Goal: Task Accomplishment & Management: Manage account settings

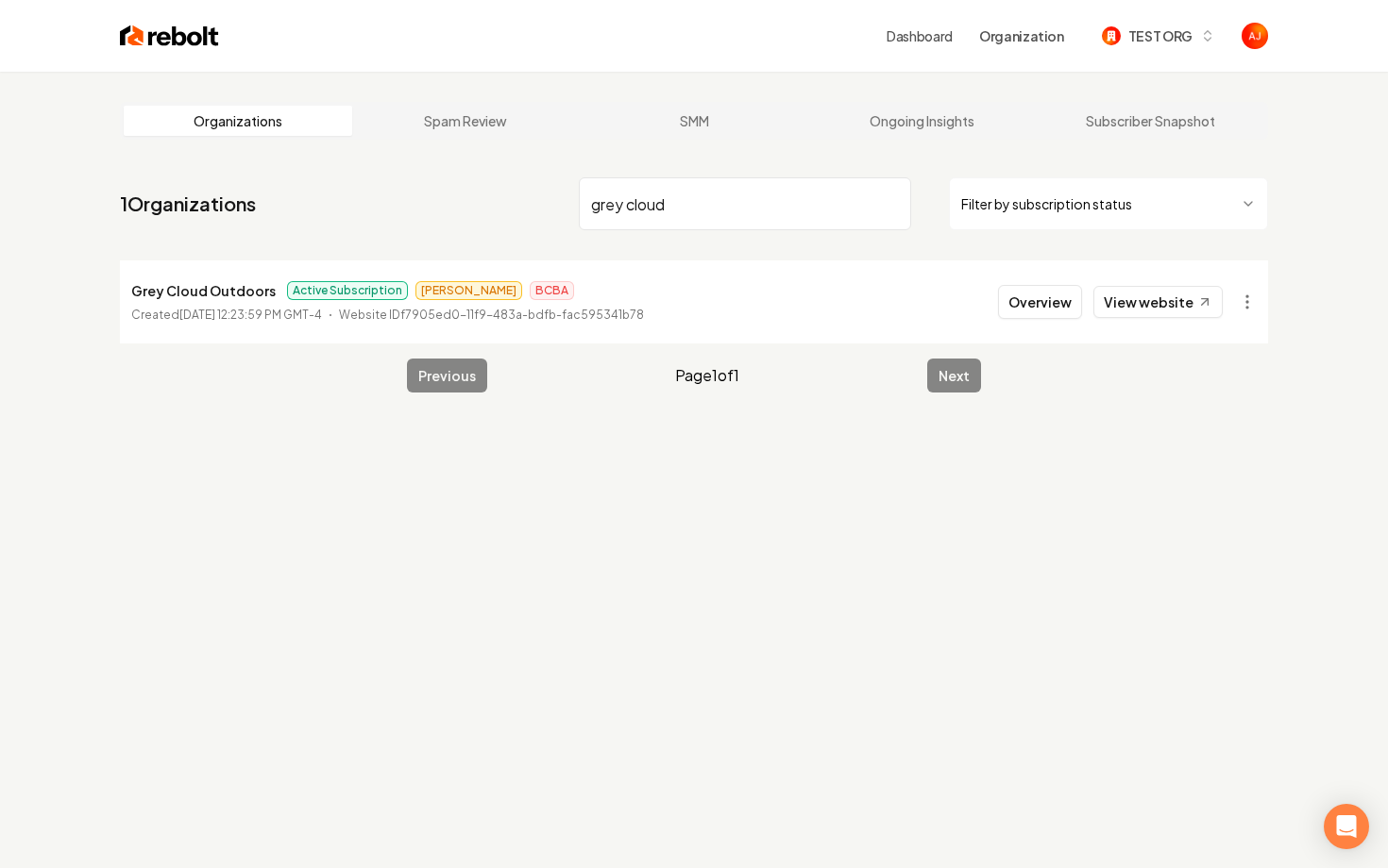
click at [1096, 306] on div "Overview View website" at bounding box center [1110, 302] width 225 height 34
click at [1113, 308] on link "View website" at bounding box center [1157, 302] width 129 height 32
drag, startPoint x: 693, startPoint y: 207, endPoint x: 524, endPoint y: 207, distance: 169.0
click at [524, 207] on nav "1 Organizations grey cloud Filter by subscription status" at bounding box center [694, 211] width 1148 height 83
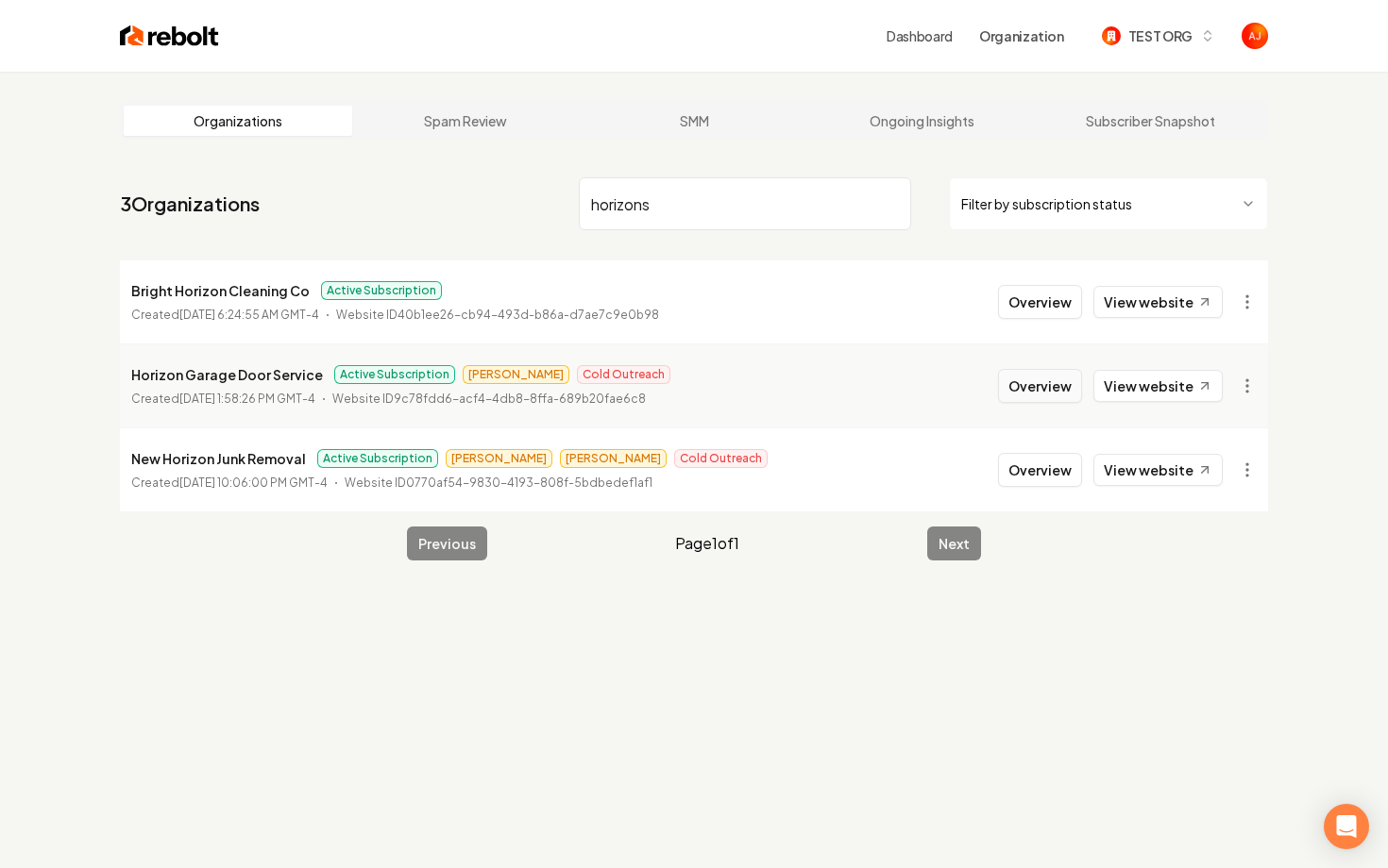
type input "horizons"
click at [1032, 390] on button "Overview" at bounding box center [1040, 386] width 84 height 34
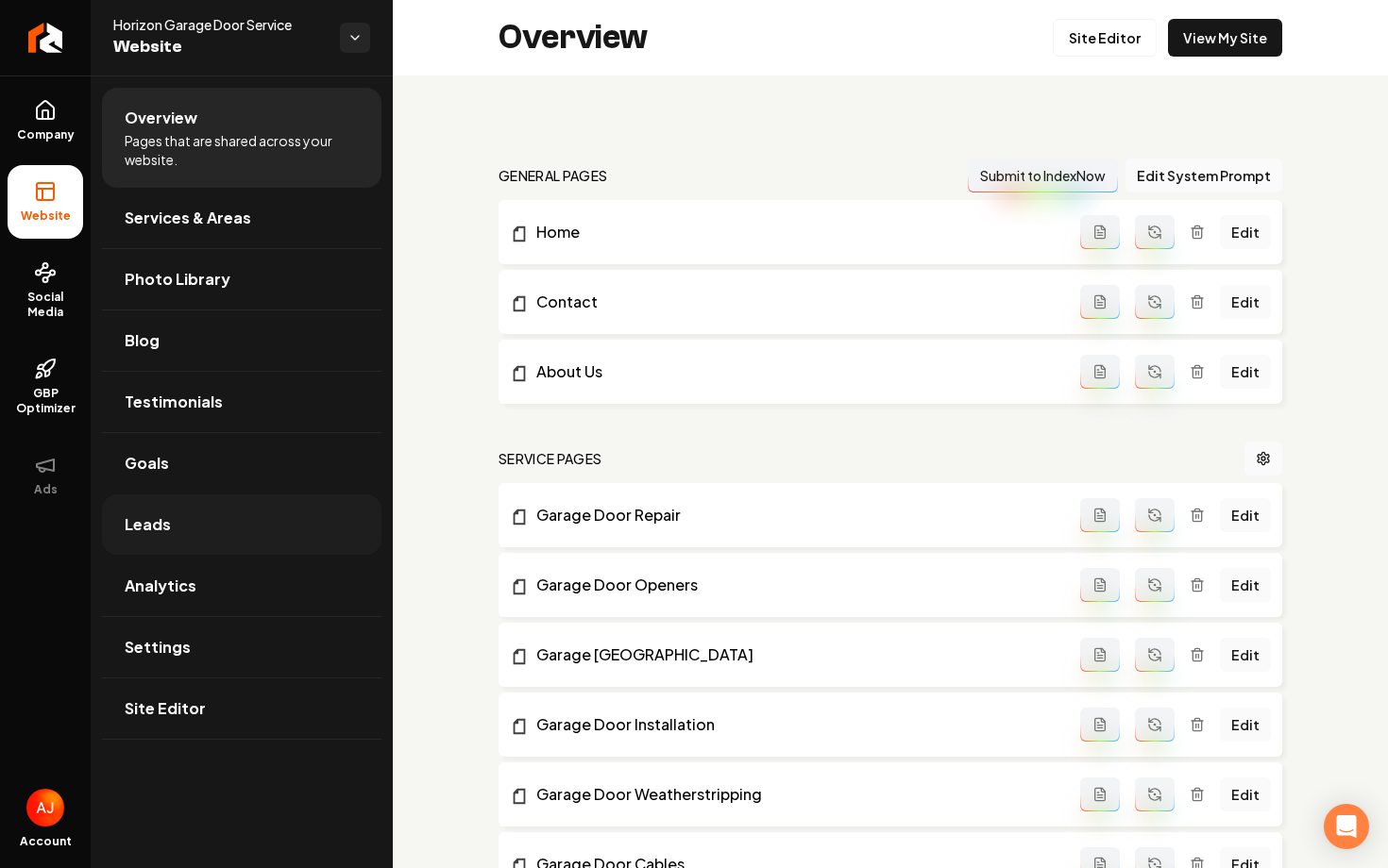
click at [215, 543] on link "Leads" at bounding box center [241, 525] width 280 height 61
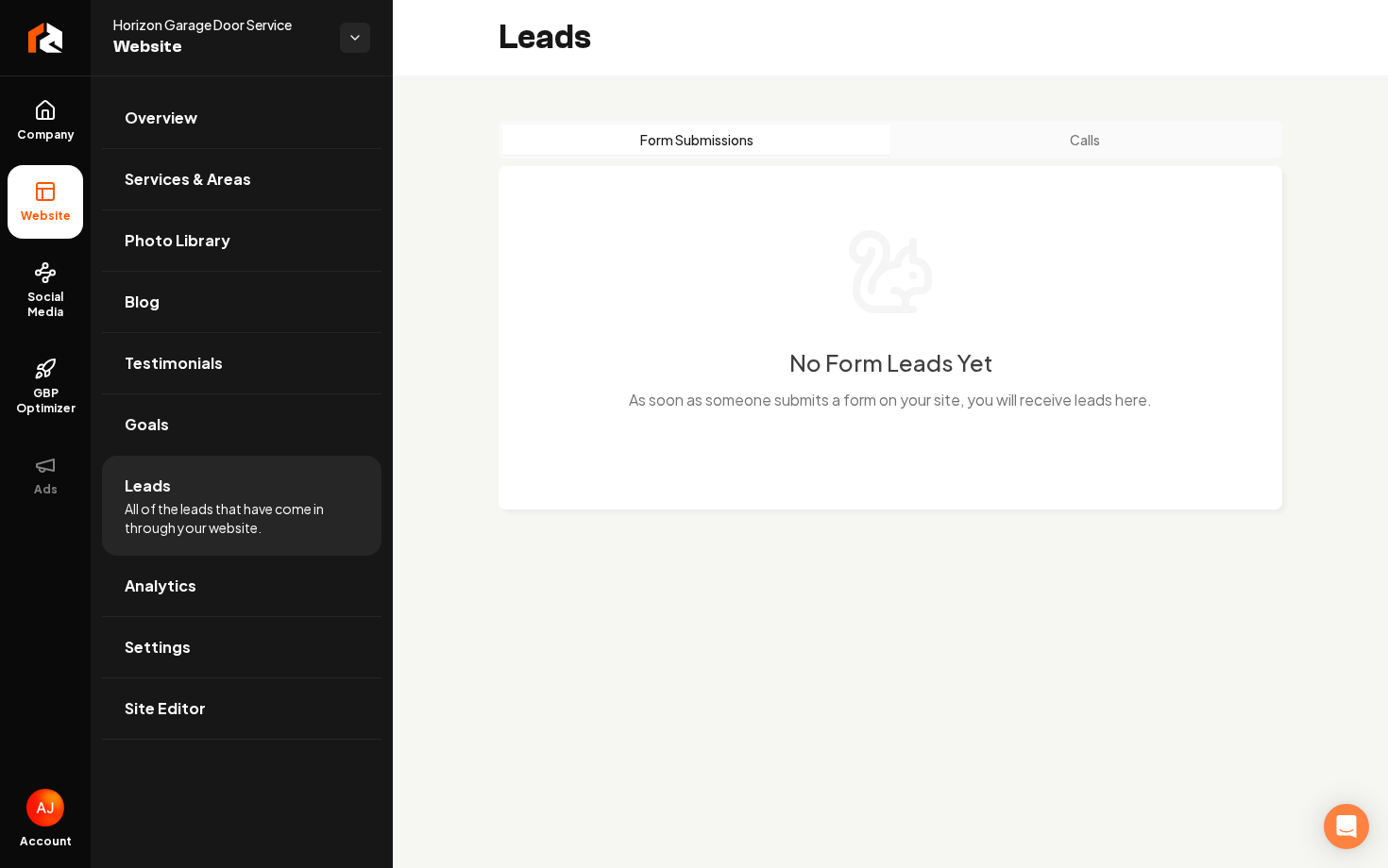
click at [1033, 124] on div "Form Submissions Calls" at bounding box center [890, 140] width 784 height 38
click at [1033, 127] on button "Calls" at bounding box center [1084, 139] width 388 height 30
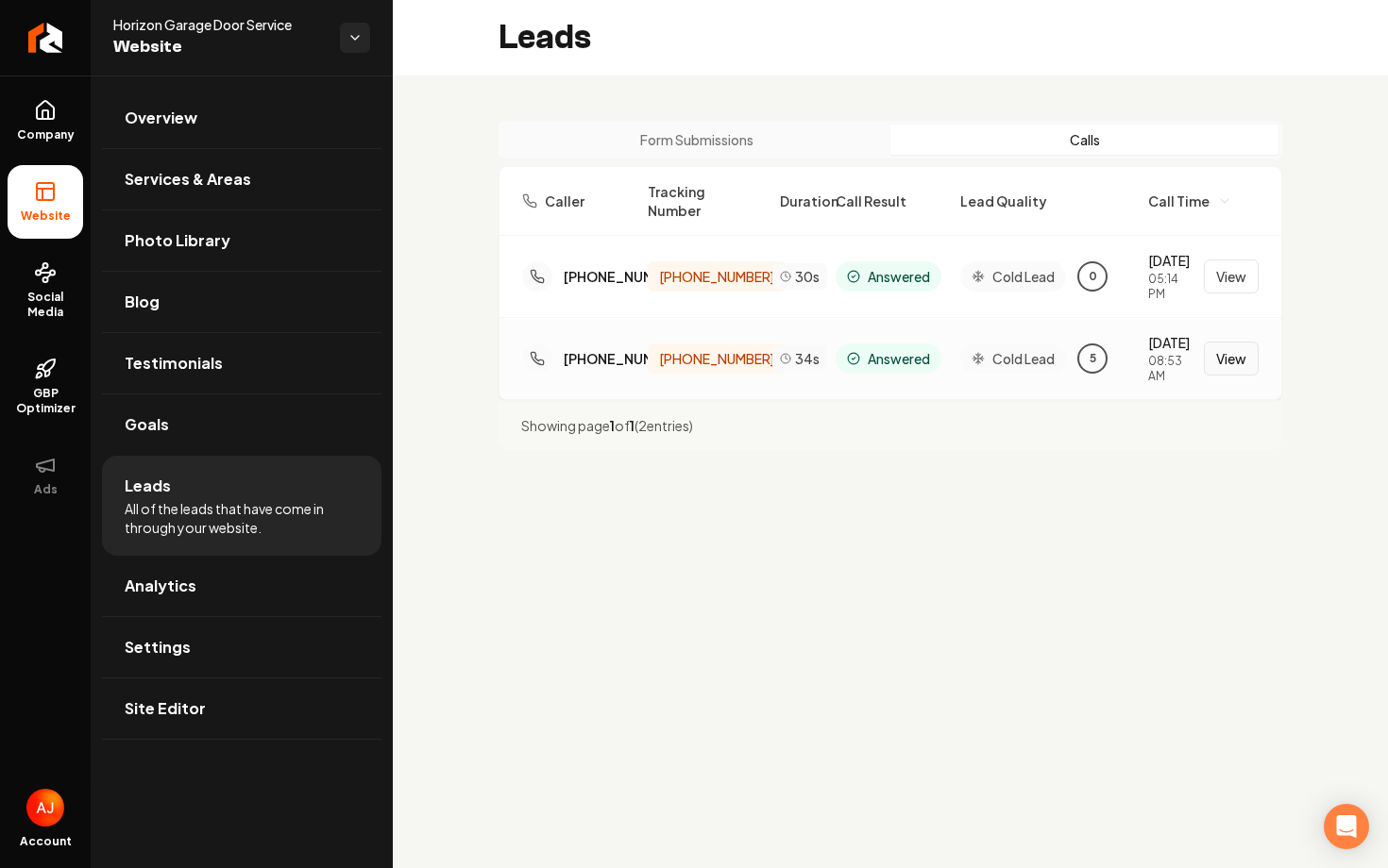
click at [1252, 342] on button "View" at bounding box center [1231, 359] width 55 height 34
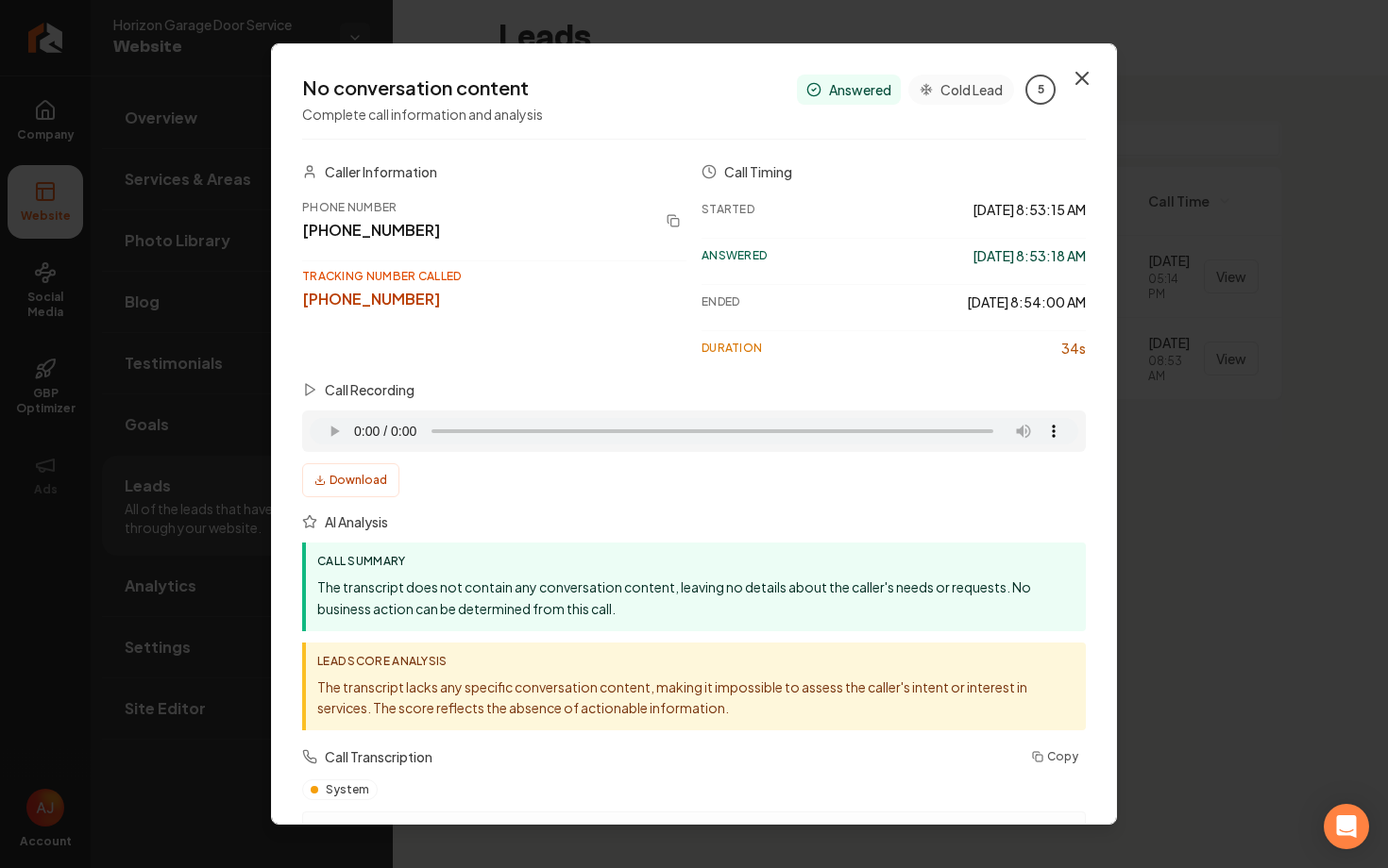
click at [1075, 78] on icon "button" at bounding box center [1081, 78] width 22 height 22
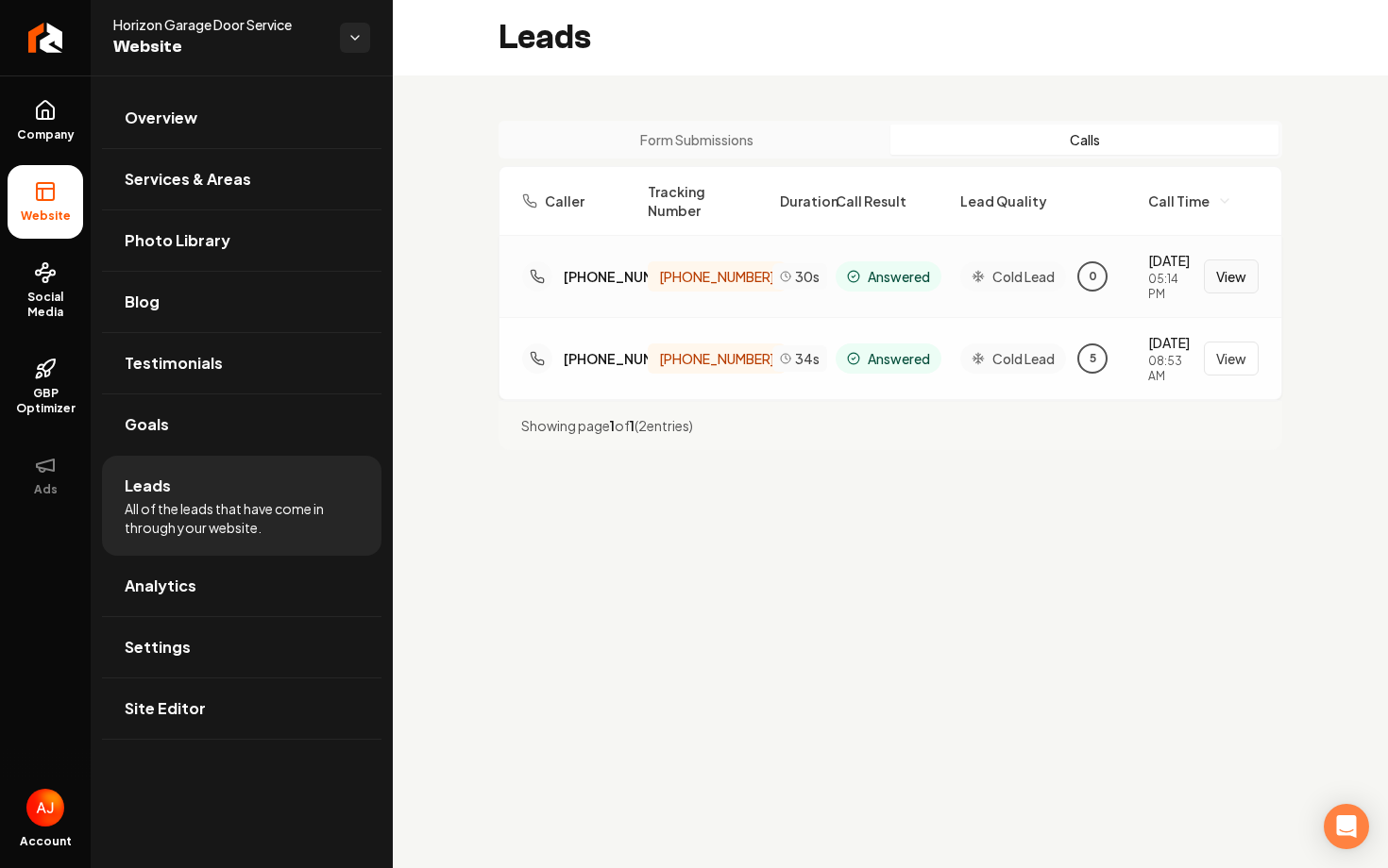
click at [1244, 260] on button "View" at bounding box center [1231, 277] width 55 height 34
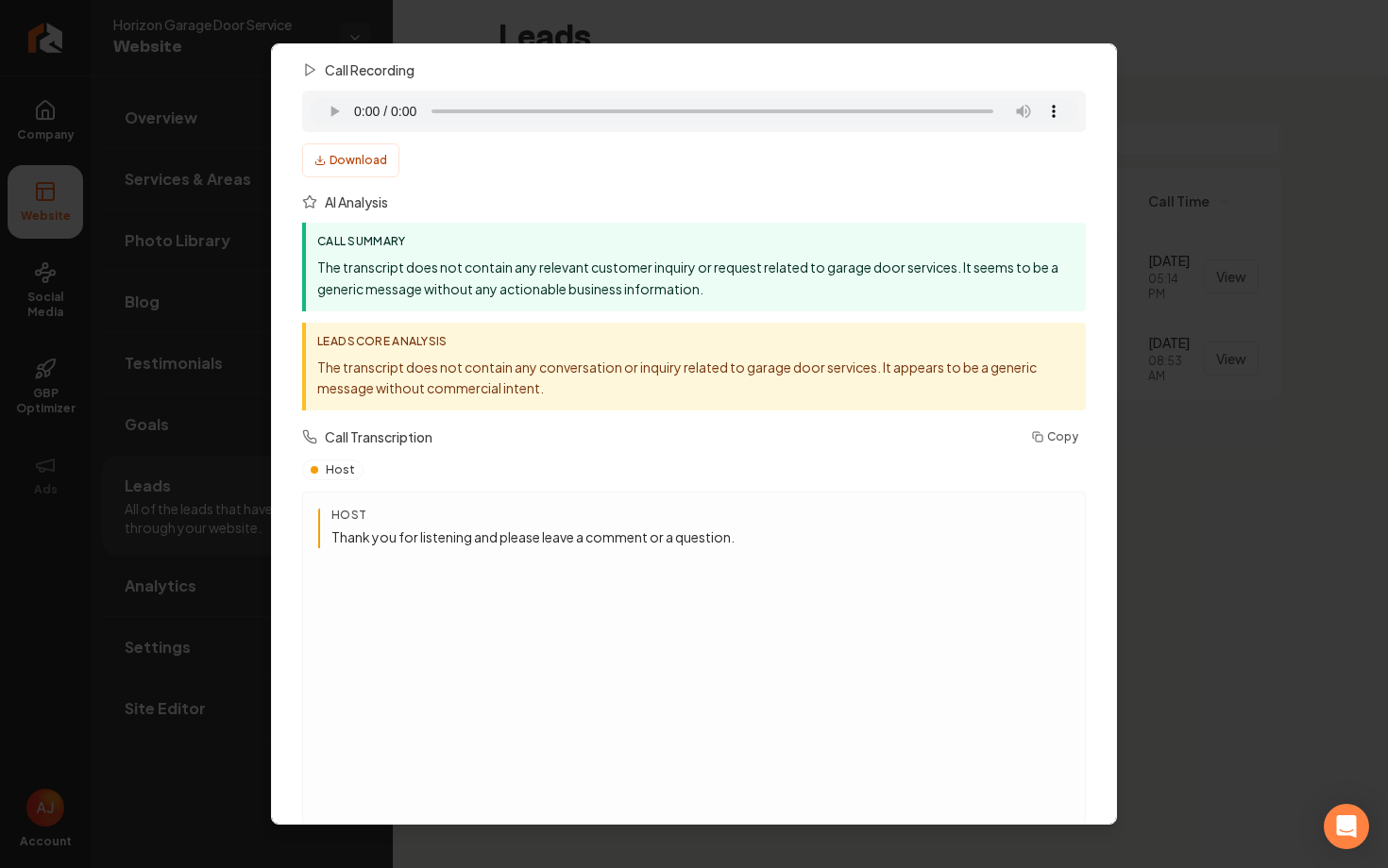
scroll to position [380, 0]
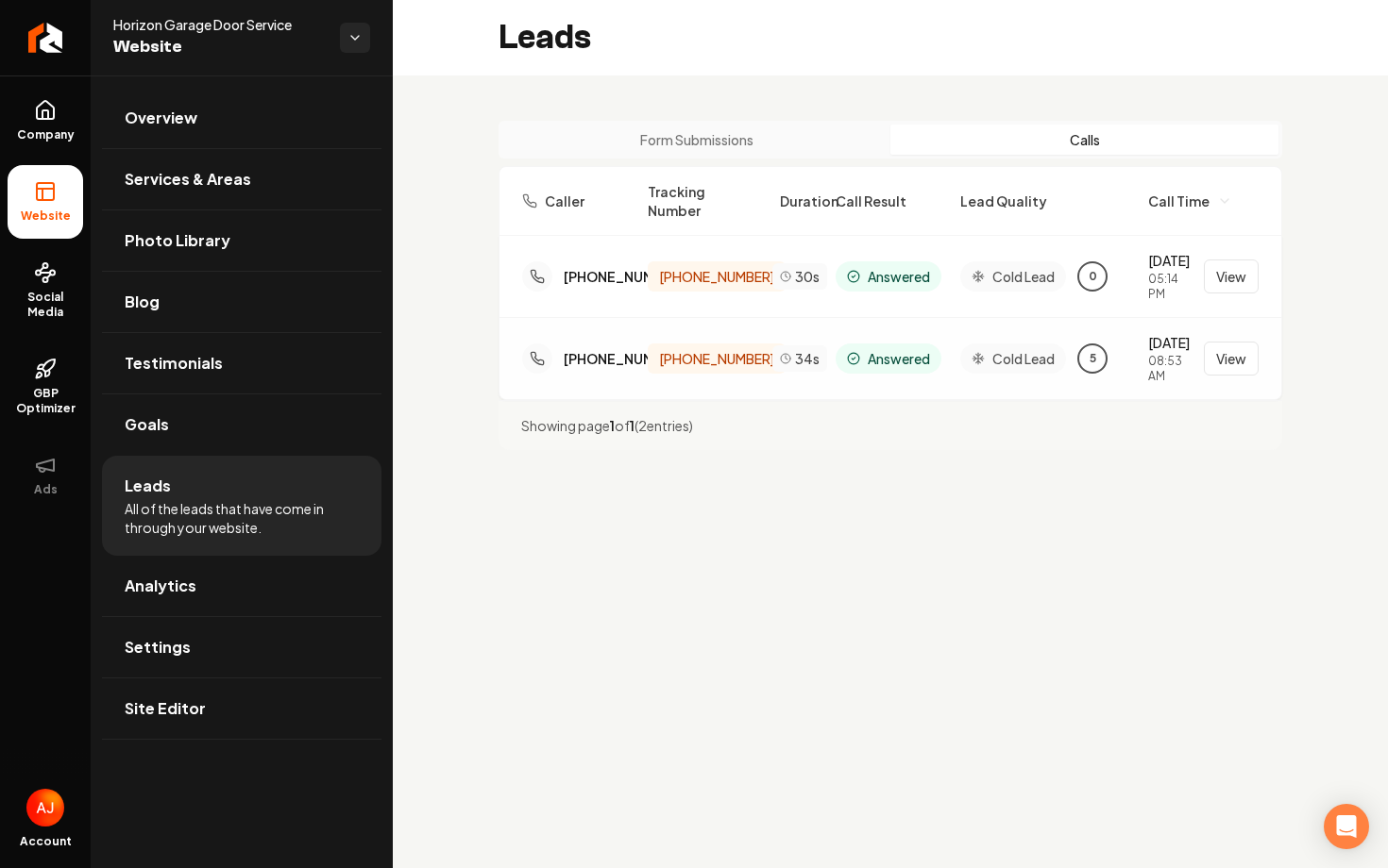
click at [767, 595] on main "Leads Form Submissions Calls Caller Tracking Number Duration Call Result Lead Q…" at bounding box center [890, 434] width 995 height 868
click at [23, 151] on link "Company" at bounding box center [45, 120] width 75 height 73
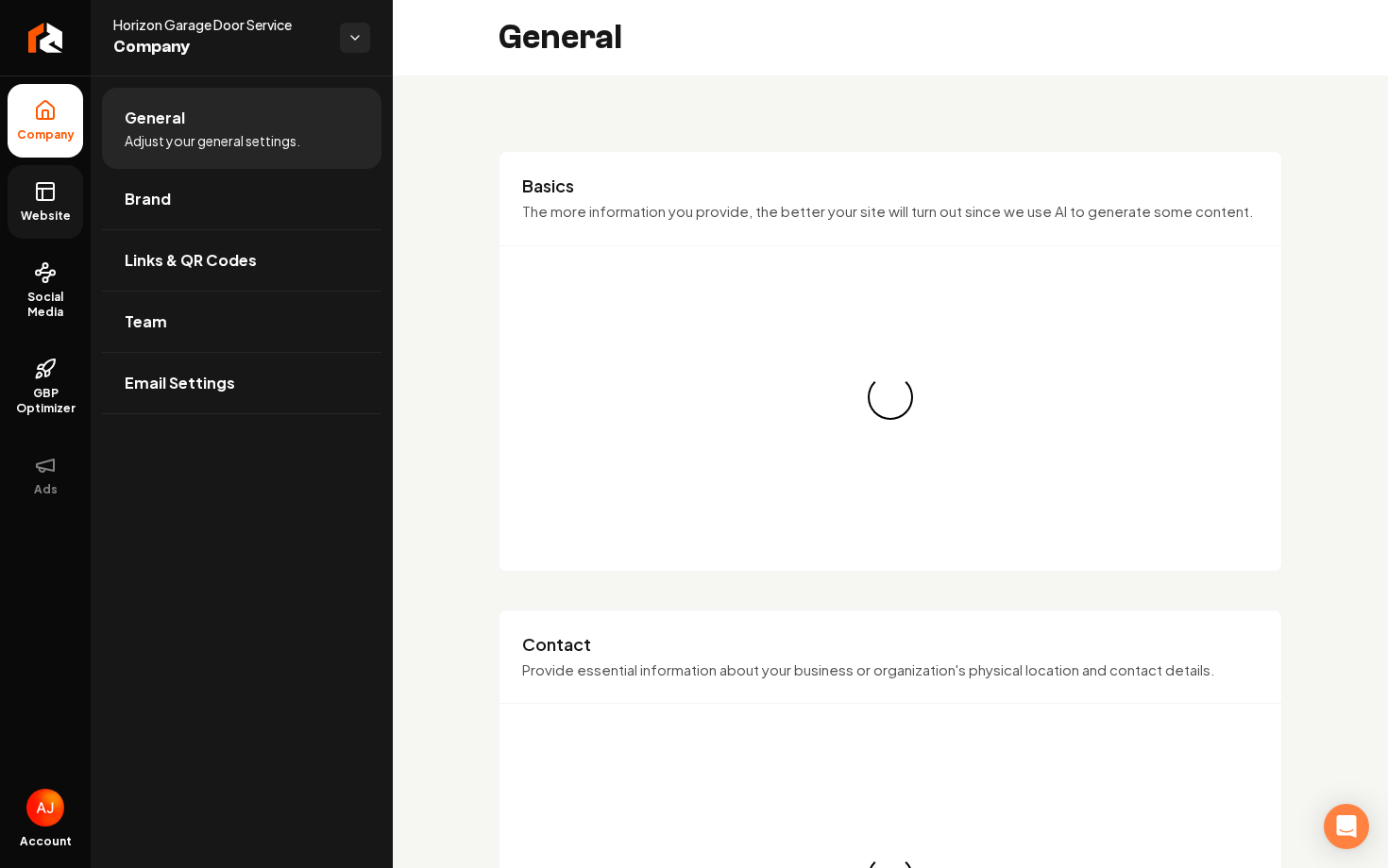
click at [25, 184] on link "Website" at bounding box center [45, 201] width 75 height 73
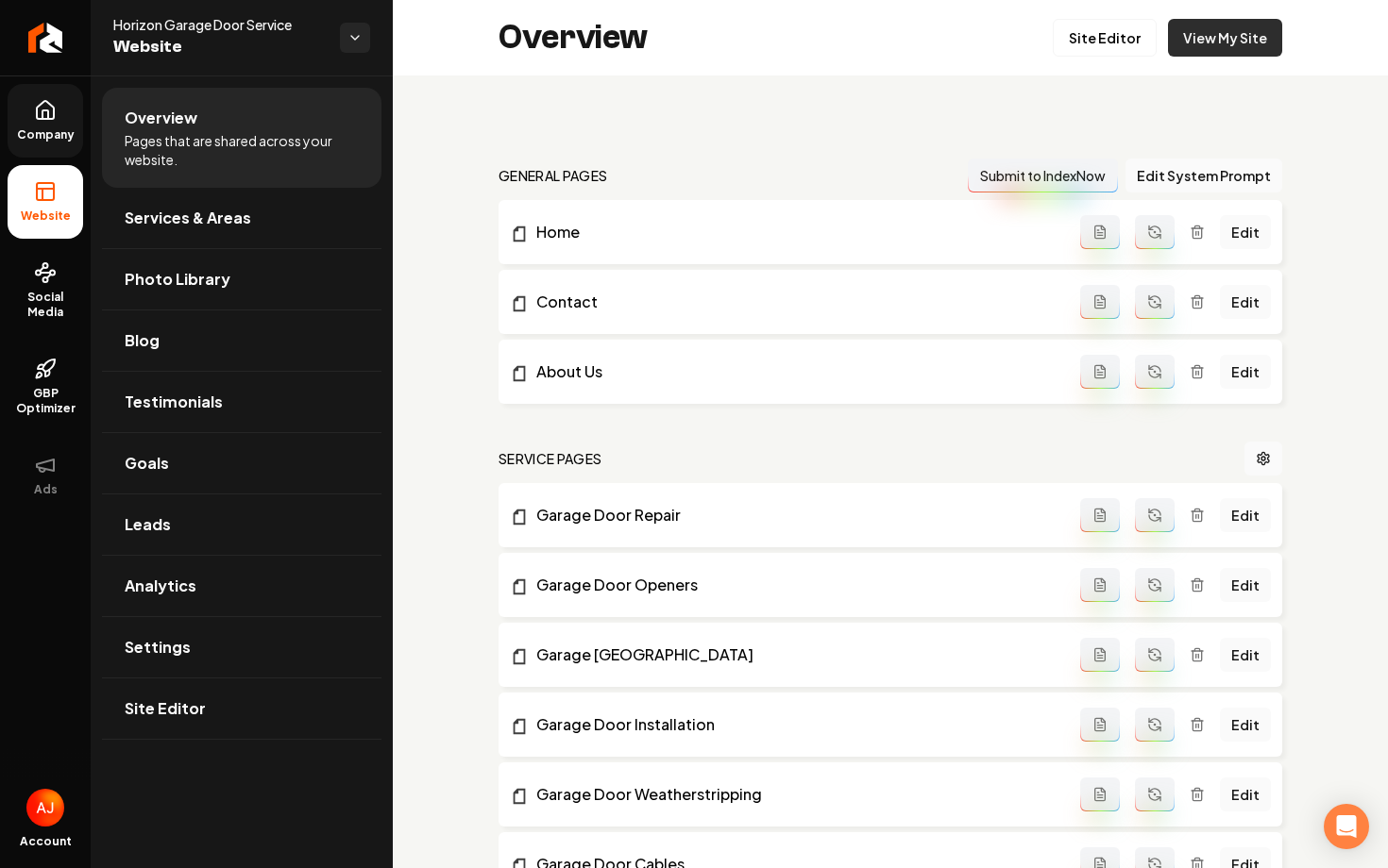
click at [1229, 26] on link "View My Site" at bounding box center [1225, 37] width 114 height 38
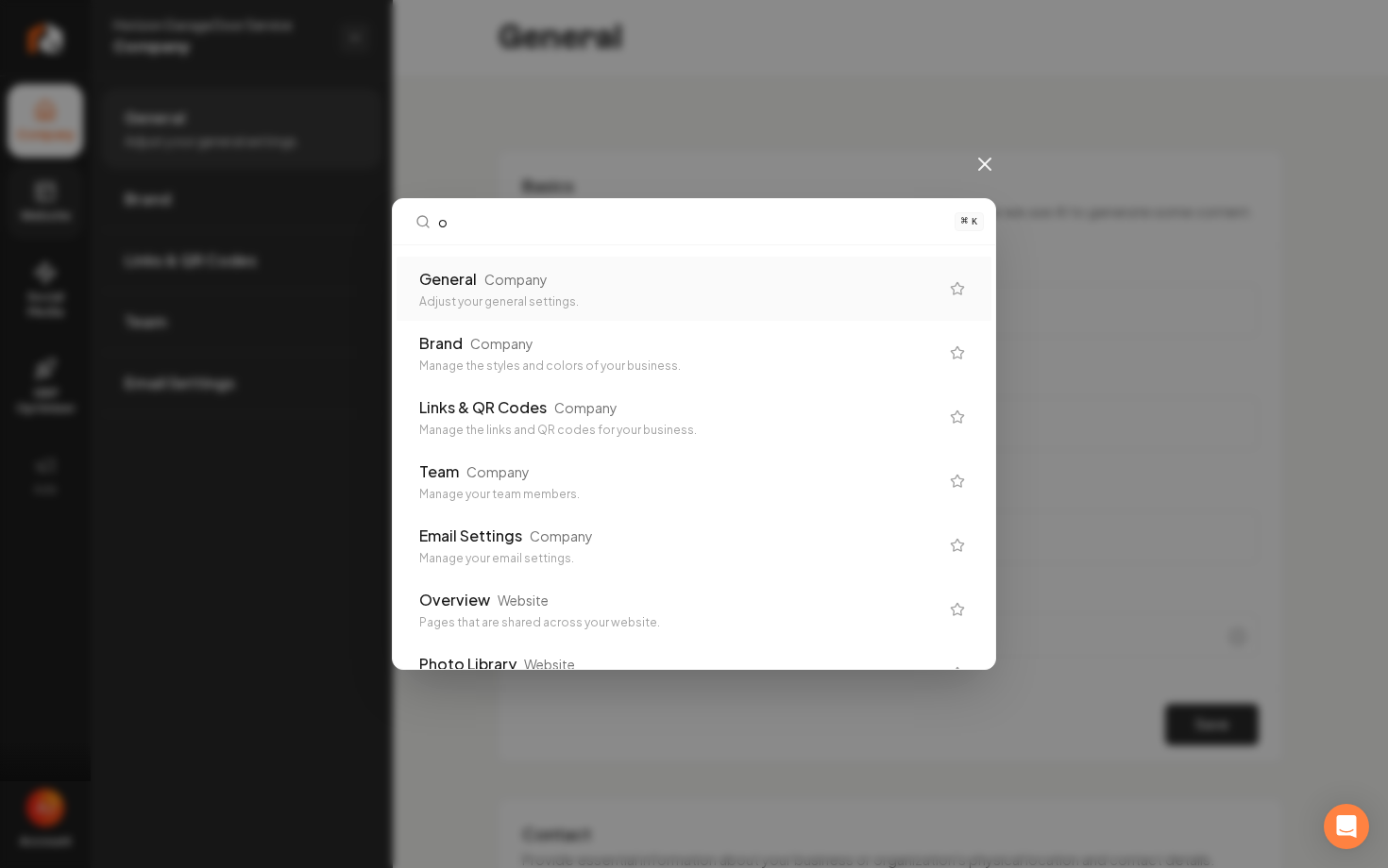
type input "o"
click at [960, 300] on div "General Company Adjust your general settings." at bounding box center [694, 289] width 594 height 65
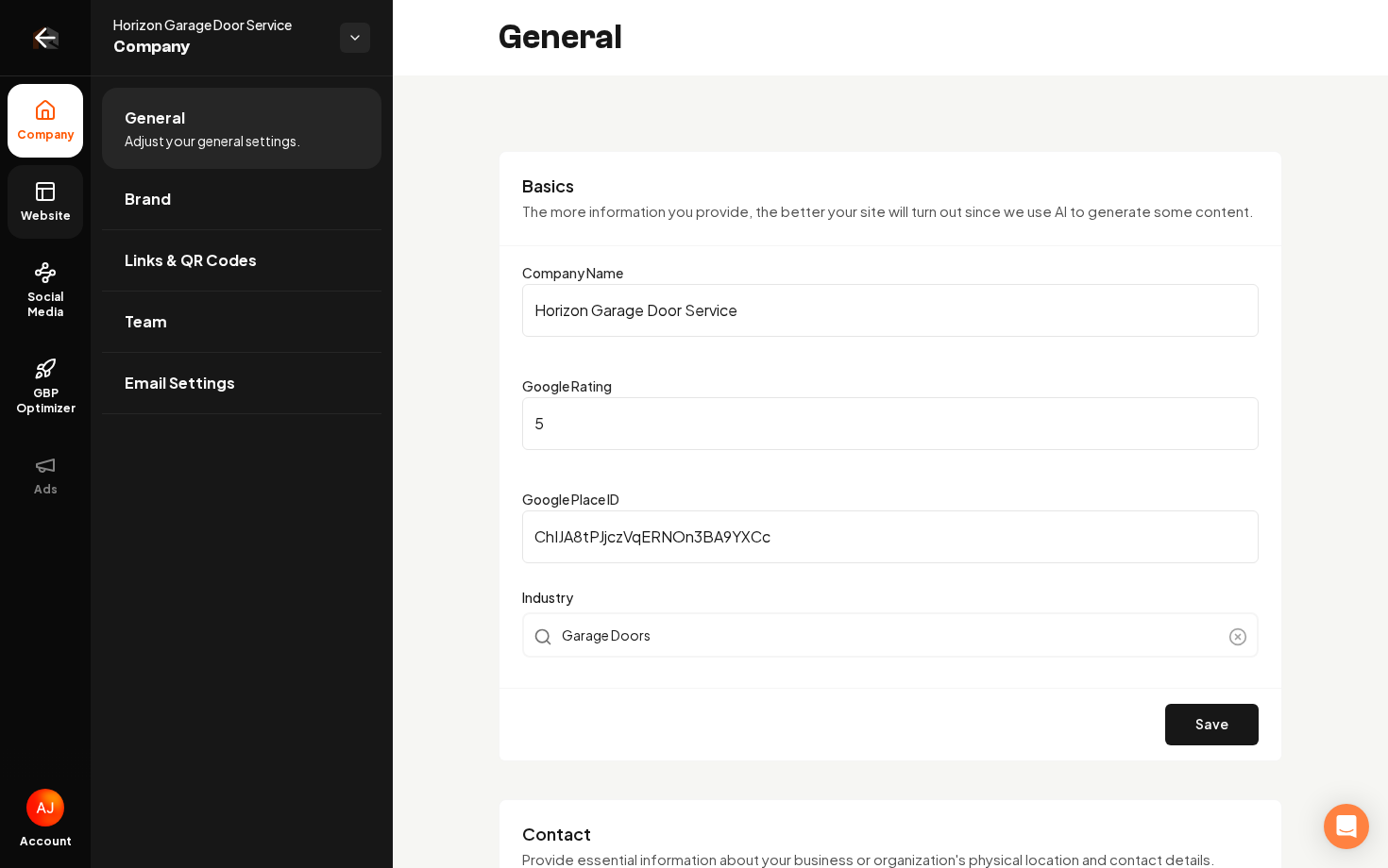
click at [36, 59] on link "Return to dashboard" at bounding box center [45, 37] width 91 height 75
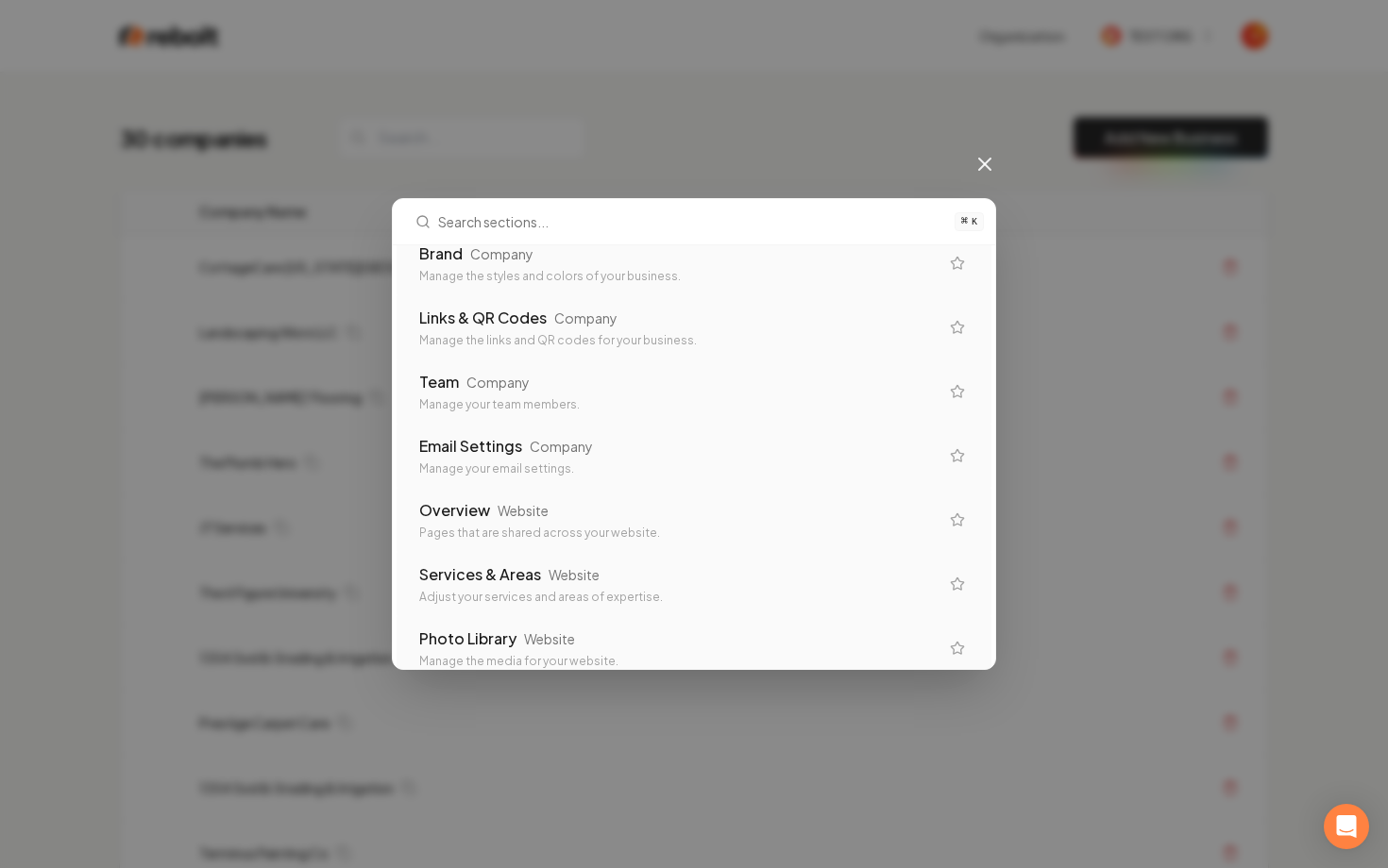
scroll to position [132, 0]
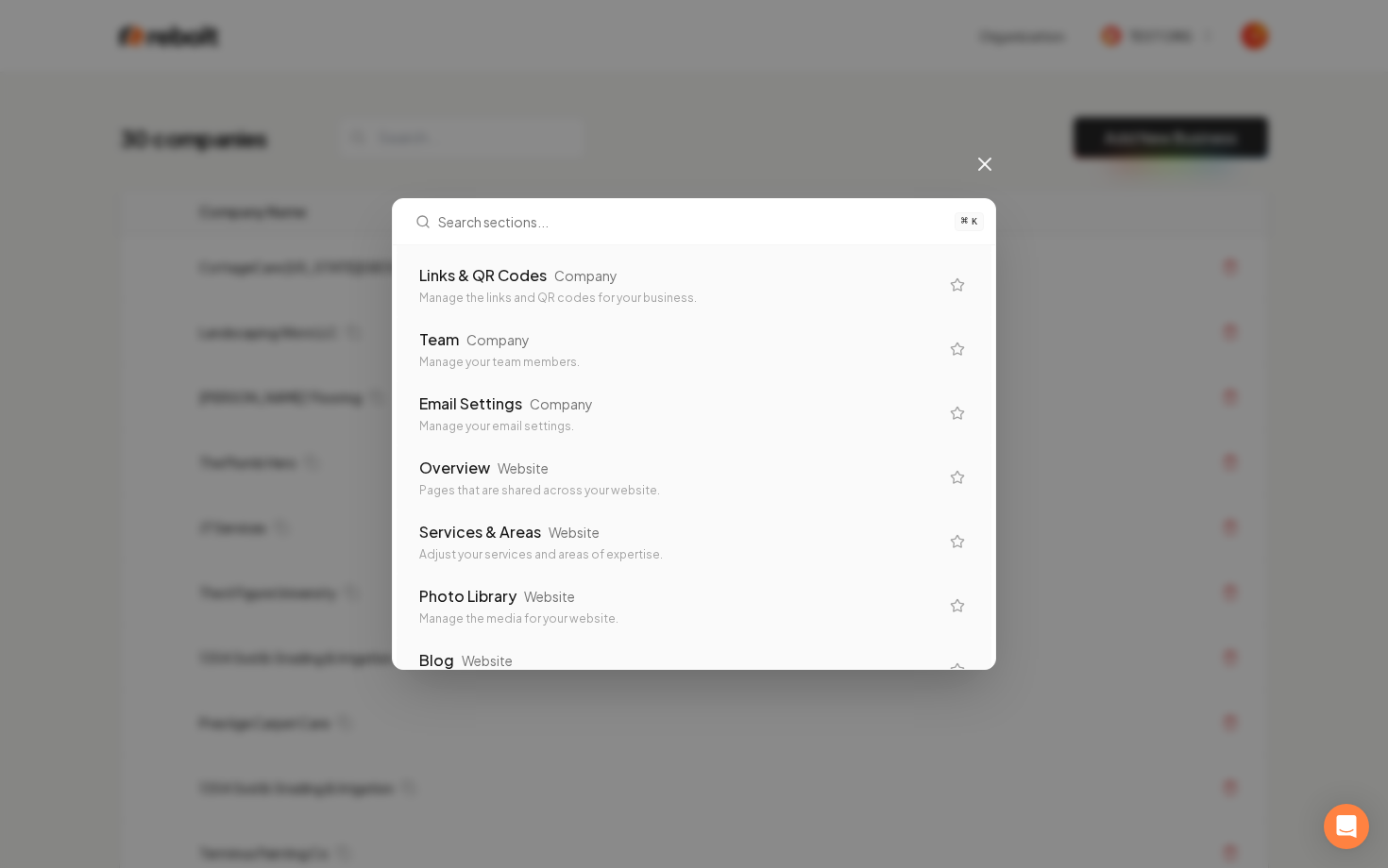
click at [958, 476] on icon "Suggestions" at bounding box center [956, 477] width 15 height 15
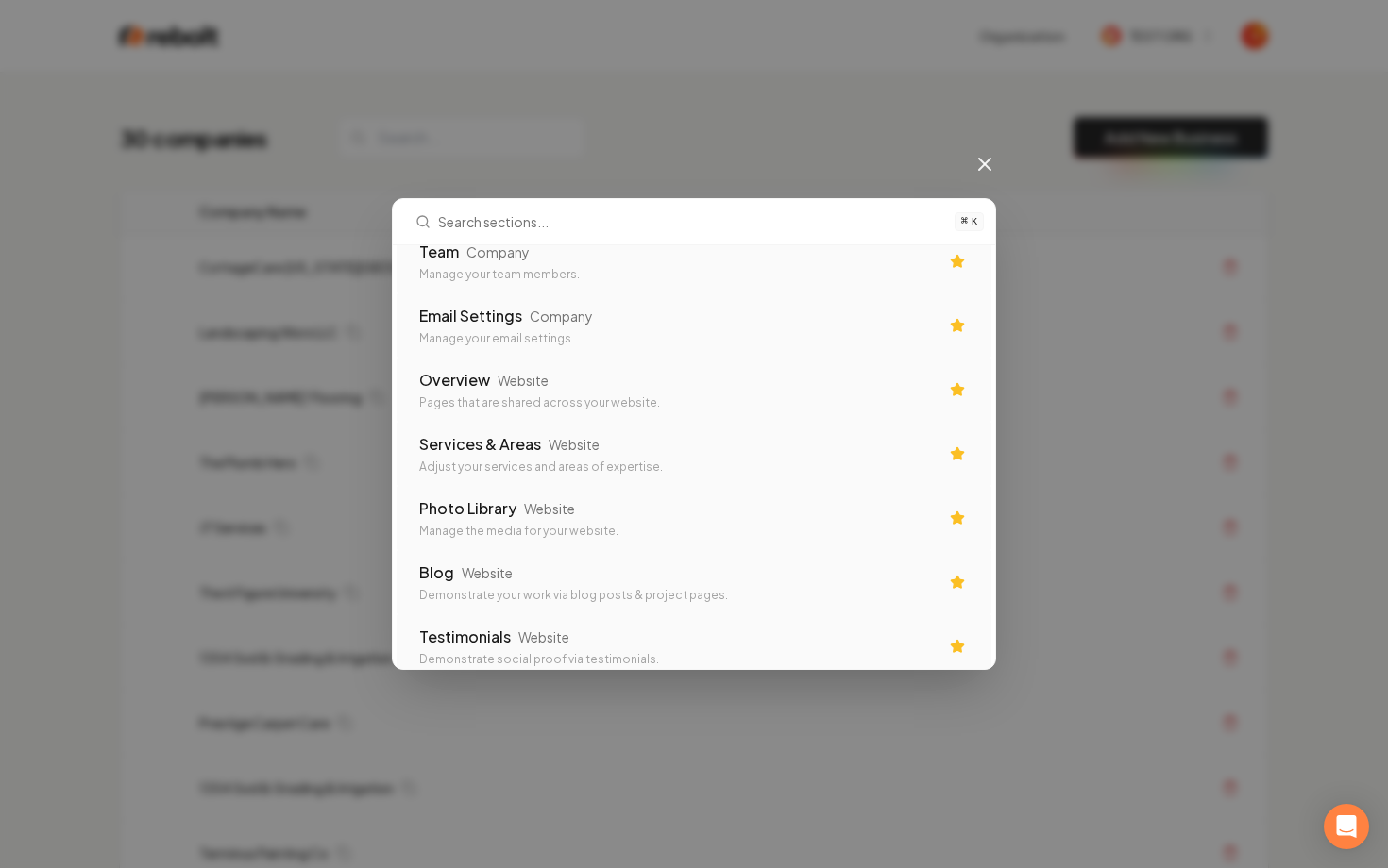
scroll to position [218, 0]
click at [954, 397] on icon "Suggestions" at bounding box center [956, 391] width 13 height 13
click at [956, 397] on icon "Suggestions" at bounding box center [956, 391] width 15 height 15
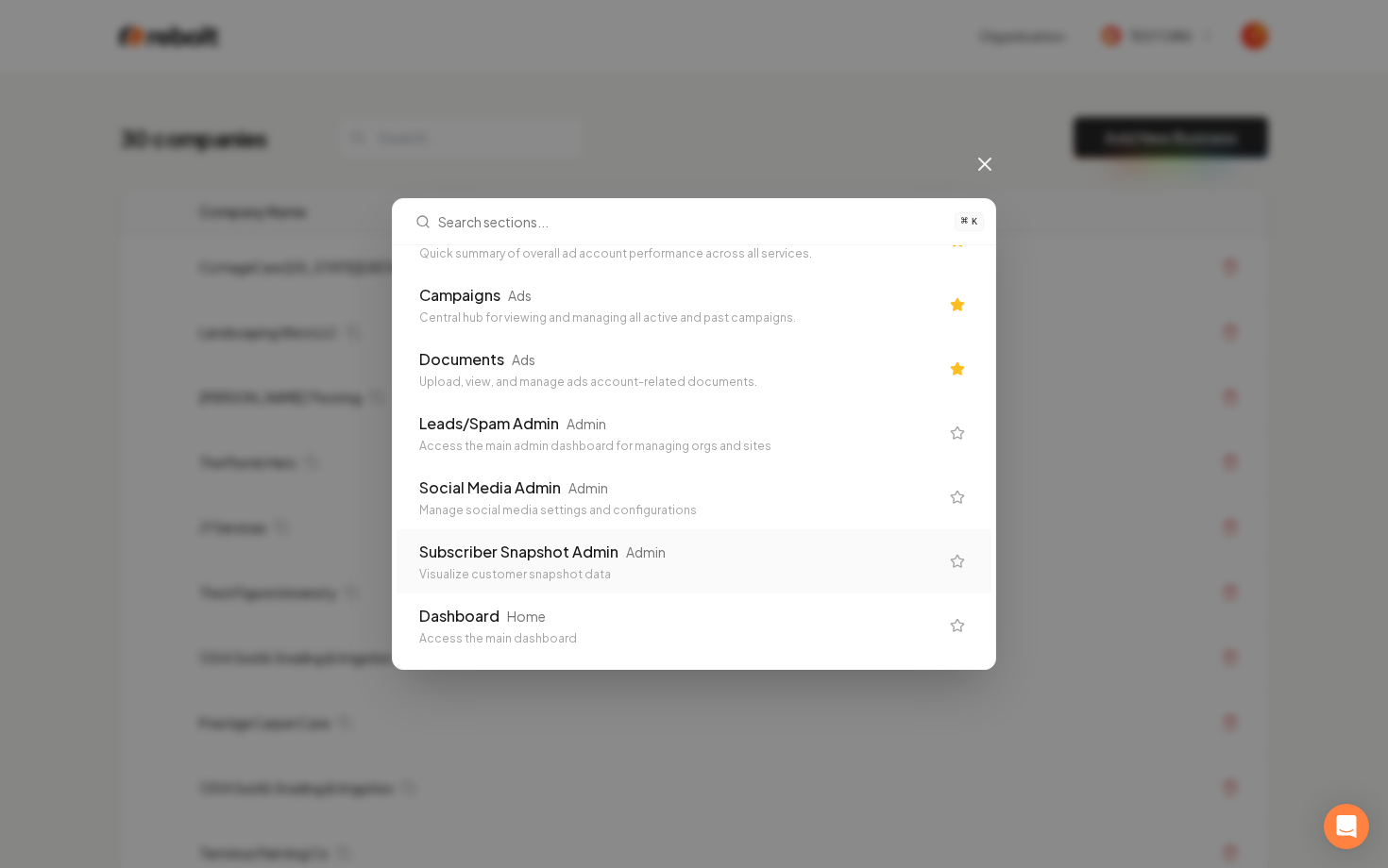
scroll to position [1260, 0]
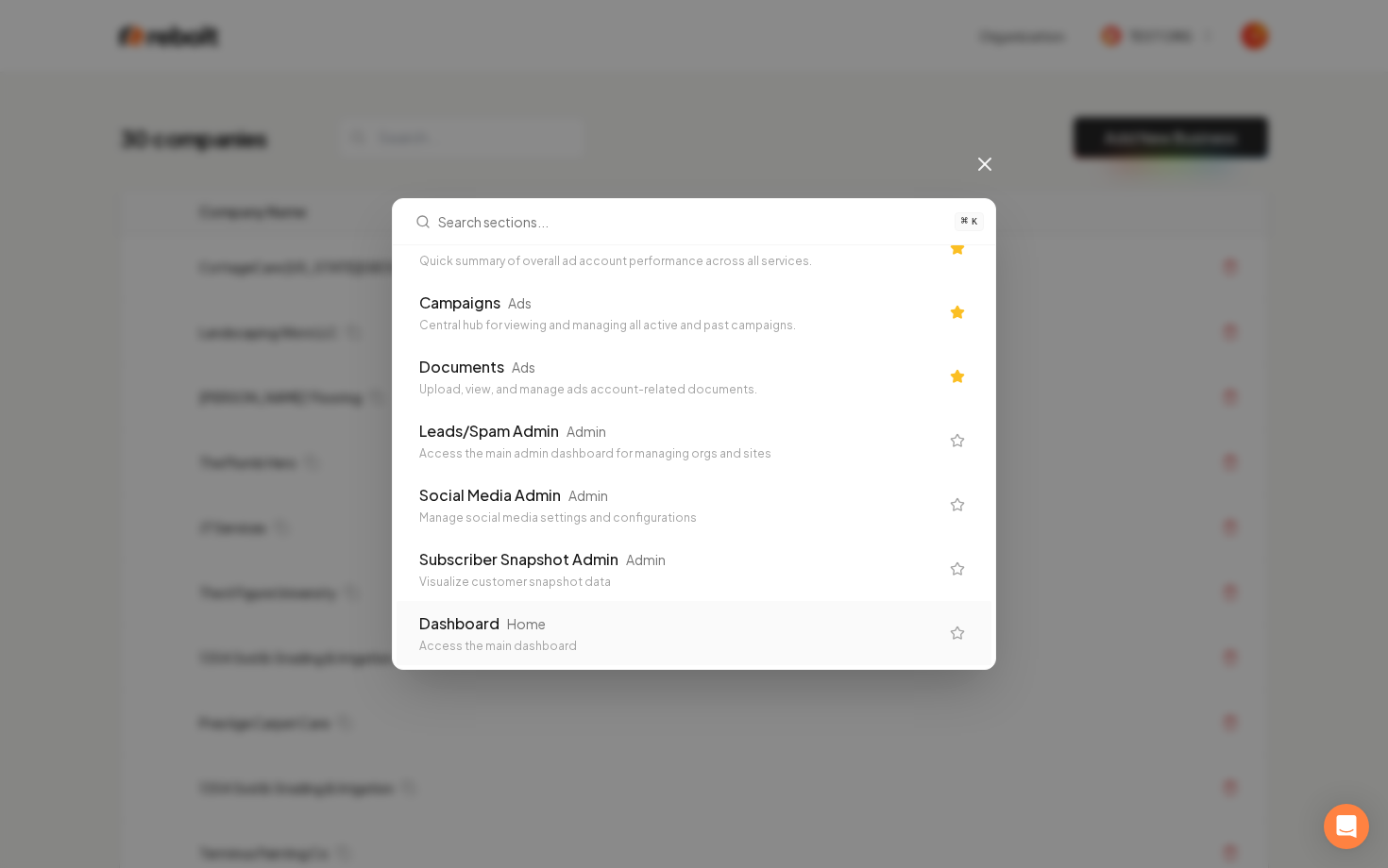
click at [956, 633] on icon "Suggestions" at bounding box center [956, 632] width 15 height 15
click at [960, 443] on icon "Suggestions" at bounding box center [956, 440] width 13 height 13
click at [969, 215] on div "⌘ K" at bounding box center [694, 222] width 602 height 46
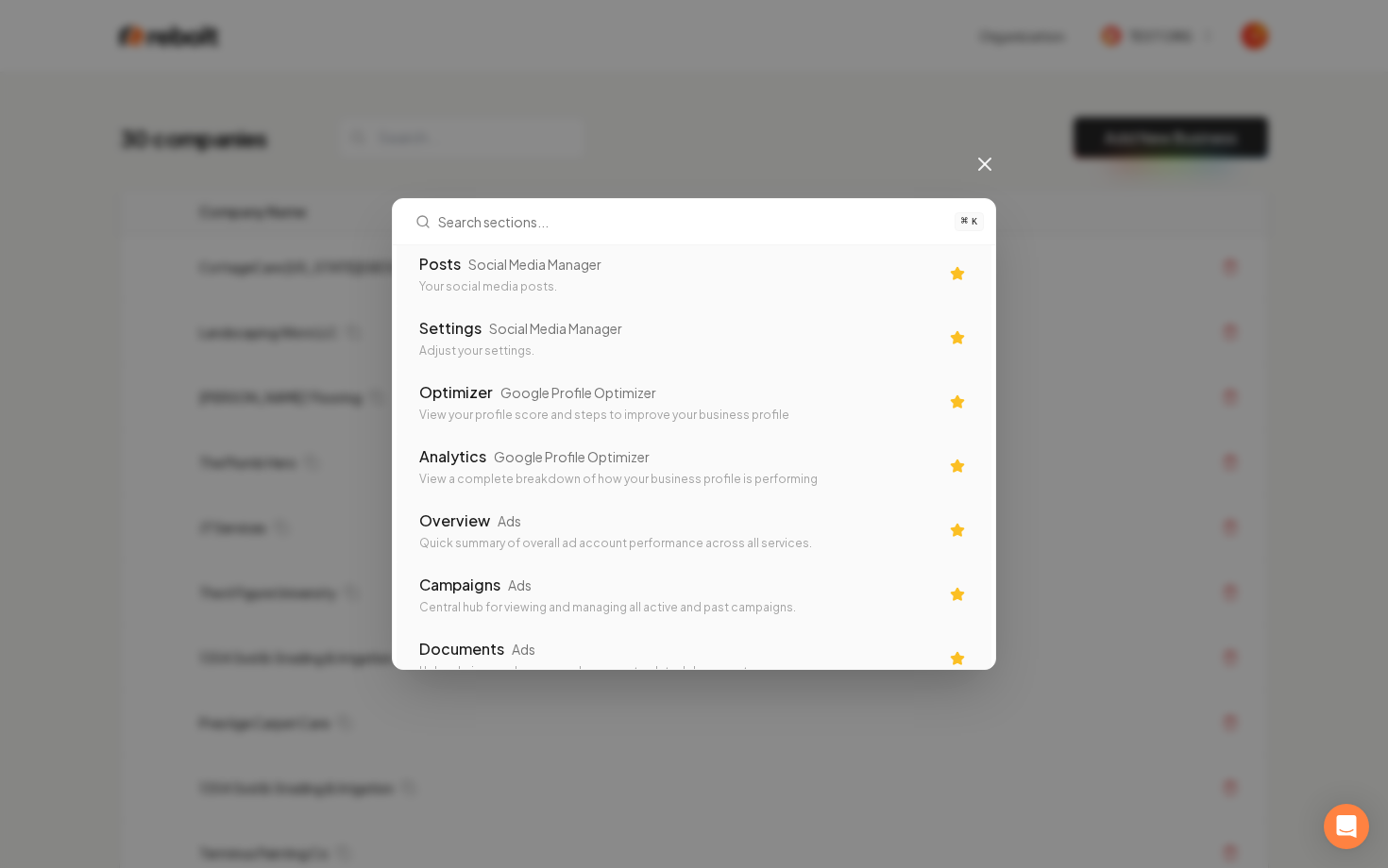
scroll to position [0, 0]
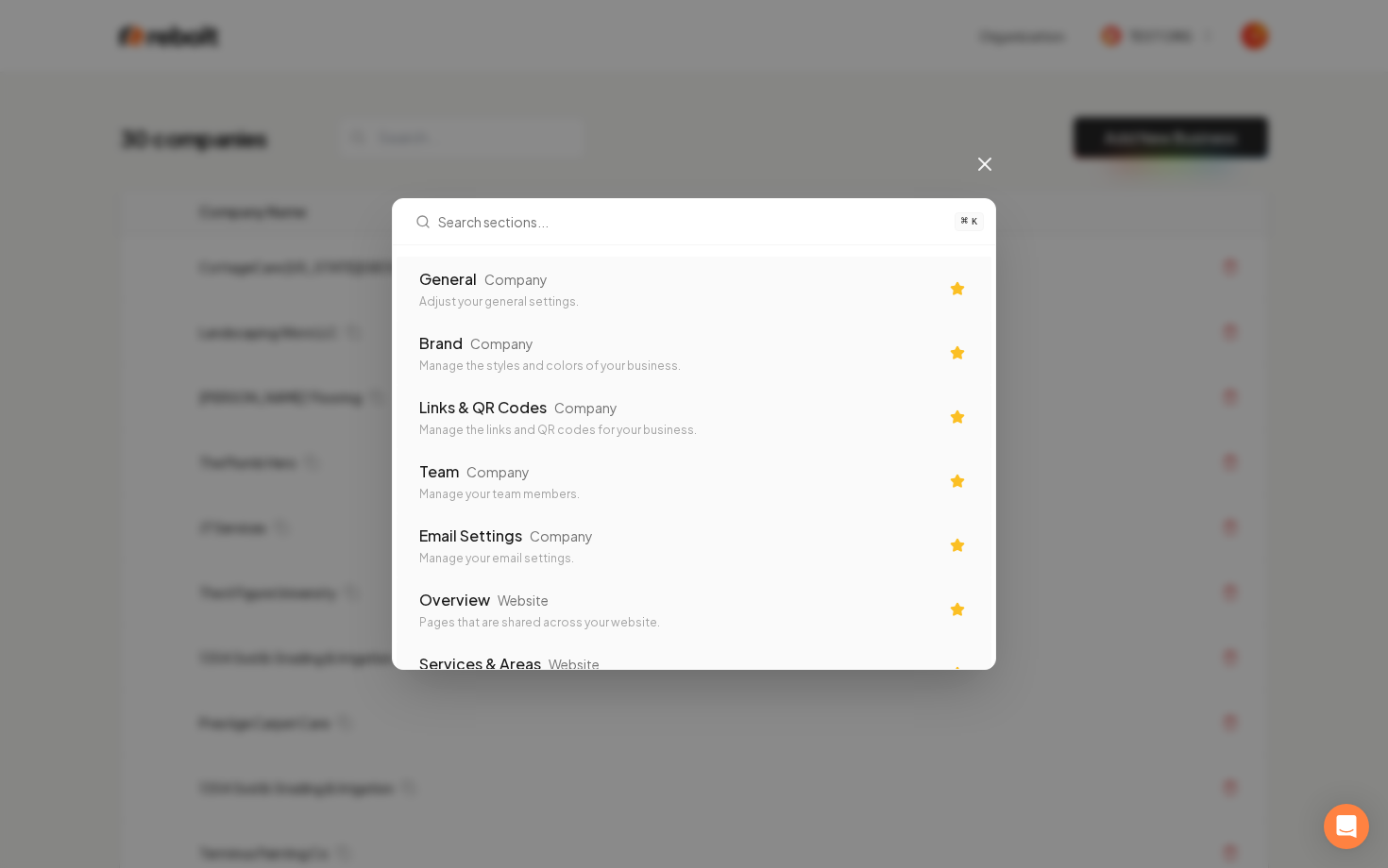
click at [960, 288] on icon "Suggestions" at bounding box center [956, 288] width 13 height 13
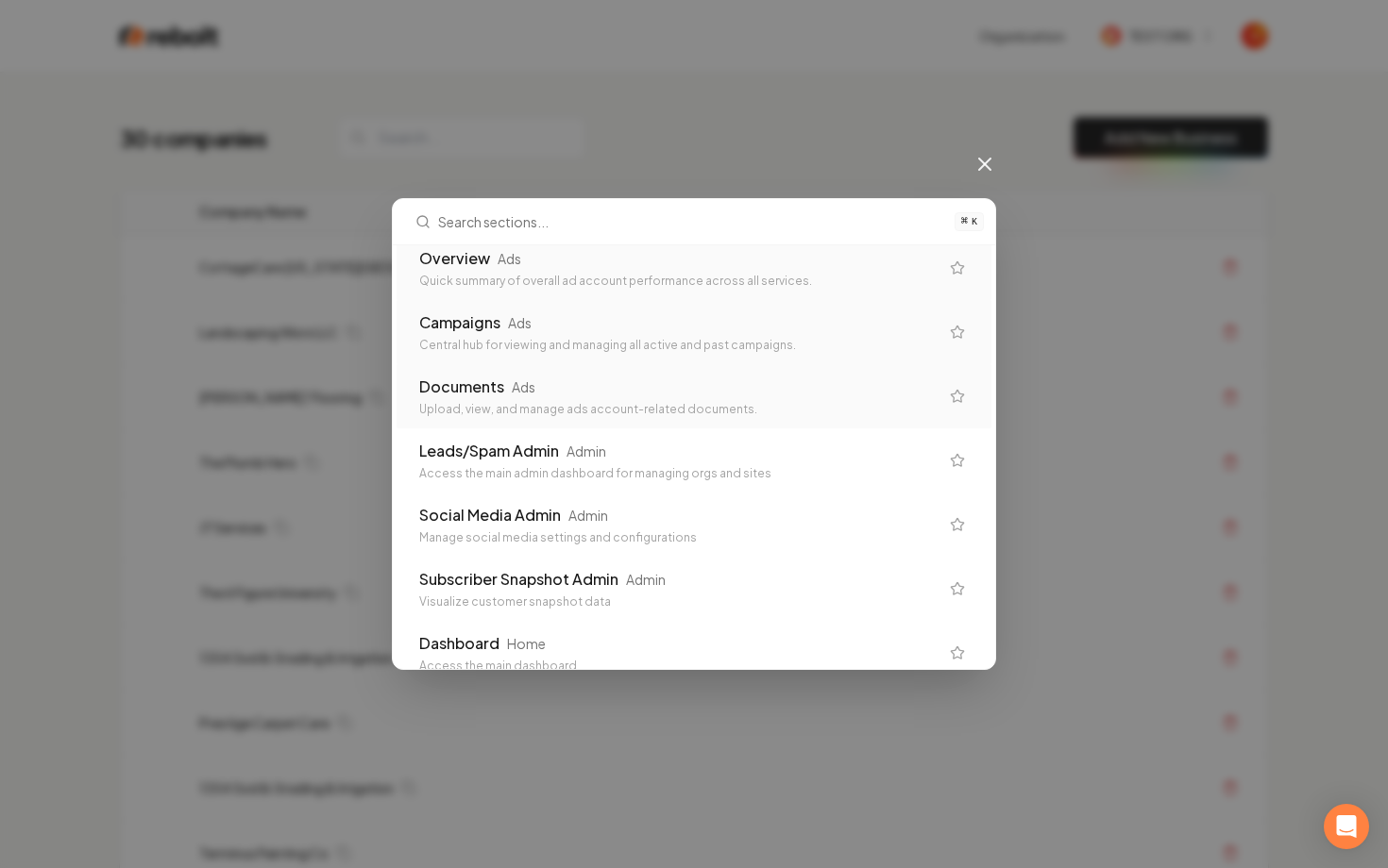
scroll to position [1268, 0]
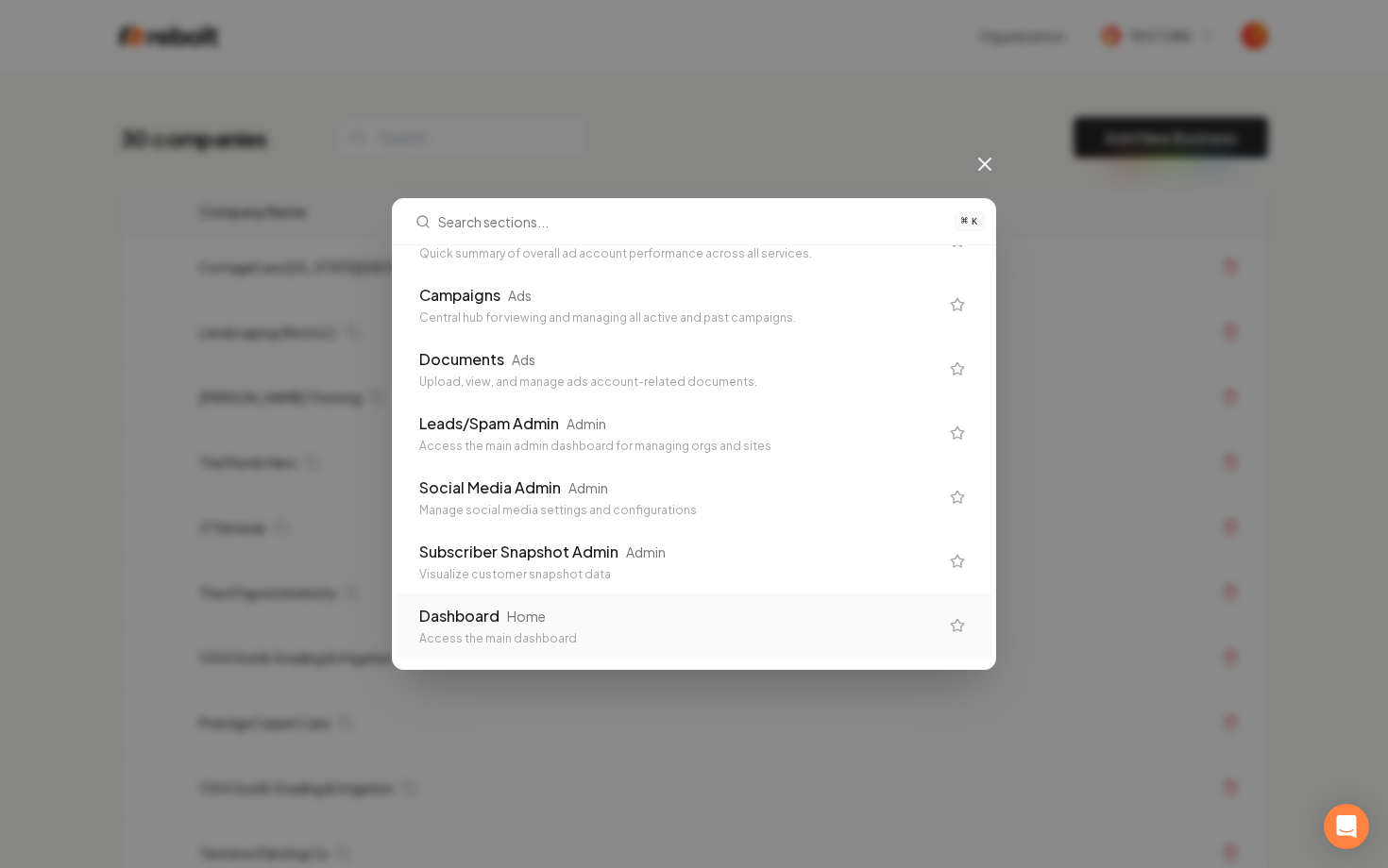
click at [962, 626] on icon "Suggestions" at bounding box center [956, 626] width 15 height 15
click at [981, 165] on icon at bounding box center [984, 164] width 12 height 12
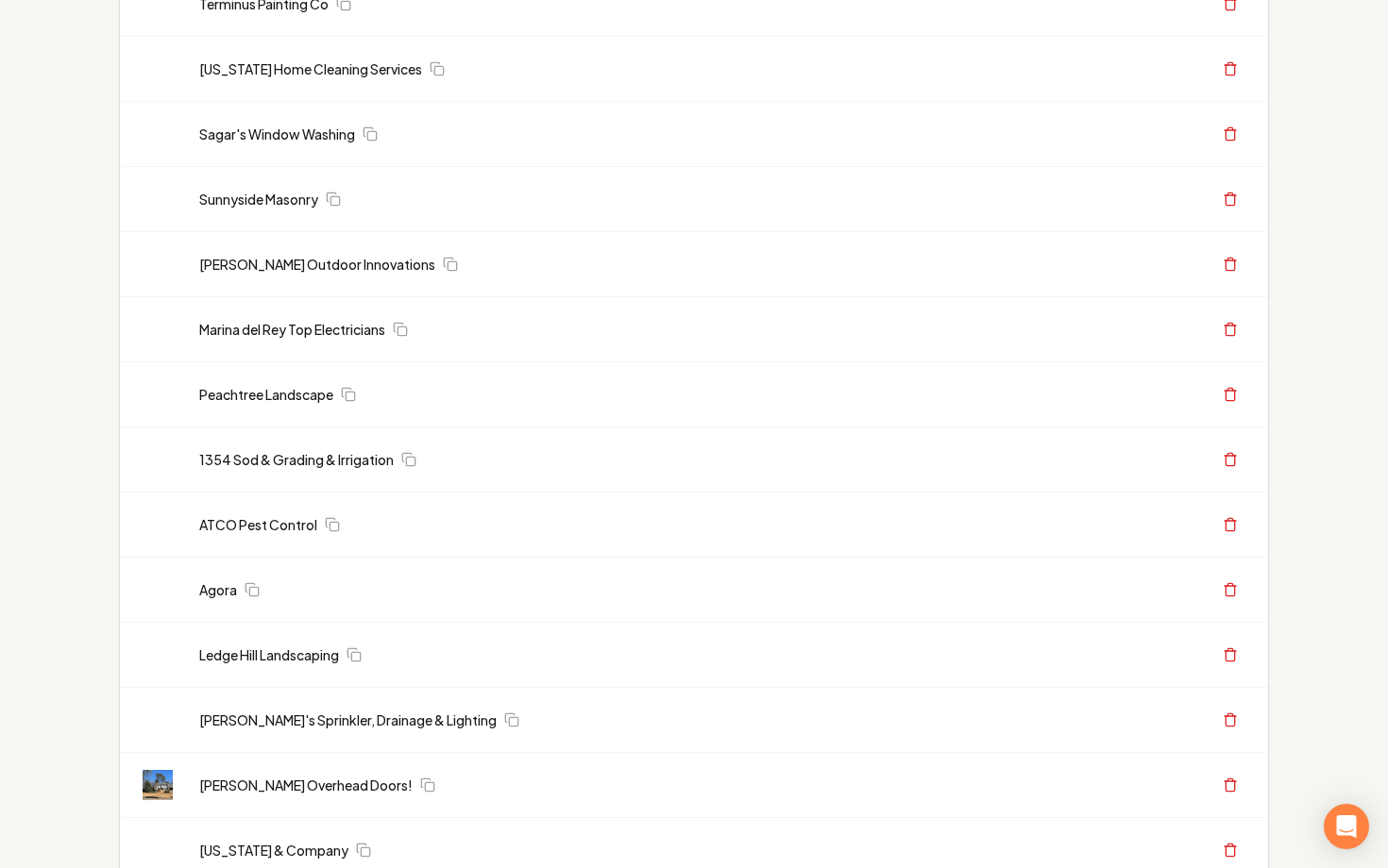
scroll to position [0, 0]
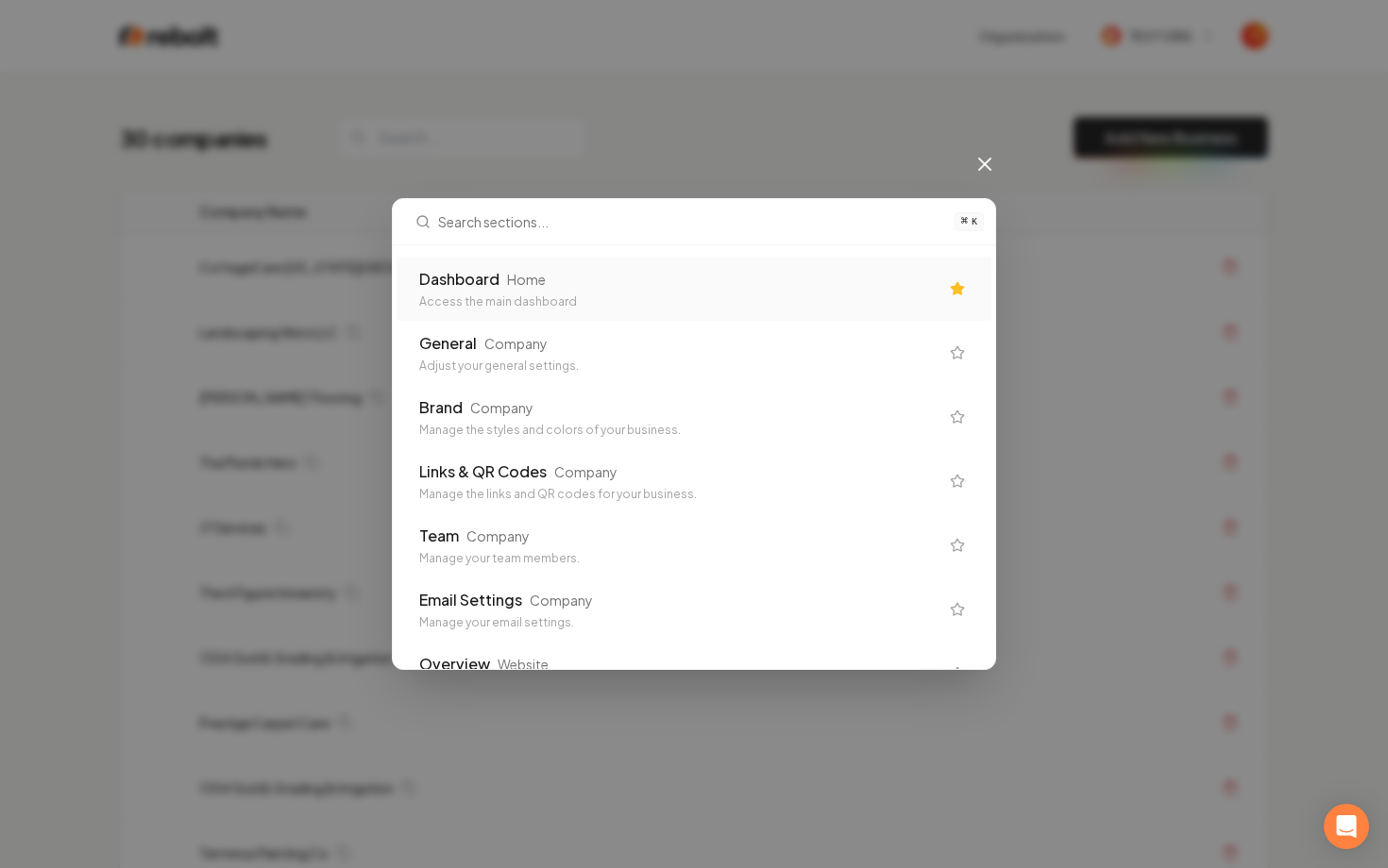
click at [958, 293] on icon "Suggestions" at bounding box center [956, 288] width 13 height 13
click at [634, 222] on input "text" at bounding box center [690, 222] width 505 height 45
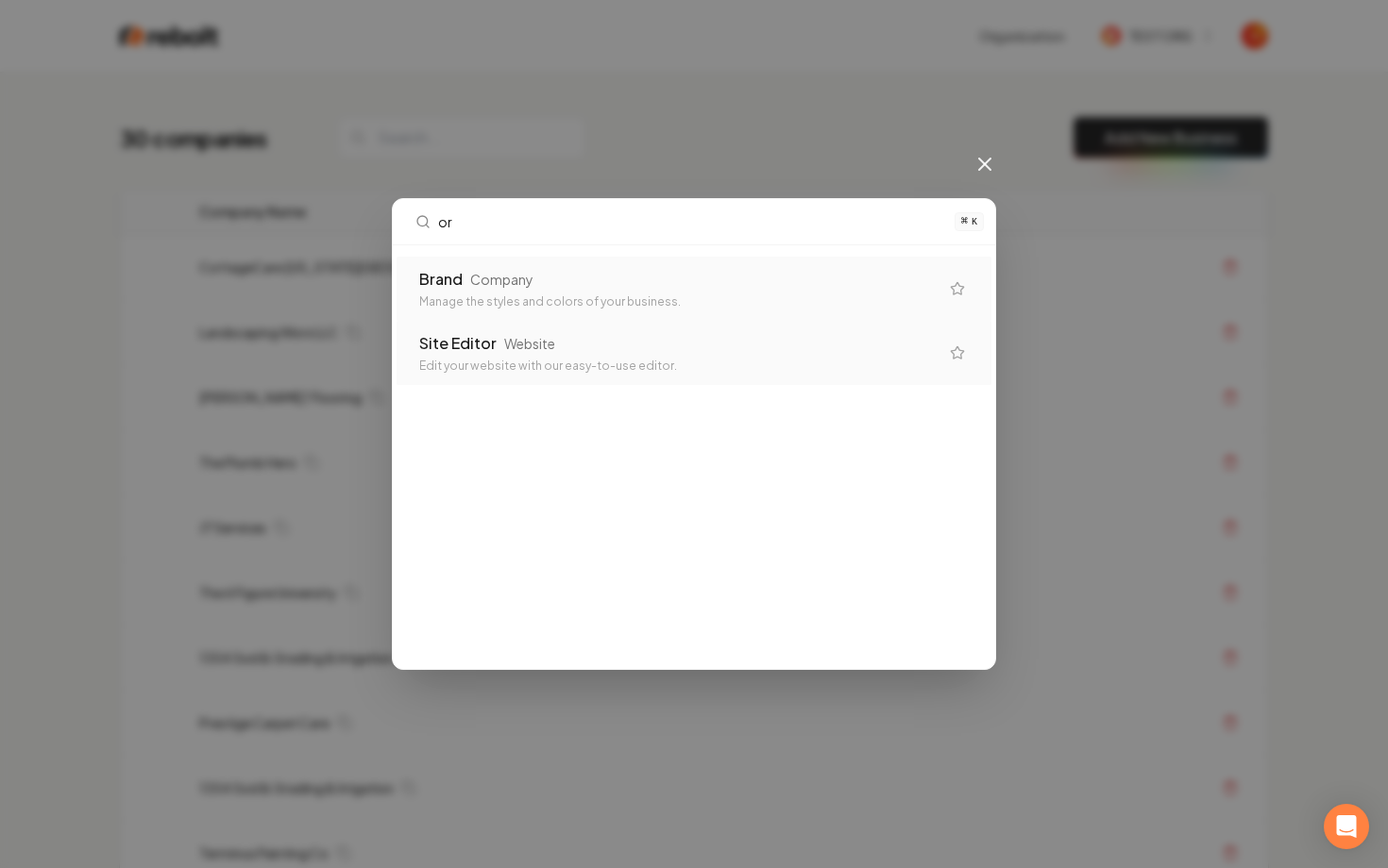
type input "o"
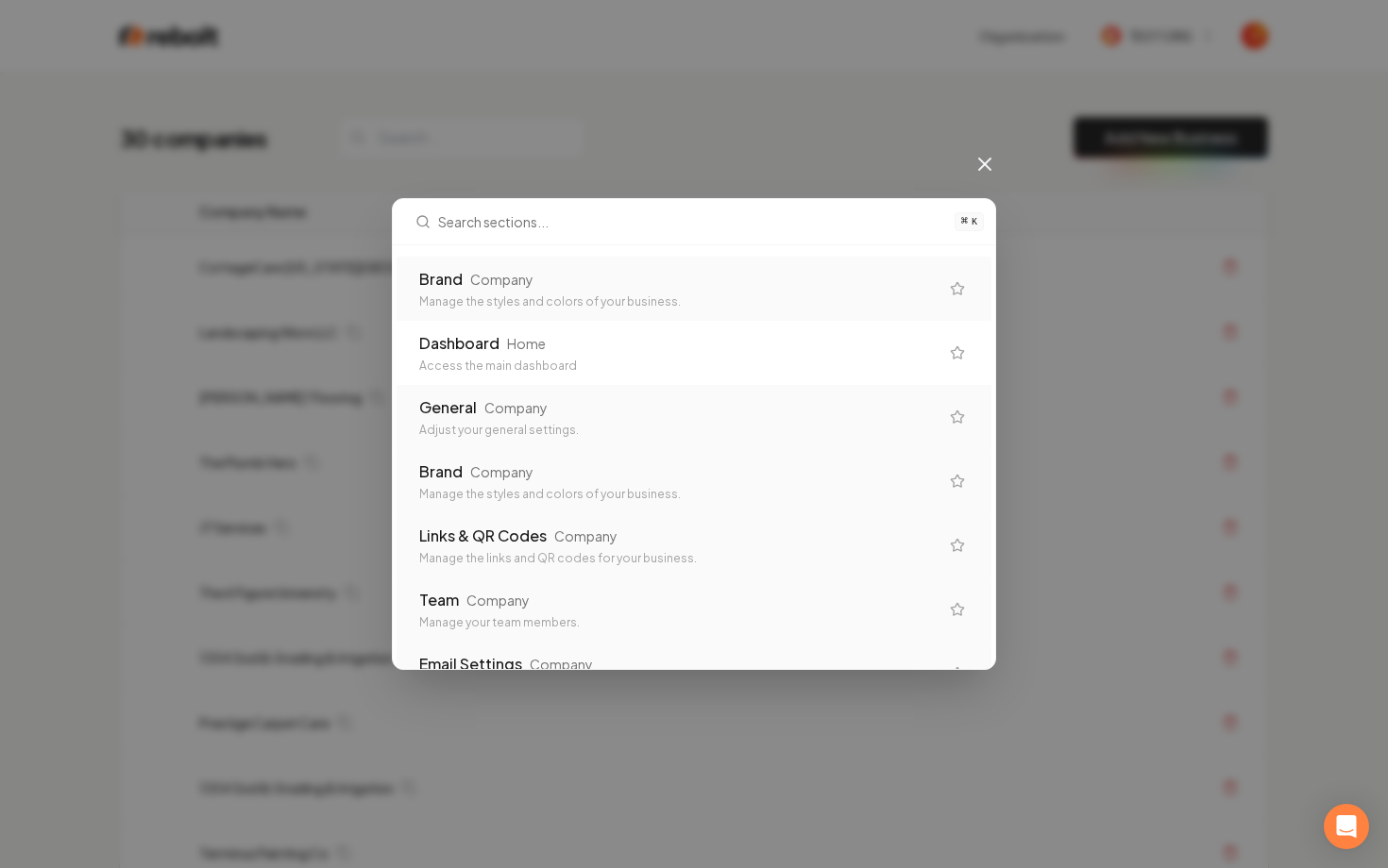
click at [846, 427] on div "Adjust your general settings." at bounding box center [678, 430] width 519 height 15
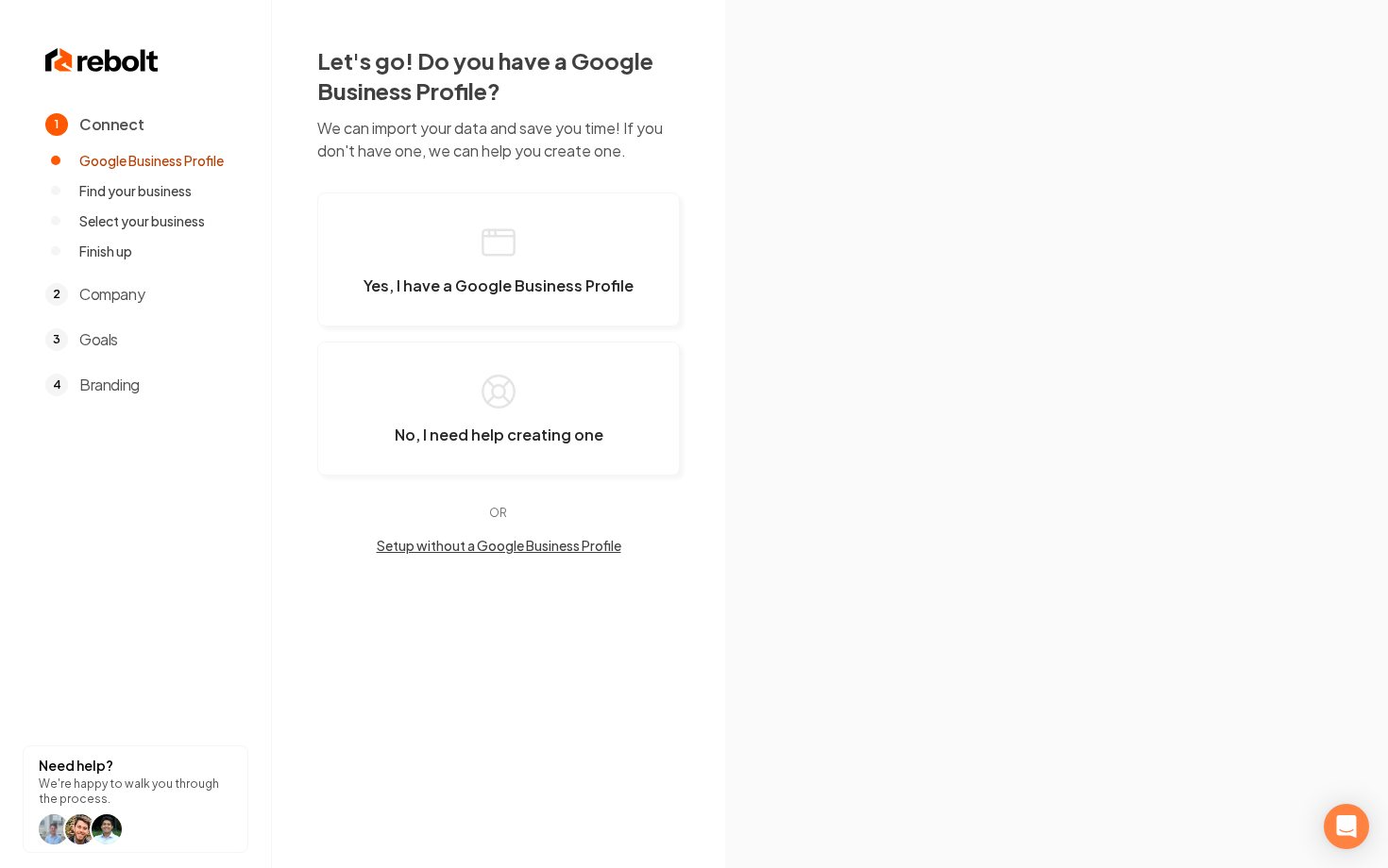
click at [87, 56] on img at bounding box center [102, 60] width 113 height 30
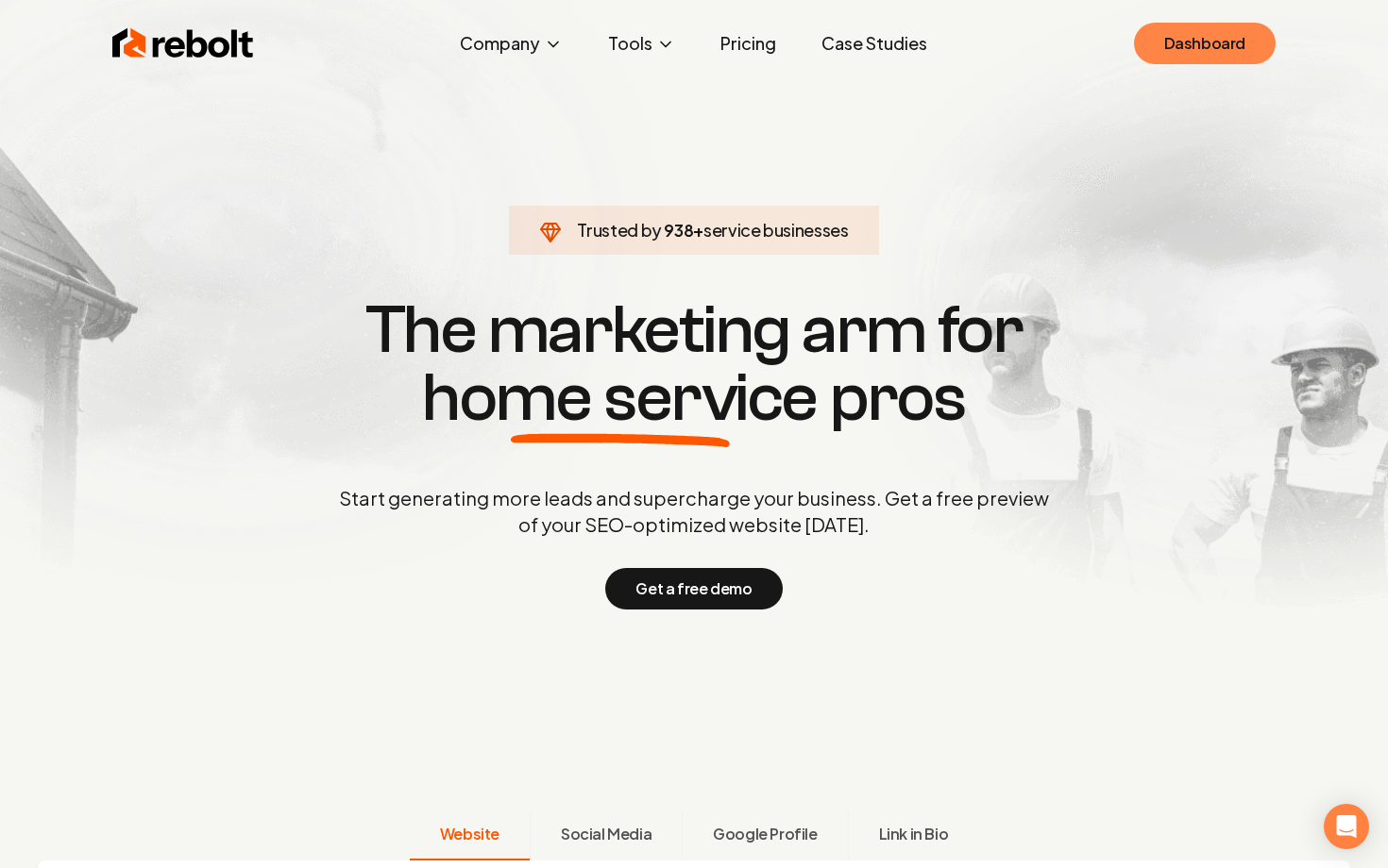
click at [1174, 30] on link "Dashboard" at bounding box center [1204, 43] width 142 height 41
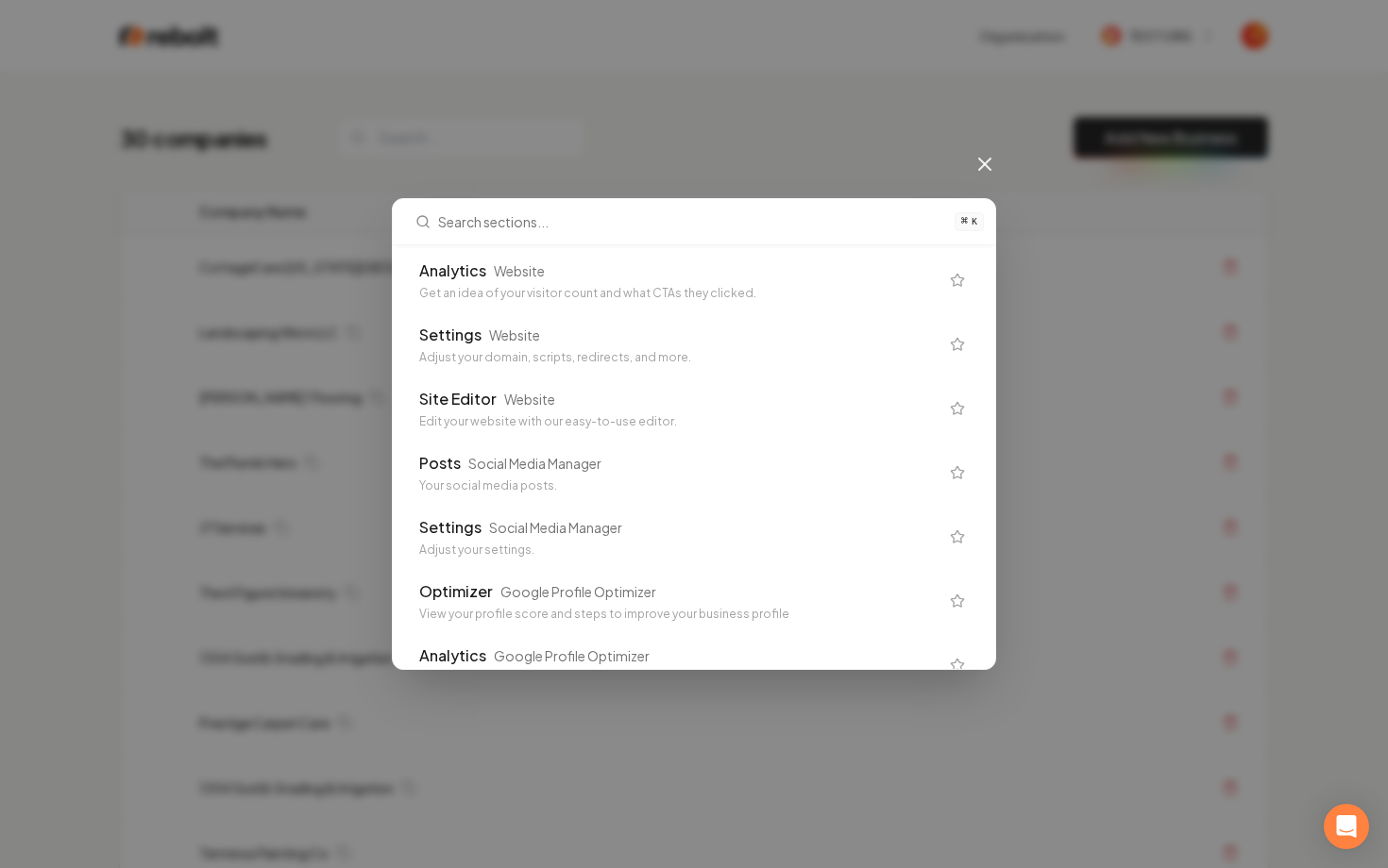
scroll to position [890, 0]
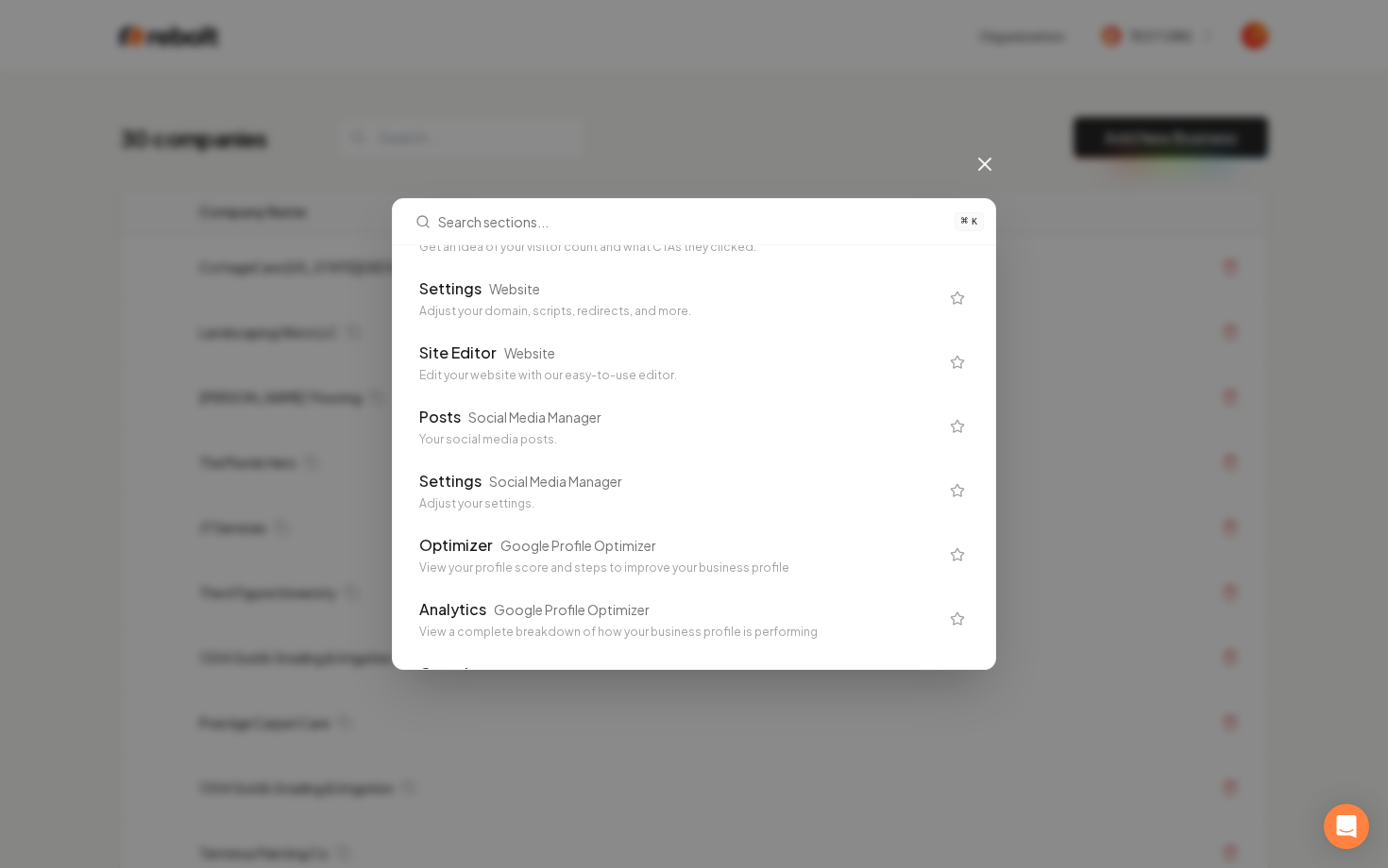
click at [978, 165] on icon at bounding box center [984, 163] width 22 height 22
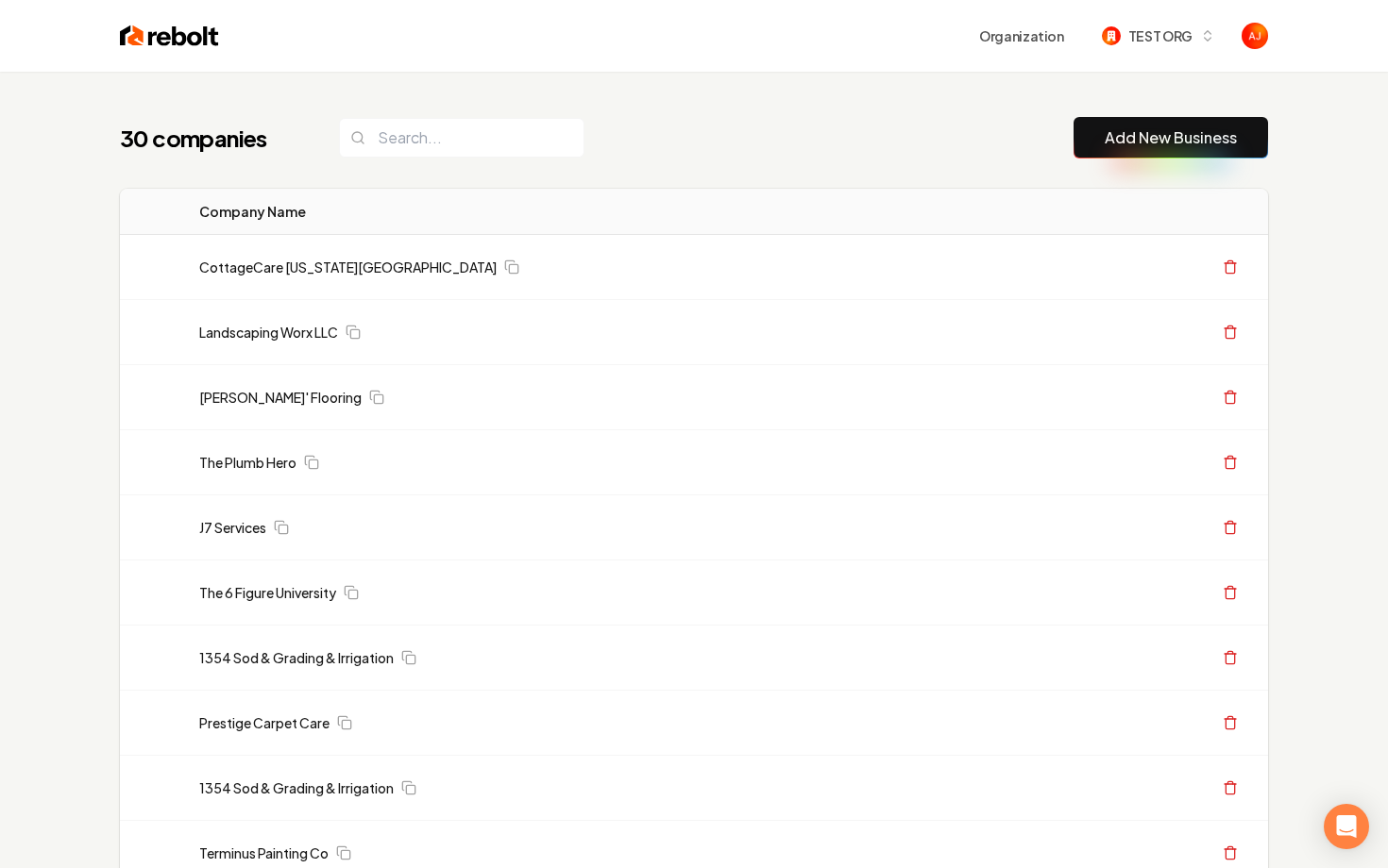
click at [1145, 34] on span "TEST ORG" at bounding box center [1160, 36] width 65 height 20
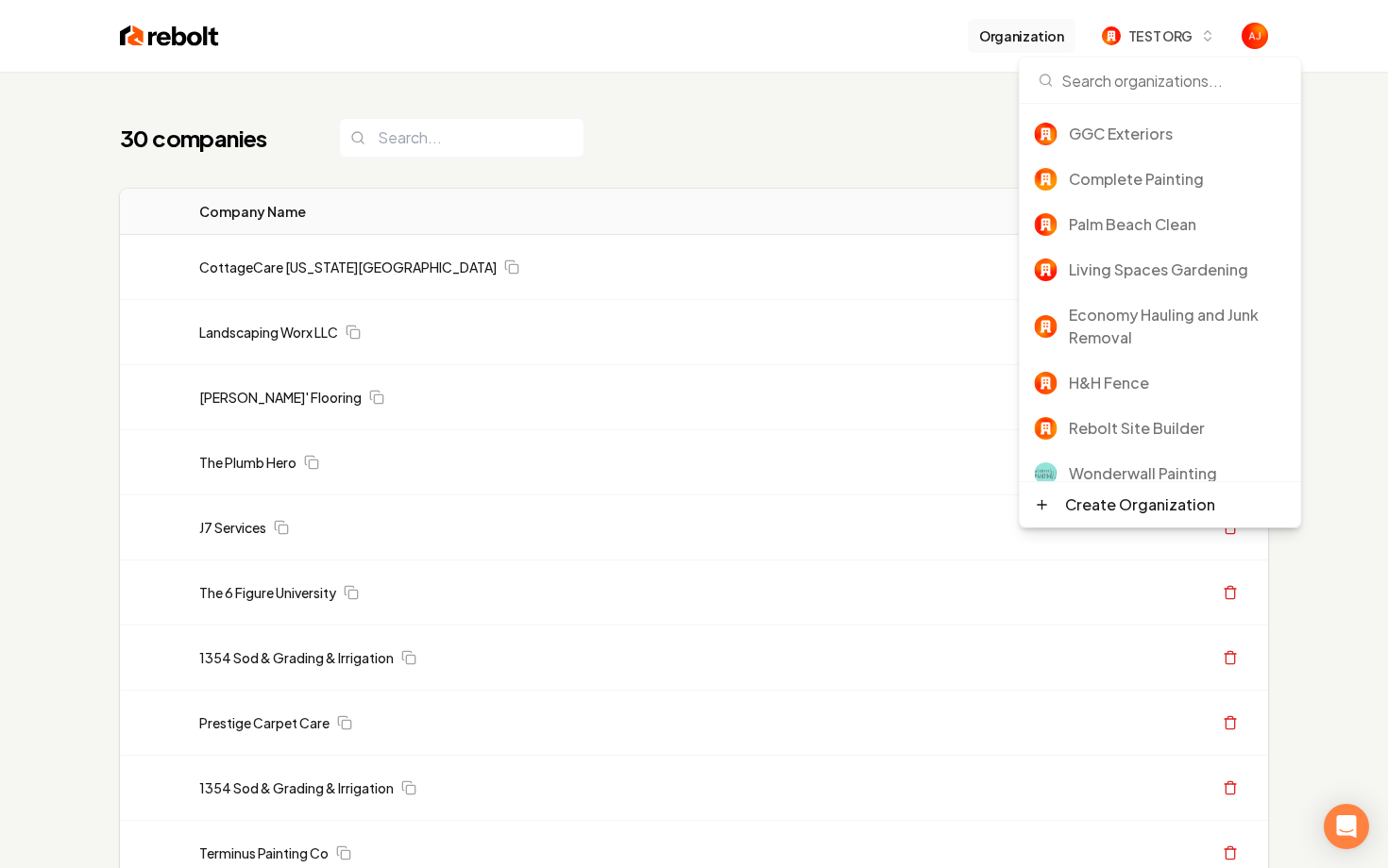
click at [1005, 41] on button "Organization" at bounding box center [1021, 35] width 108 height 34
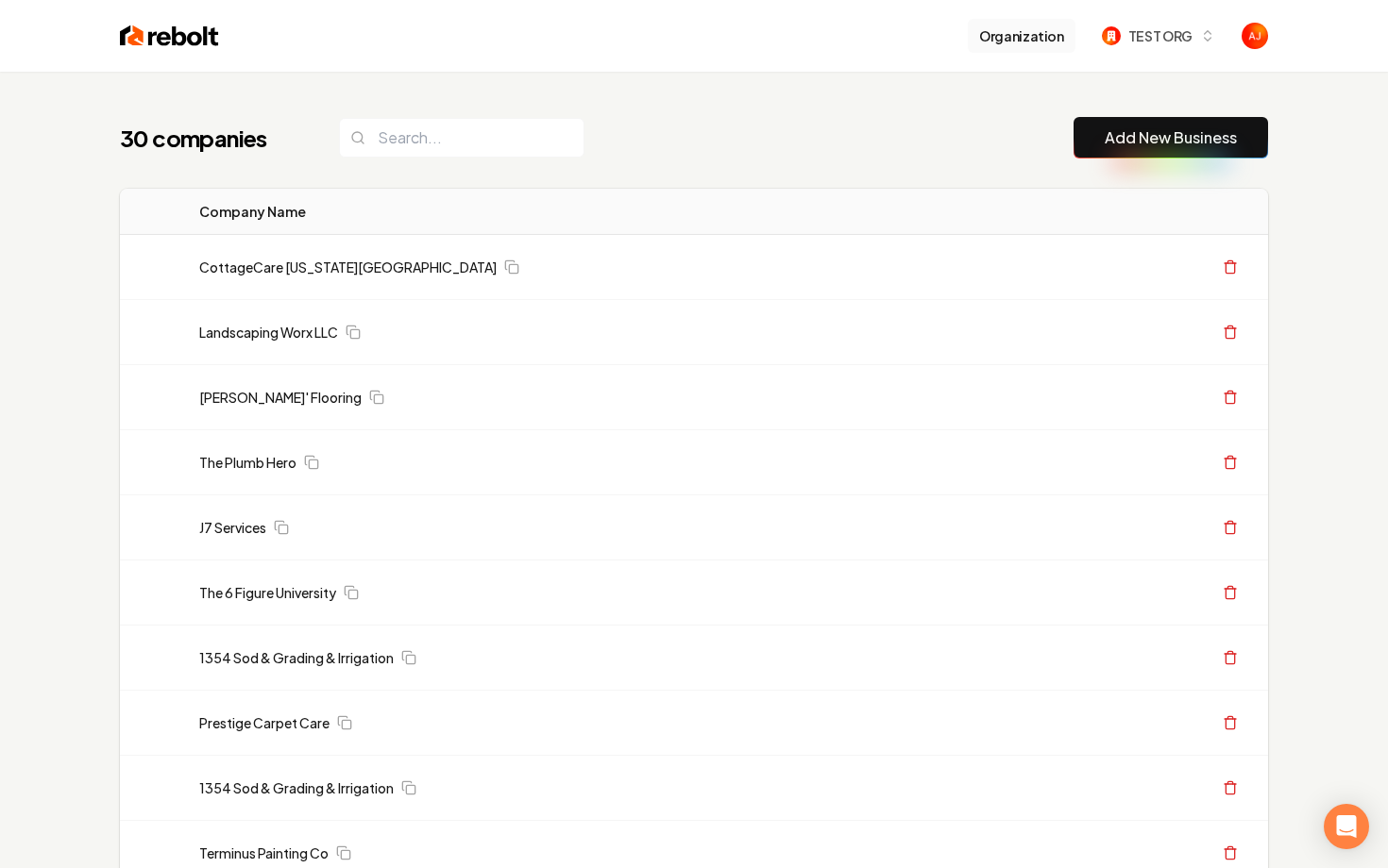
click at [1005, 41] on button "Organization" at bounding box center [1021, 35] width 108 height 34
click at [1139, 30] on span "TEST ORG" at bounding box center [1160, 36] width 65 height 20
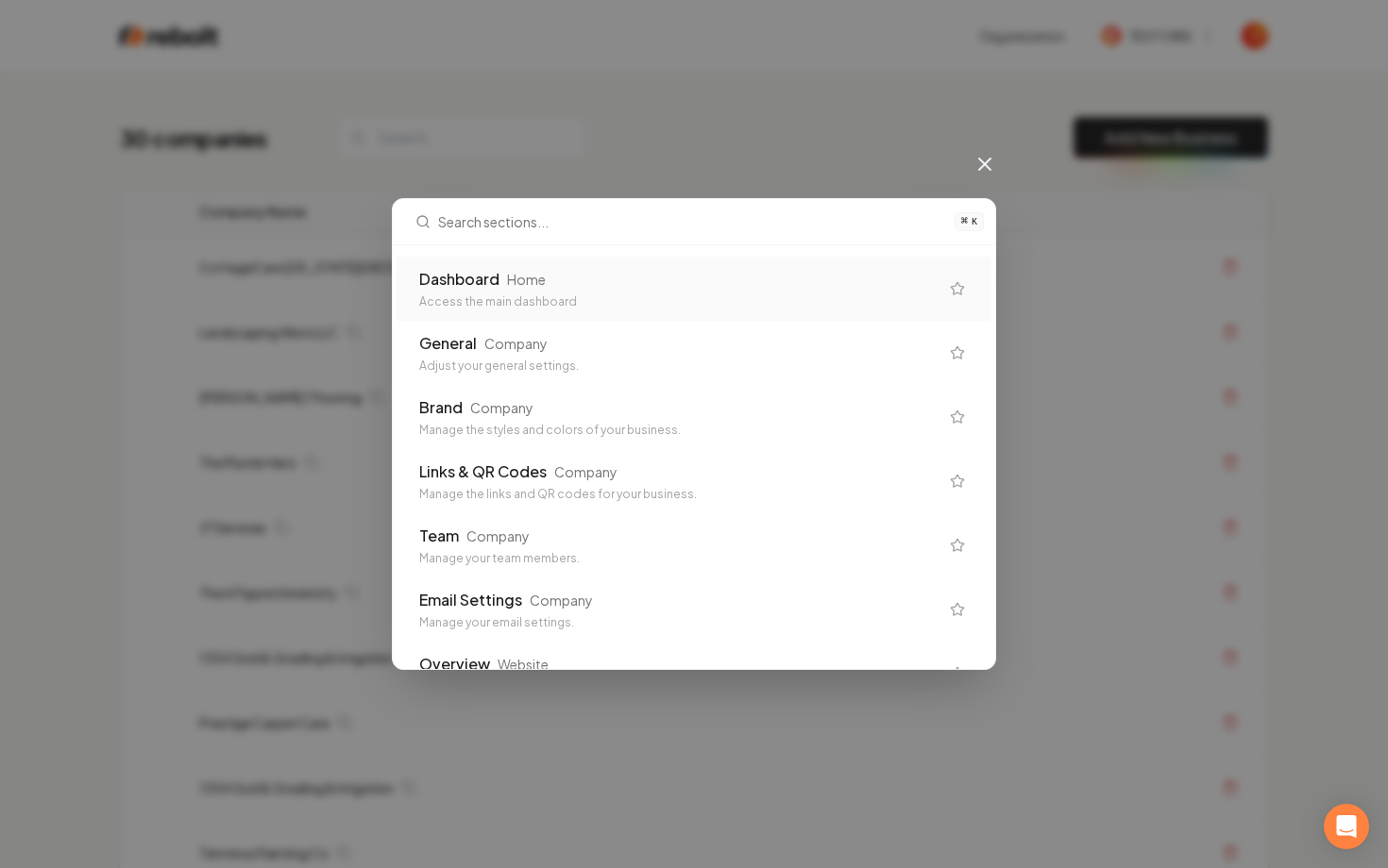
click at [983, 179] on div "⌘ K Dashboard Home Access the main dashboard General Company Adjust your genera…" at bounding box center [694, 434] width 1388 height 868
click at [983, 172] on icon at bounding box center [984, 163] width 22 height 22
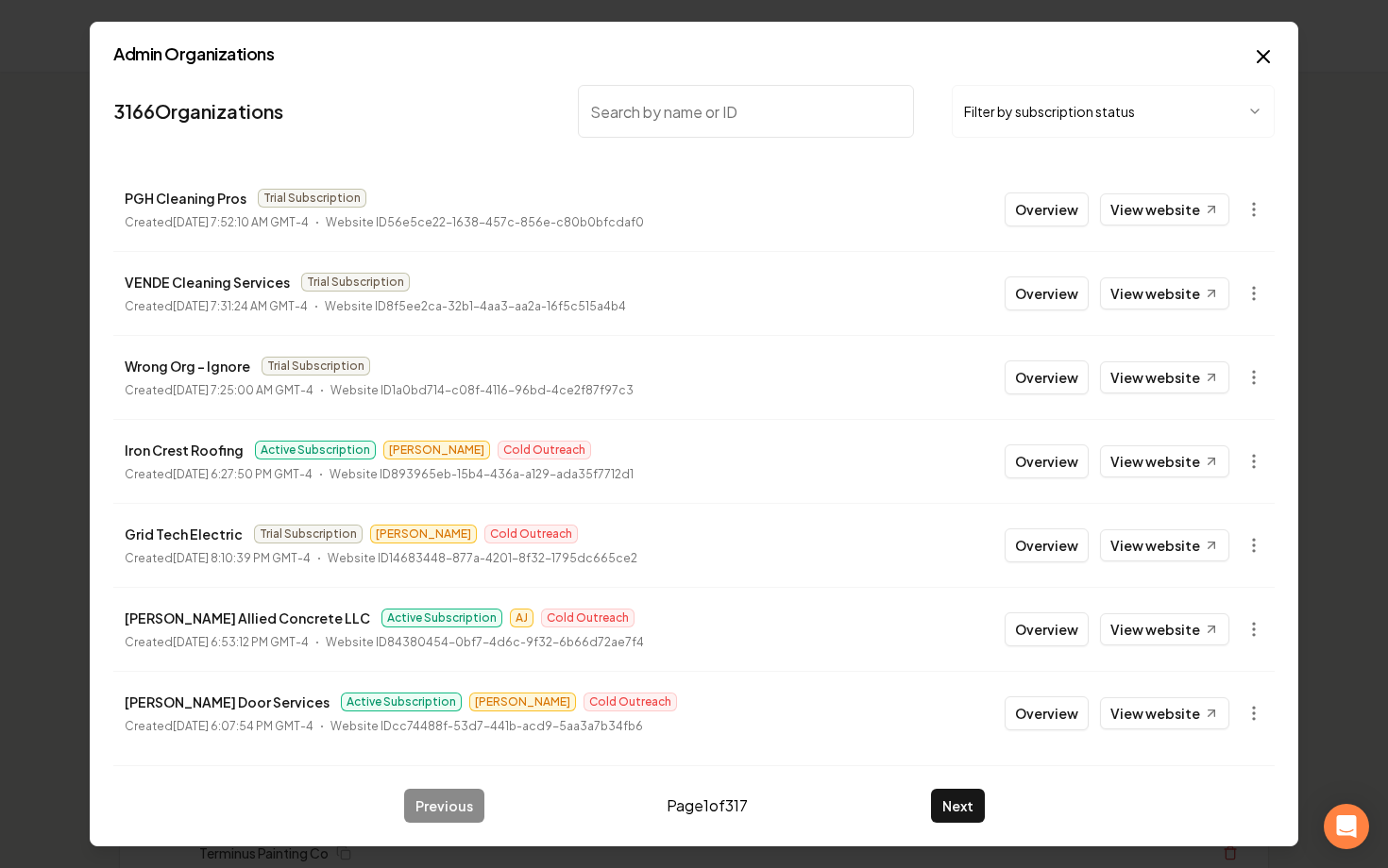
click at [646, 120] on input "search" at bounding box center [746, 111] width 336 height 53
click at [637, 119] on input "search" at bounding box center [746, 111] width 336 height 53
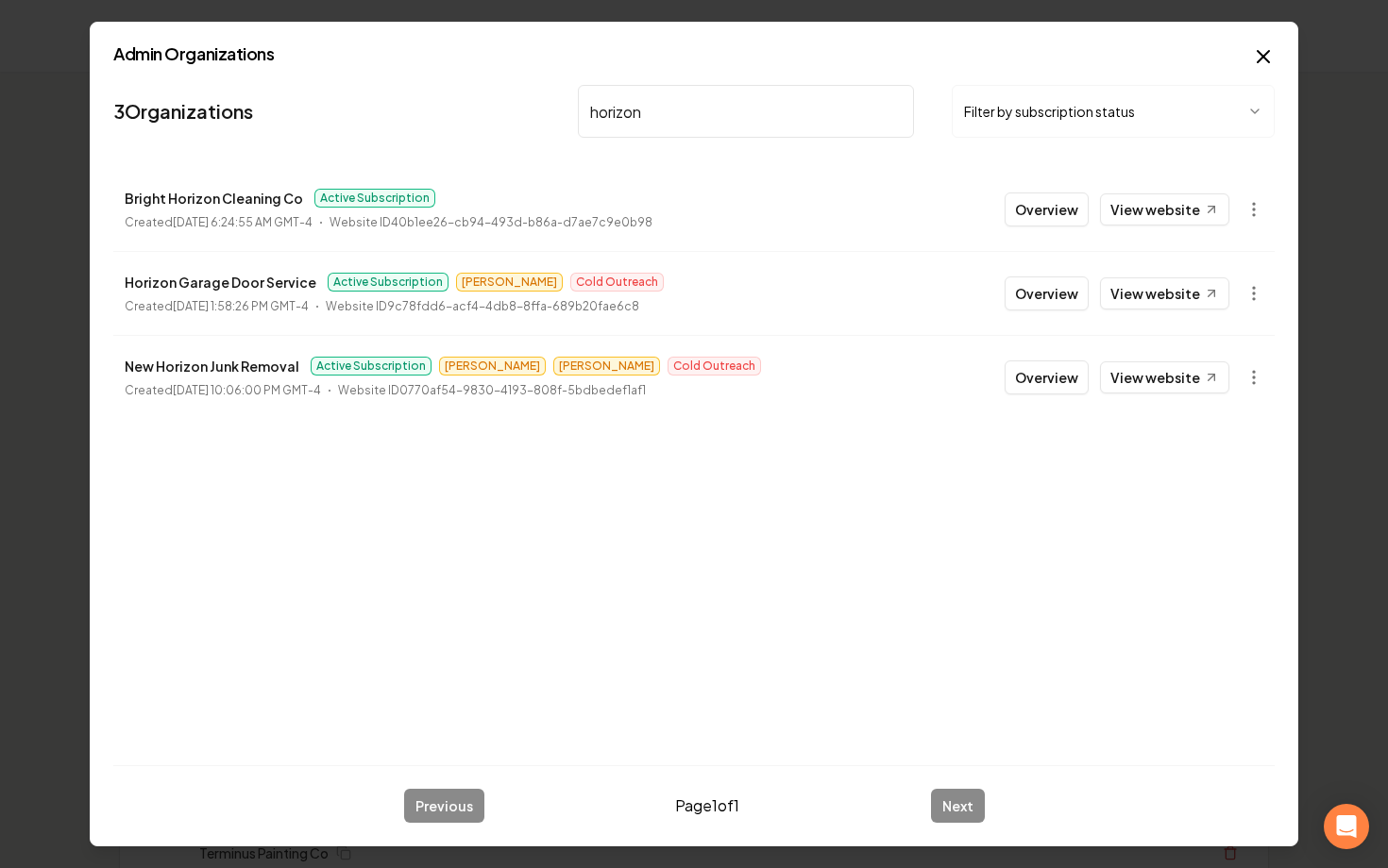
drag, startPoint x: 660, startPoint y: 116, endPoint x: 465, endPoint y: 116, distance: 195.0
click at [465, 116] on nav "3 Organizations horizon Filter by subscription status" at bounding box center [694, 118] width 1161 height 83
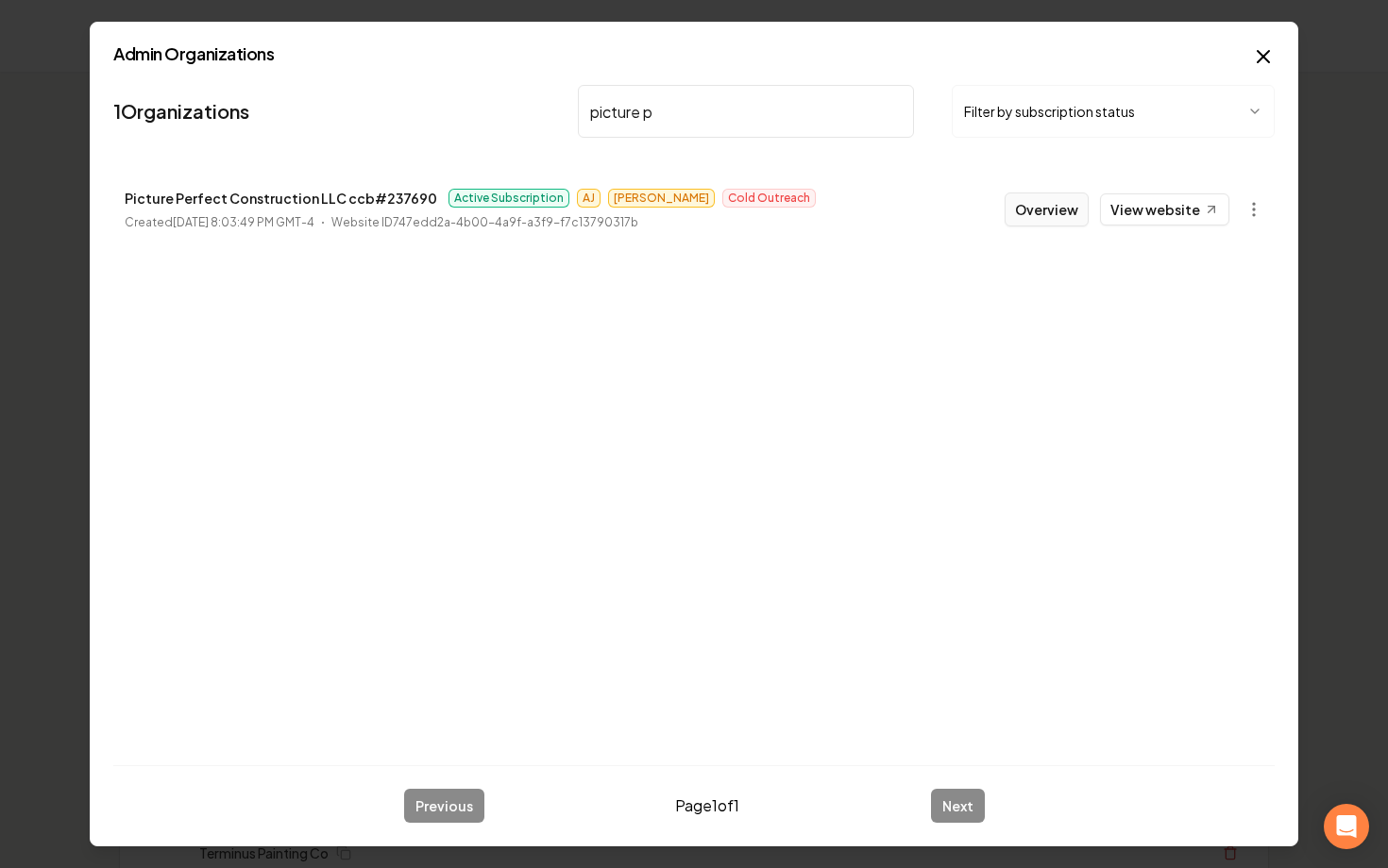
type input "picture p"
click at [1060, 210] on button "Overview" at bounding box center [1046, 209] width 84 height 34
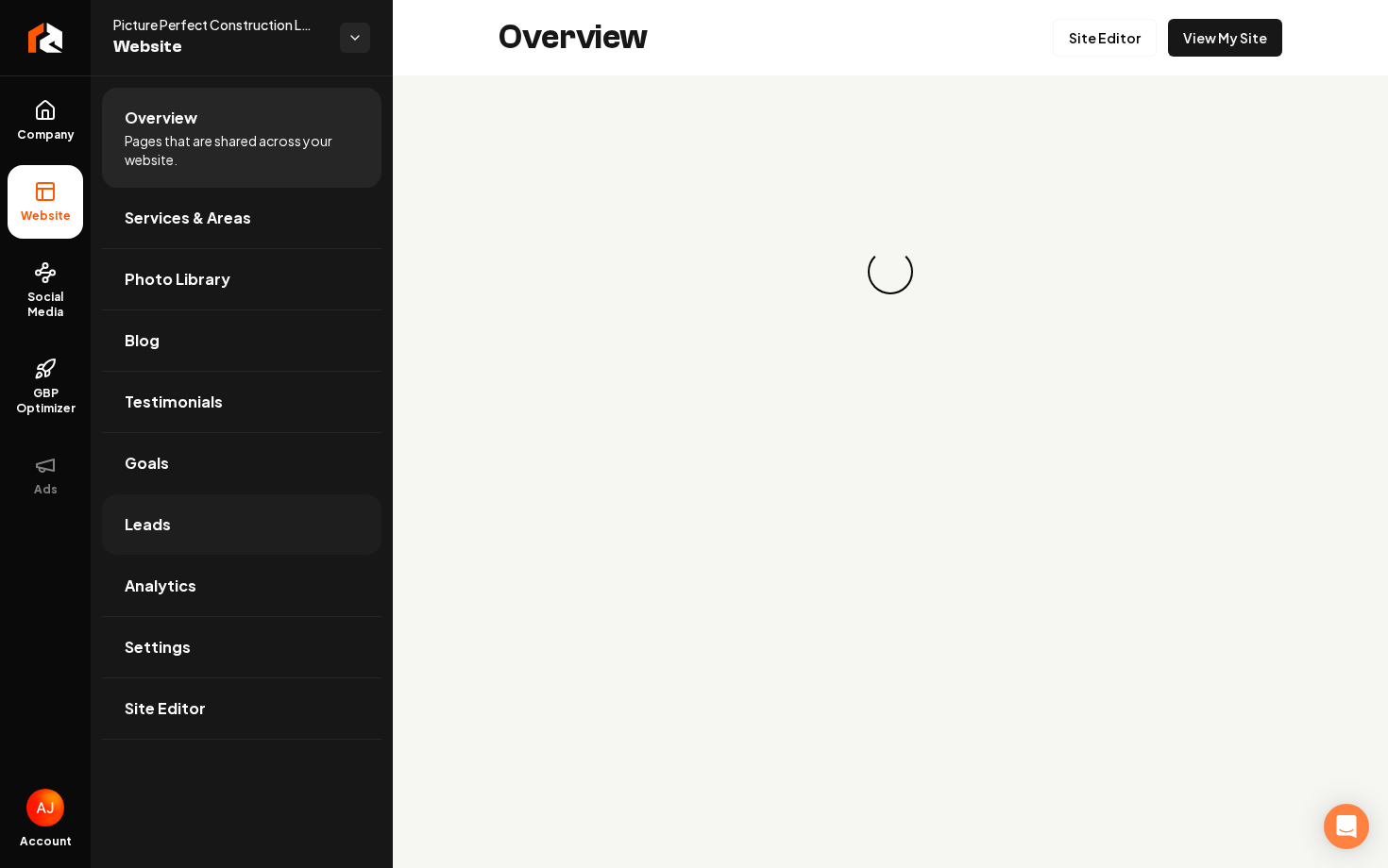
click at [192, 517] on link "Leads" at bounding box center [241, 525] width 280 height 61
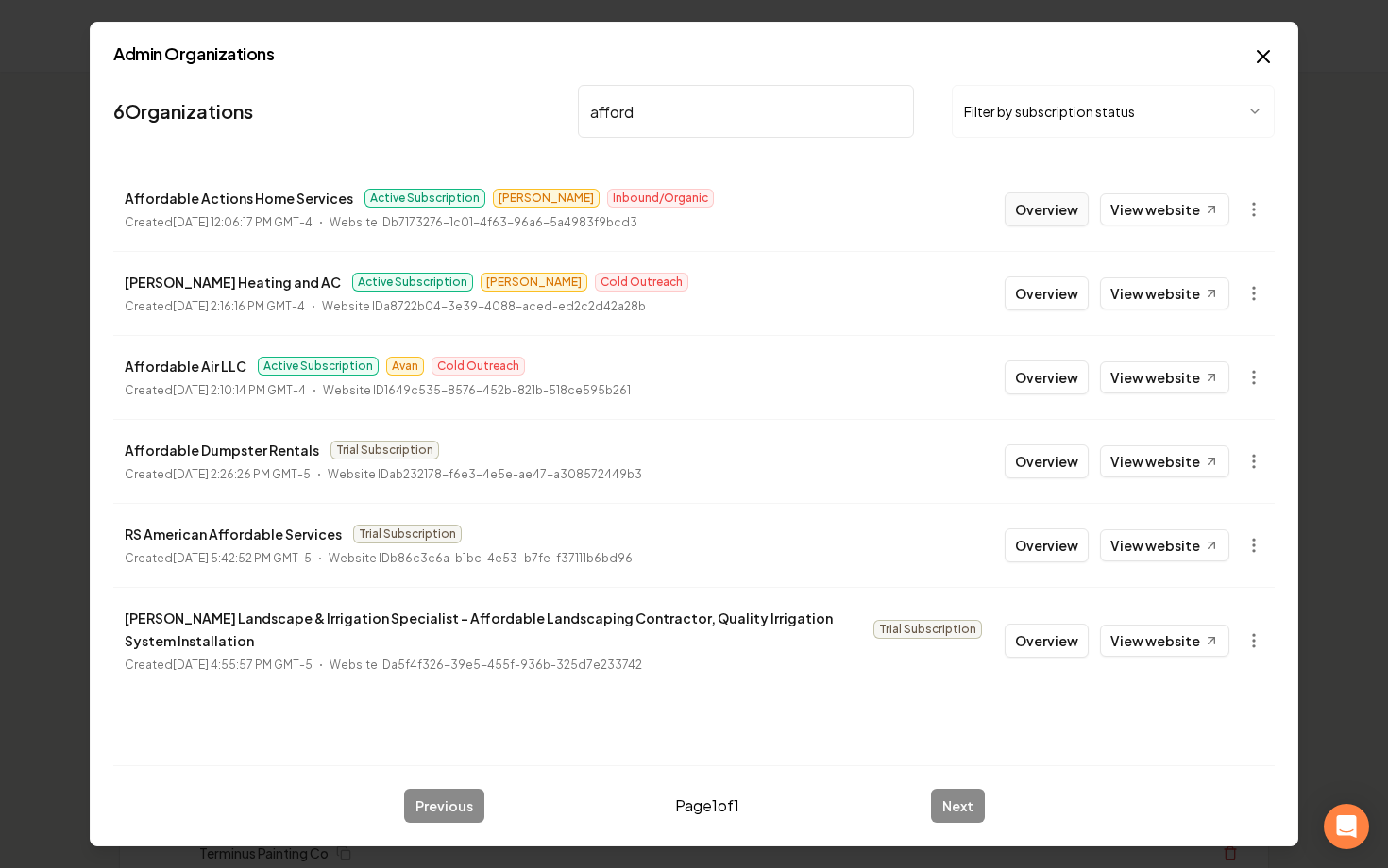
type input "afford"
click at [1033, 211] on button "Overview" at bounding box center [1046, 209] width 84 height 34
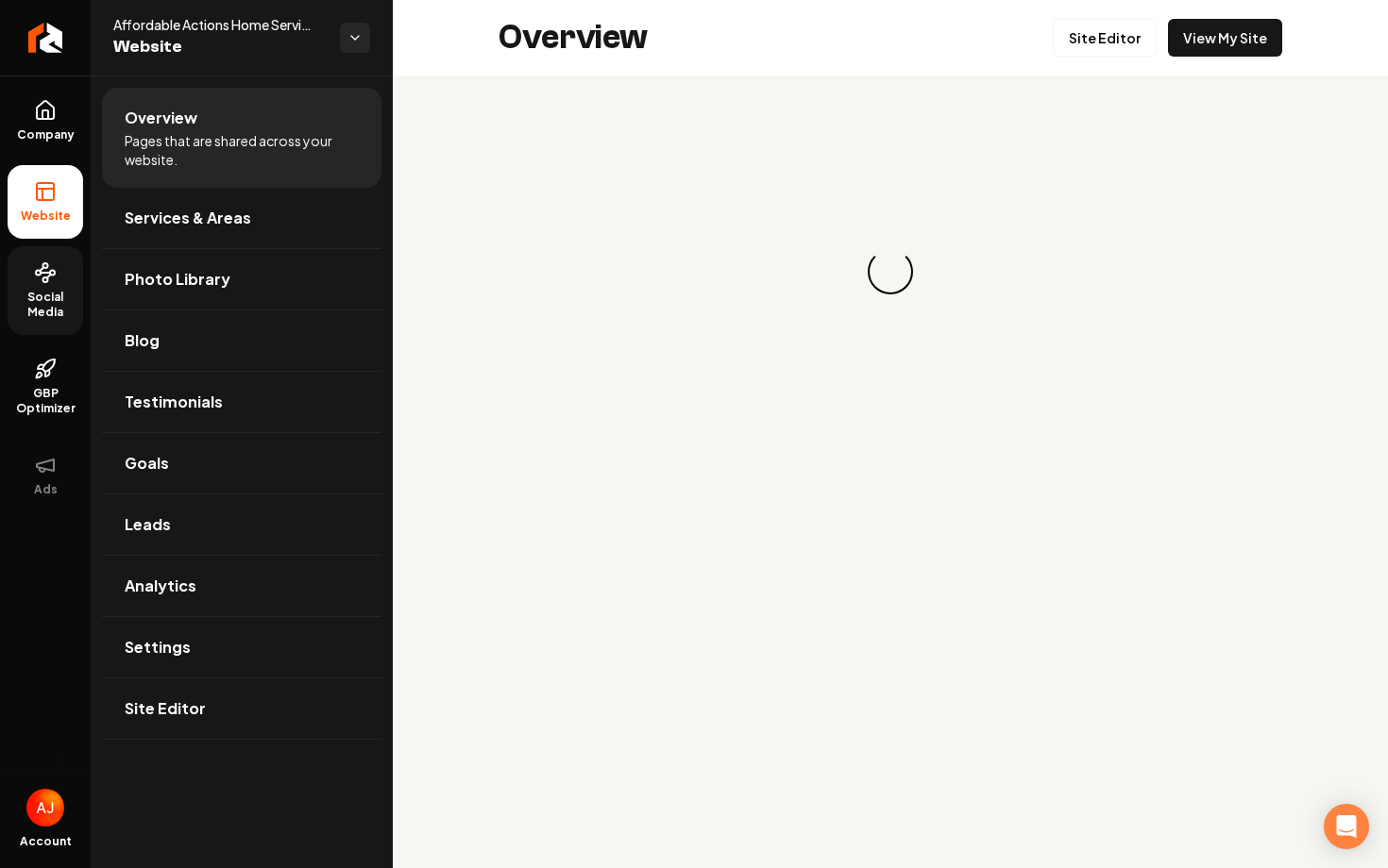
click at [57, 312] on span "Social Media" at bounding box center [45, 304] width 75 height 30
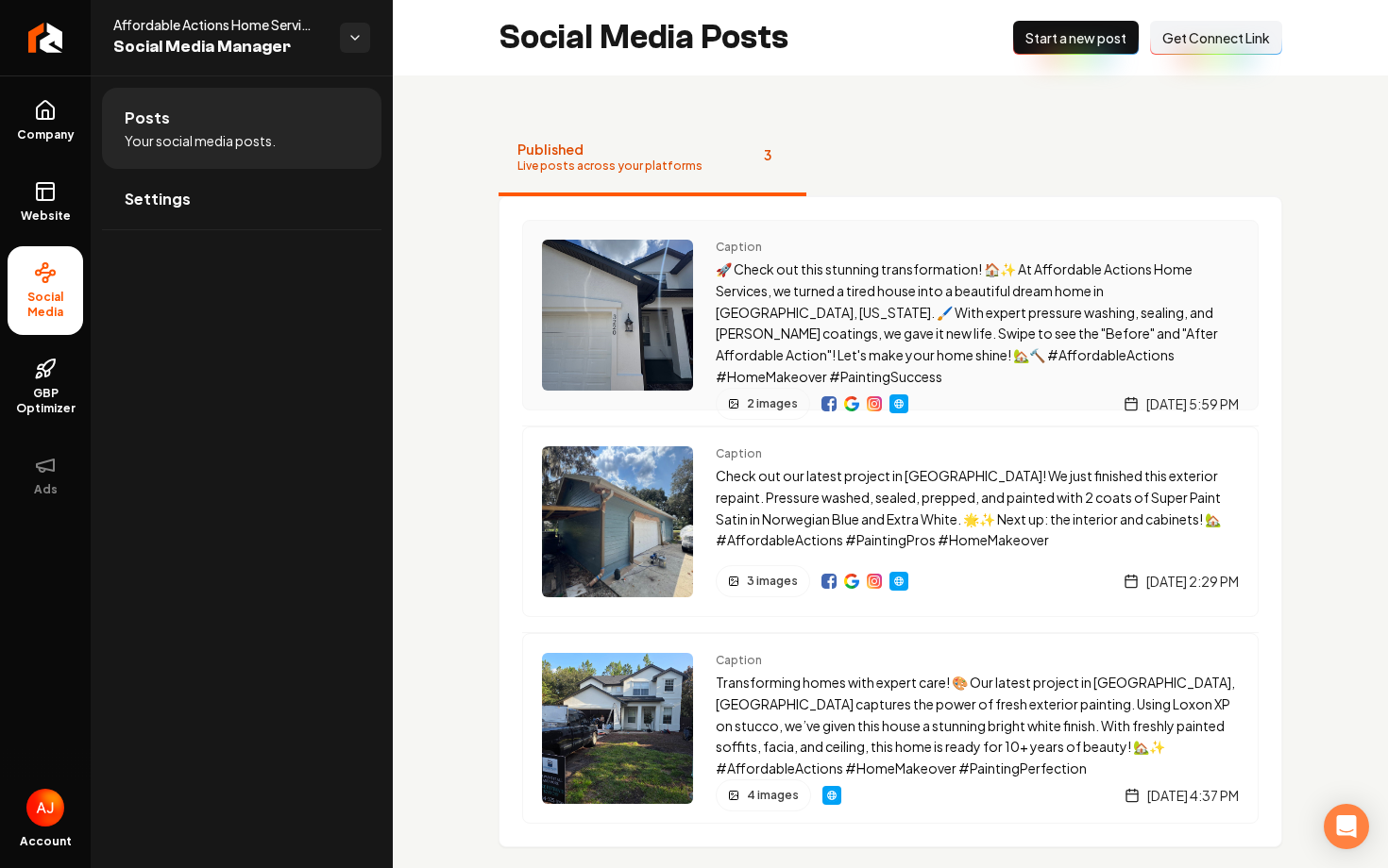
click at [624, 312] on img "Main content area" at bounding box center [617, 315] width 152 height 152
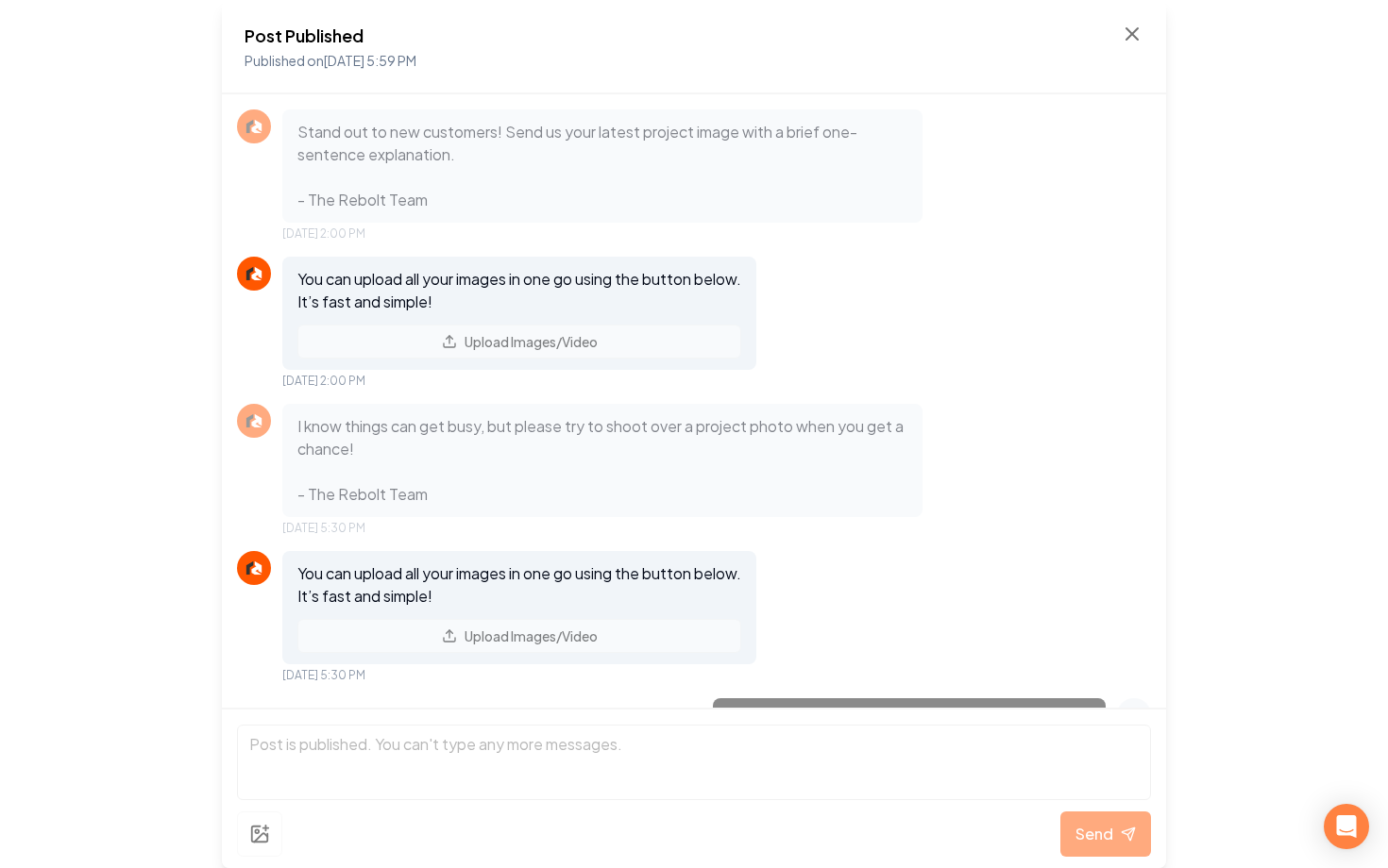
scroll to position [1889, 0]
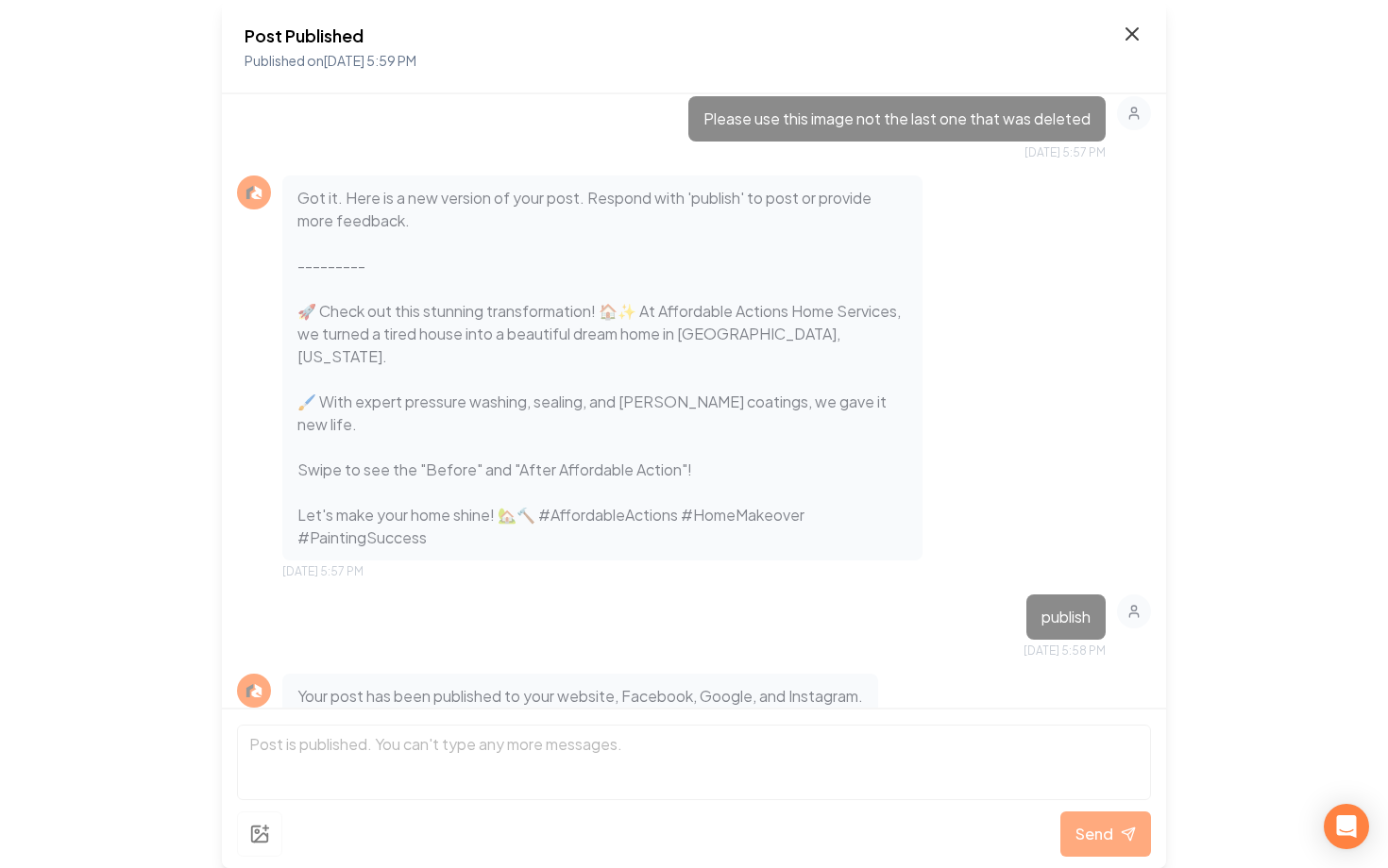
click at [1132, 29] on icon at bounding box center [1131, 33] width 22 height 22
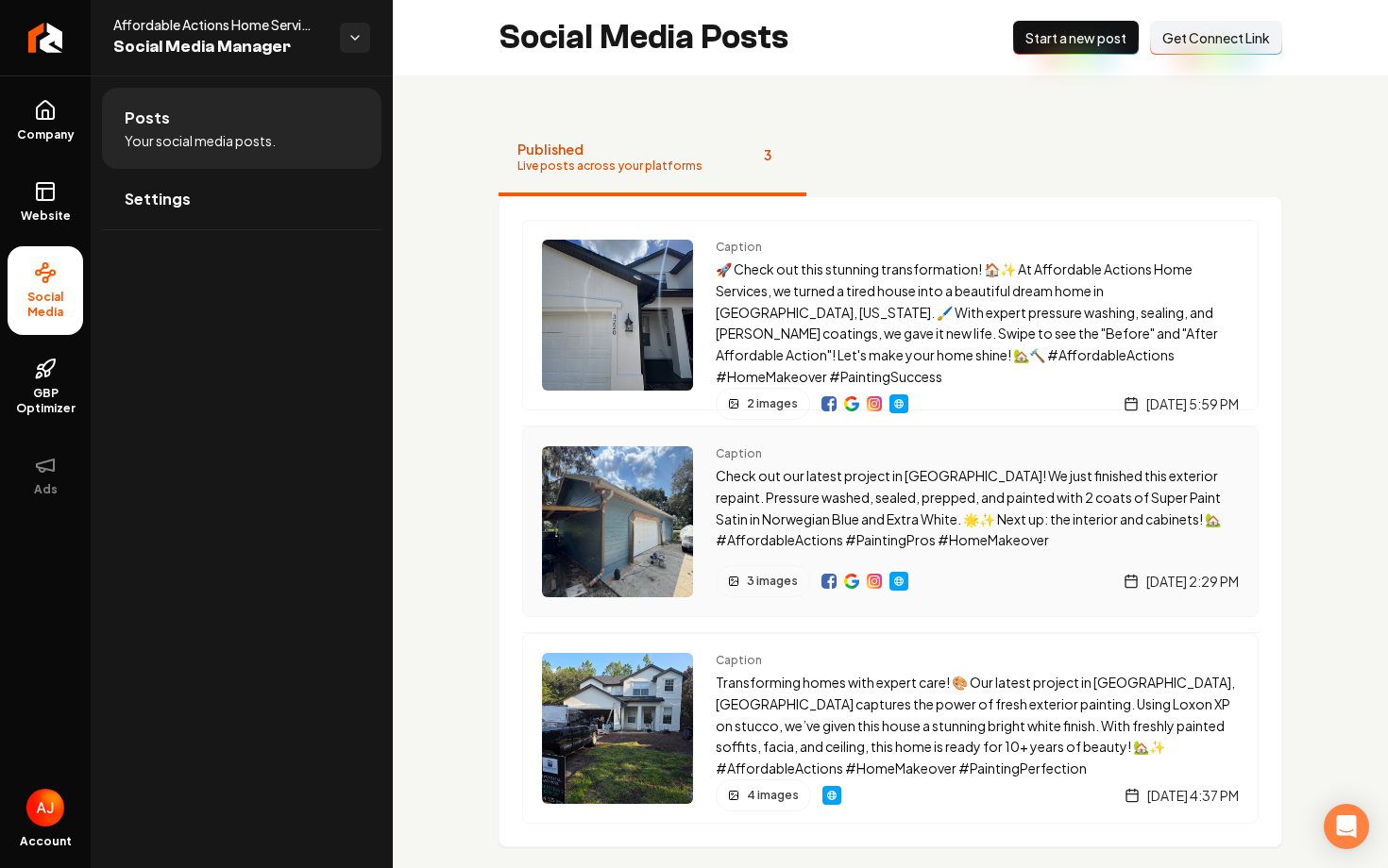
click at [589, 522] on img "Main content area" at bounding box center [617, 522] width 152 height 152
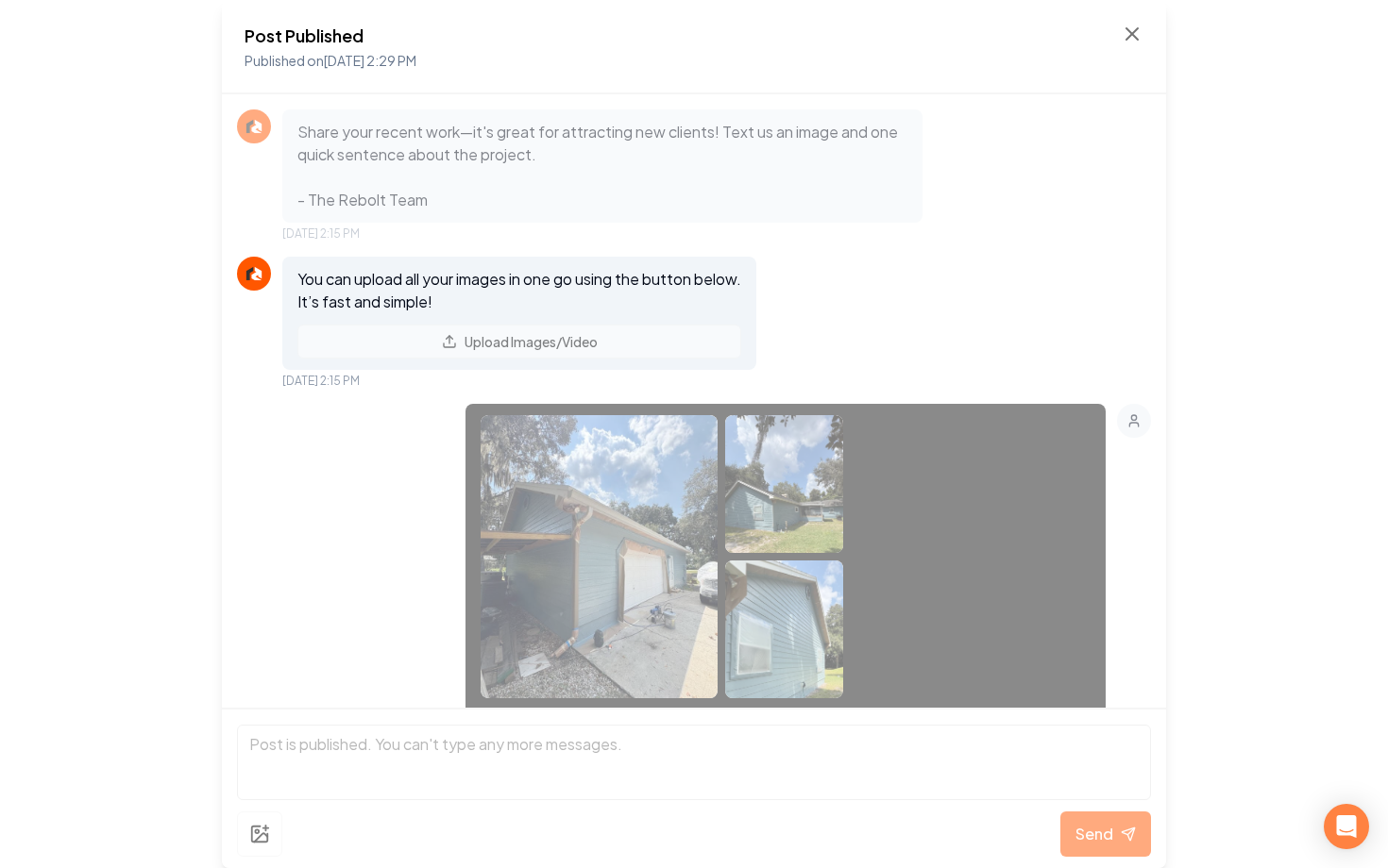
scroll to position [621, 0]
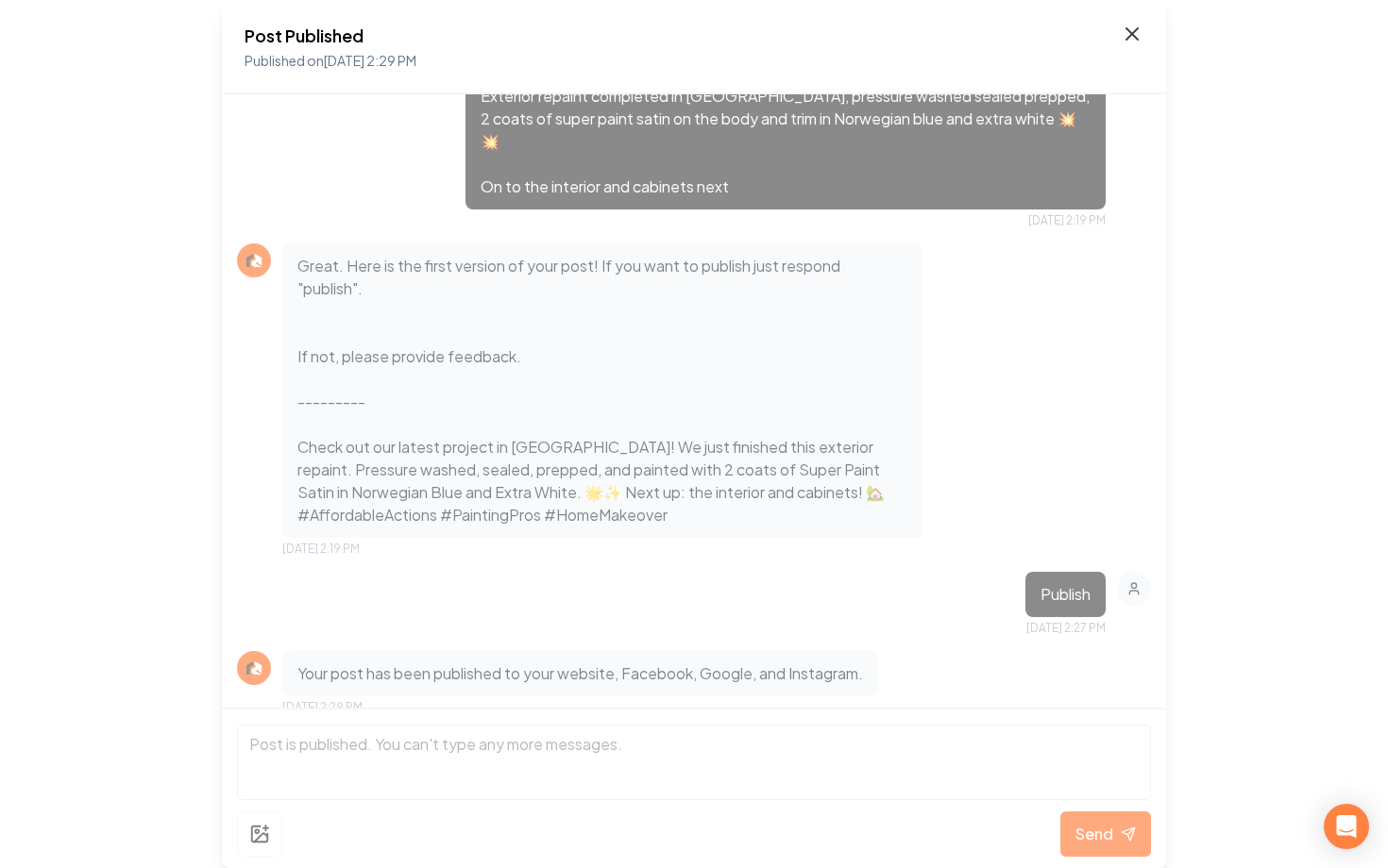
click at [1133, 25] on icon at bounding box center [1131, 33] width 22 height 22
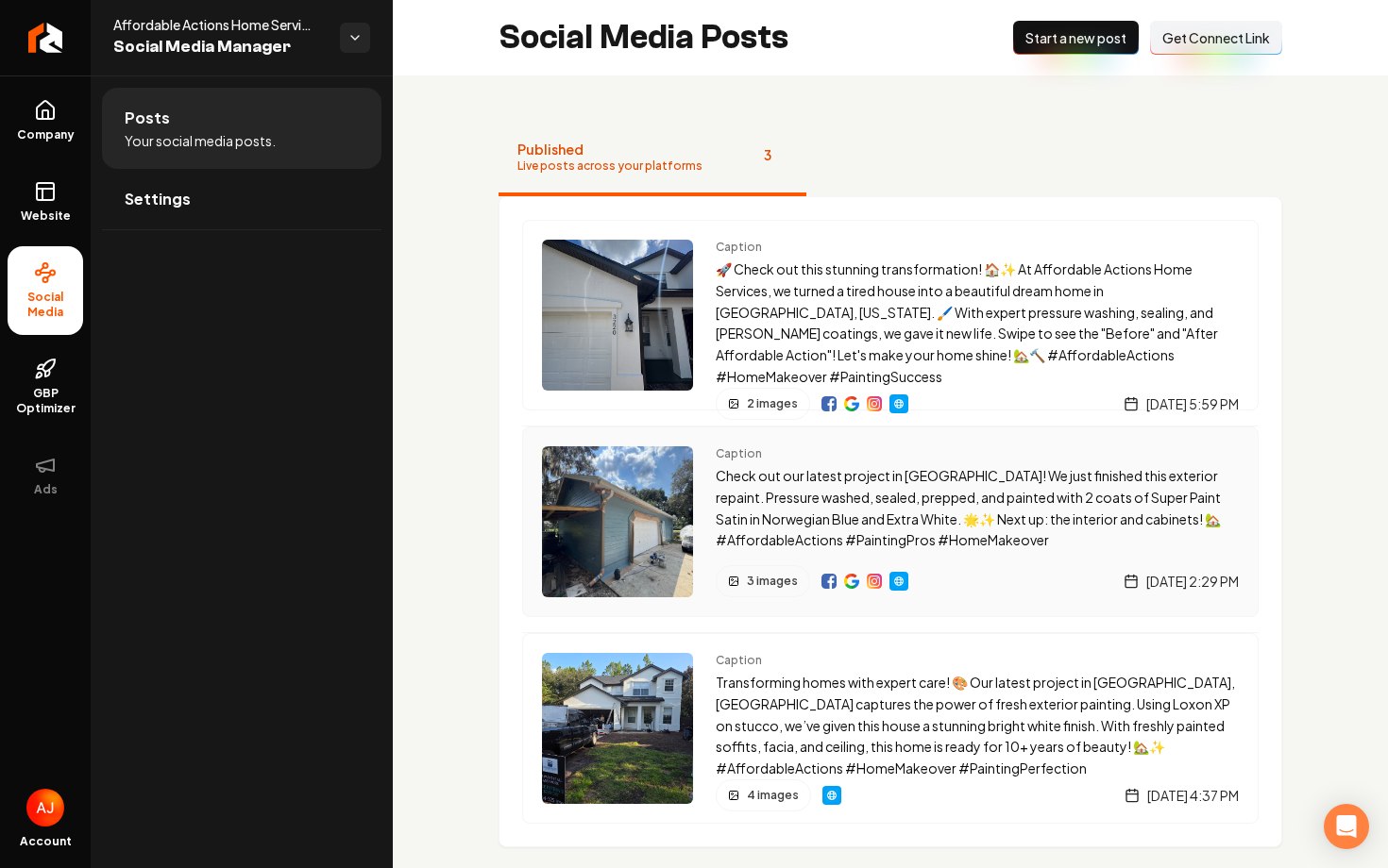
click at [627, 505] on img "Main content area" at bounding box center [617, 522] width 152 height 152
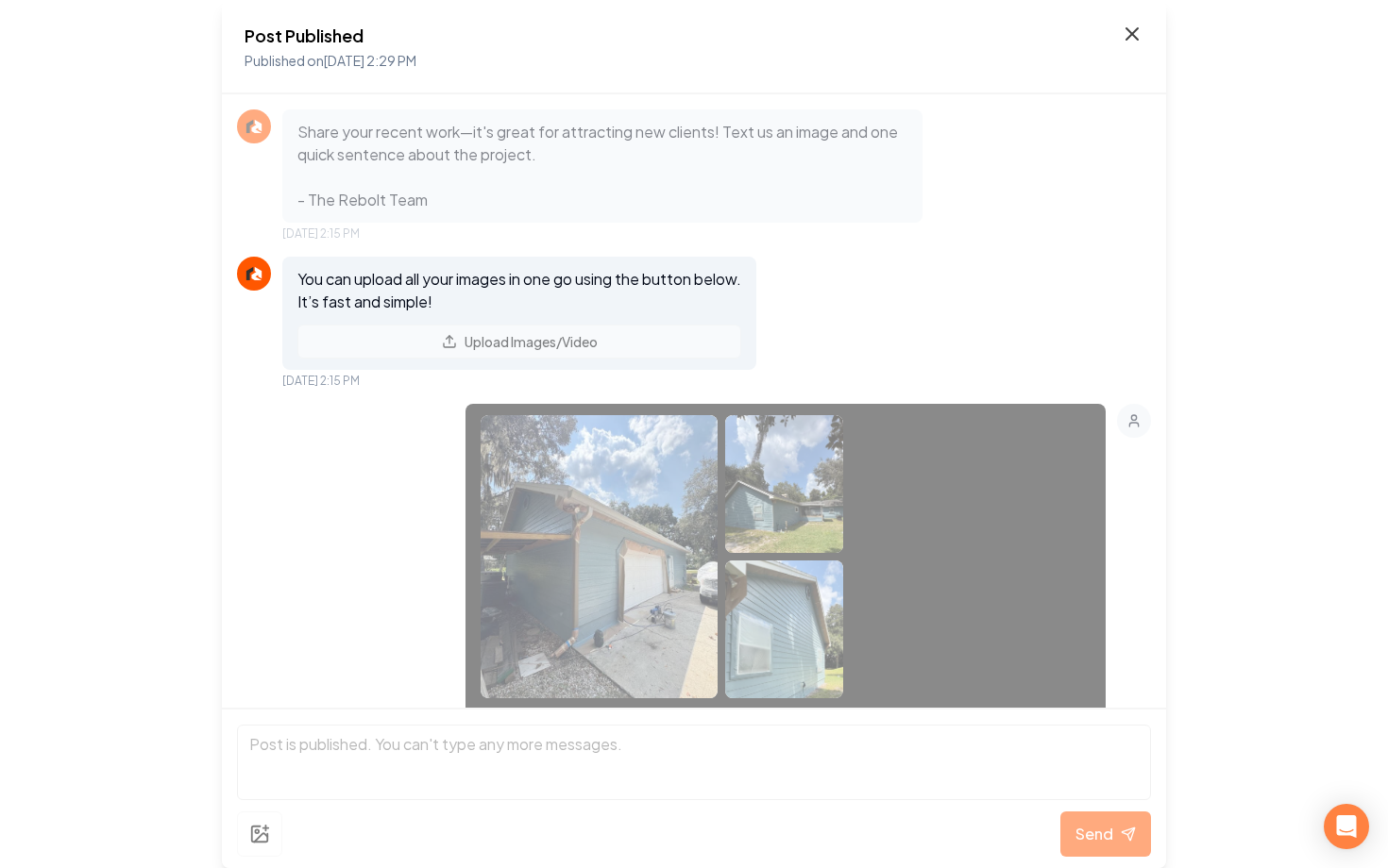
click at [1137, 28] on icon at bounding box center [1132, 34] width 12 height 12
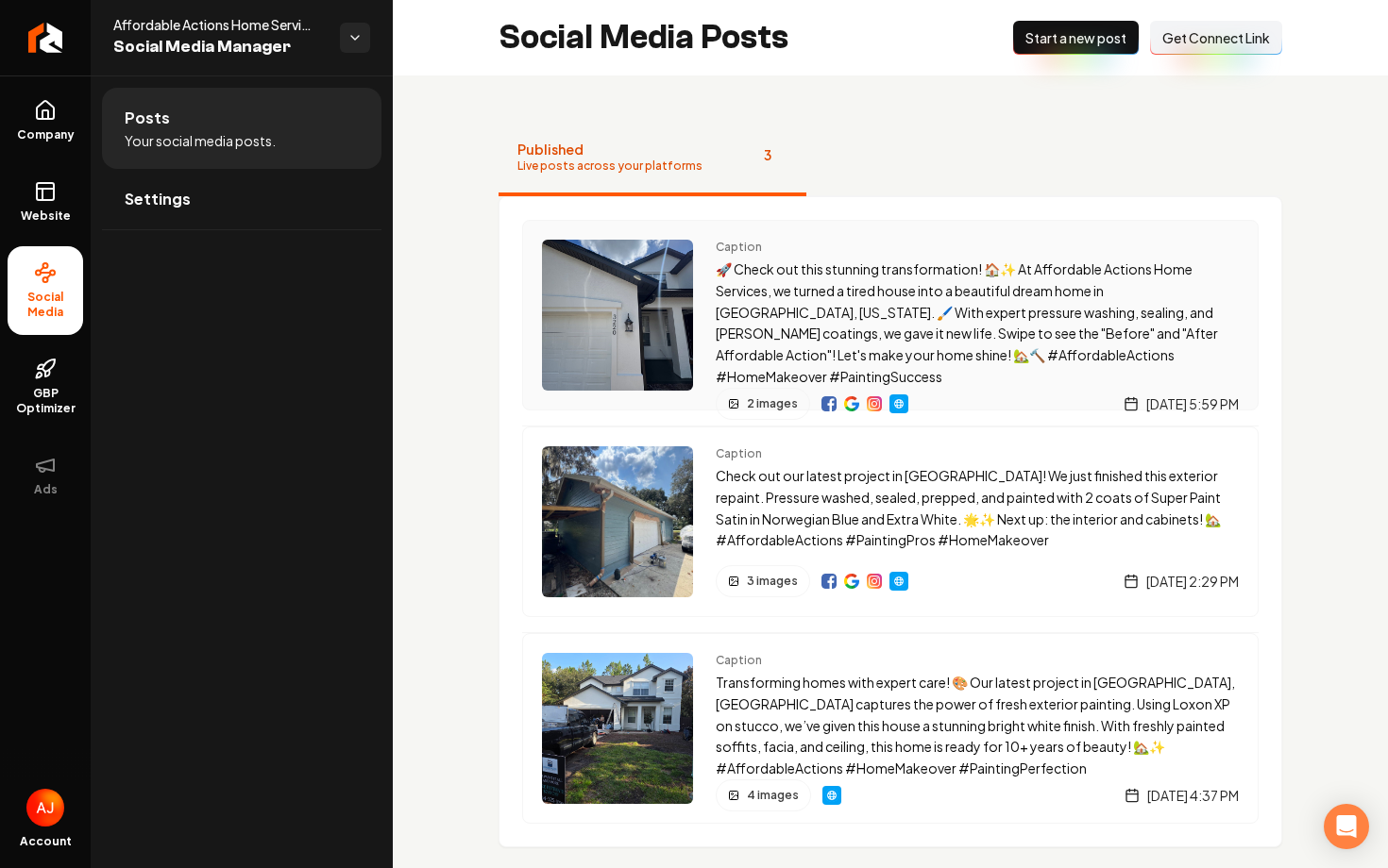
click at [672, 359] on img "Main content area" at bounding box center [617, 315] width 152 height 152
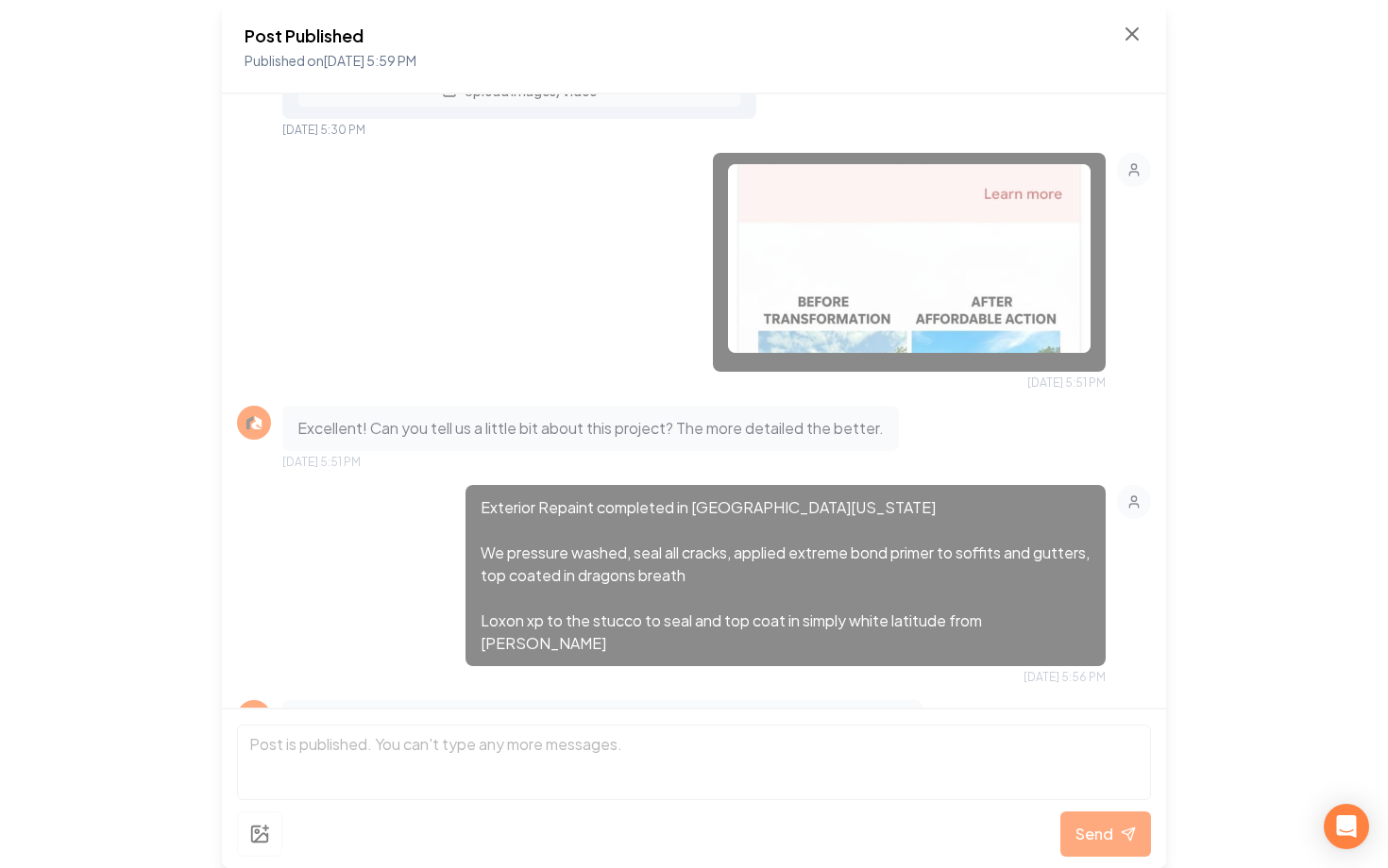
scroll to position [554, 0]
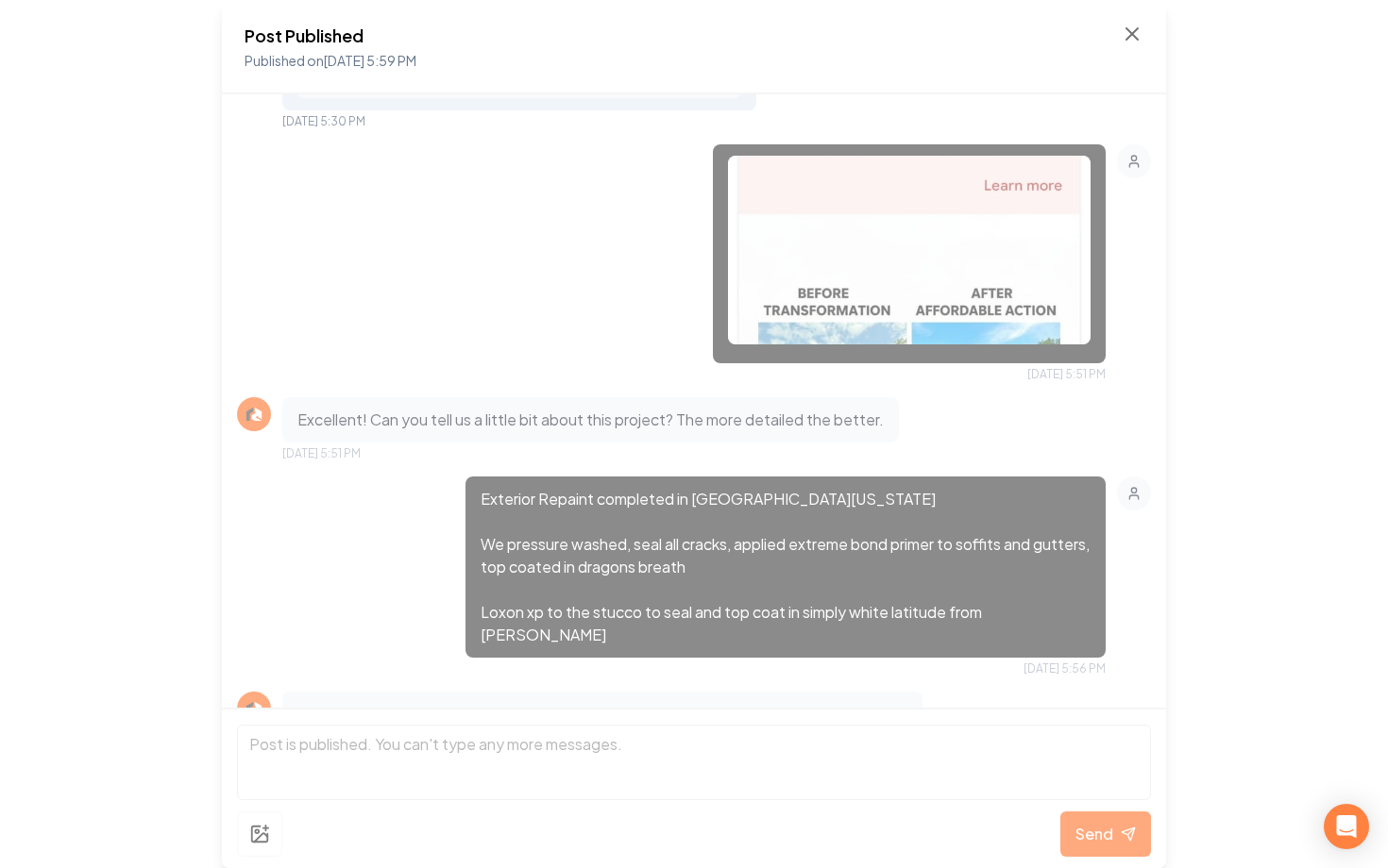
click at [886, 229] on img at bounding box center [909, 249] width 363 height 189
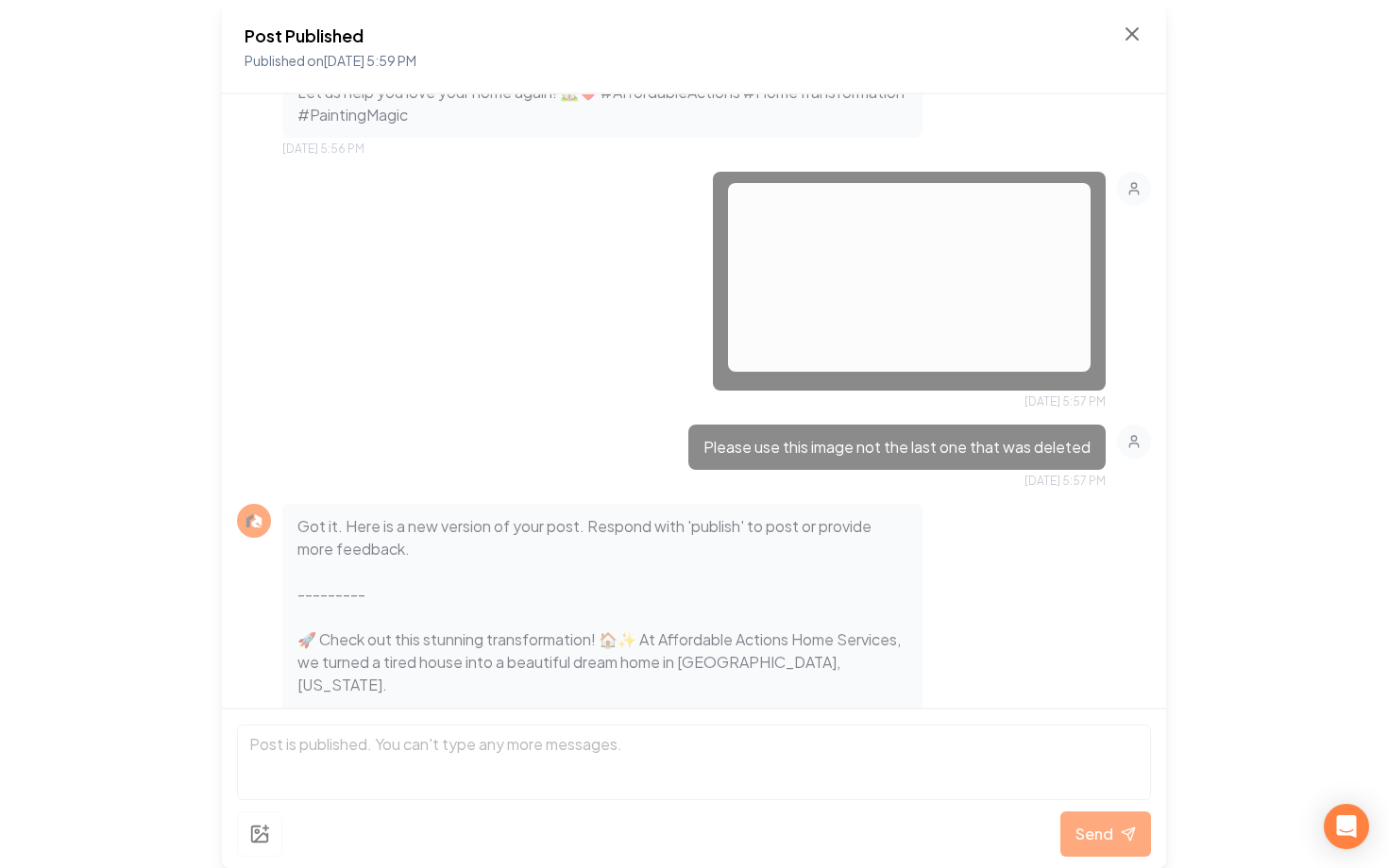
scroll to position [1889, 0]
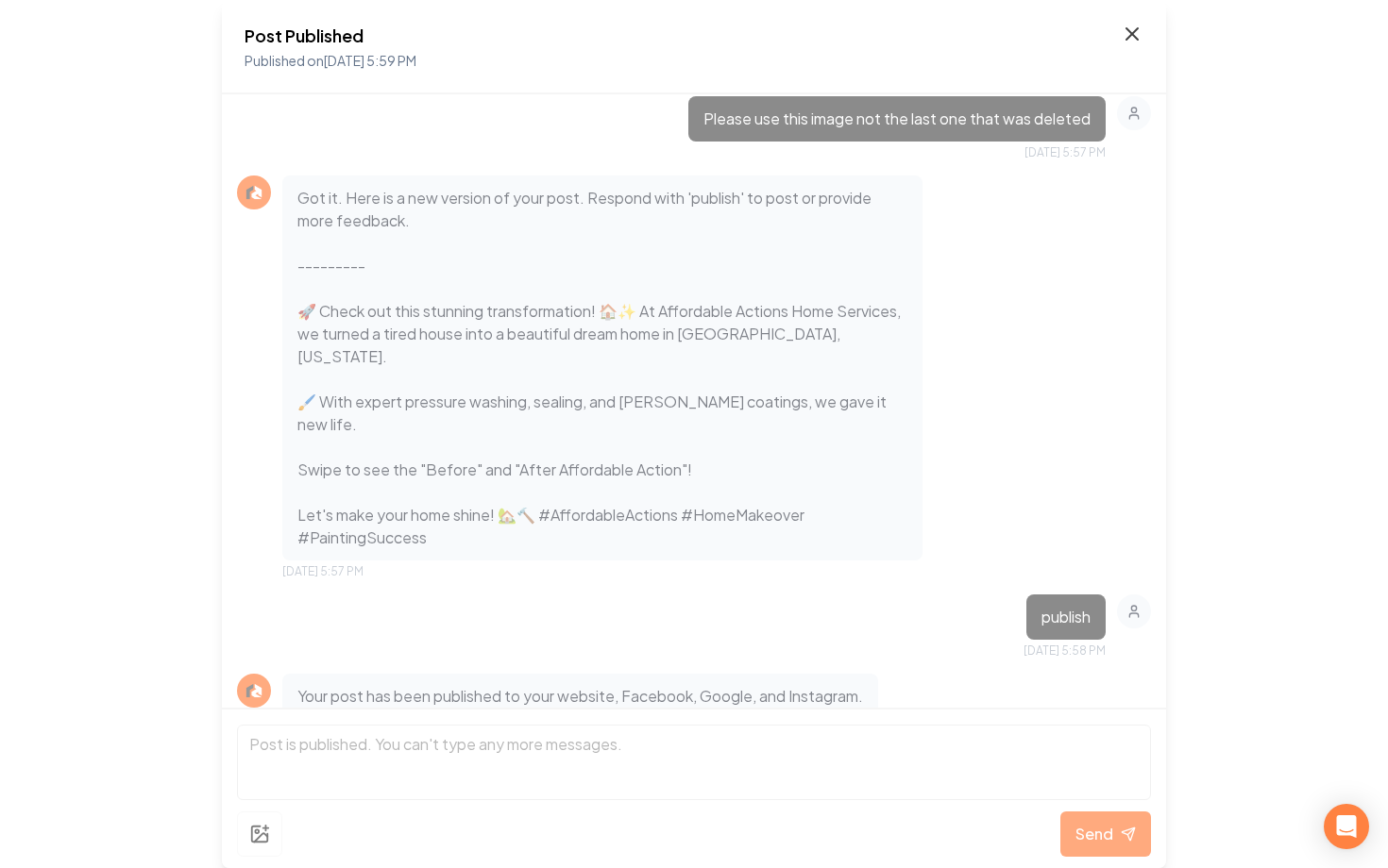
click at [1131, 41] on icon at bounding box center [1131, 33] width 22 height 22
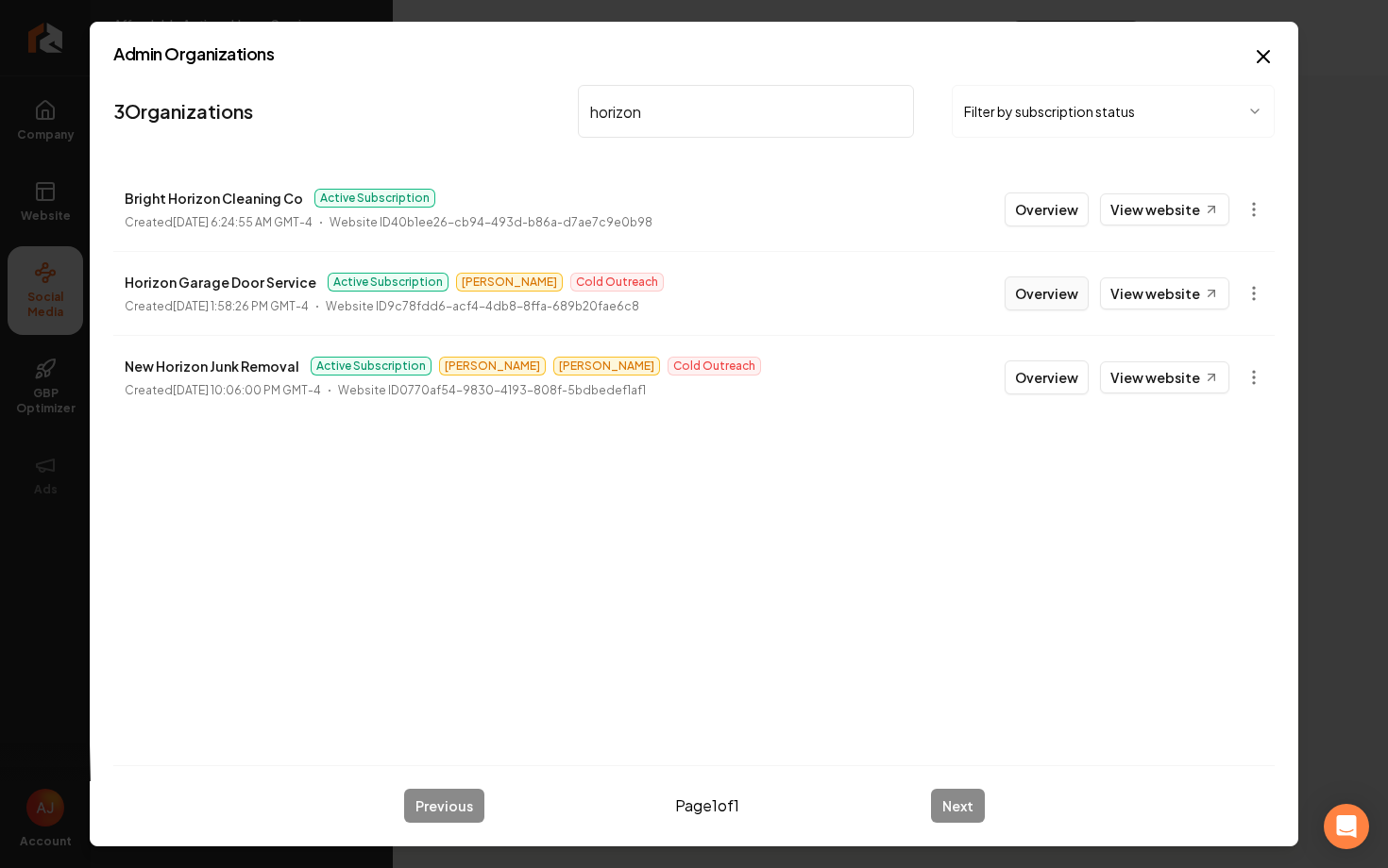
type input "horizon"
click at [1038, 301] on button "Overview" at bounding box center [1046, 293] width 84 height 34
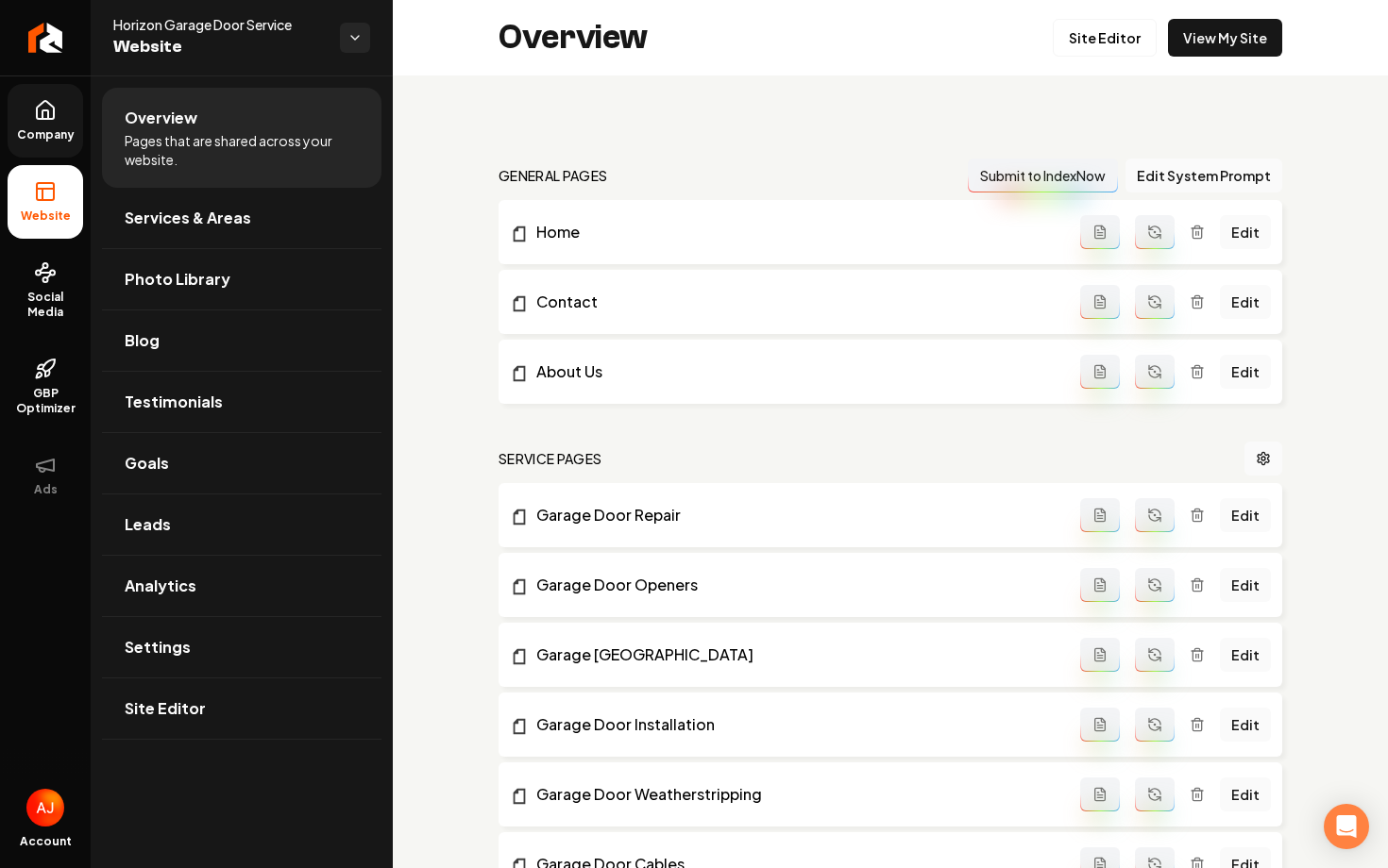
click at [46, 133] on span "Company" at bounding box center [46, 134] width 72 height 15
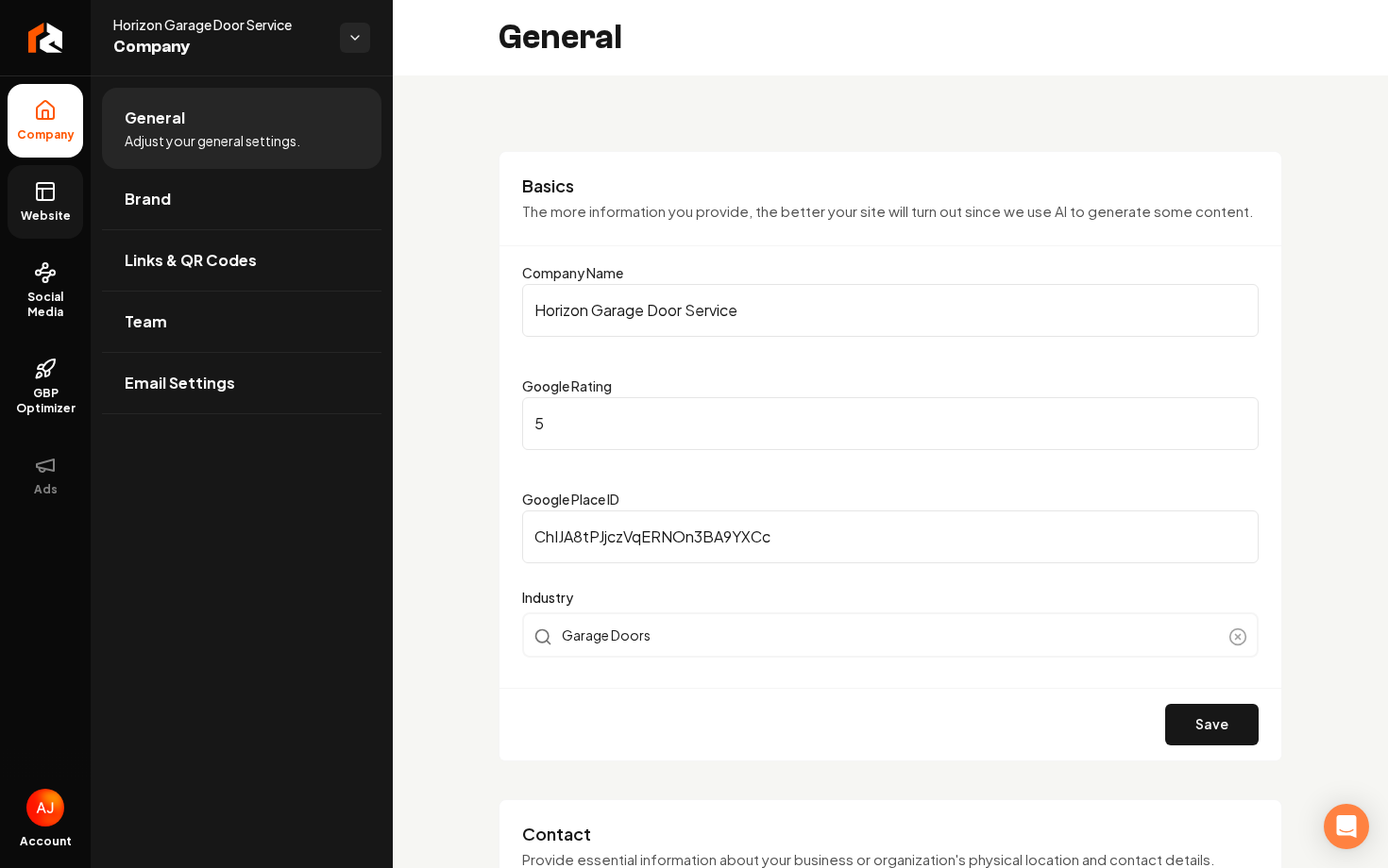
click at [23, 215] on span "Website" at bounding box center [46, 215] width 65 height 15
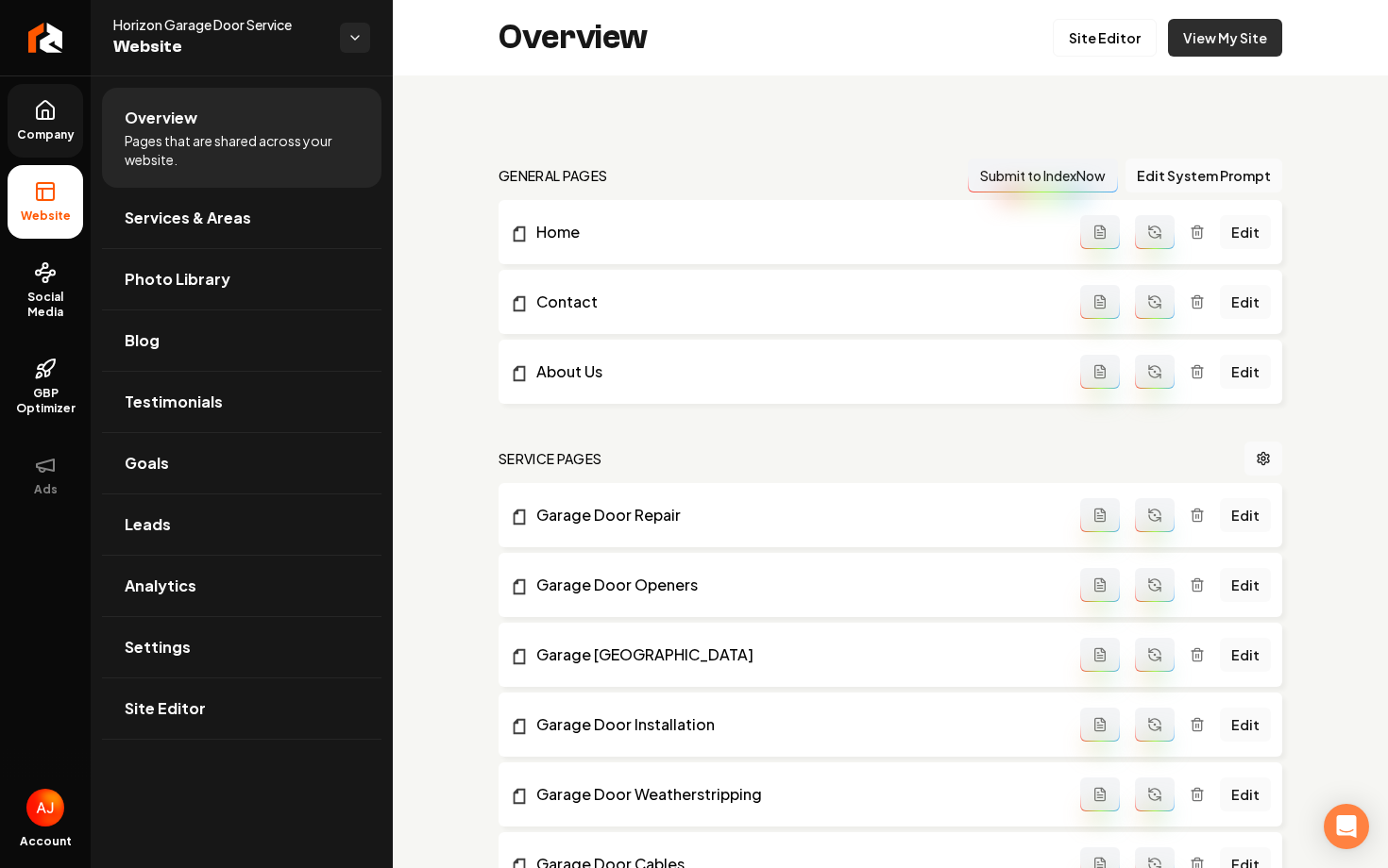
click at [1239, 45] on link "View My Site" at bounding box center [1225, 37] width 114 height 38
click at [38, 130] on span "Company" at bounding box center [46, 134] width 72 height 15
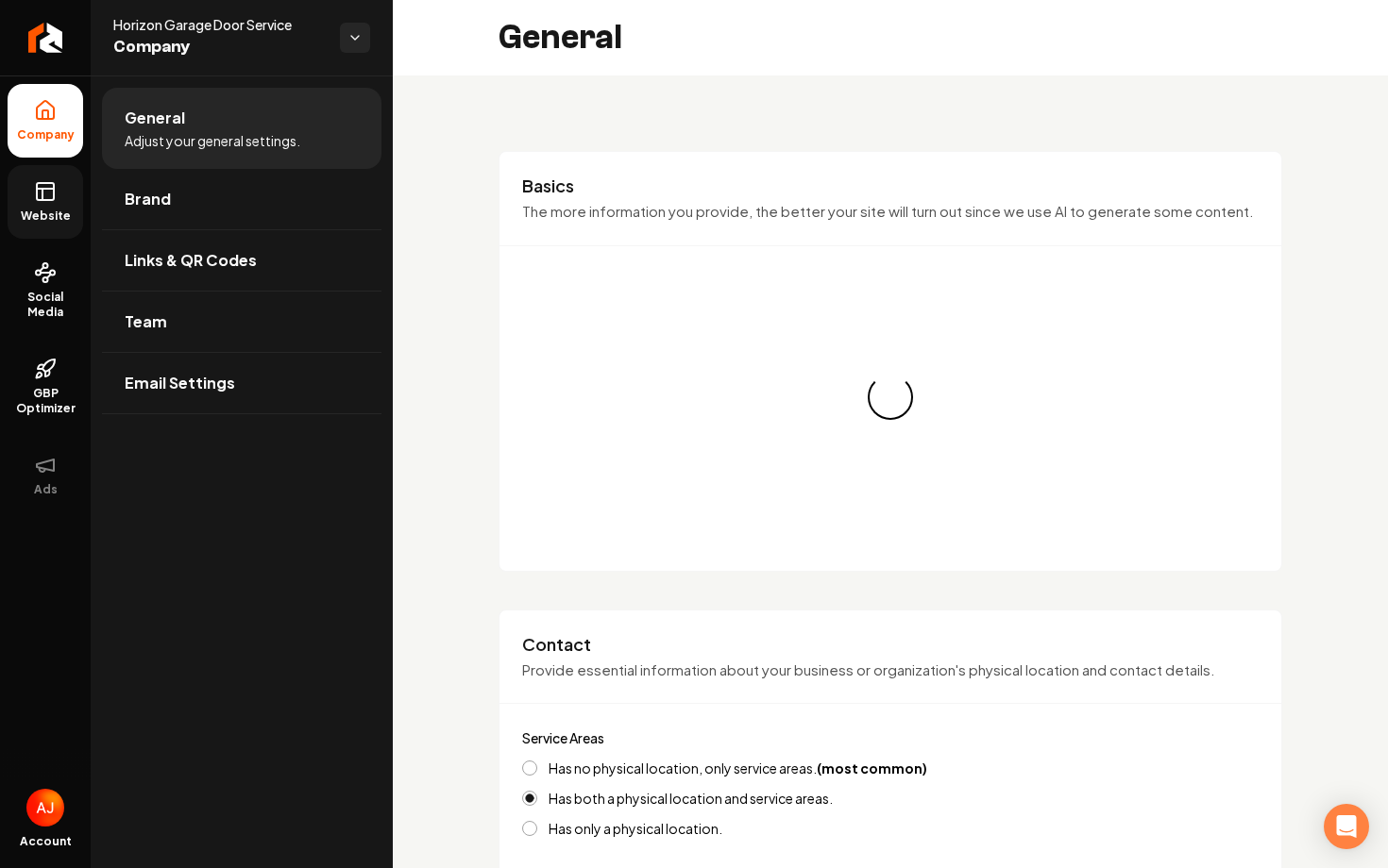
click at [45, 185] on icon at bounding box center [45, 191] width 22 height 22
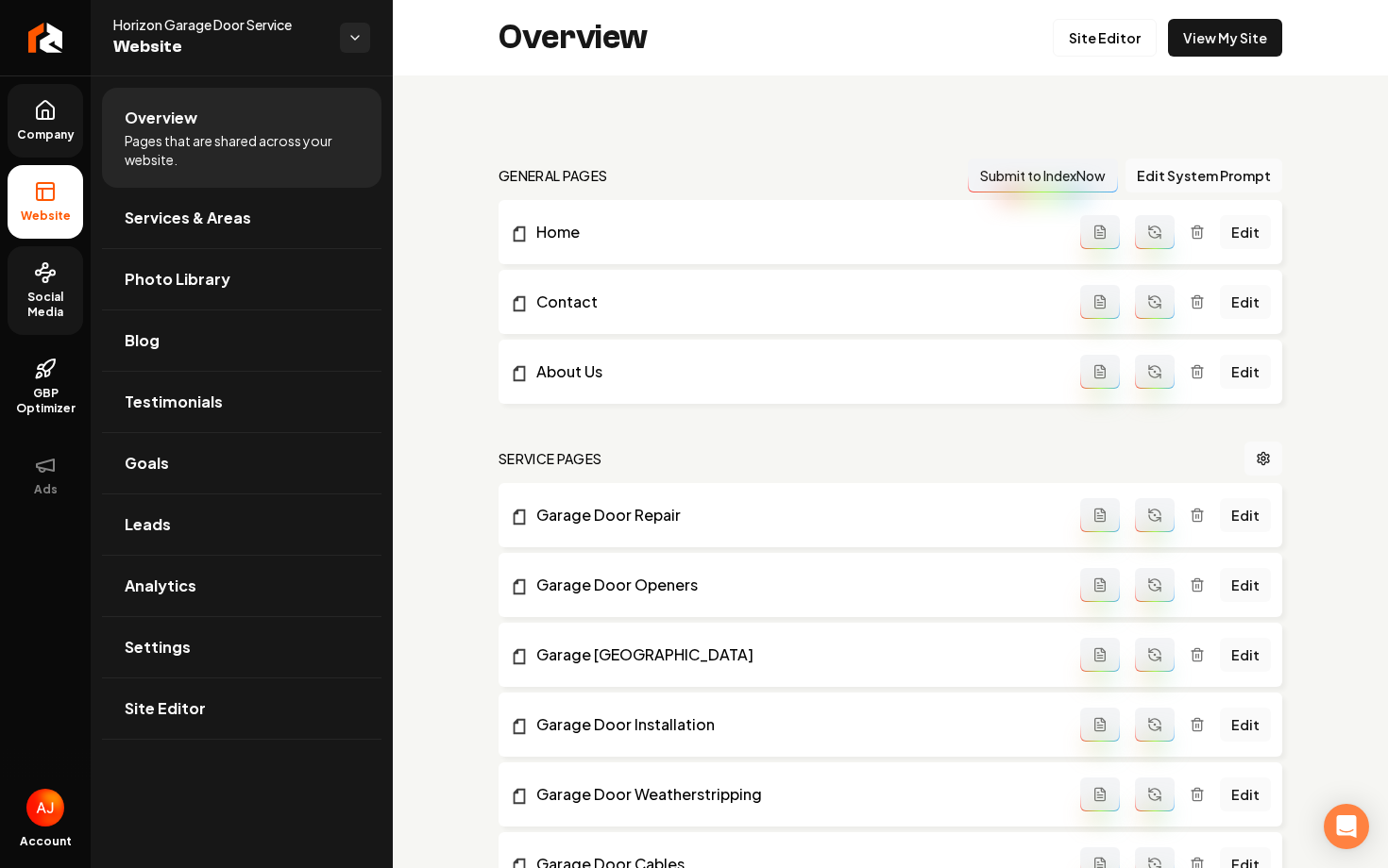
click at [15, 272] on link "Social Media" at bounding box center [45, 290] width 75 height 89
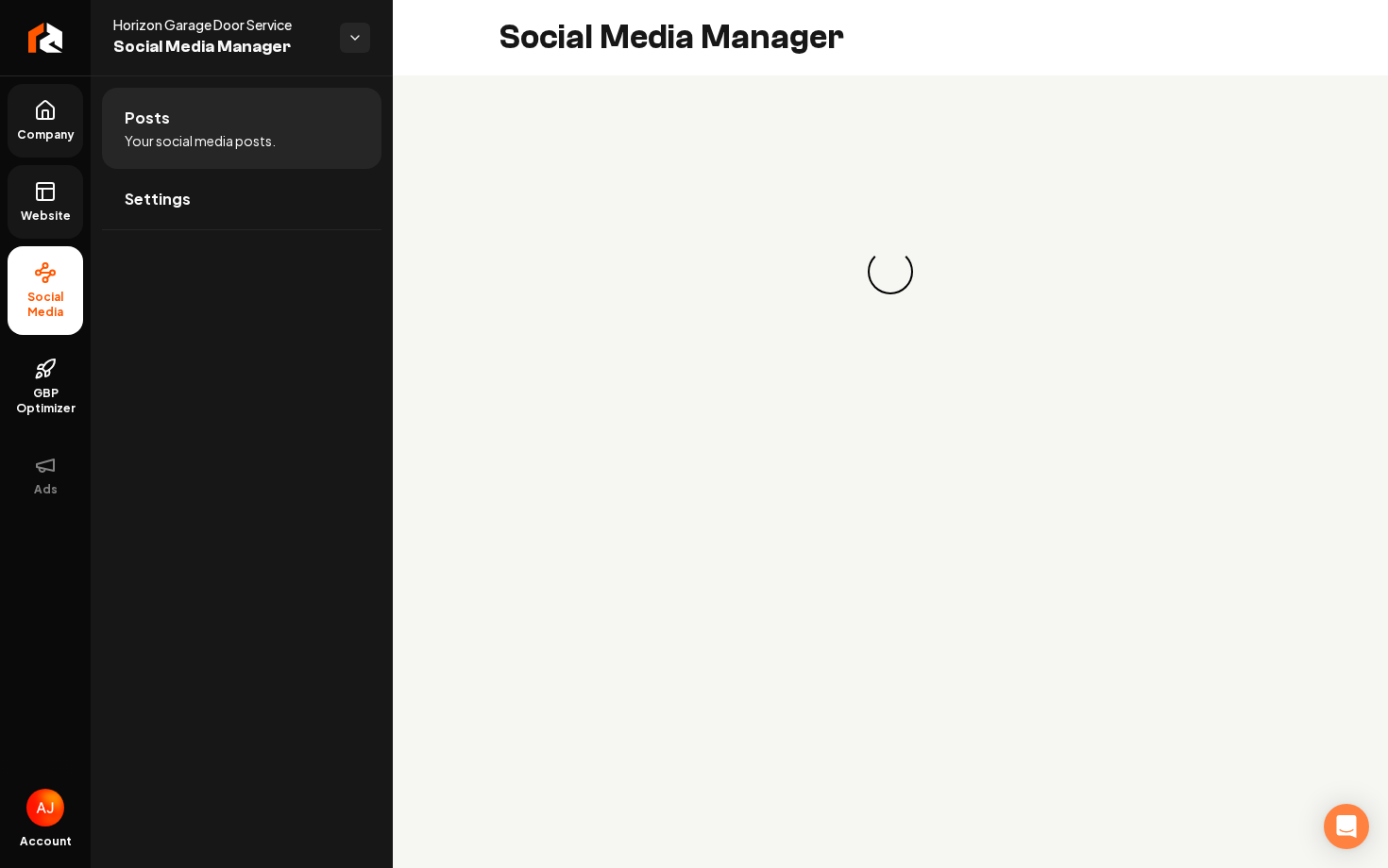
click at [31, 206] on link "Website" at bounding box center [45, 201] width 75 height 73
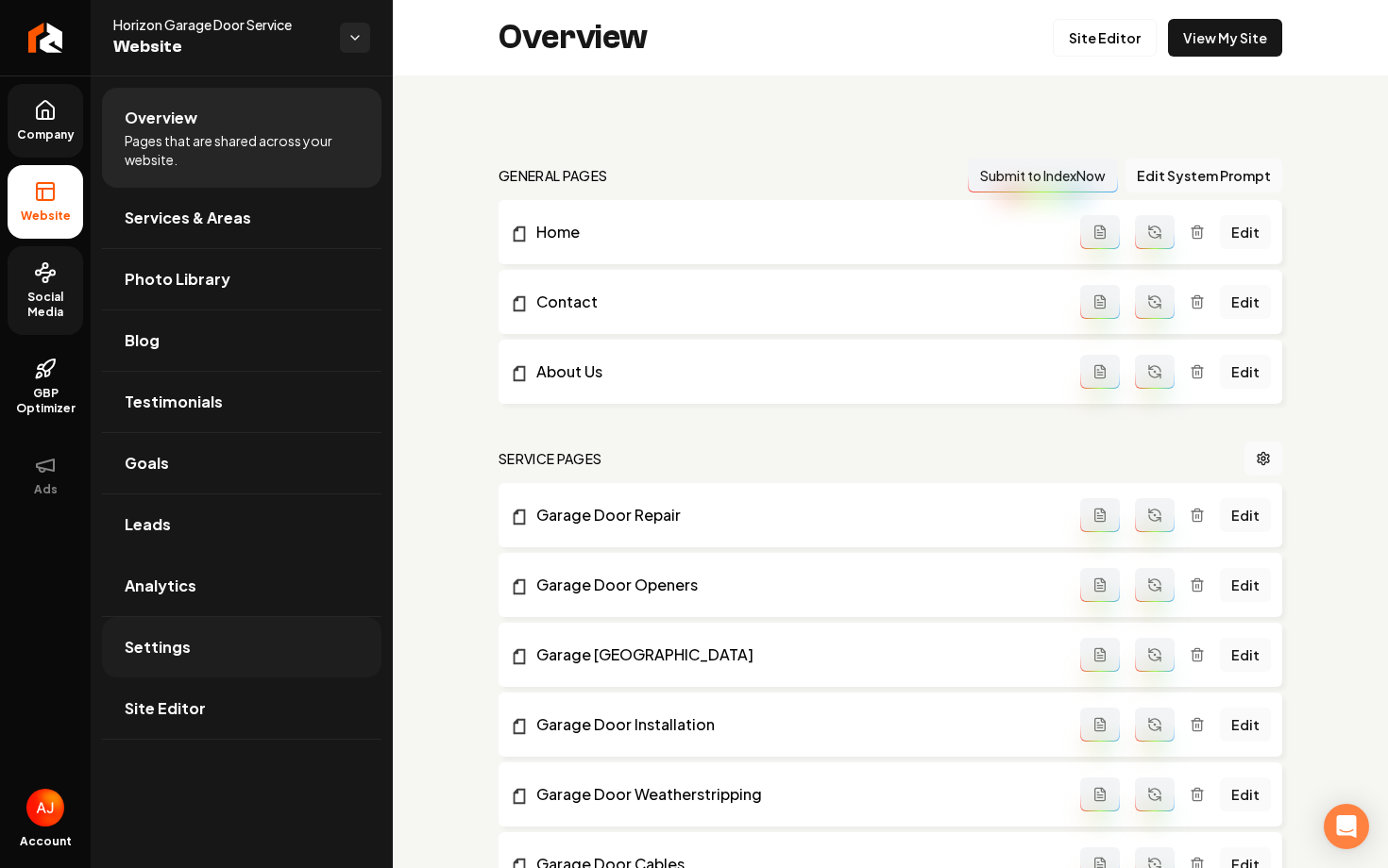
click at [305, 639] on link "Settings" at bounding box center [241, 648] width 280 height 61
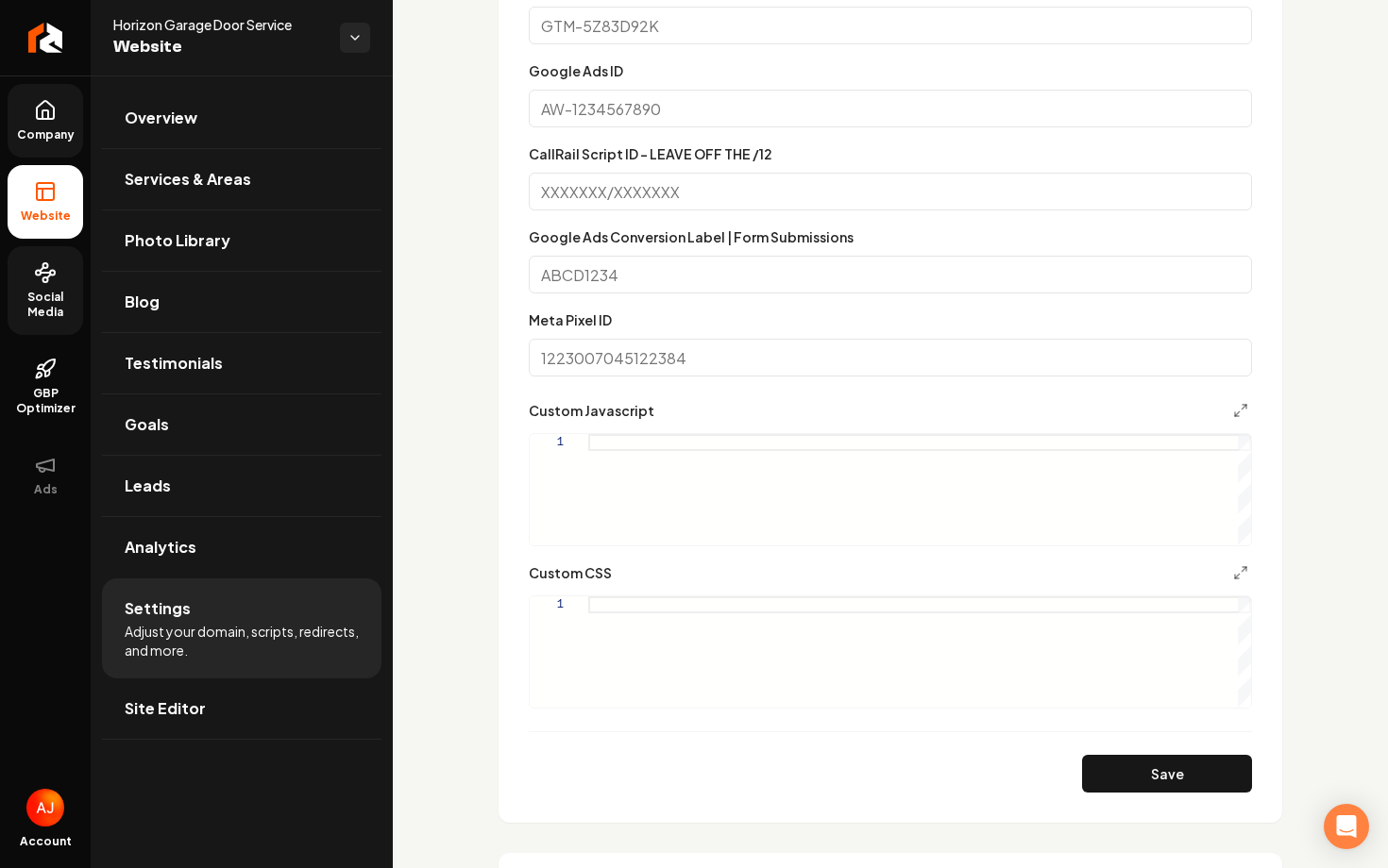
scroll to position [609, 0]
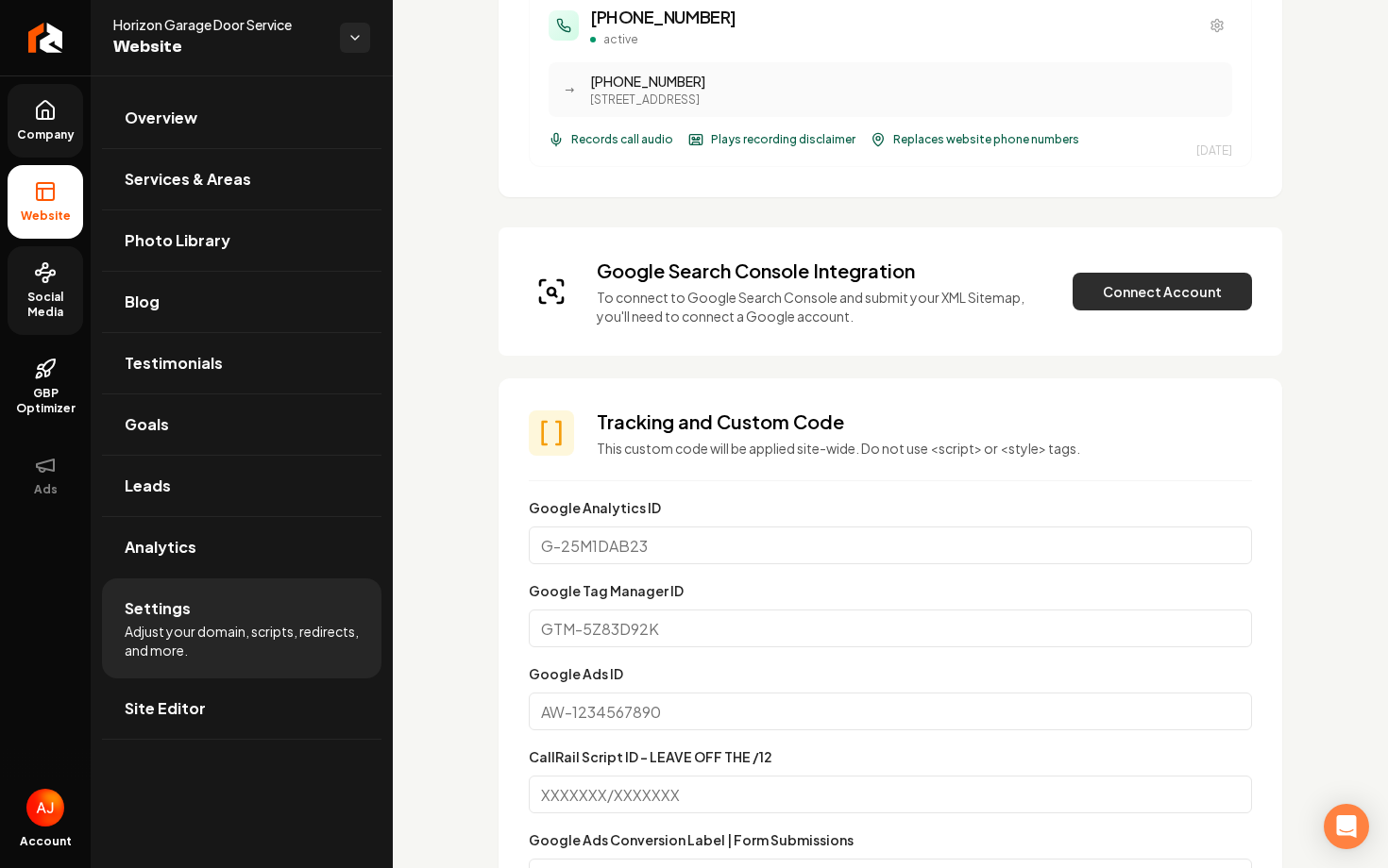
click at [1108, 287] on button "Connect Account" at bounding box center [1161, 291] width 179 height 38
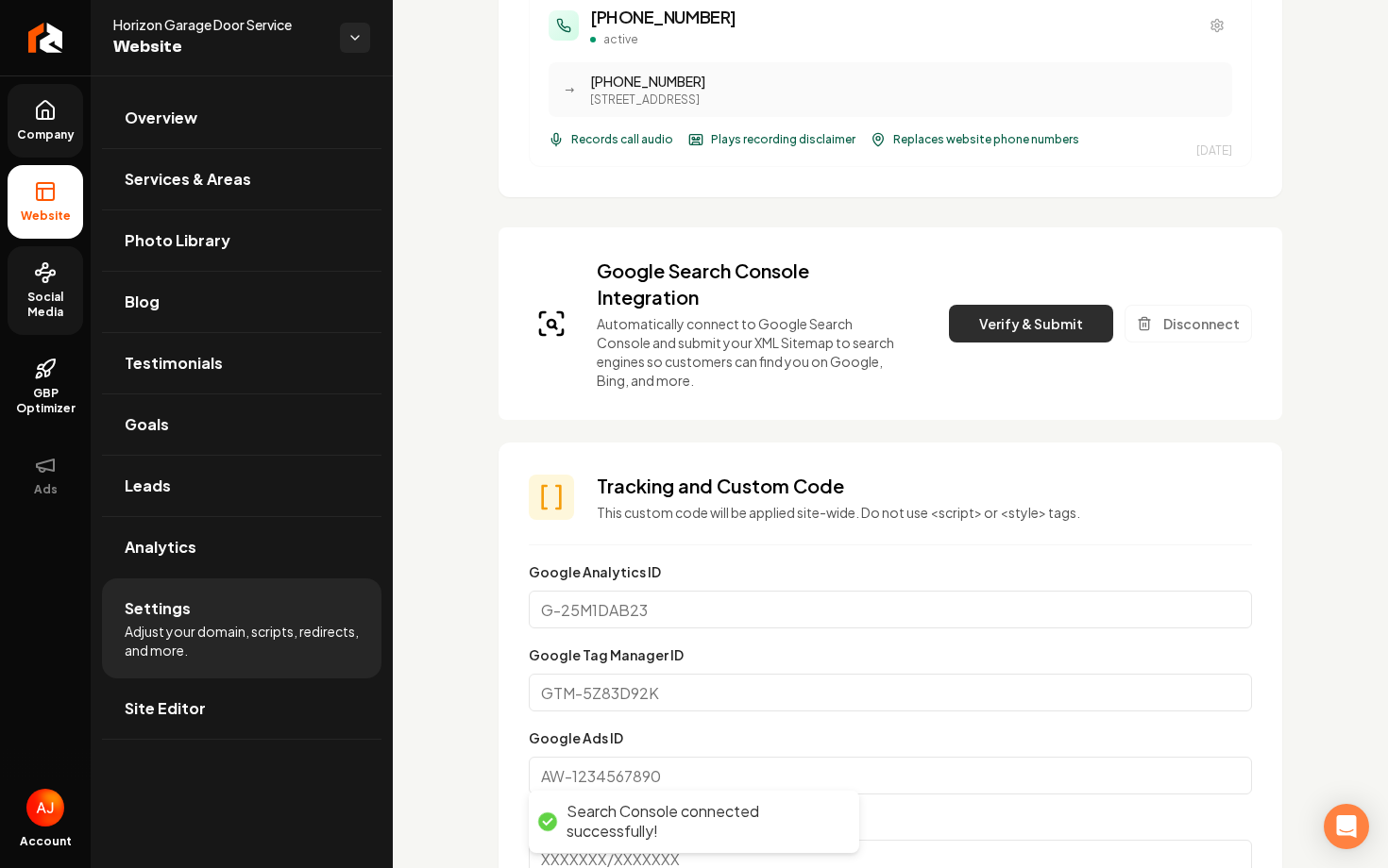
click at [986, 319] on button "Verify & Submit" at bounding box center [1031, 324] width 164 height 38
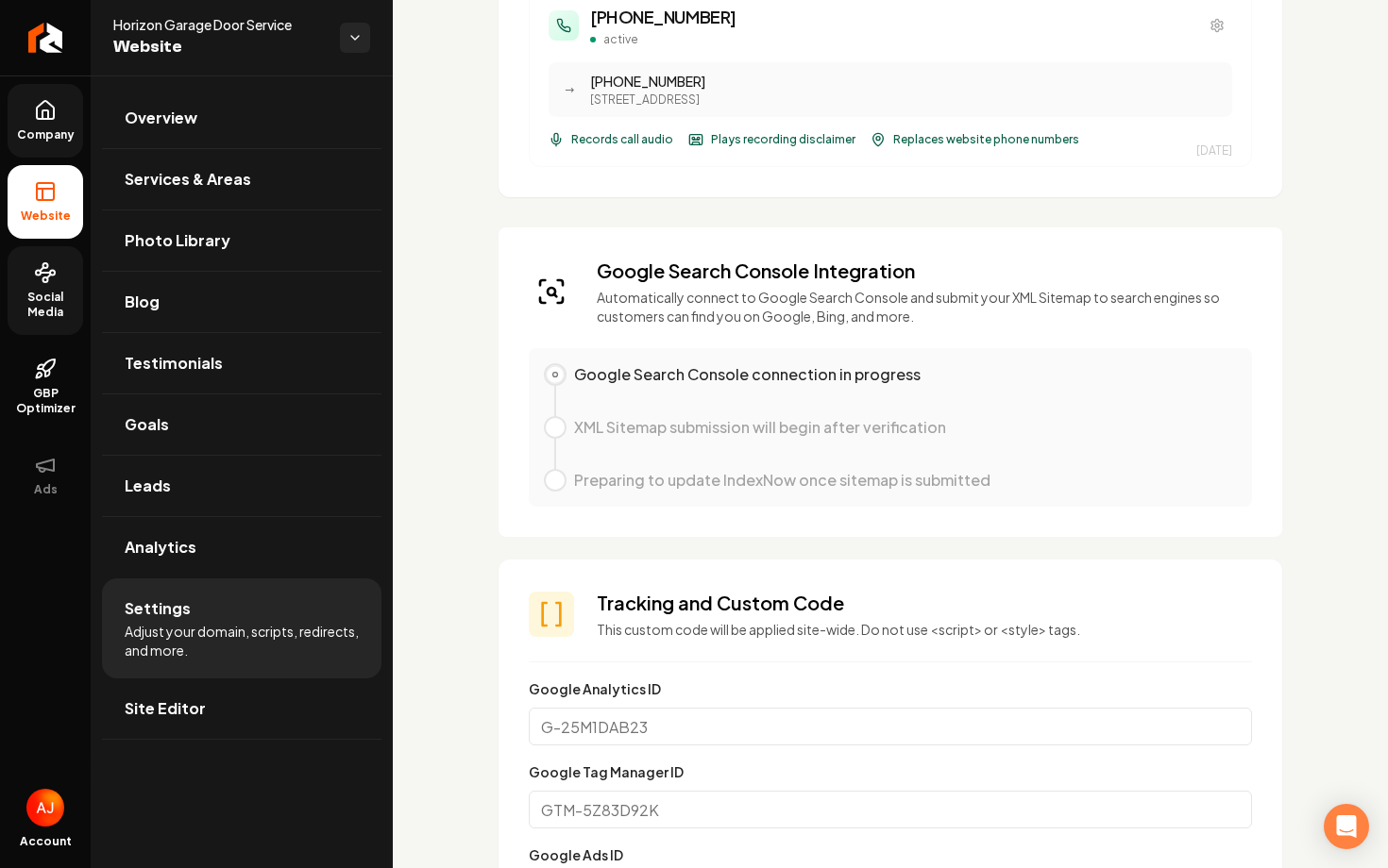
click at [52, 117] on icon at bounding box center [45, 109] width 22 height 22
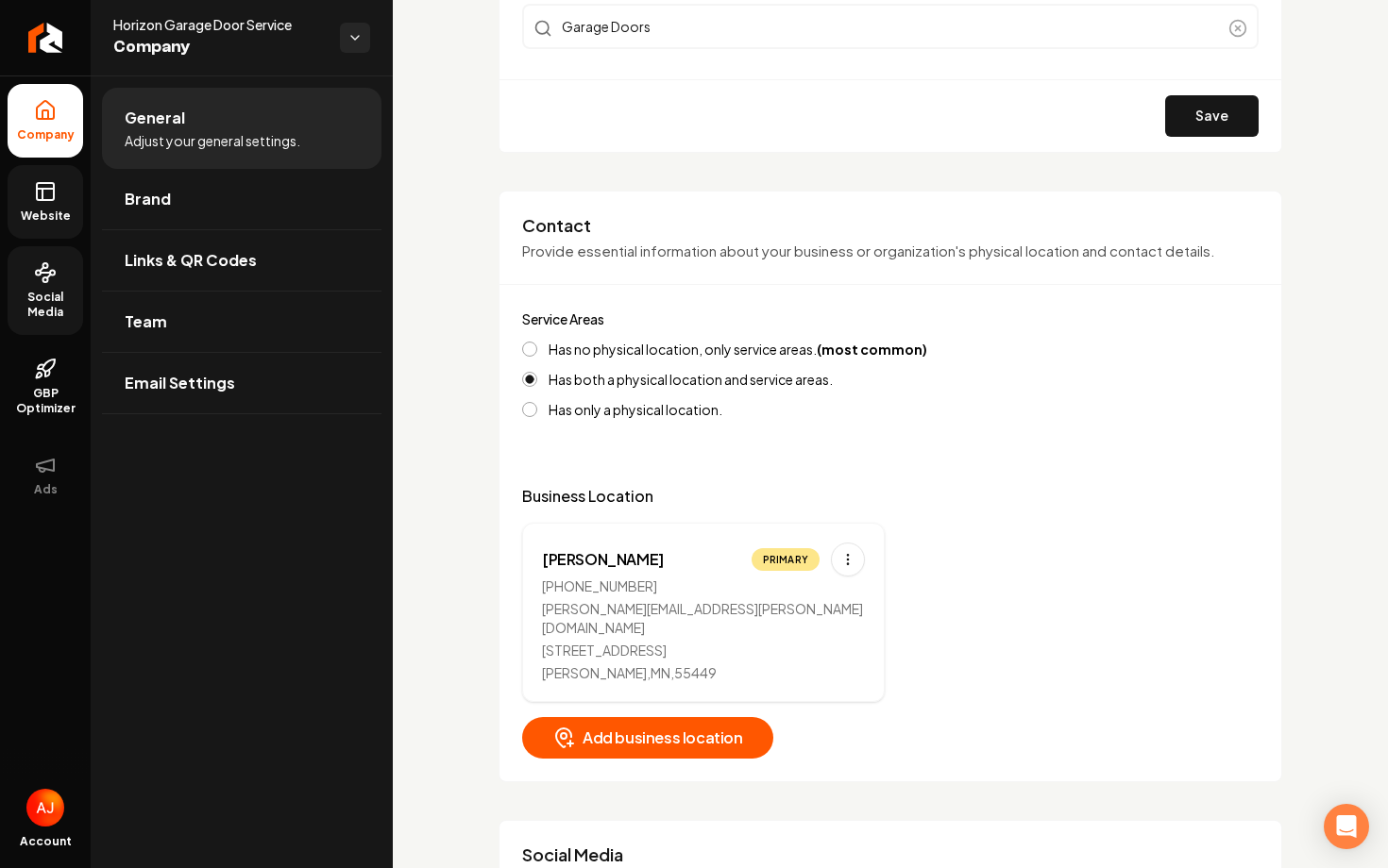
click at [38, 192] on icon at bounding box center [45, 191] width 22 height 22
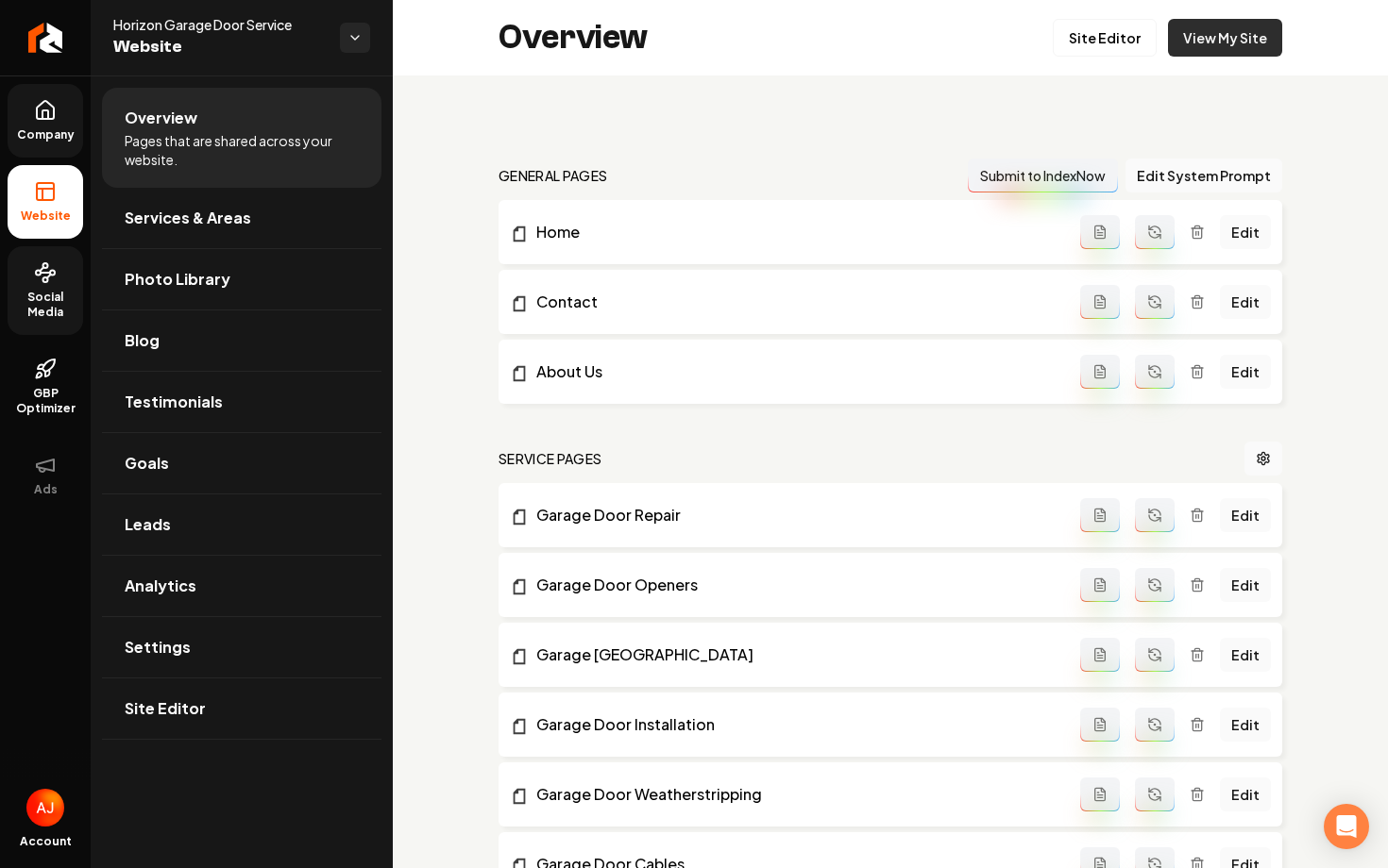
click at [1213, 27] on link "View My Site" at bounding box center [1225, 37] width 114 height 38
click at [195, 273] on span "Photo Library" at bounding box center [177, 279] width 106 height 22
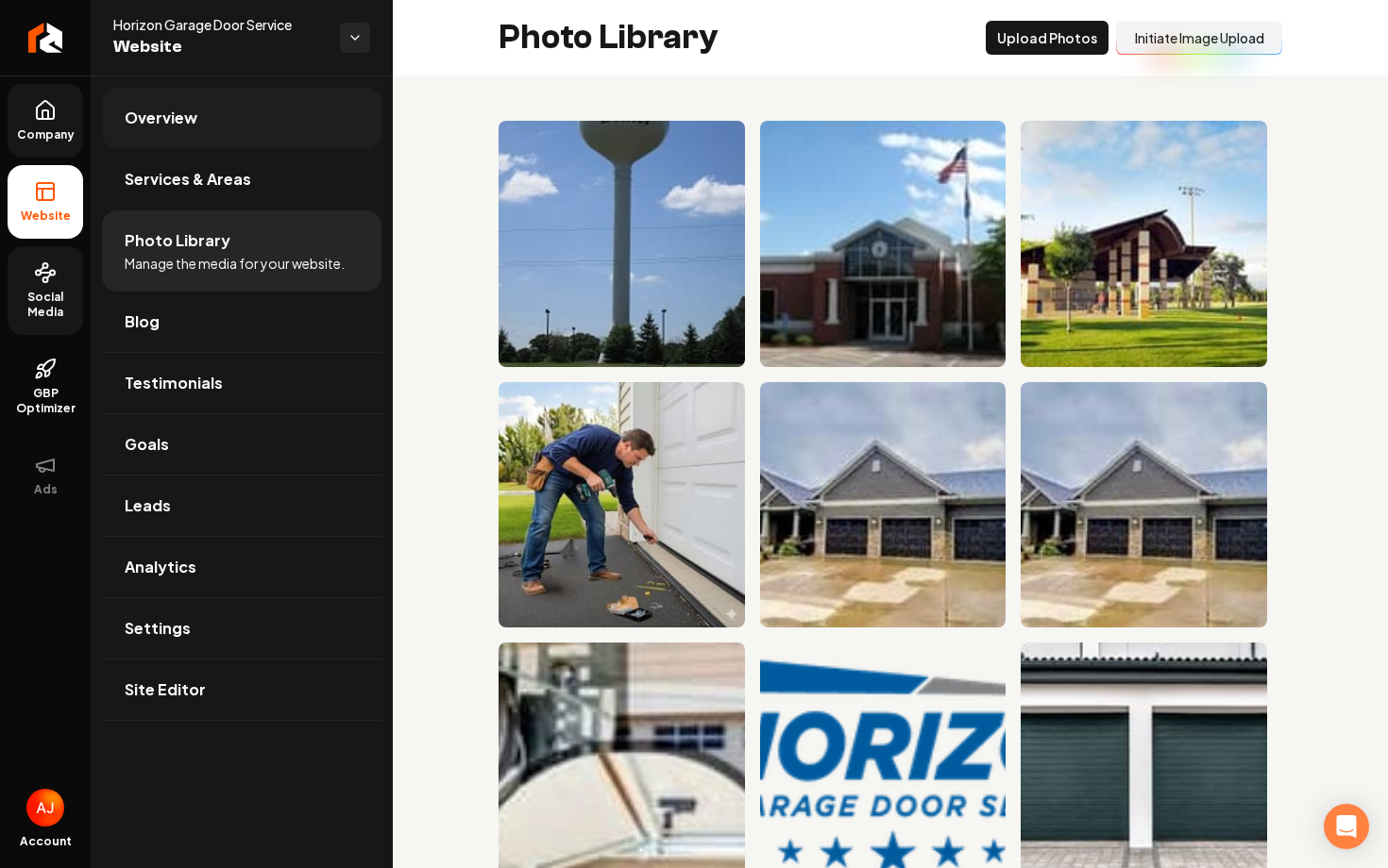
click at [177, 136] on link "Overview" at bounding box center [241, 118] width 280 height 61
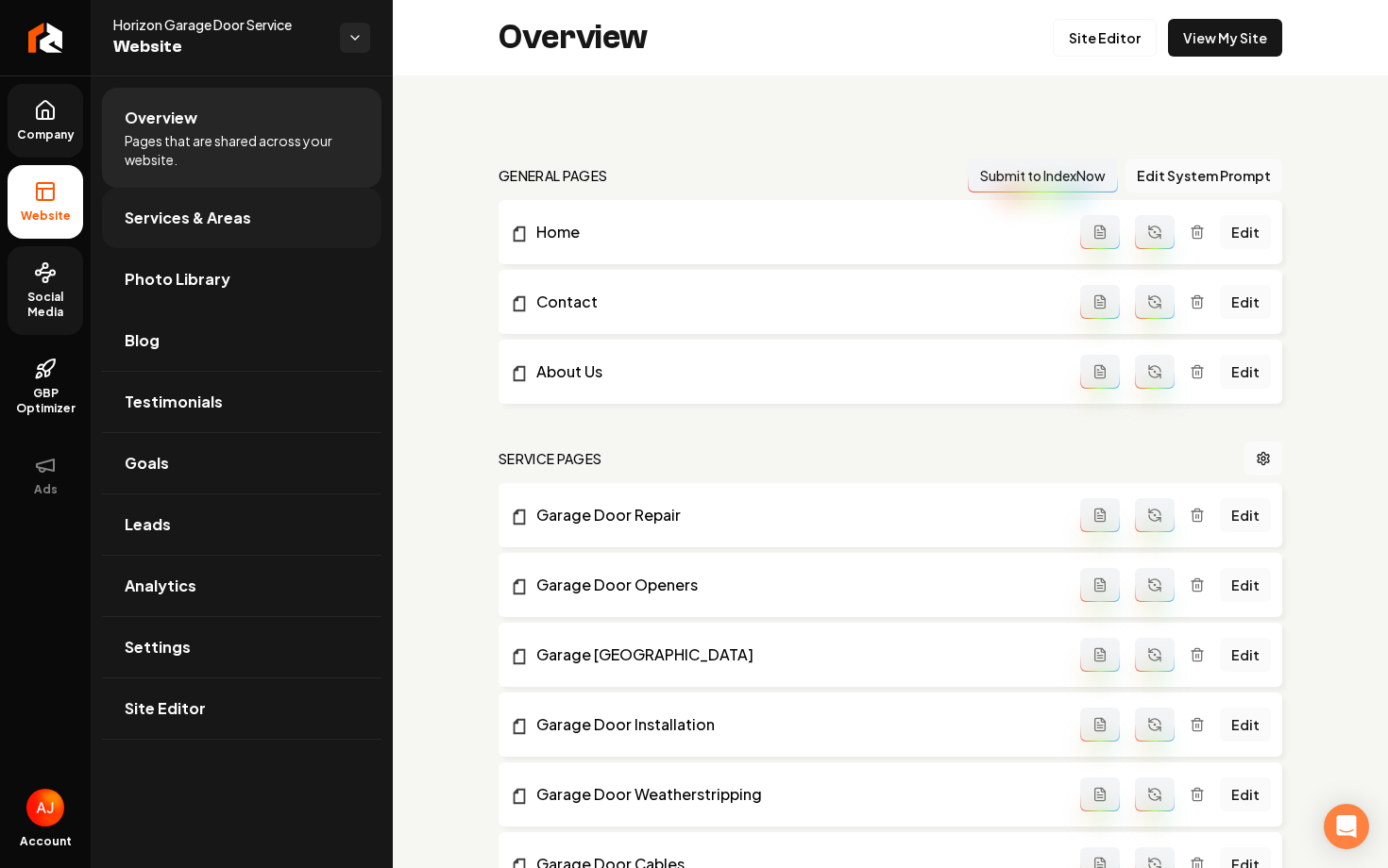
click at [177, 195] on link "Services & Areas" at bounding box center [241, 218] width 280 height 61
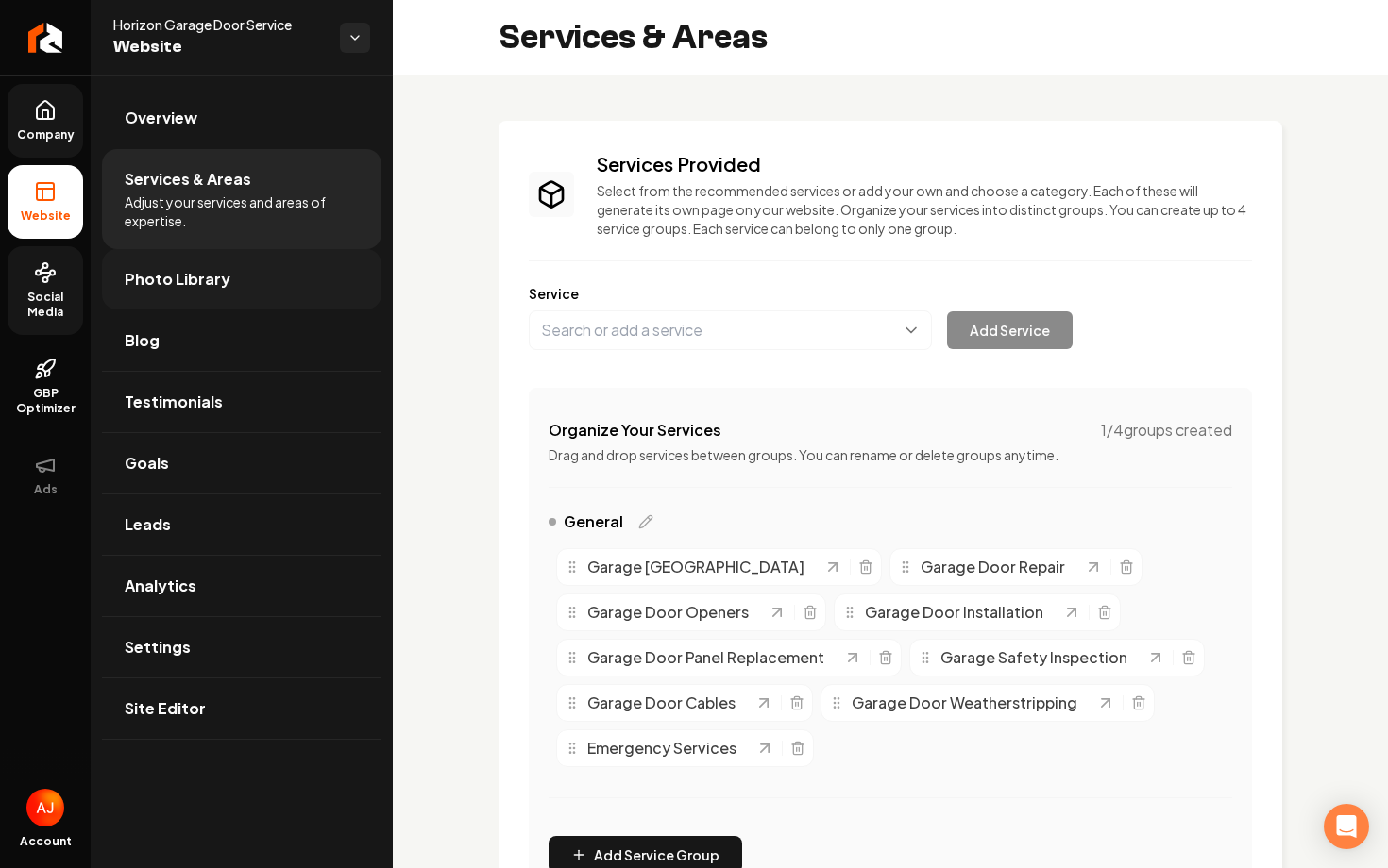
click at [193, 297] on link "Photo Library" at bounding box center [241, 280] width 280 height 61
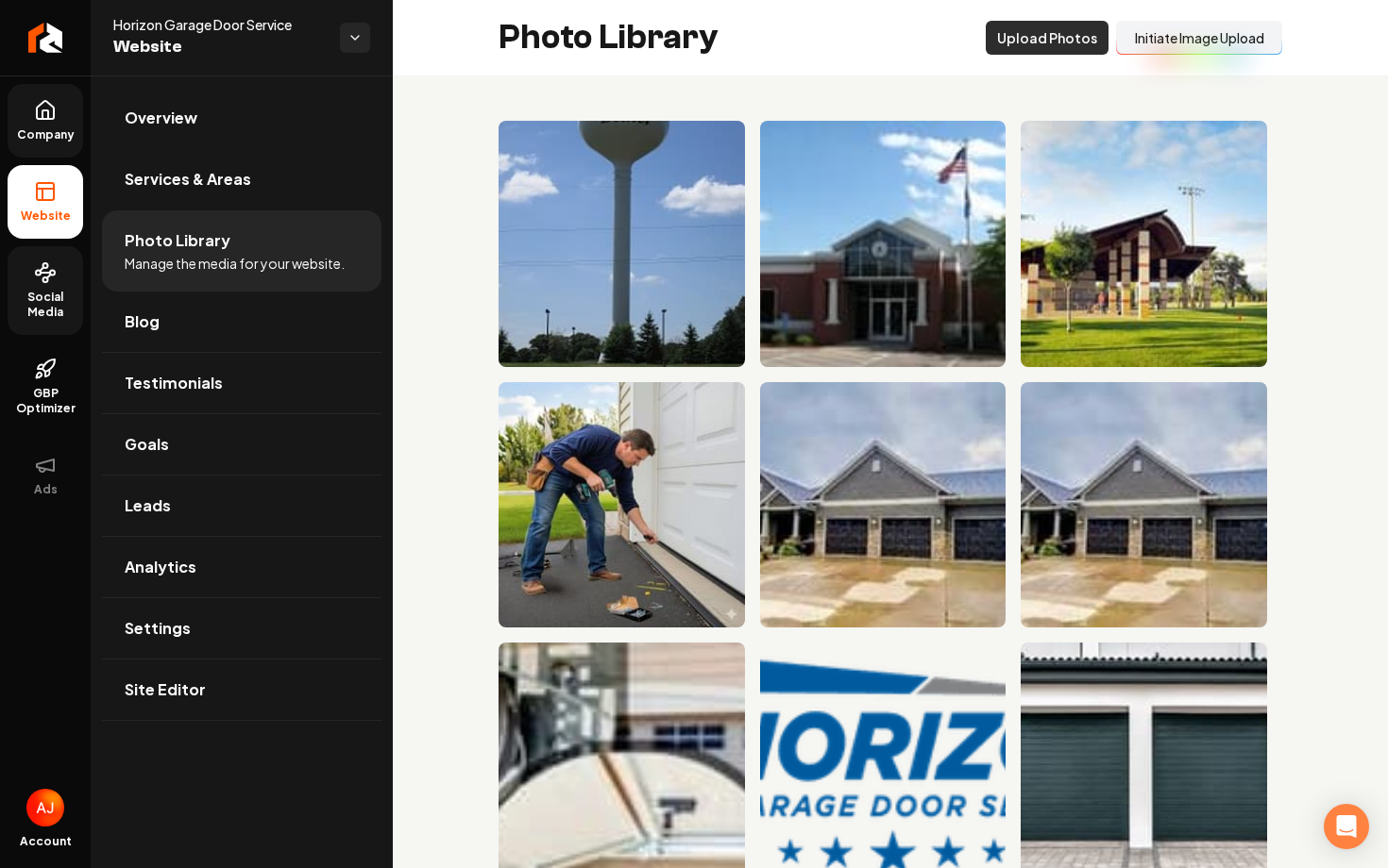
click at [1030, 44] on button "Upload Photos" at bounding box center [1047, 37] width 123 height 34
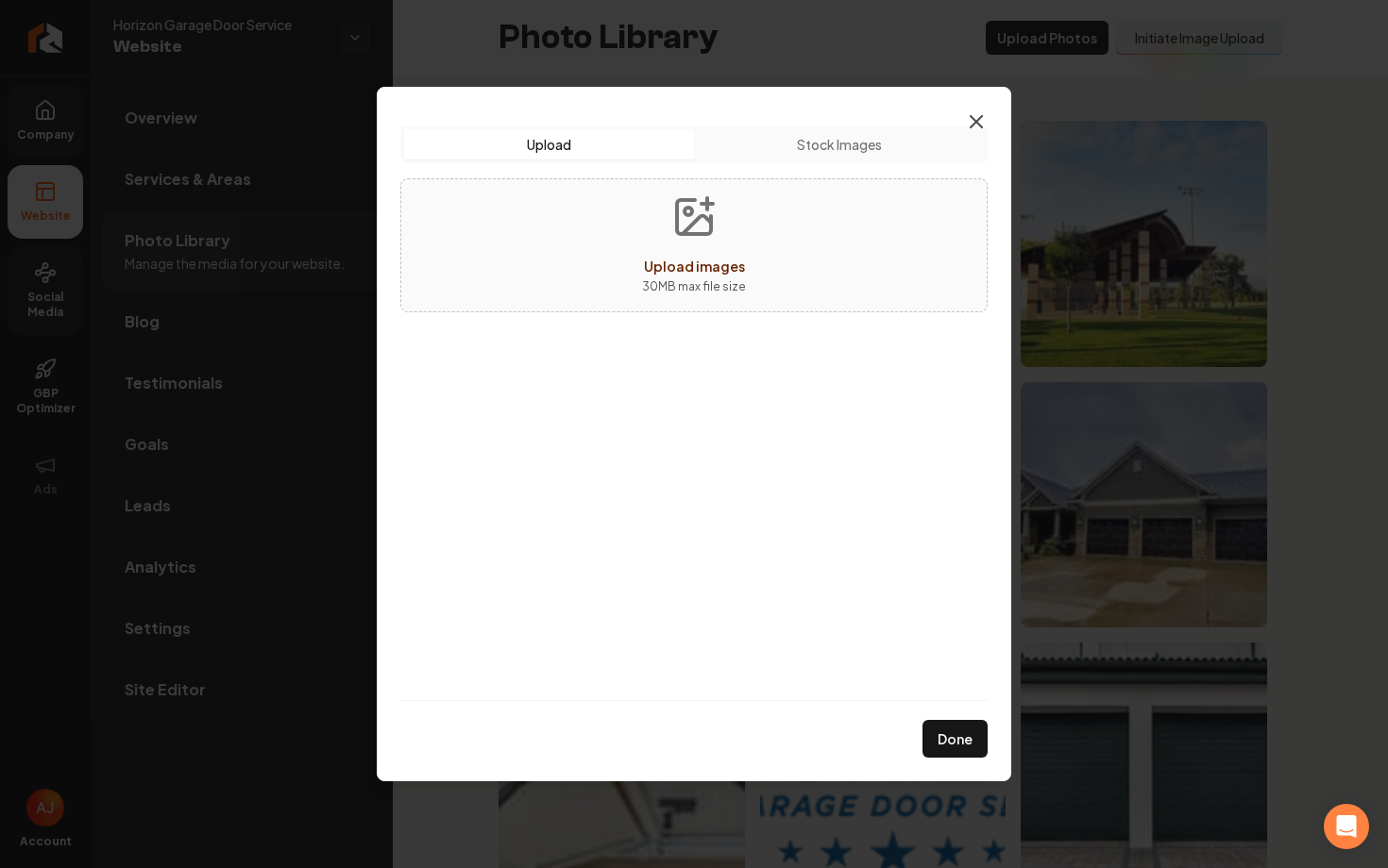
click at [979, 125] on icon "button" at bounding box center [976, 122] width 12 height 12
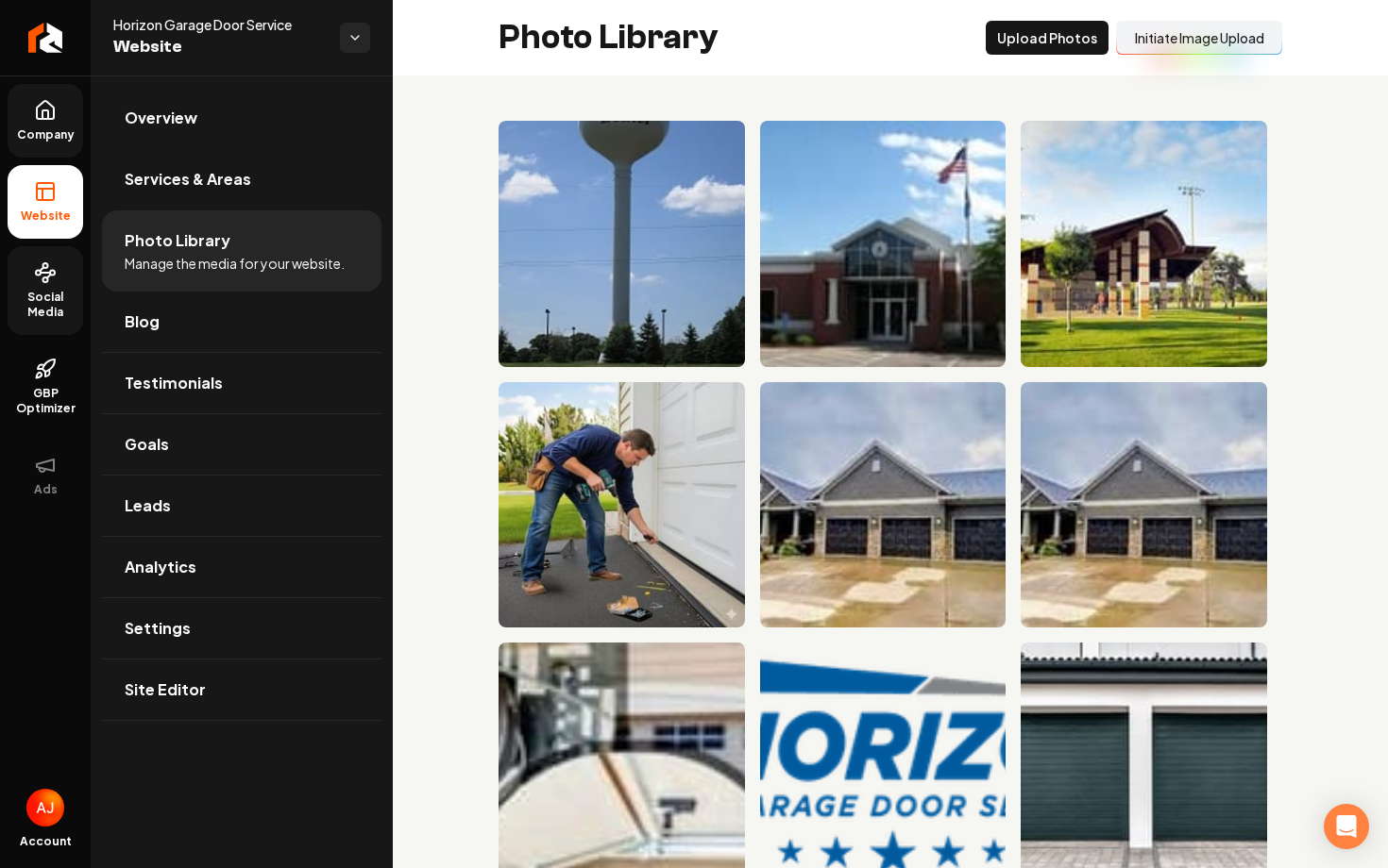
click at [1170, 41] on button "Initiate Image Upload" at bounding box center [1198, 37] width 166 height 34
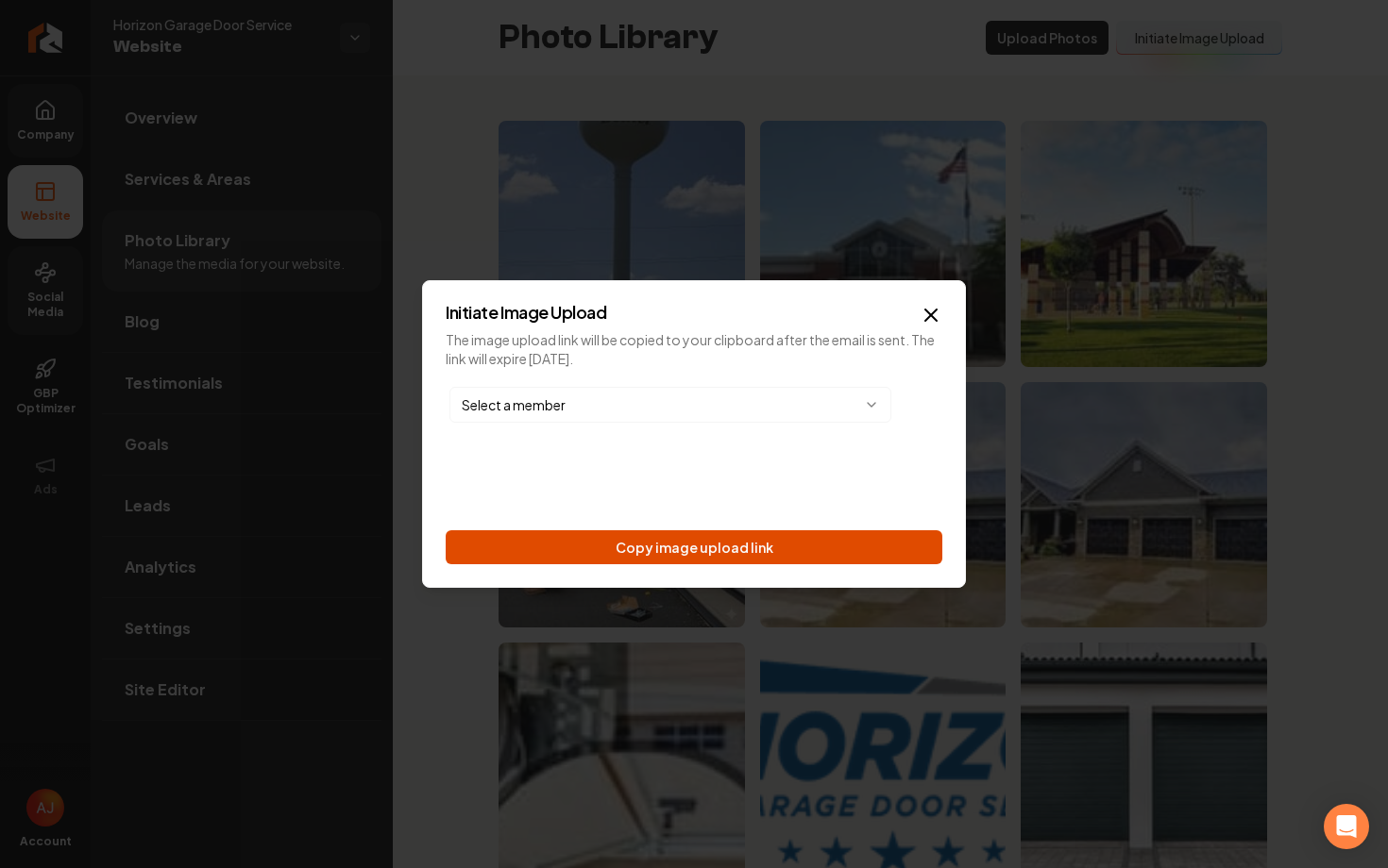
click at [675, 549] on button "Copy image upload link" at bounding box center [694, 547] width 497 height 34
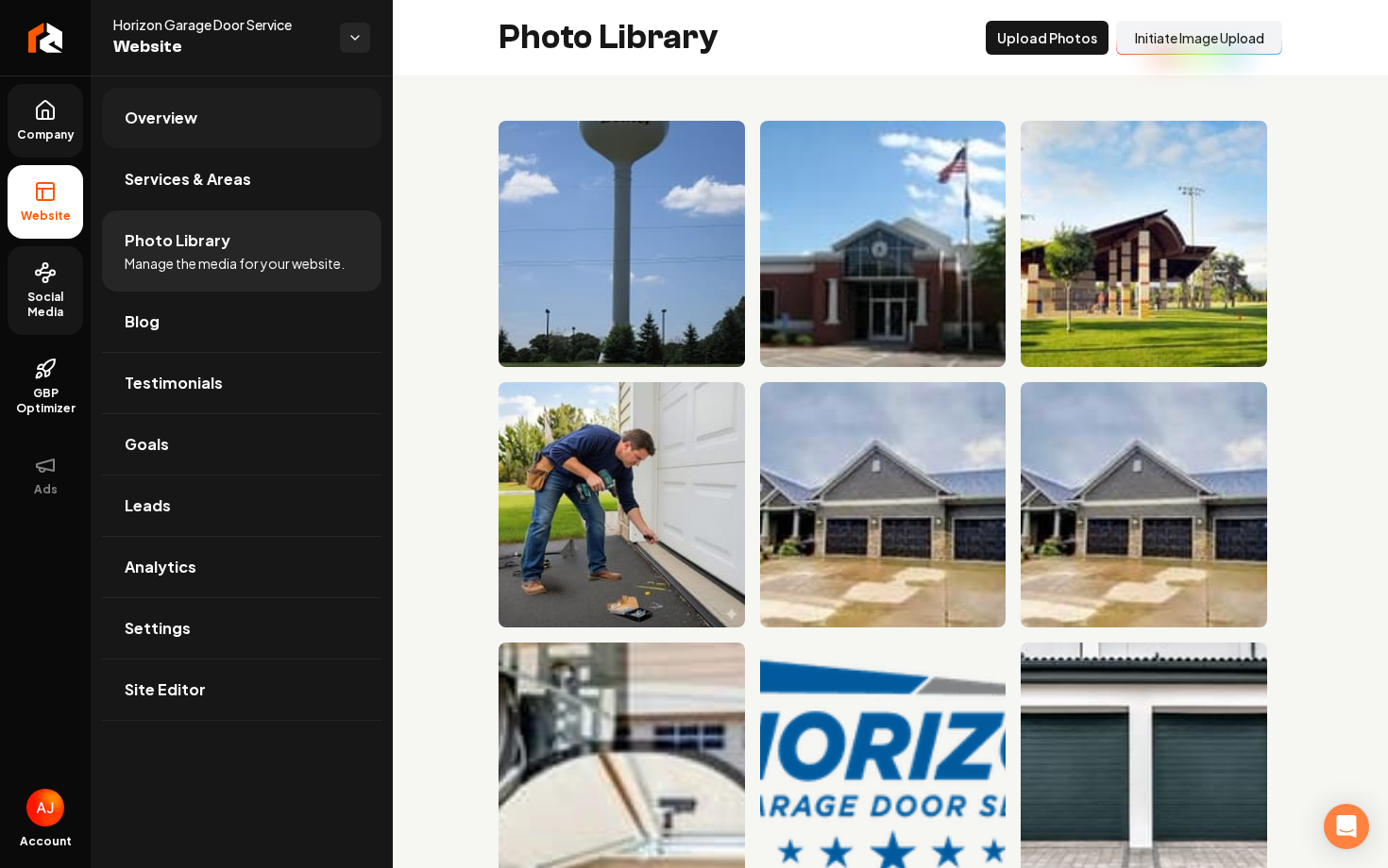
click at [198, 138] on link "Overview" at bounding box center [241, 118] width 280 height 61
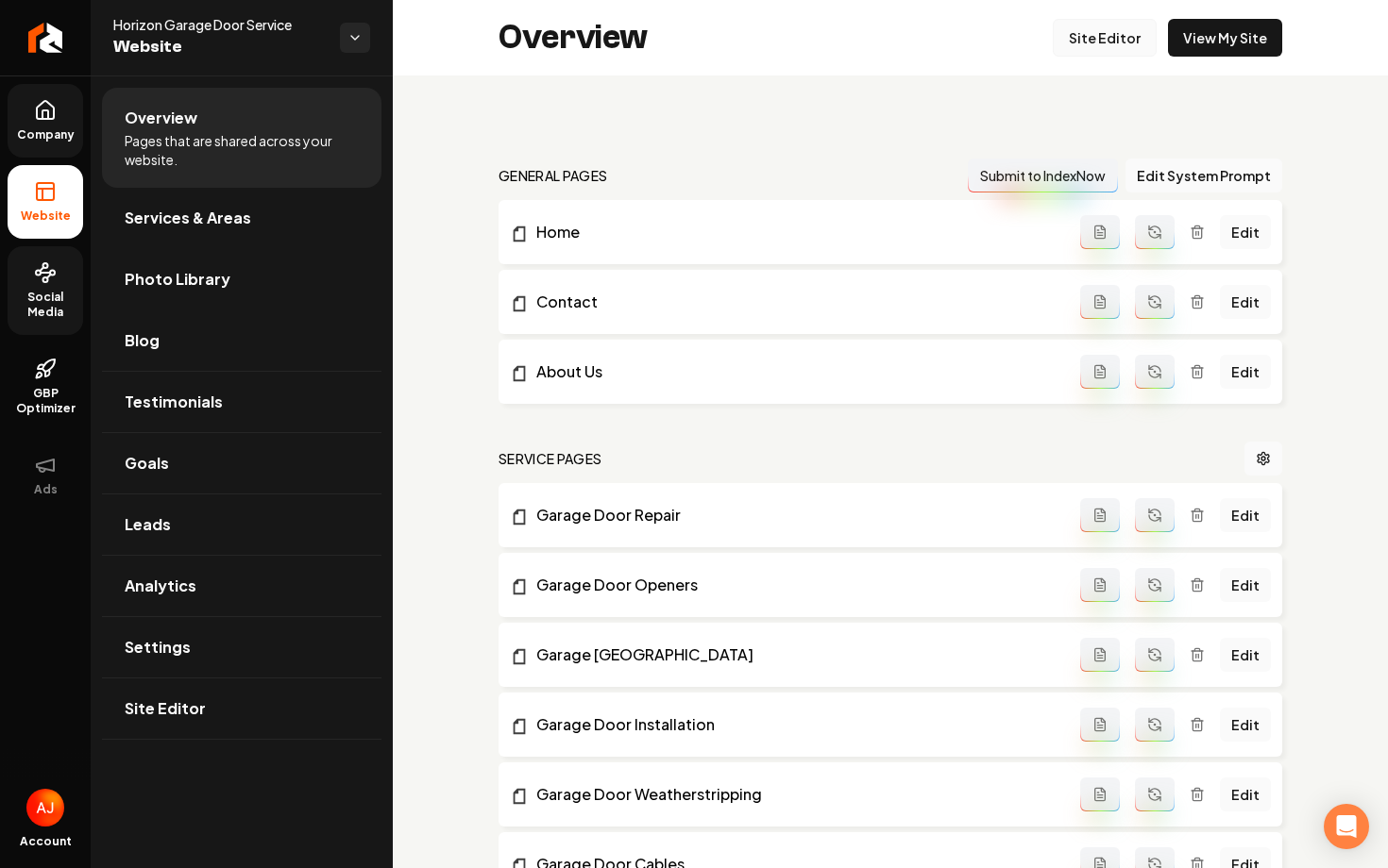
click at [1101, 40] on link "Site Editor" at bounding box center [1105, 37] width 104 height 38
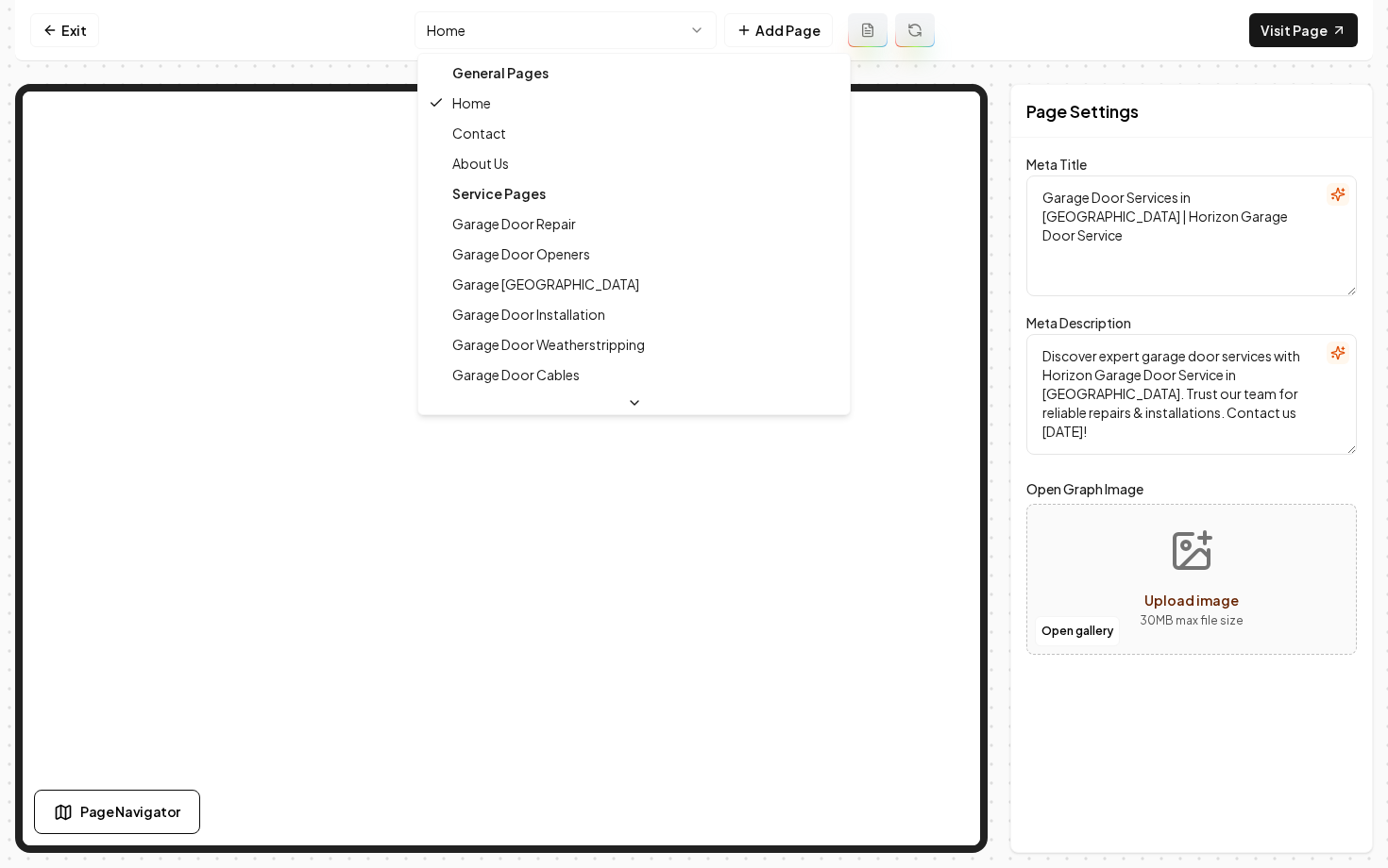
click at [499, 37] on html "Computer Required This feature is only available on a computer. Please switch t…" at bounding box center [694, 434] width 1388 height 868
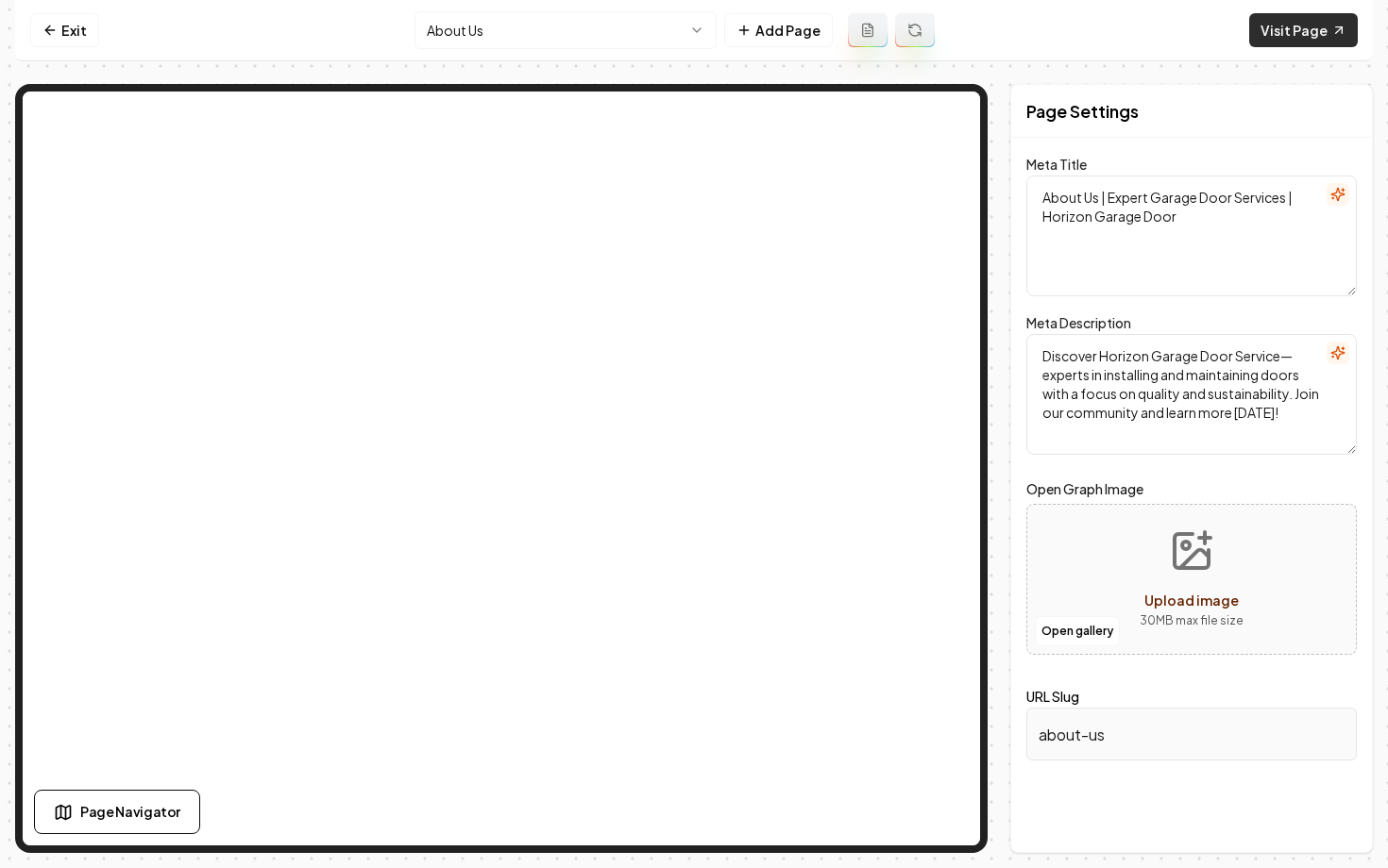
click at [1286, 42] on link "Visit Page" at bounding box center [1303, 30] width 108 height 34
click at [47, 39] on link "Exit" at bounding box center [65, 30] width 68 height 34
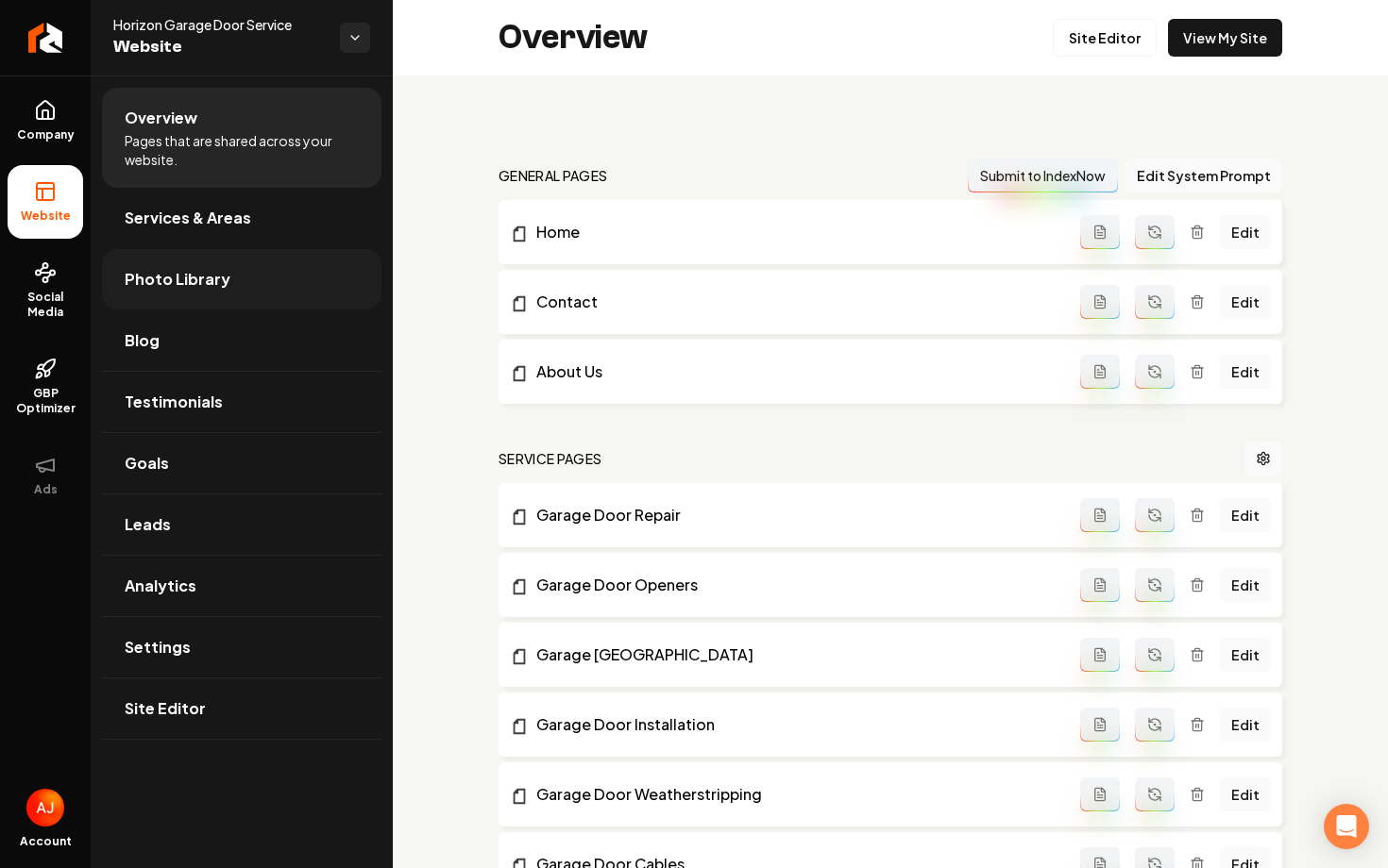
click at [188, 267] on link "Photo Library" at bounding box center [241, 280] width 280 height 61
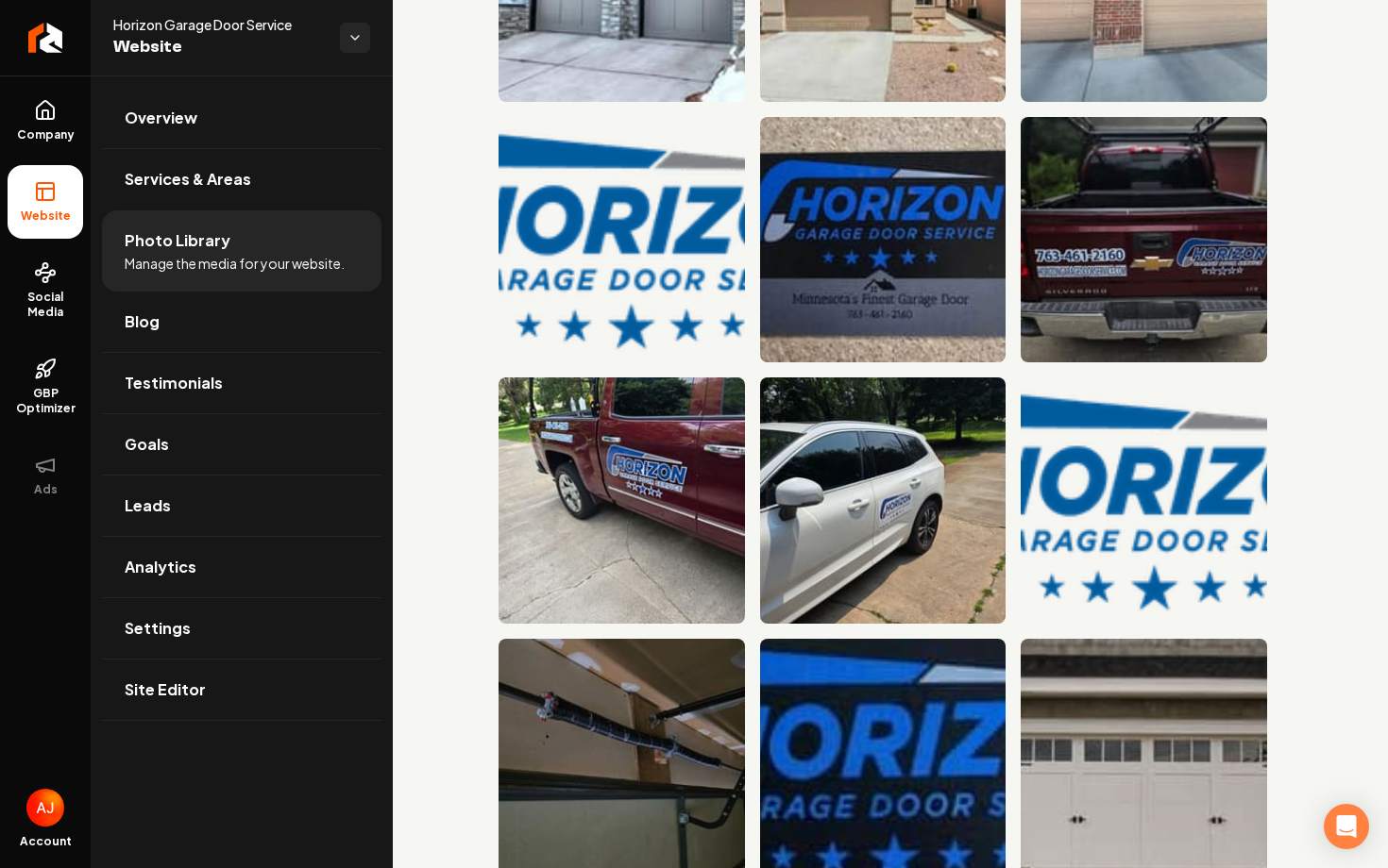
scroll to position [1893, 0]
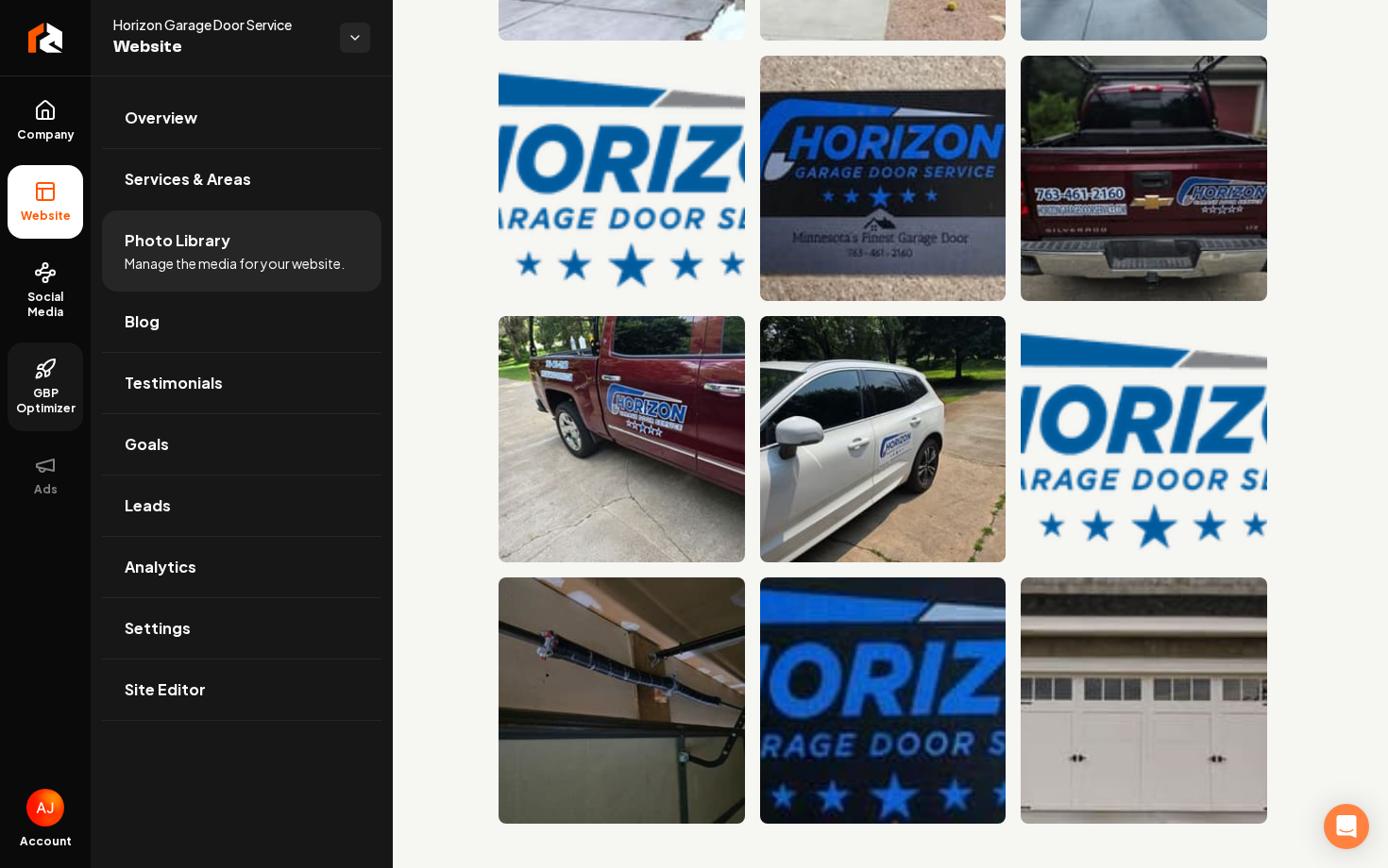
click at [34, 366] on icon at bounding box center [45, 369] width 22 height 22
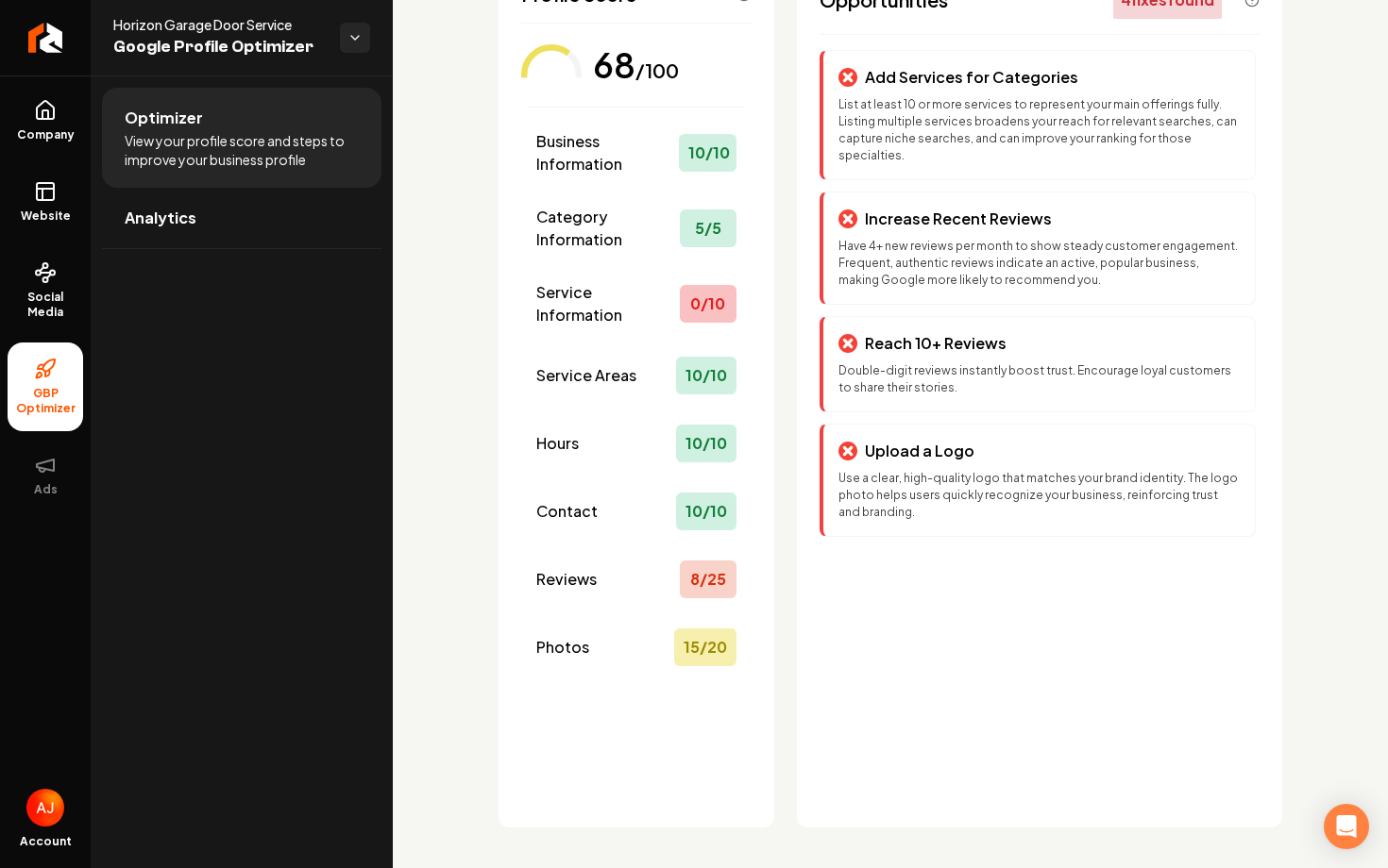
scroll to position [167, 0]
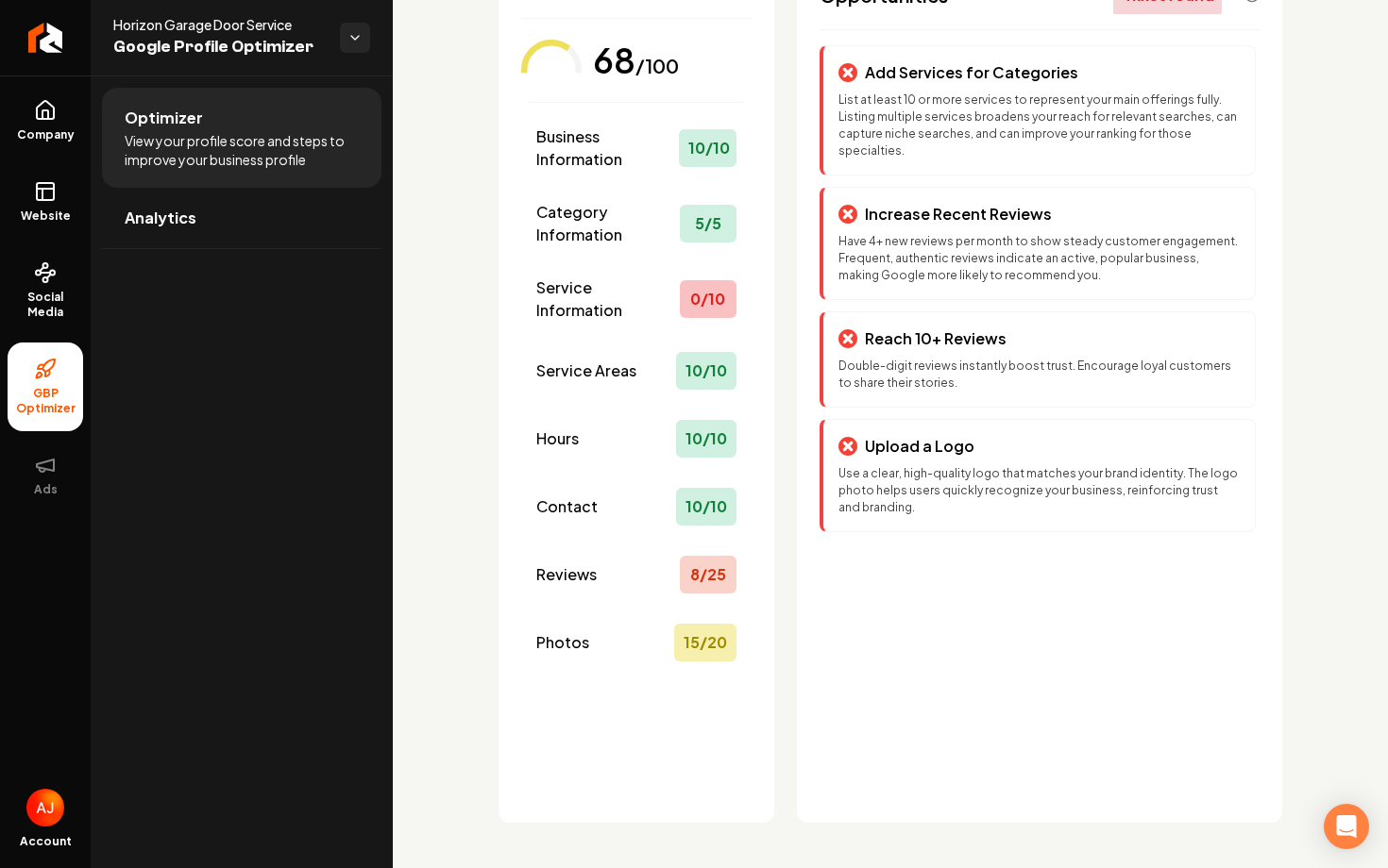
click at [641, 184] on div "Business Information 10 / 10 Category Information 5 / 5 Service Information 0 /…" at bounding box center [636, 394] width 215 height 551
click at [638, 169] on span "Business Information" at bounding box center [608, 148] width 143 height 45
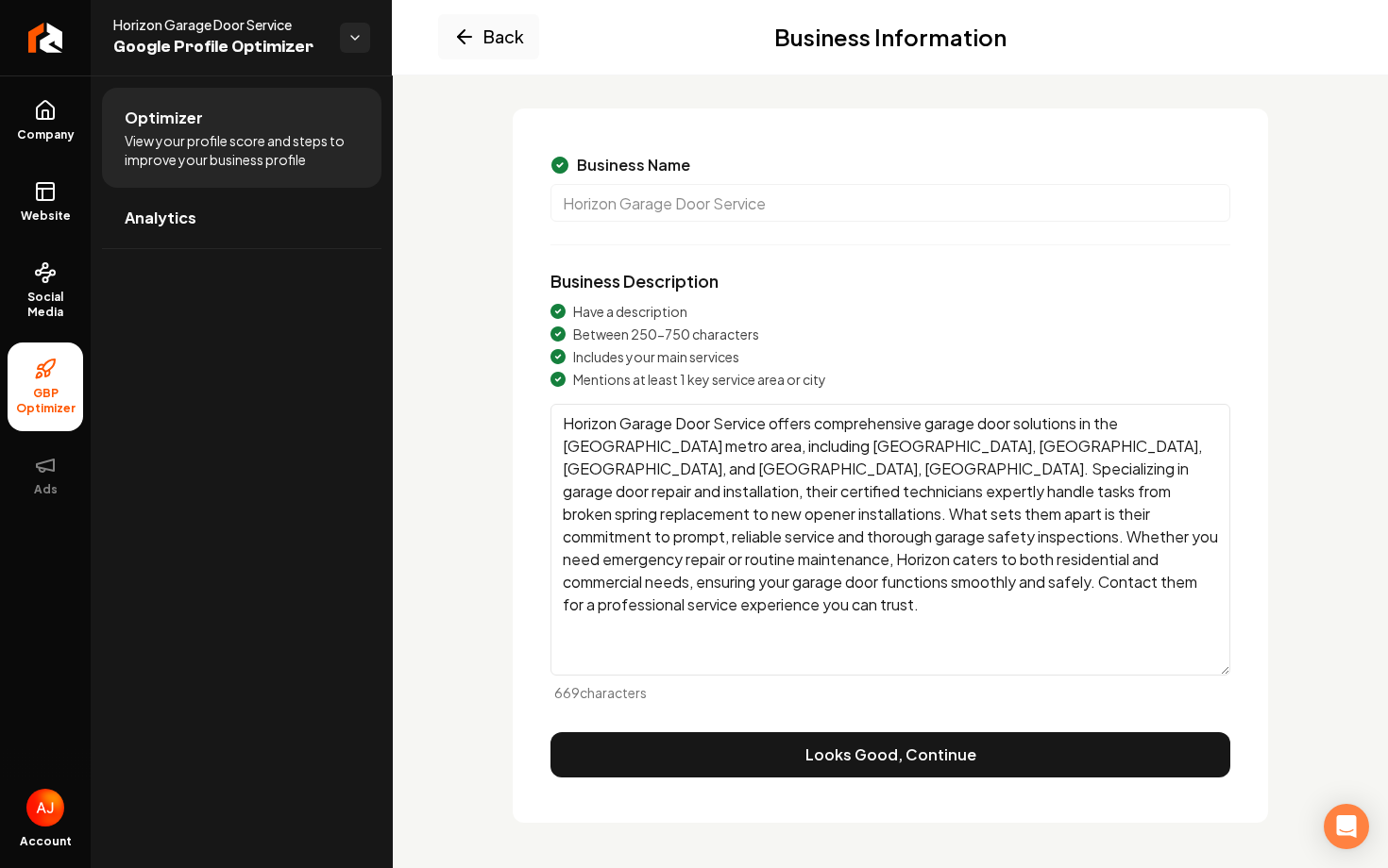
scroll to position [103, 0]
drag, startPoint x: 638, startPoint y: 169, endPoint x: 722, endPoint y: 512, distance: 353.1
click at [638, 170] on span "Business Name" at bounding box center [633, 164] width 113 height 22
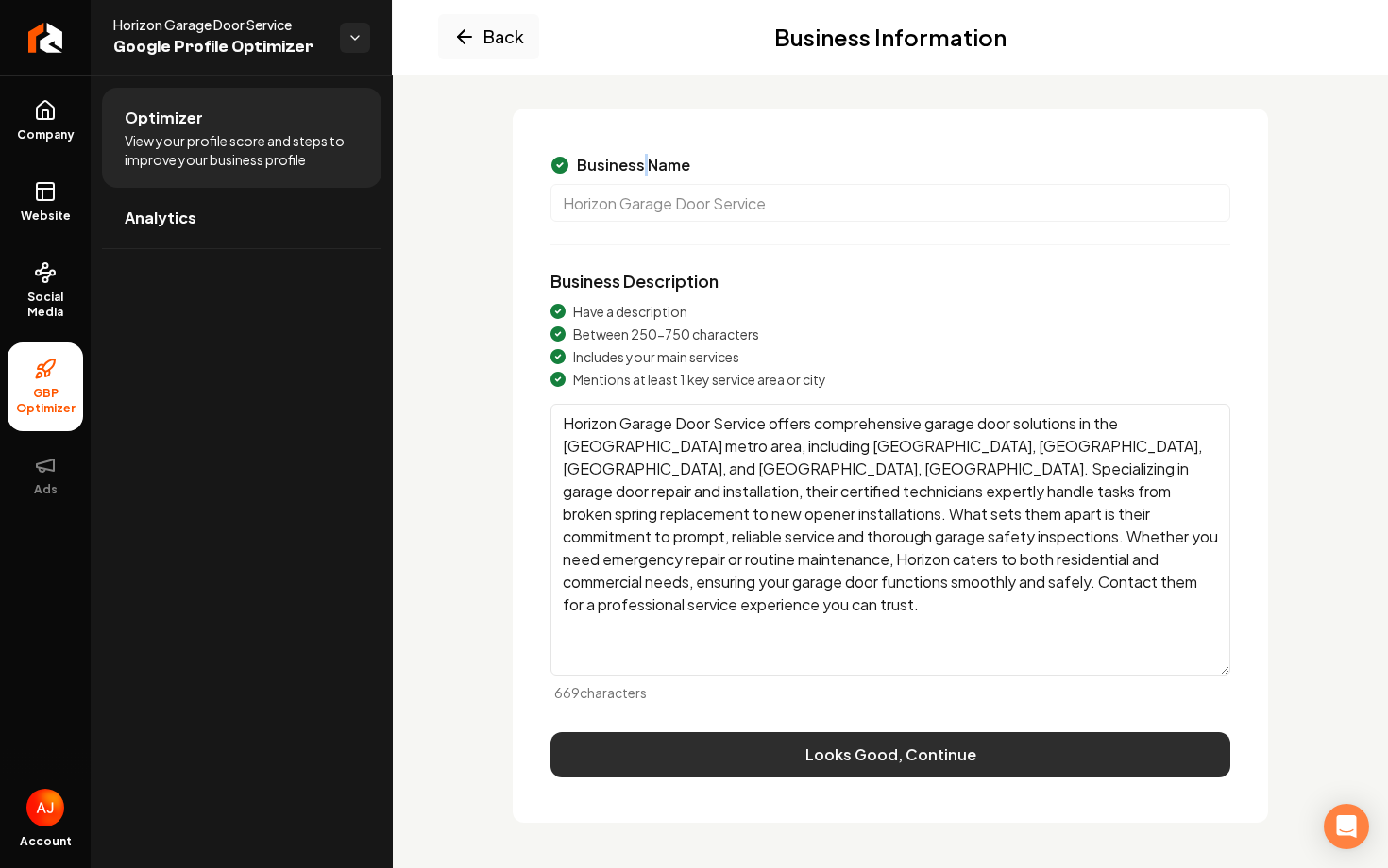
click at [921, 762] on button "Looks Good, Continue" at bounding box center [889, 755] width 679 height 45
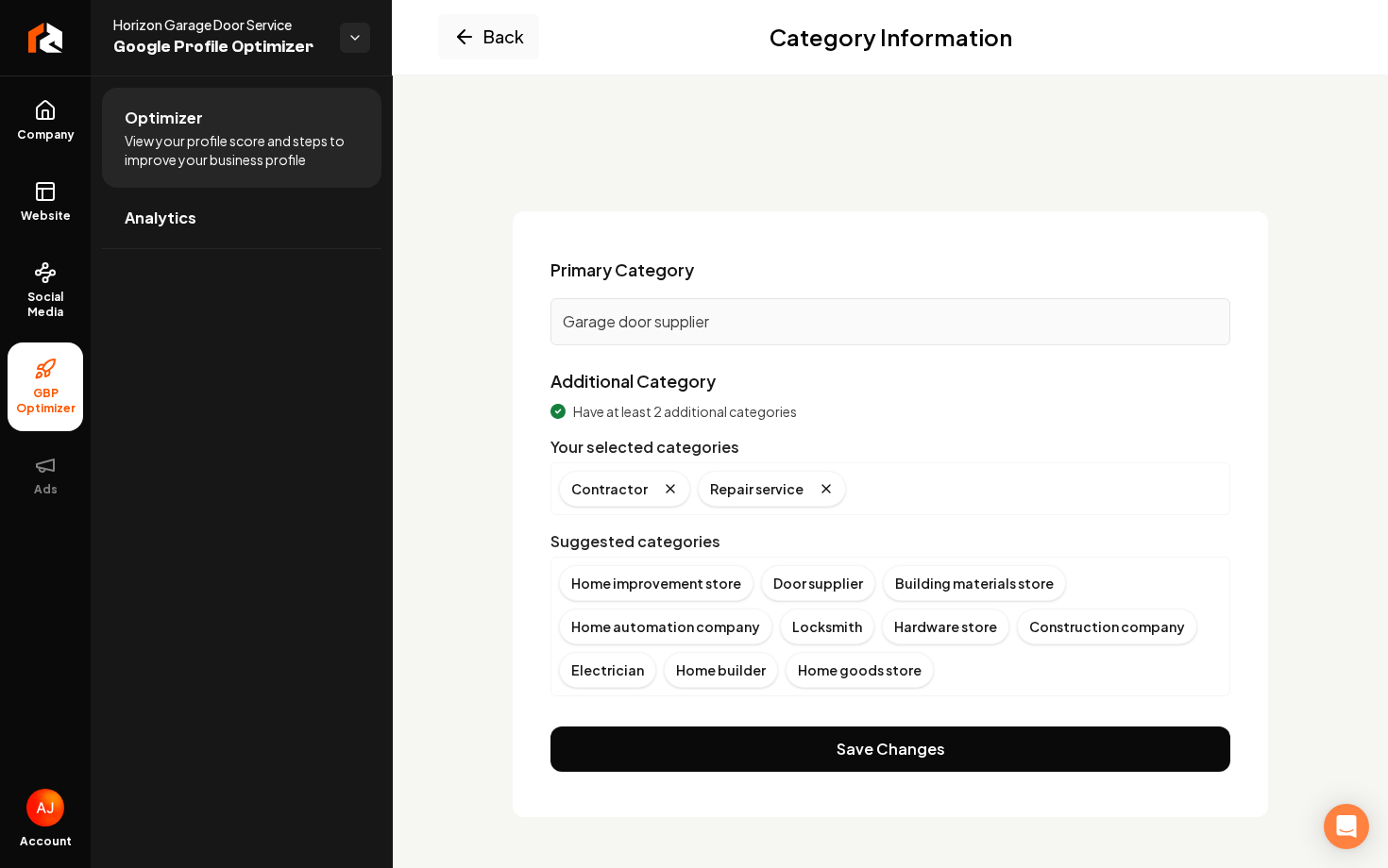
click at [921, 762] on button "Save Changes" at bounding box center [889, 750] width 679 height 45
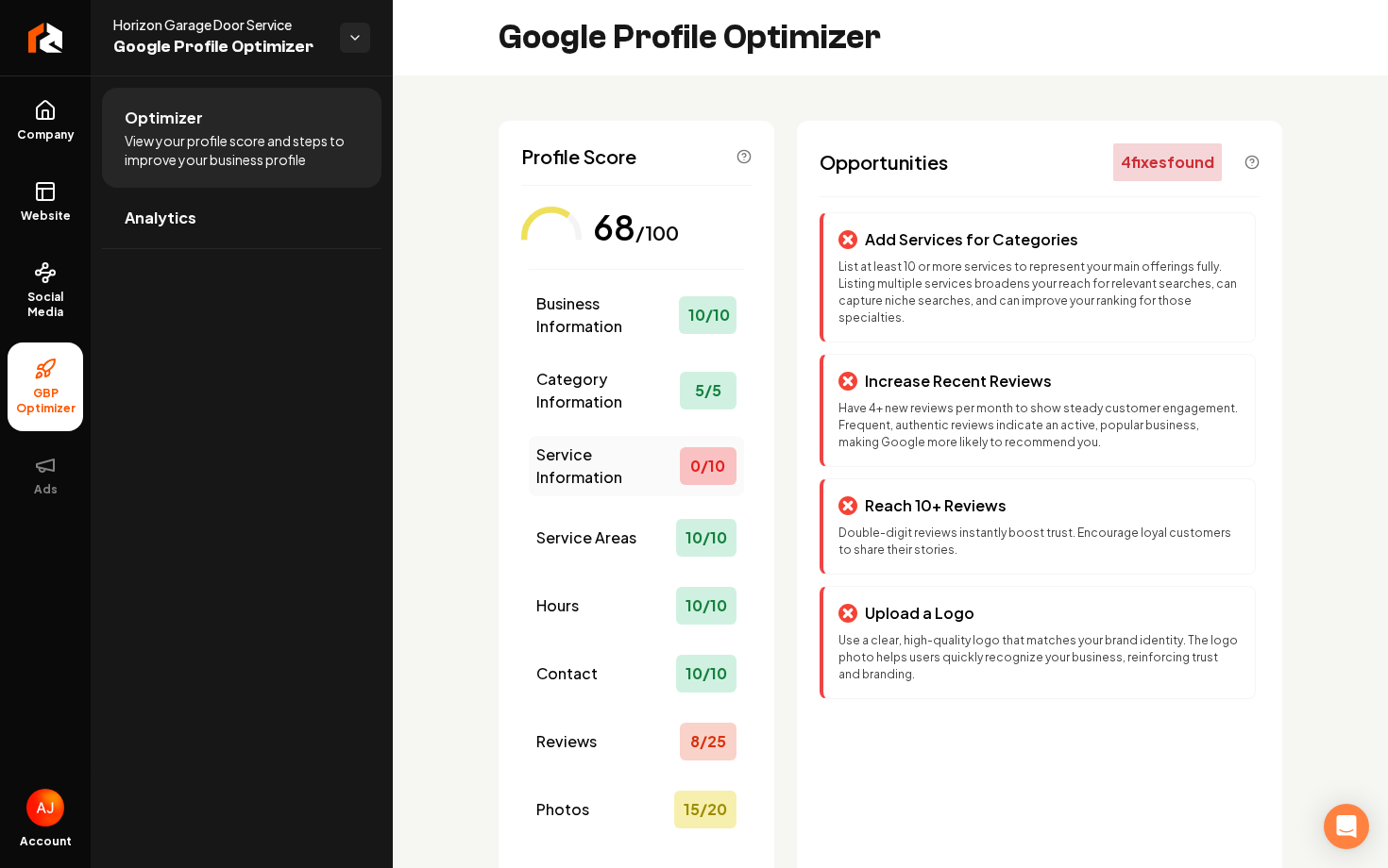
click at [567, 466] on span "Service Information" at bounding box center [608, 466] width 144 height 45
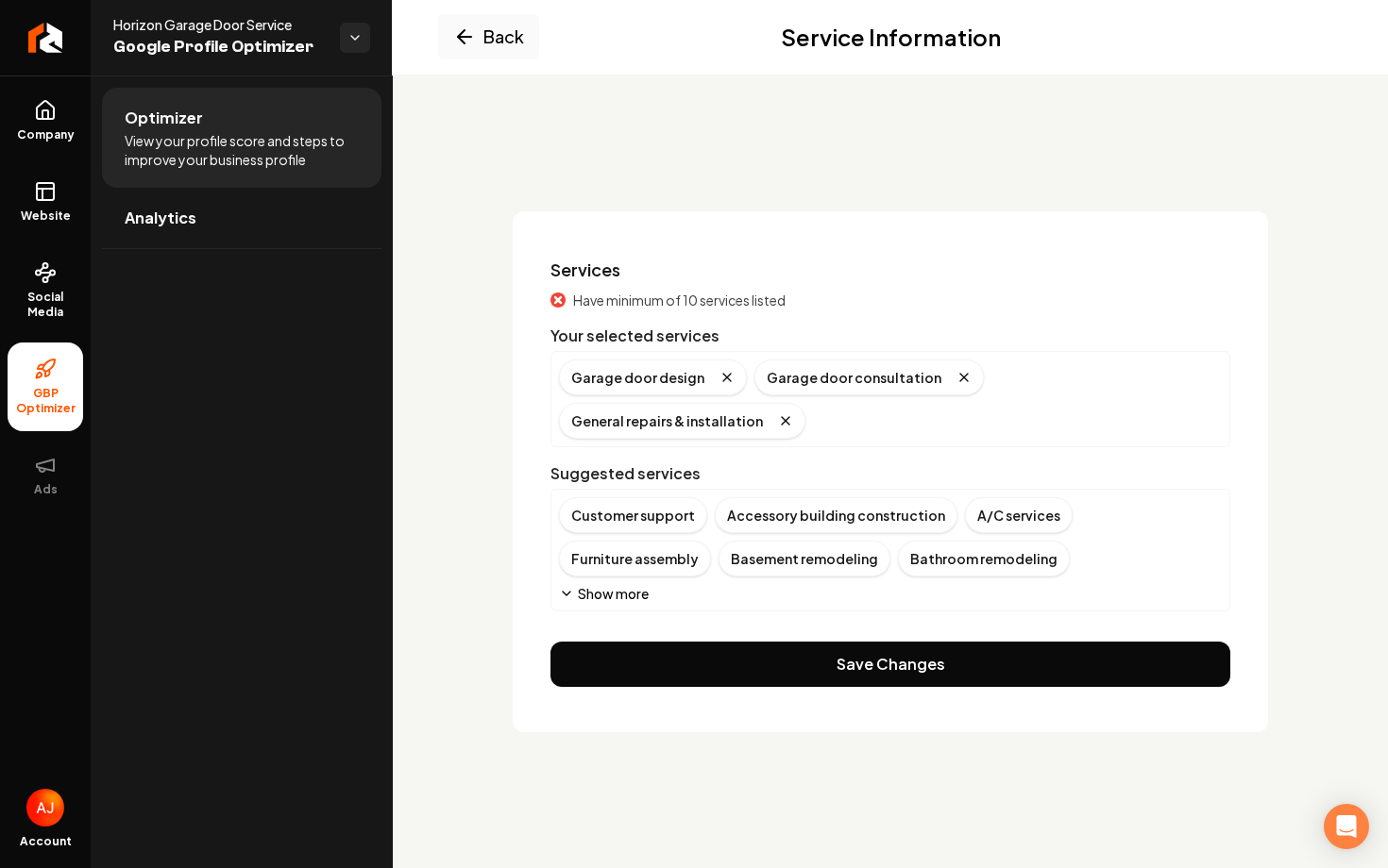
click at [595, 585] on button "Show more" at bounding box center [604, 593] width 90 height 19
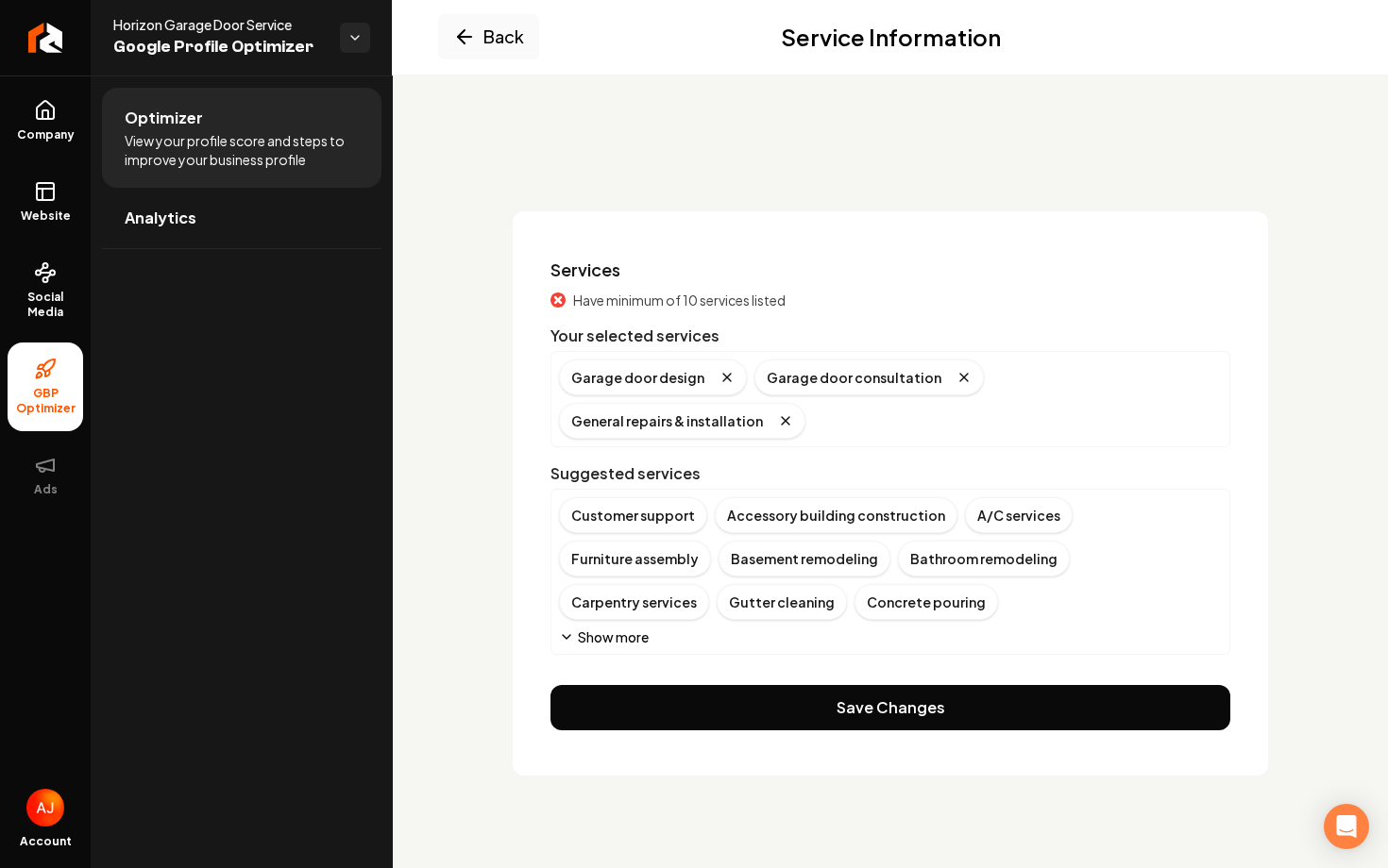
click at [591, 628] on button "Show more" at bounding box center [604, 636] width 90 height 19
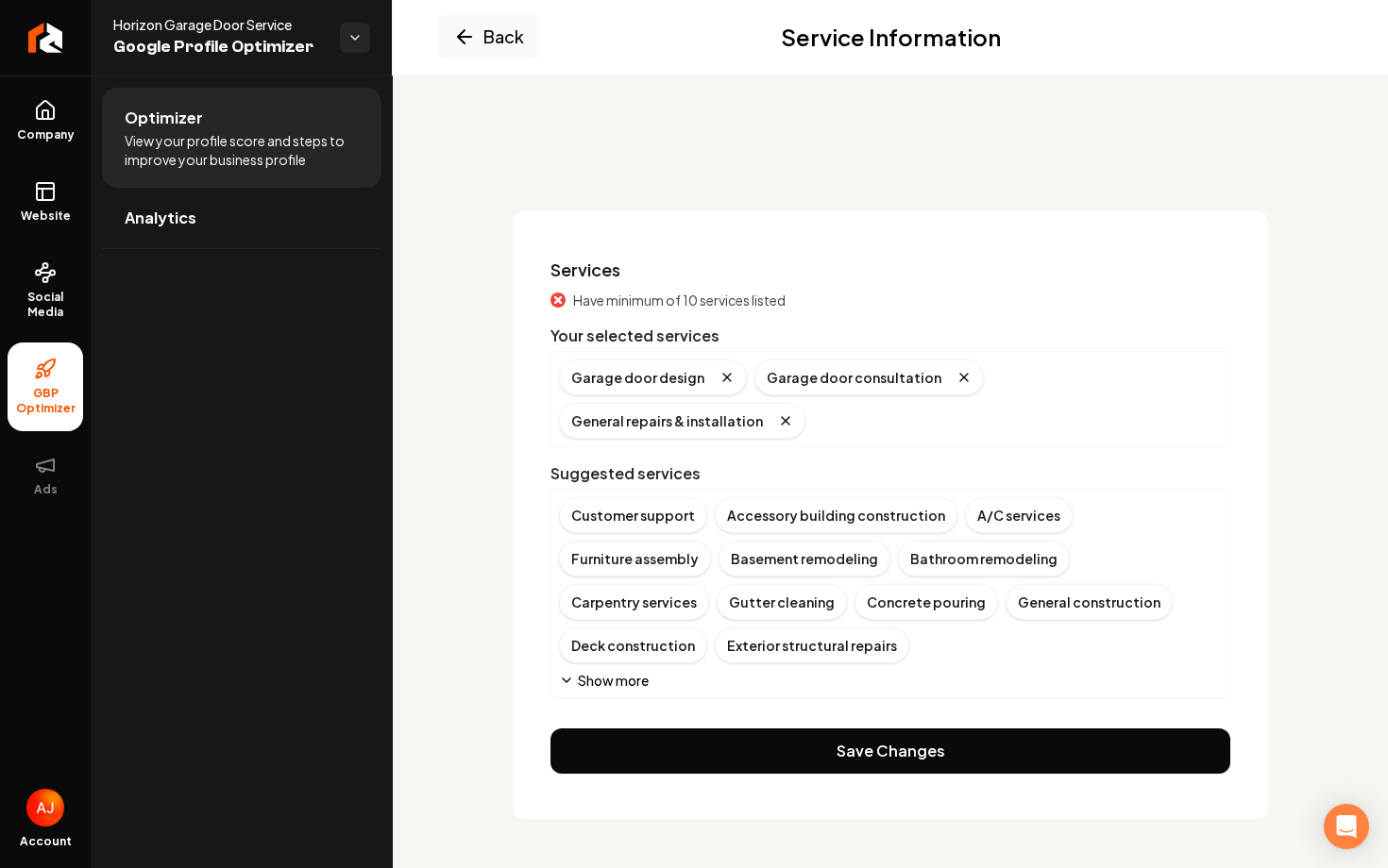
click at [600, 672] on button "Show more" at bounding box center [604, 680] width 90 height 19
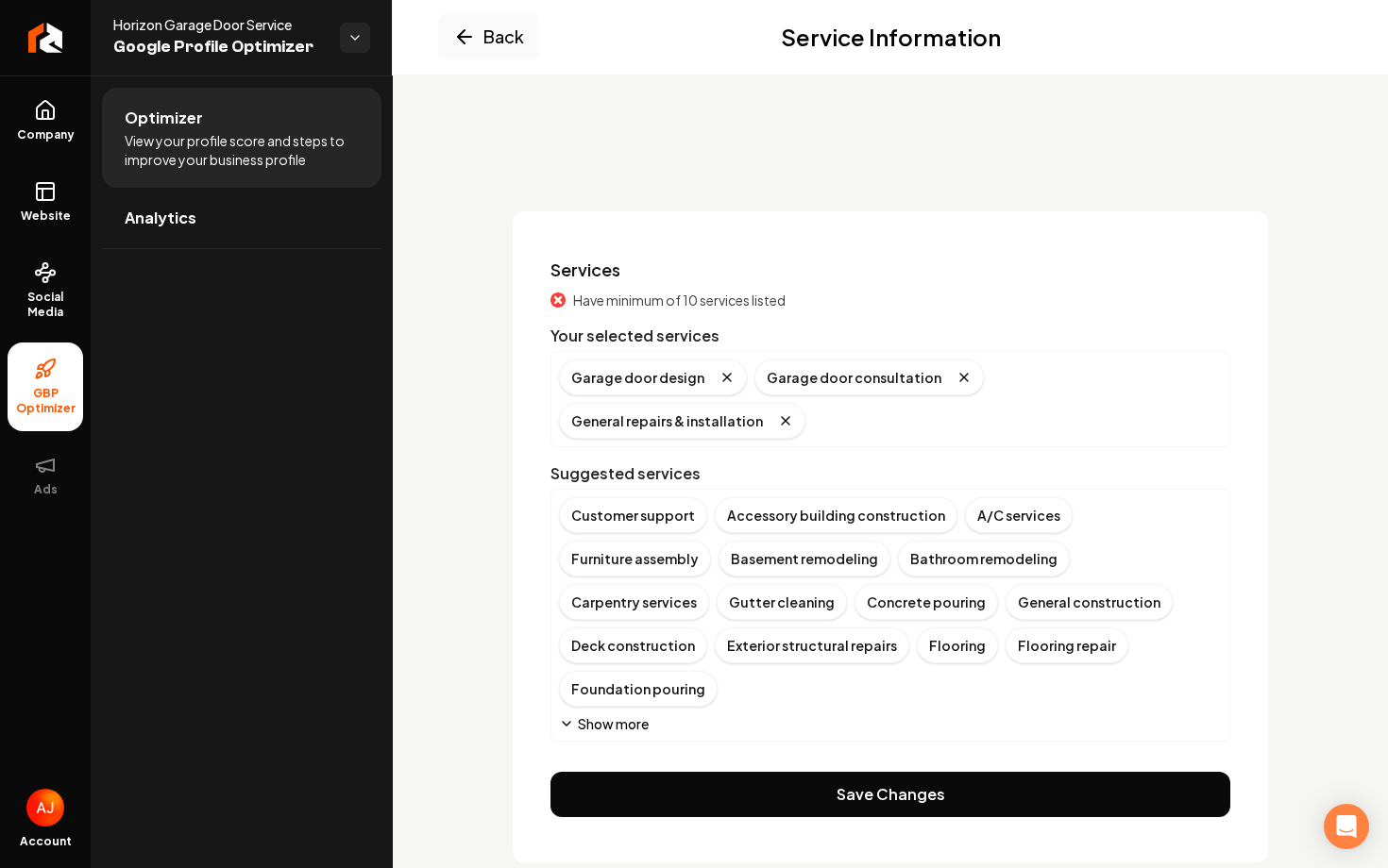
click at [616, 715] on button "Show more" at bounding box center [604, 723] width 90 height 19
click at [623, 715] on button "Show more" at bounding box center [604, 723] width 90 height 19
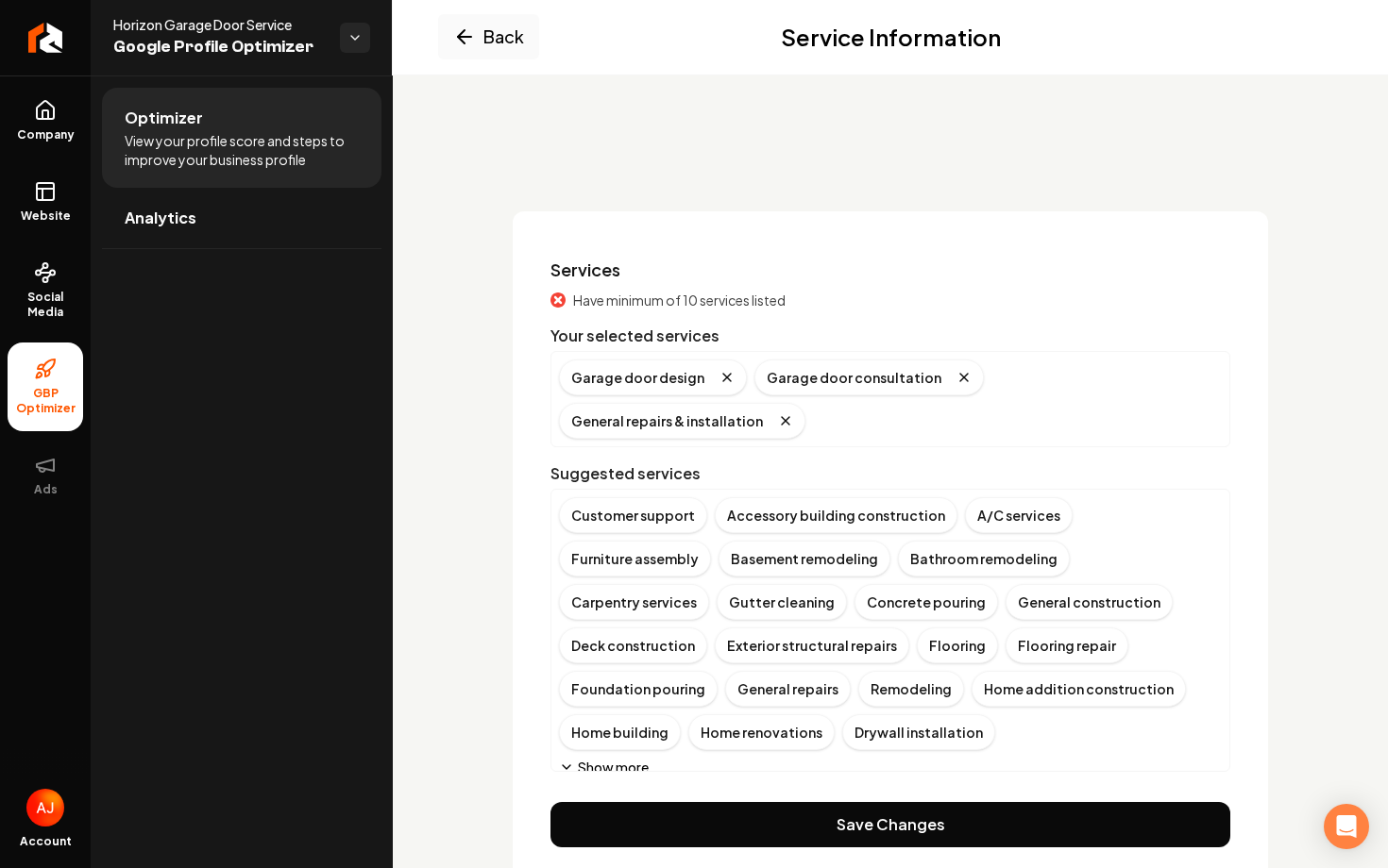
click at [625, 758] on button "Show more" at bounding box center [604, 766] width 90 height 19
click at [625, 802] on button "Show more" at bounding box center [604, 810] width 90 height 19
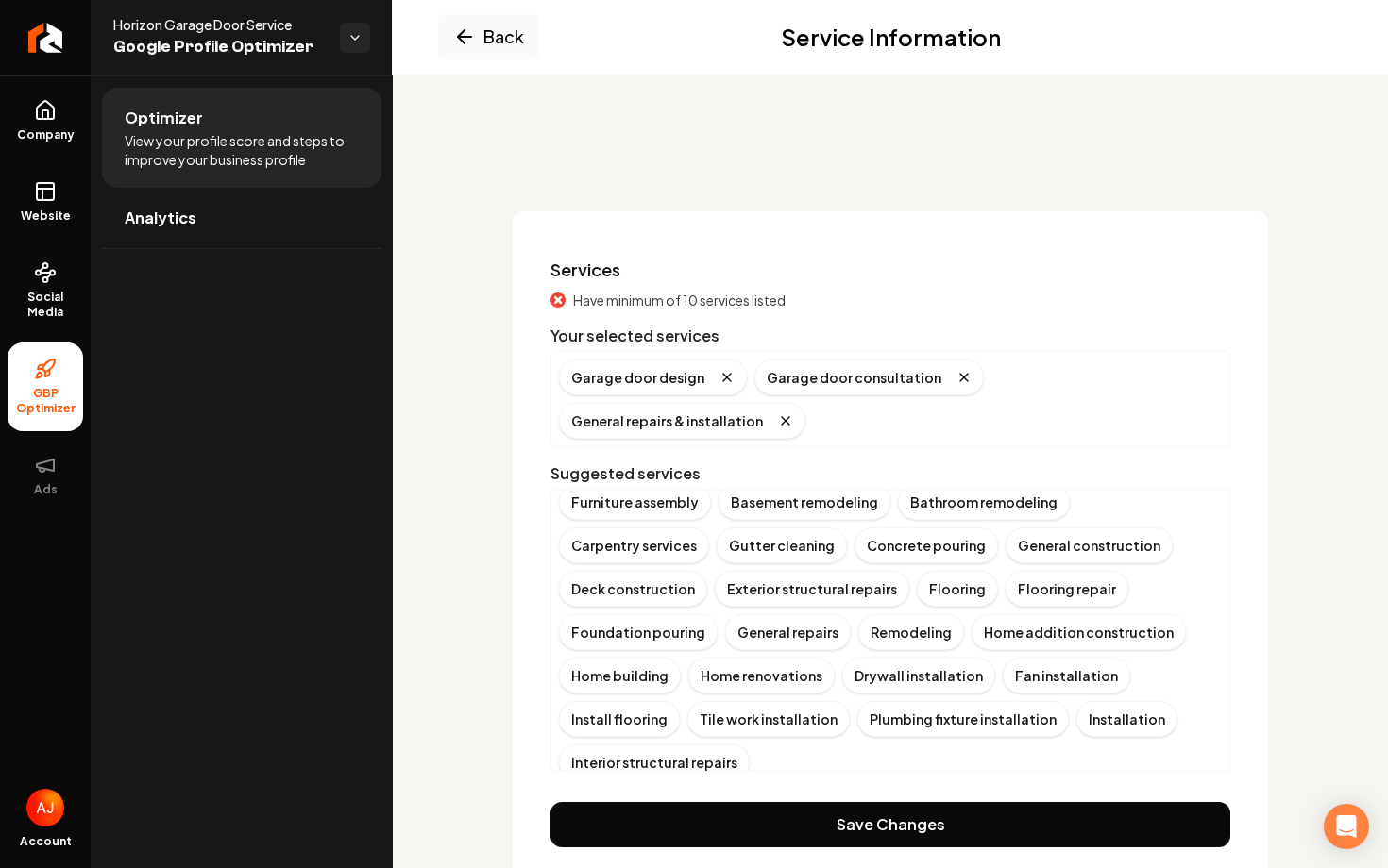
click at [617, 788] on button "Show more" at bounding box center [604, 797] width 90 height 19
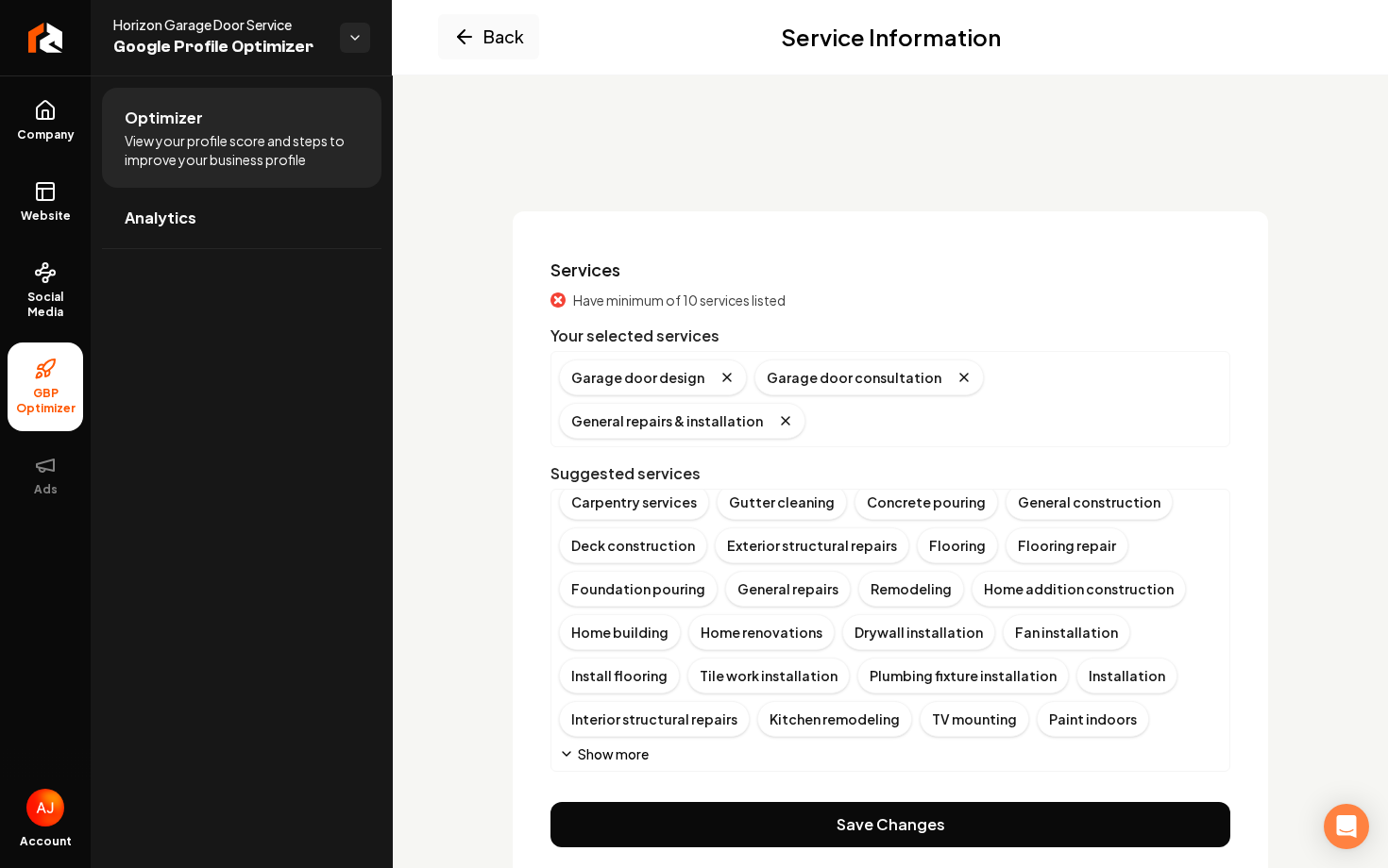
click at [617, 745] on button "Show more" at bounding box center [604, 754] width 90 height 19
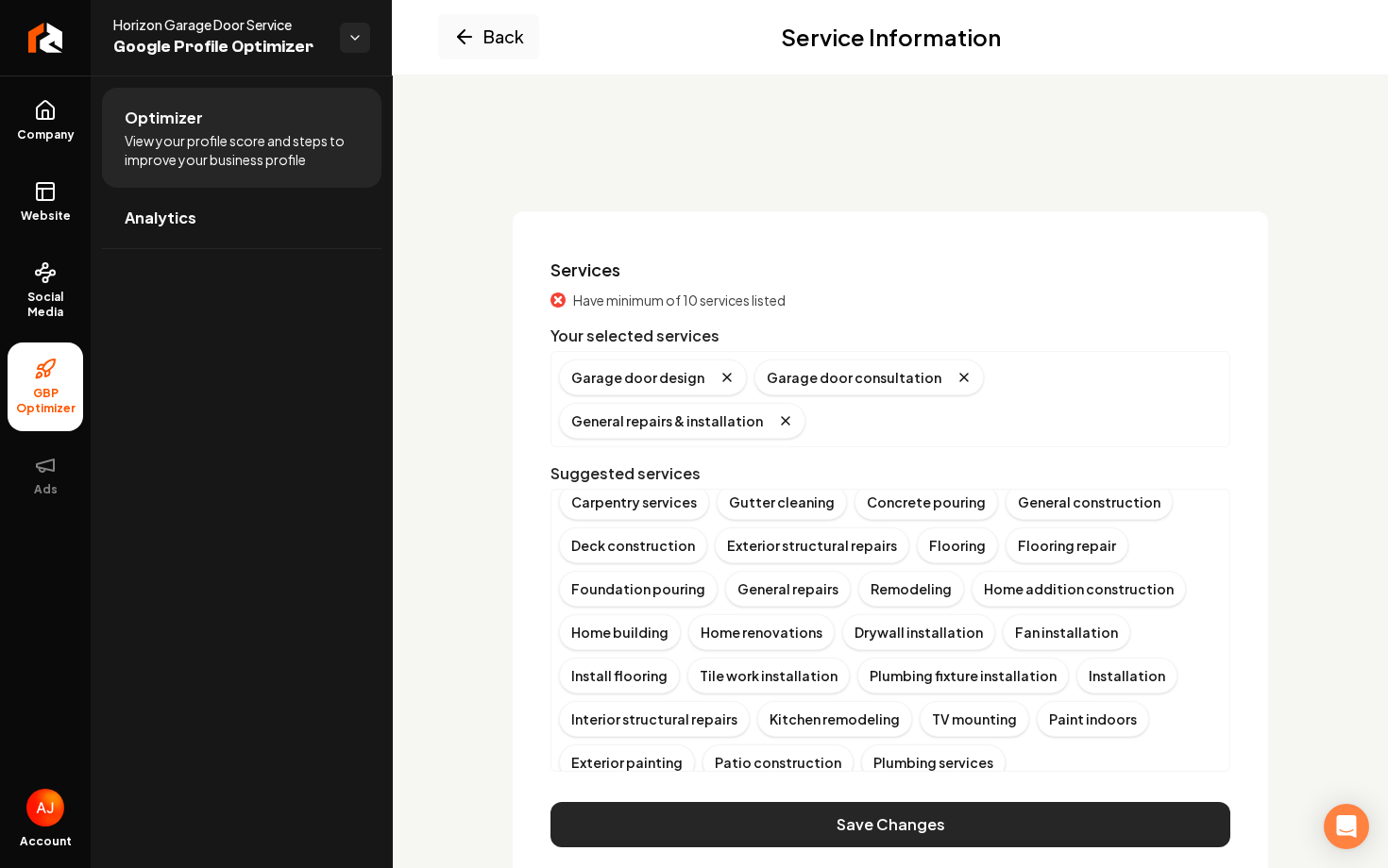
click at [970, 803] on button "Save Changes" at bounding box center [889, 825] width 679 height 45
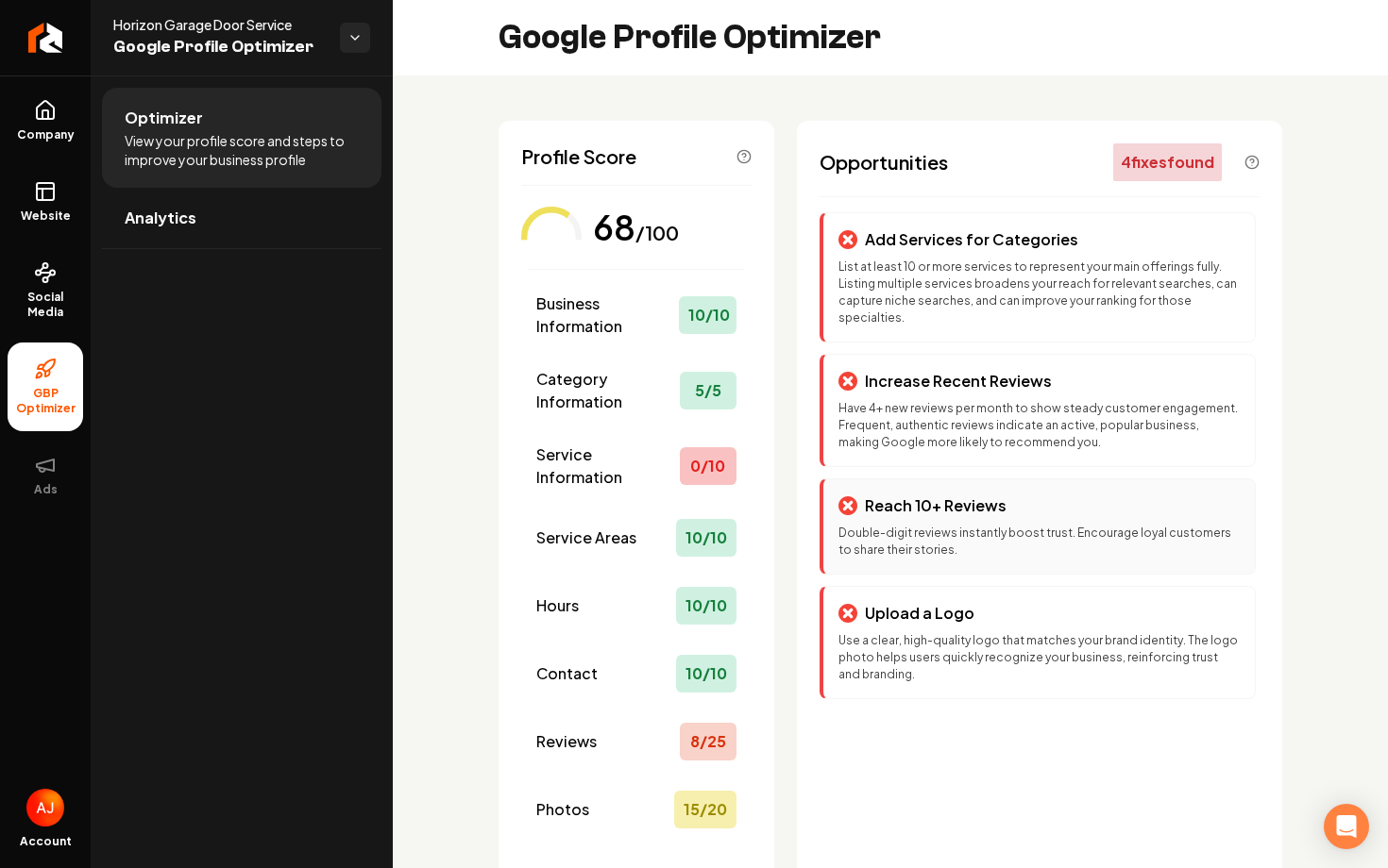
click at [1020, 525] on p "Double-digit reviews instantly boost trust. Encourage loyal customers to share …" at bounding box center [1039, 542] width 401 height 34
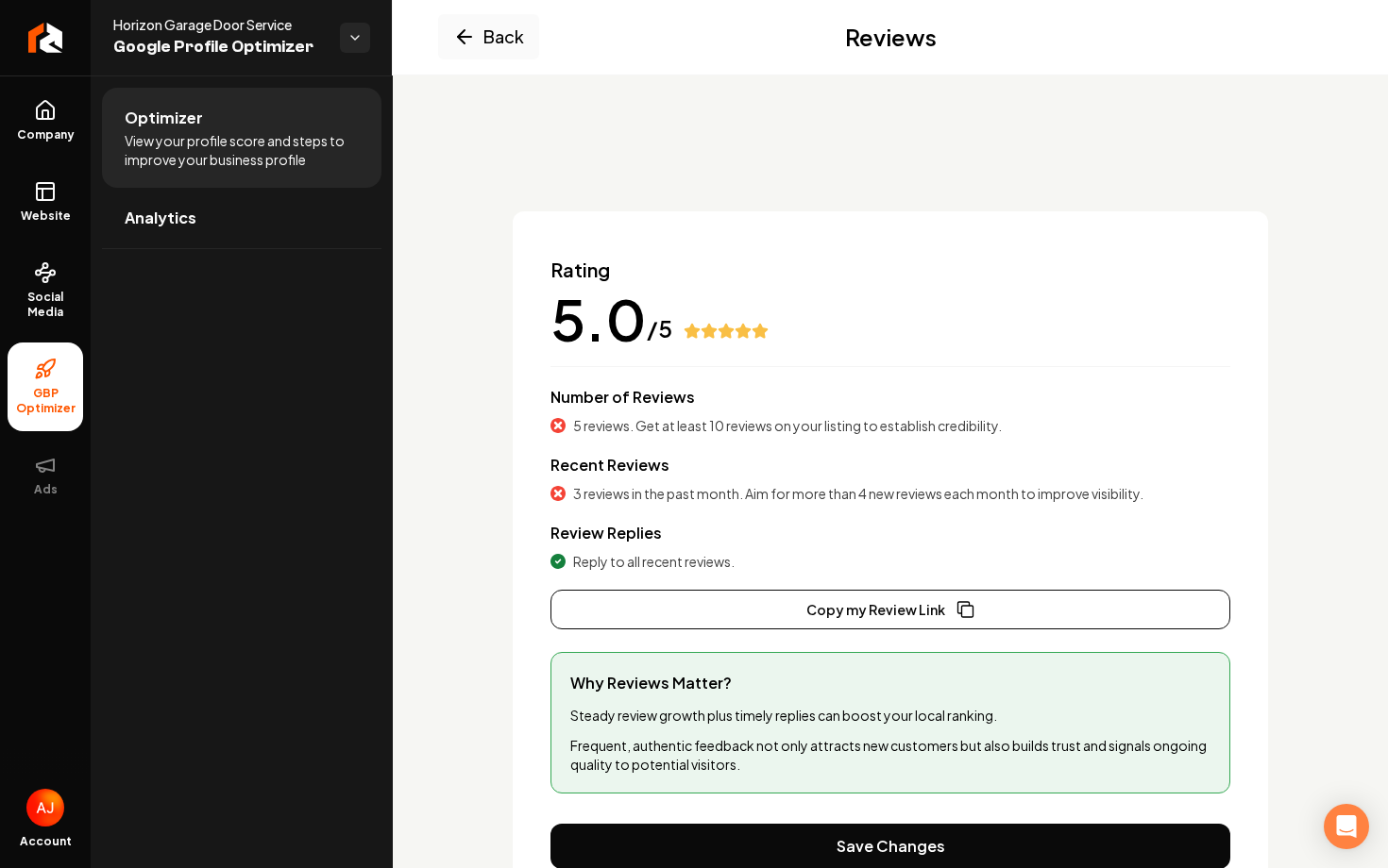
click at [500, 61] on div "Back Reviews" at bounding box center [890, 36] width 995 height 75
click at [498, 46] on button "Back" at bounding box center [488, 36] width 101 height 45
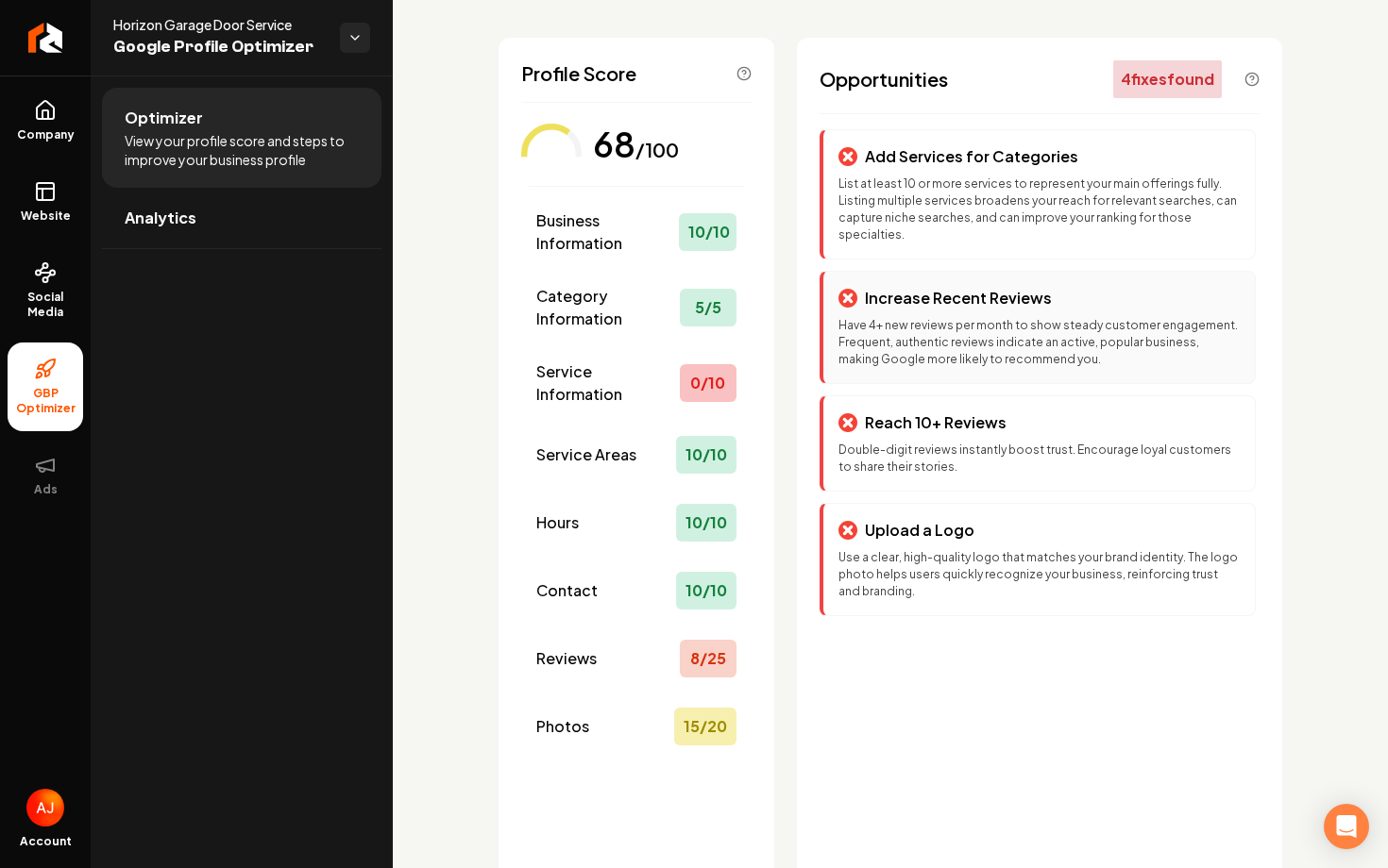
scroll to position [82, 0]
click at [54, 121] on icon at bounding box center [45, 109] width 22 height 22
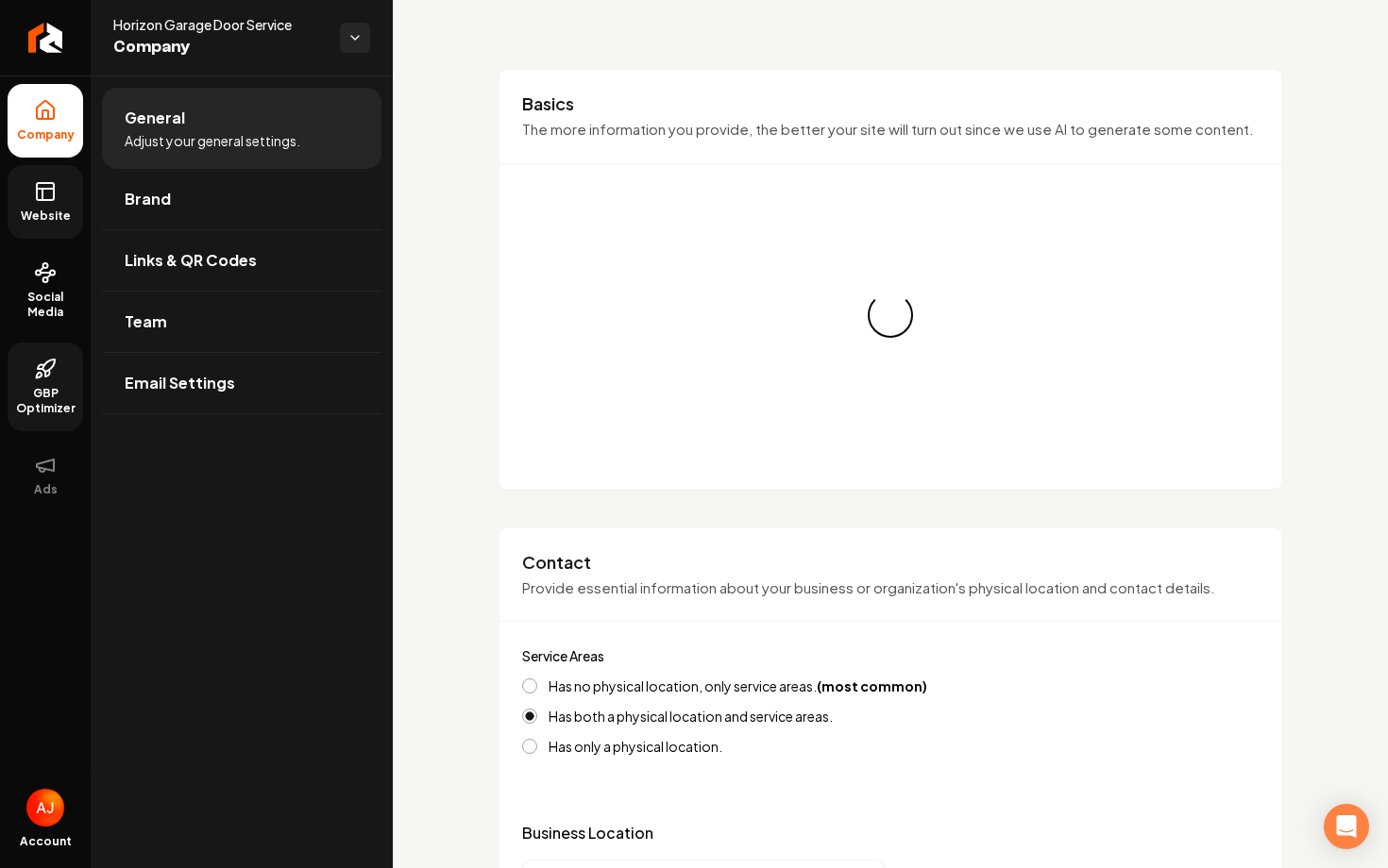
click at [52, 190] on icon at bounding box center [45, 191] width 22 height 22
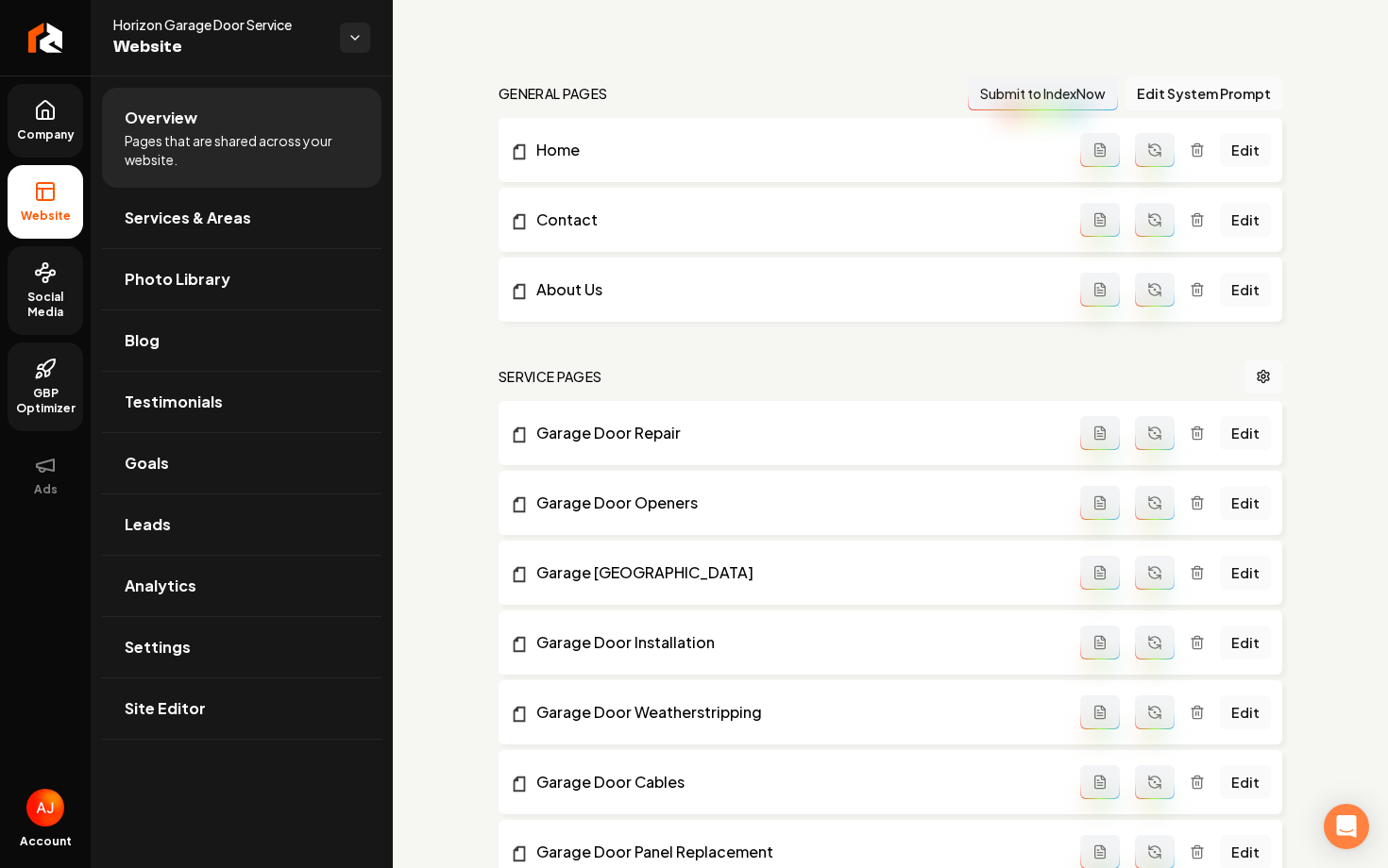
click at [35, 277] on icon at bounding box center [45, 272] width 22 height 22
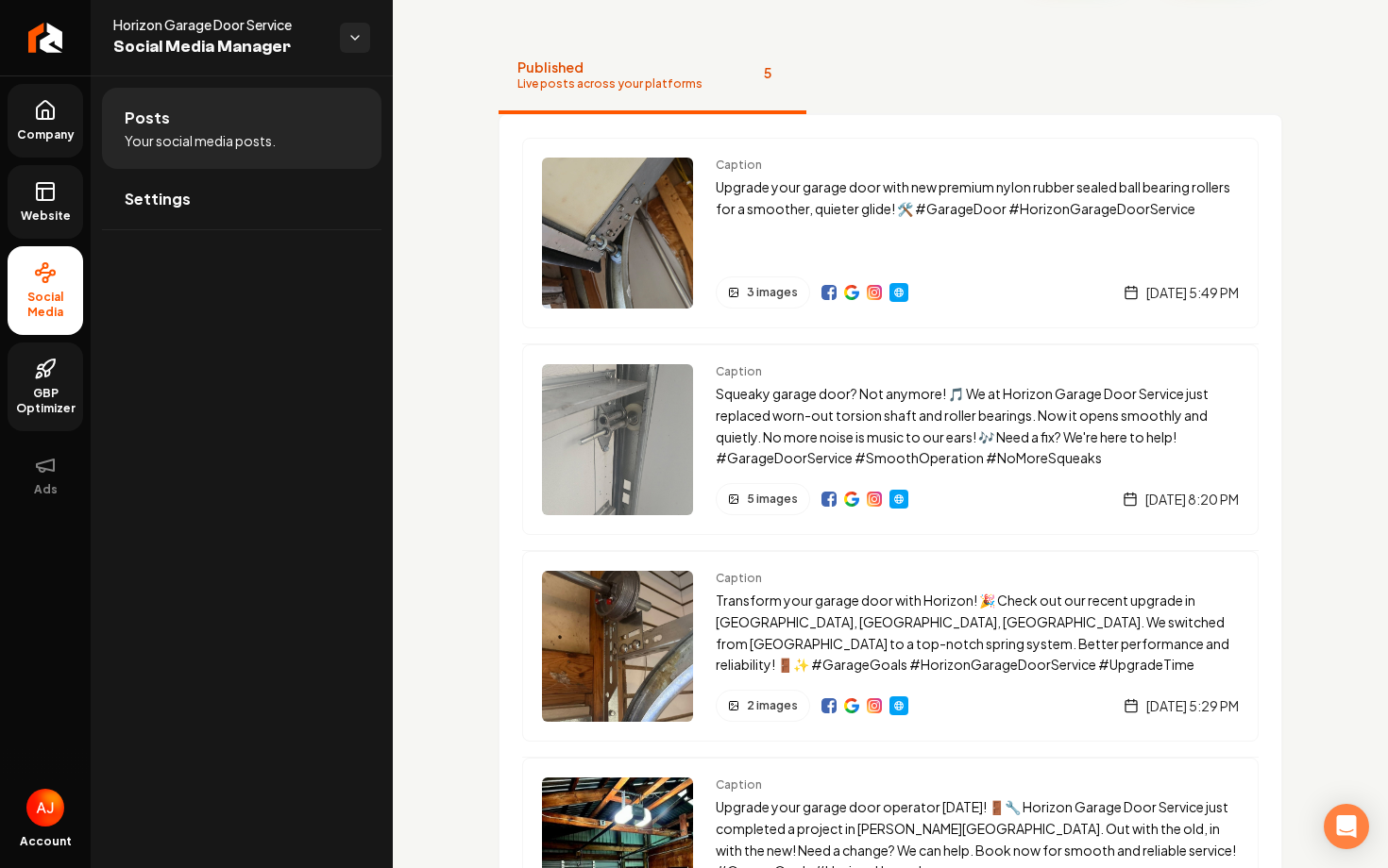
click at [49, 218] on span "Website" at bounding box center [46, 215] width 65 height 15
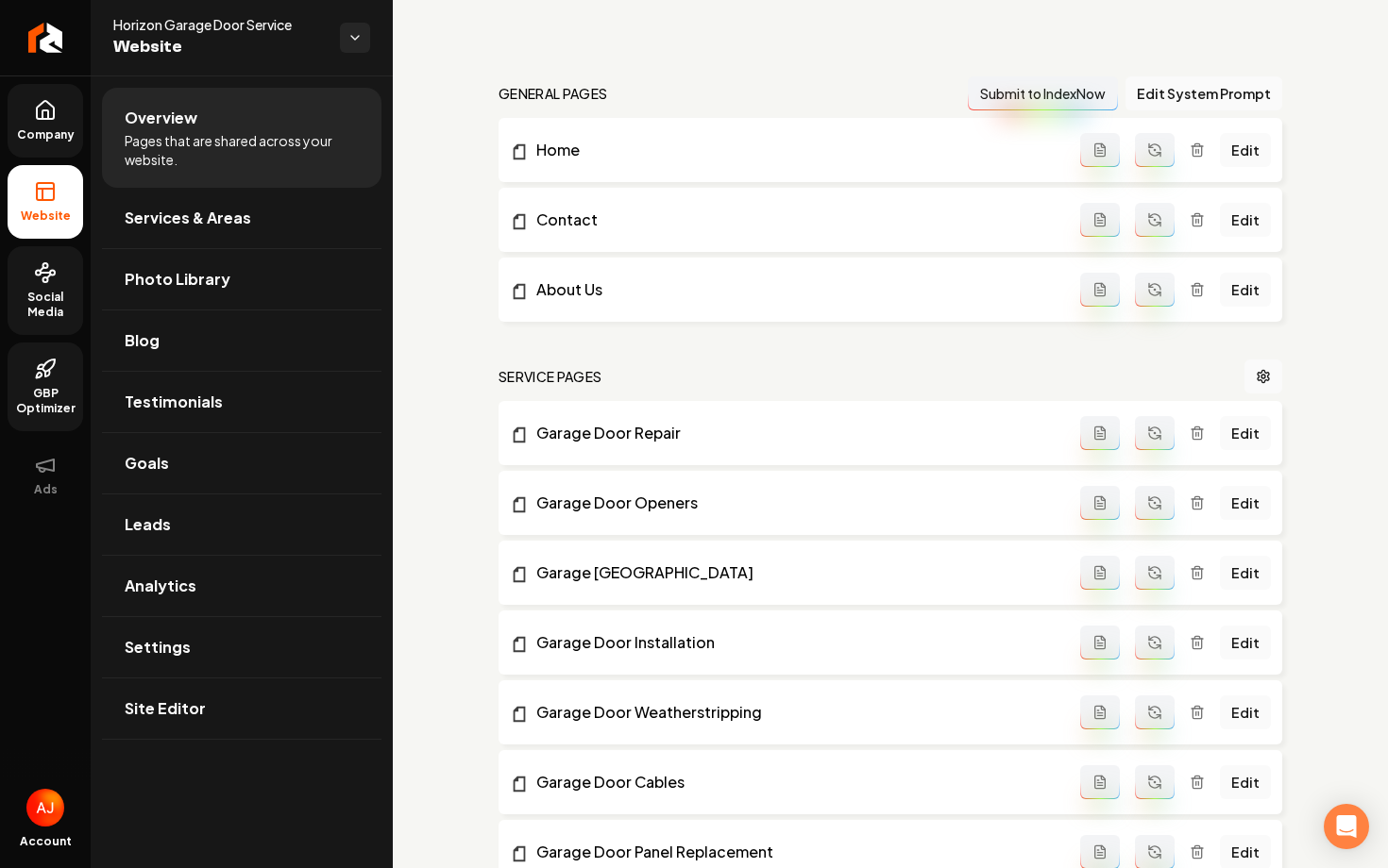
click at [34, 122] on link "Company" at bounding box center [45, 120] width 75 height 73
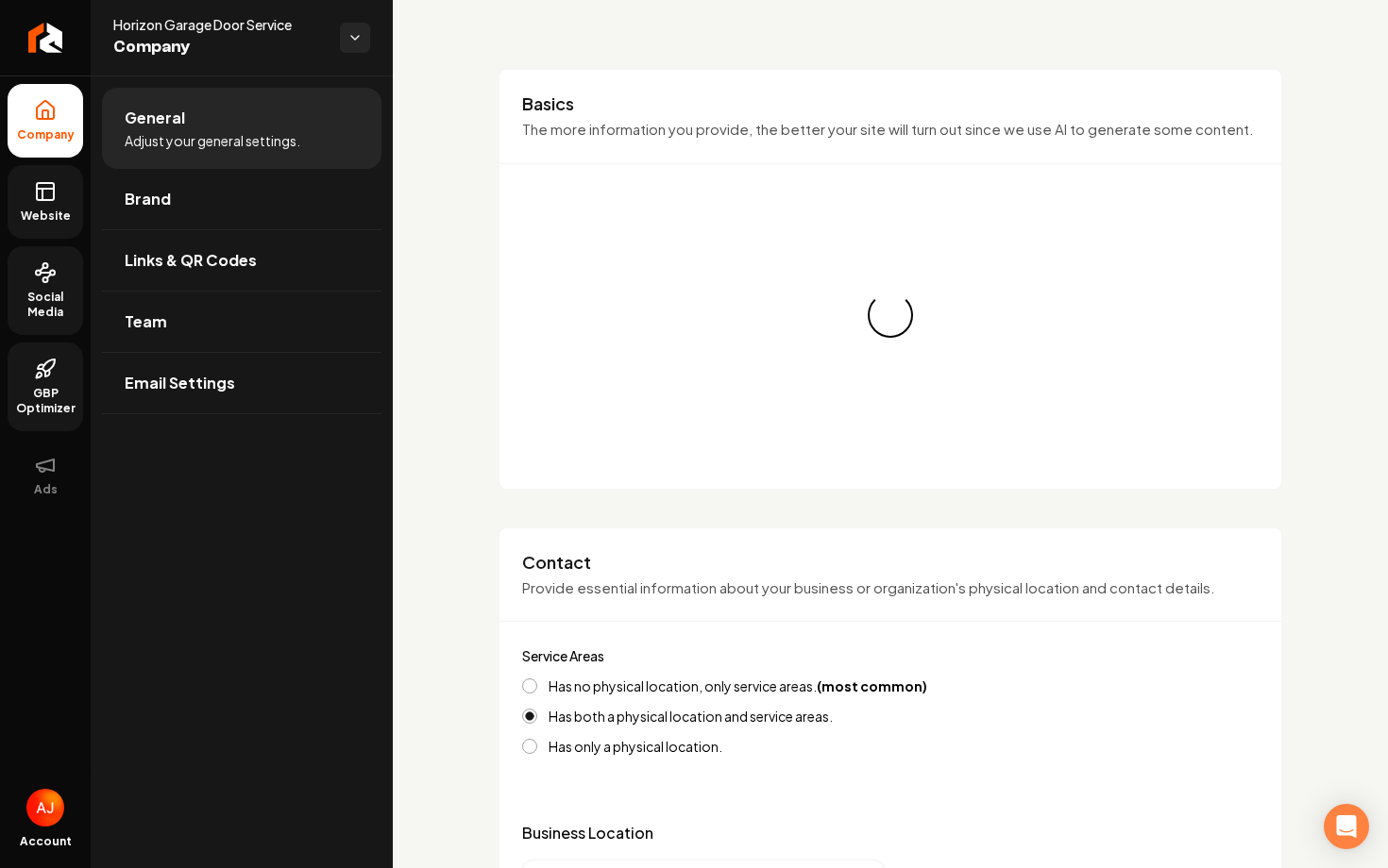
click at [36, 206] on link "Website" at bounding box center [45, 201] width 75 height 73
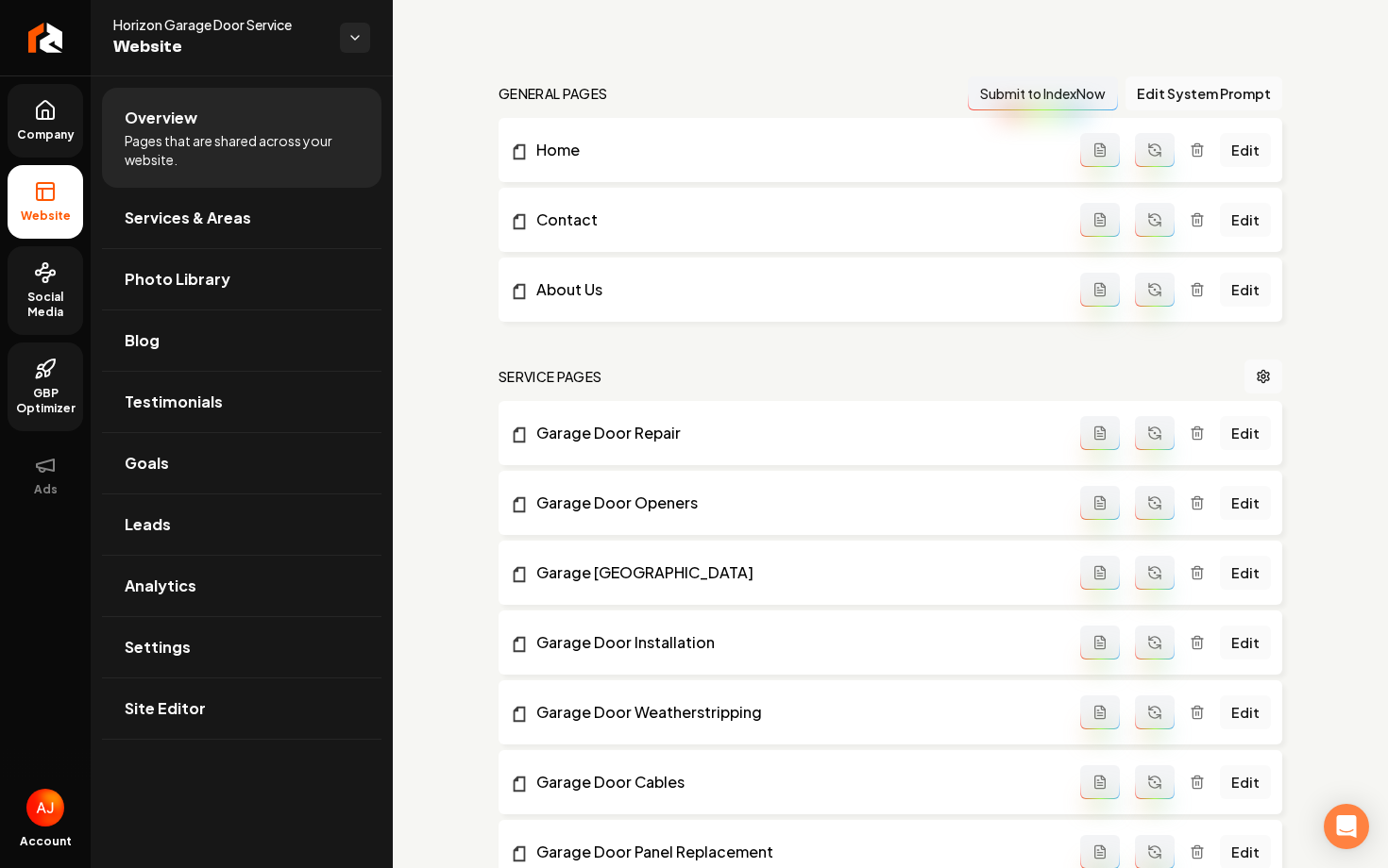
click at [45, 138] on span "Company" at bounding box center [46, 134] width 72 height 15
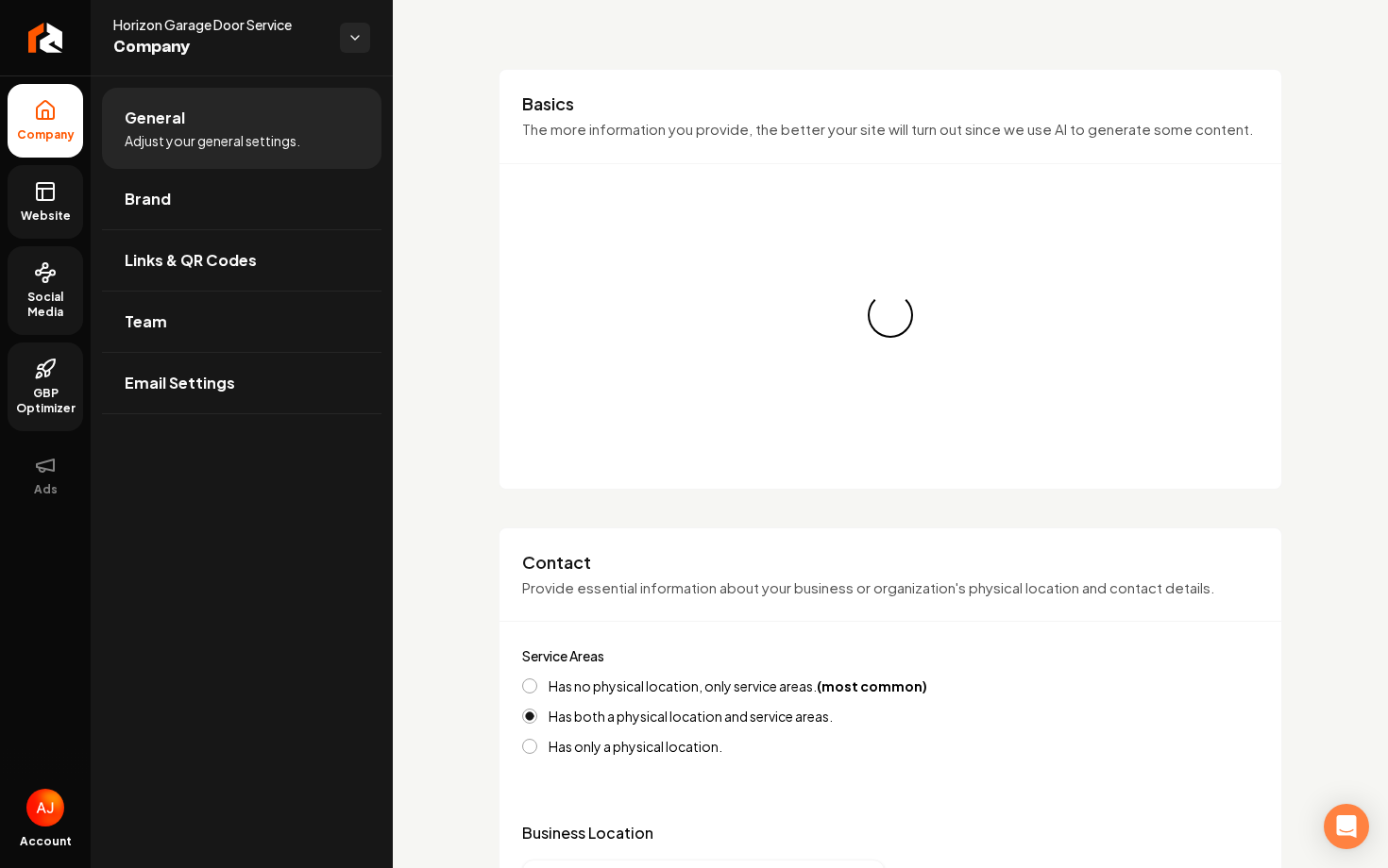
click at [42, 195] on icon at bounding box center [42, 195] width 0 height 12
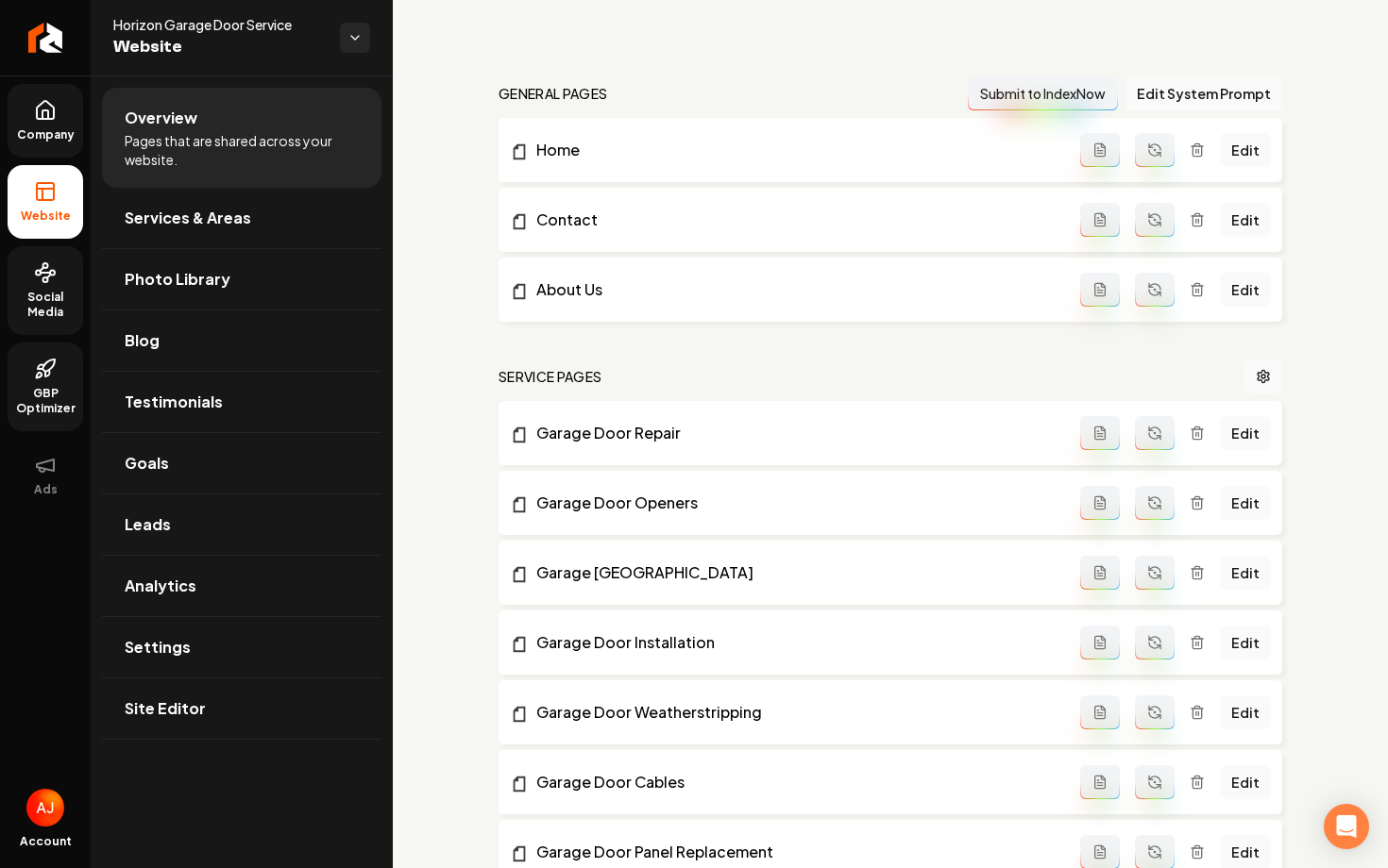
click at [80, 126] on link "Company" at bounding box center [45, 120] width 75 height 73
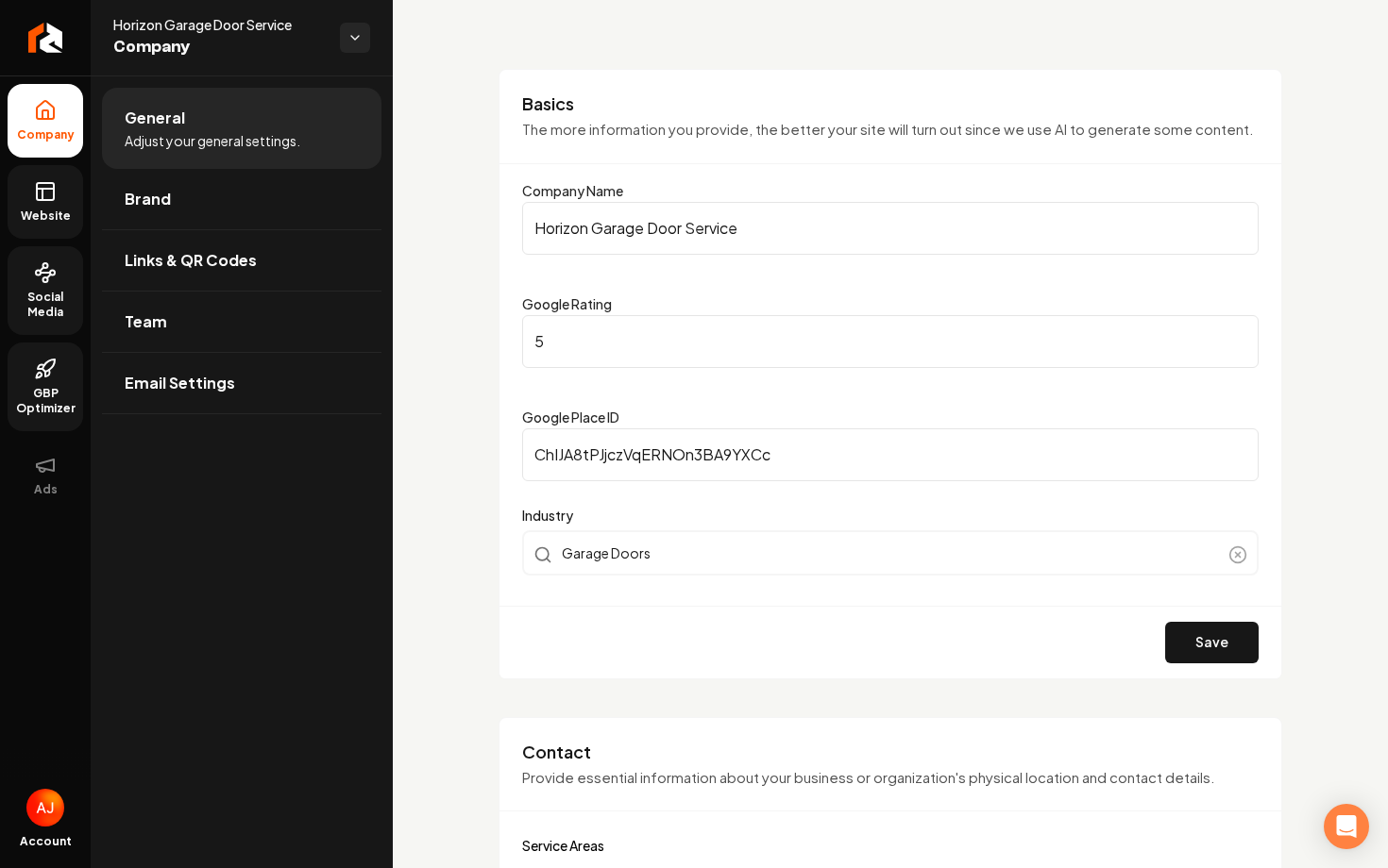
click at [40, 215] on span "Website" at bounding box center [46, 215] width 65 height 15
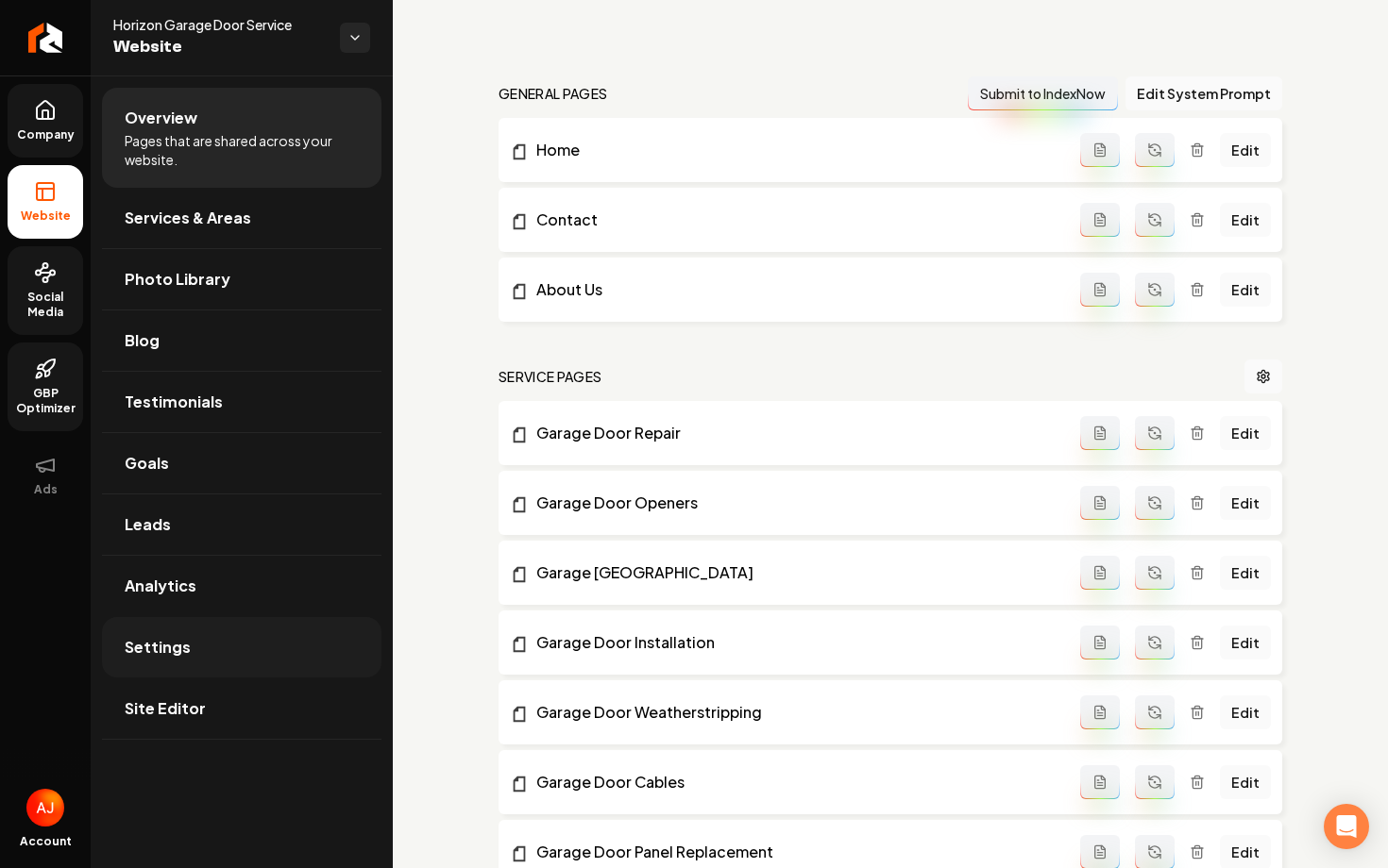
click at [229, 648] on link "Settings" at bounding box center [241, 648] width 280 height 61
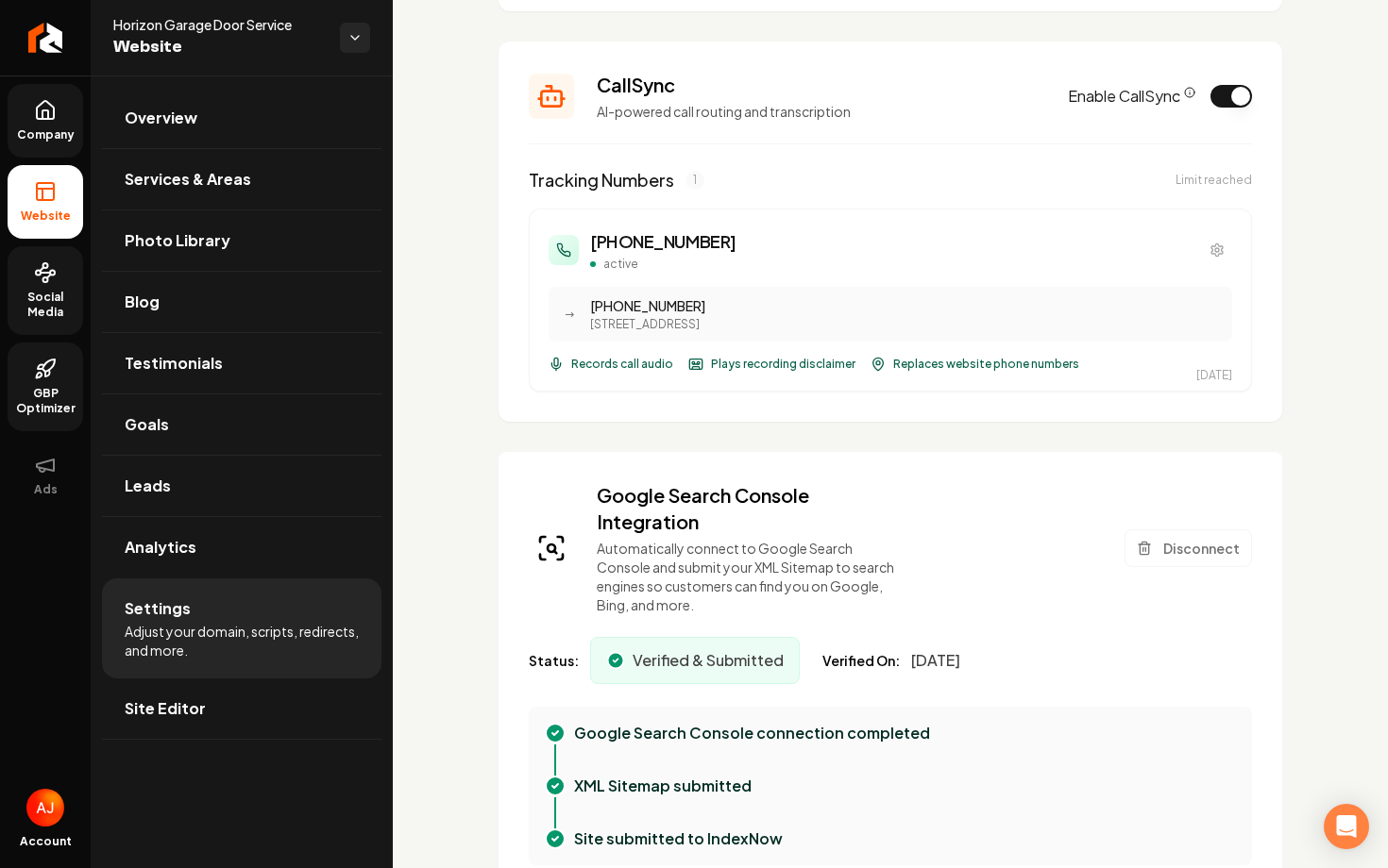
scroll to position [481, 0]
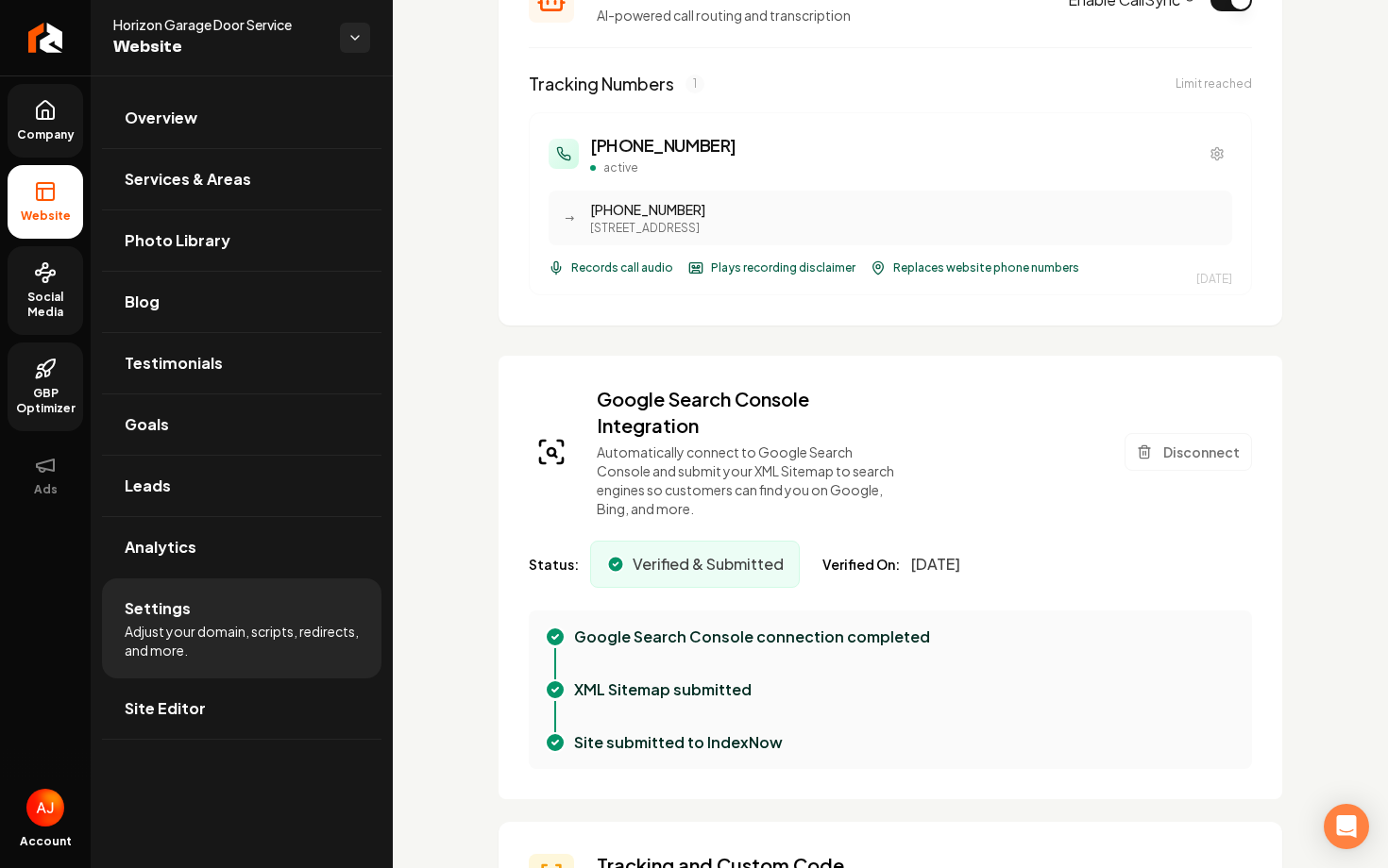
click at [16, 291] on span "Social Media" at bounding box center [45, 304] width 75 height 30
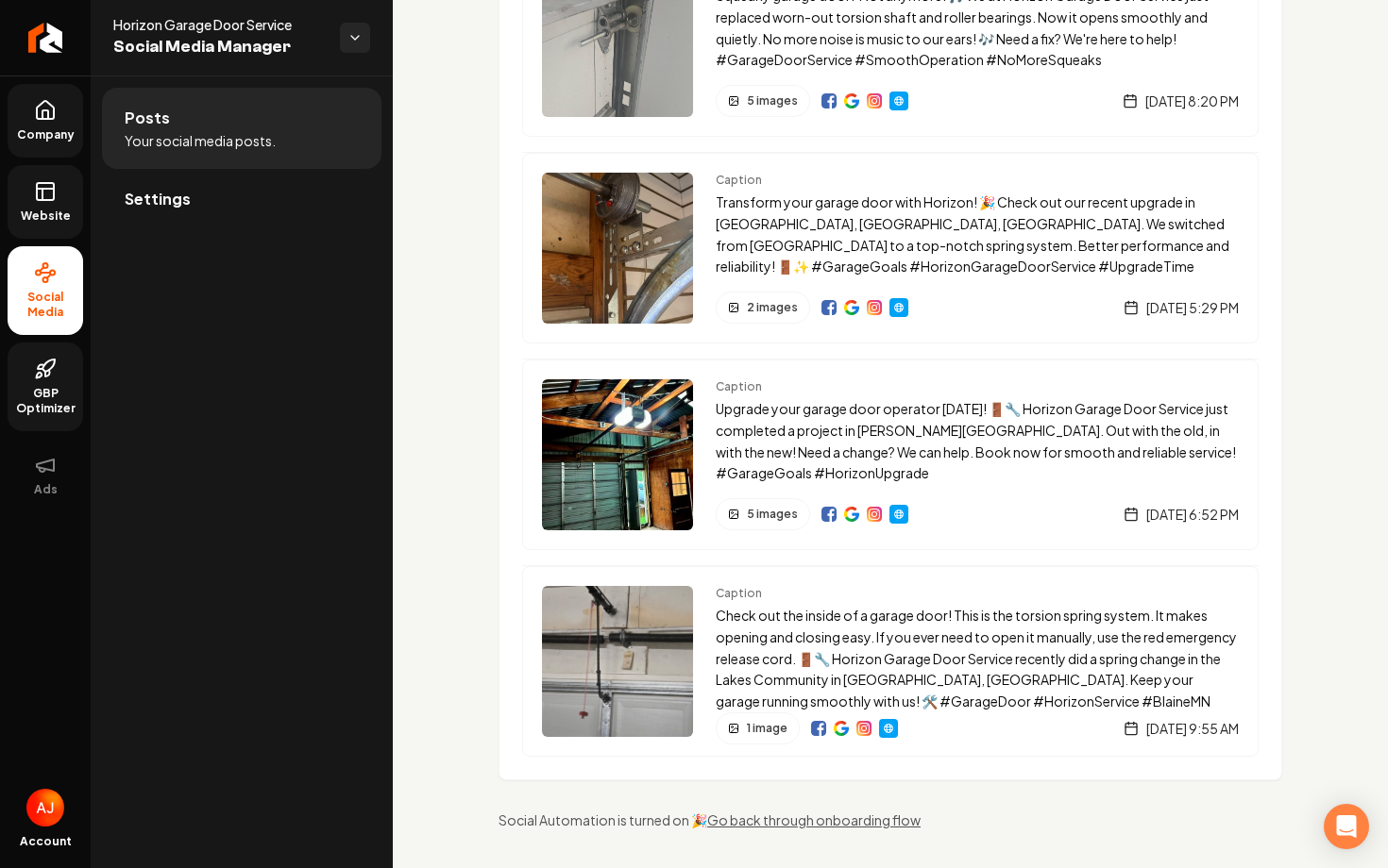
click at [16, 148] on link "Company" at bounding box center [45, 120] width 75 height 73
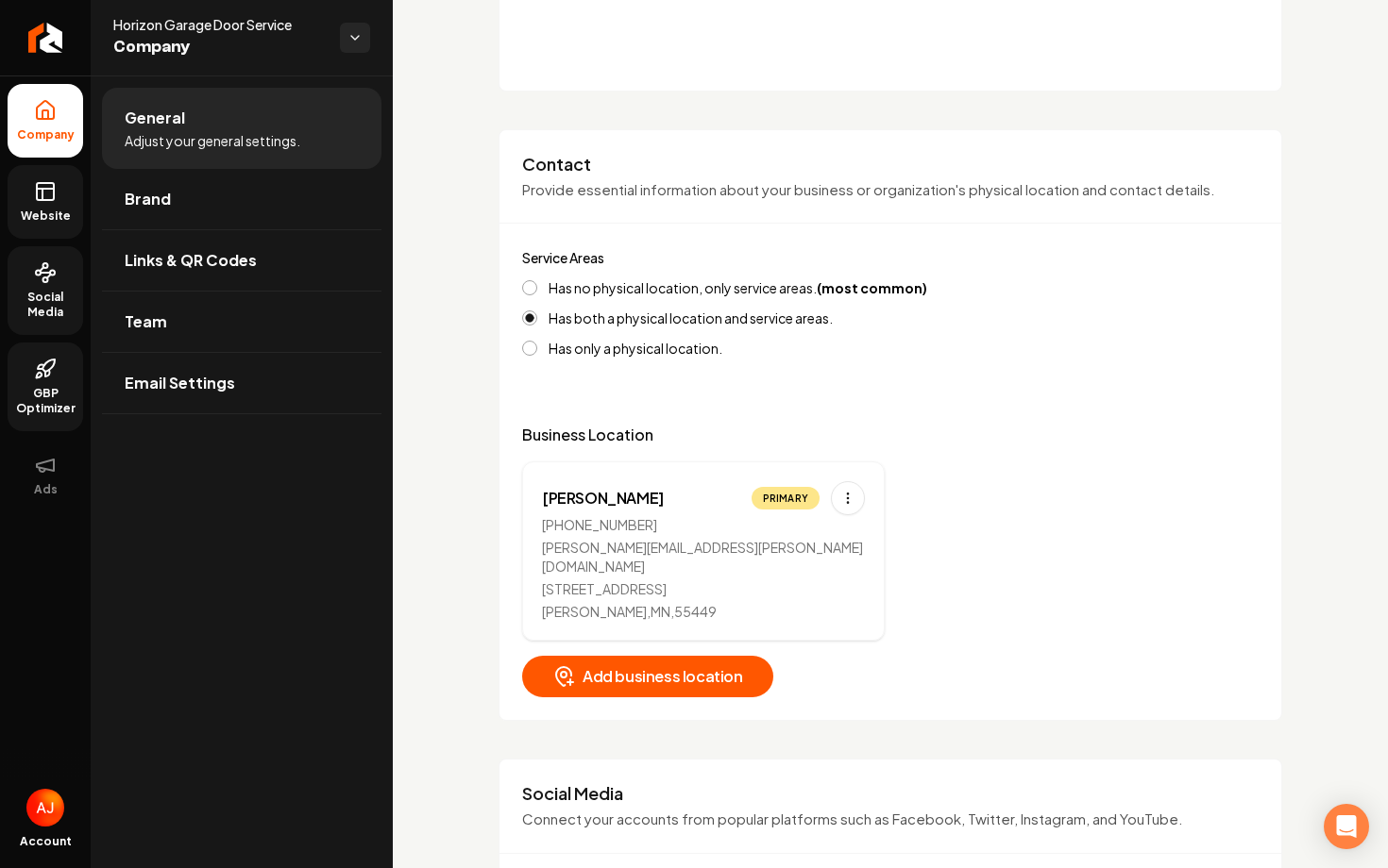
click at [38, 193] on icon at bounding box center [45, 191] width 22 height 22
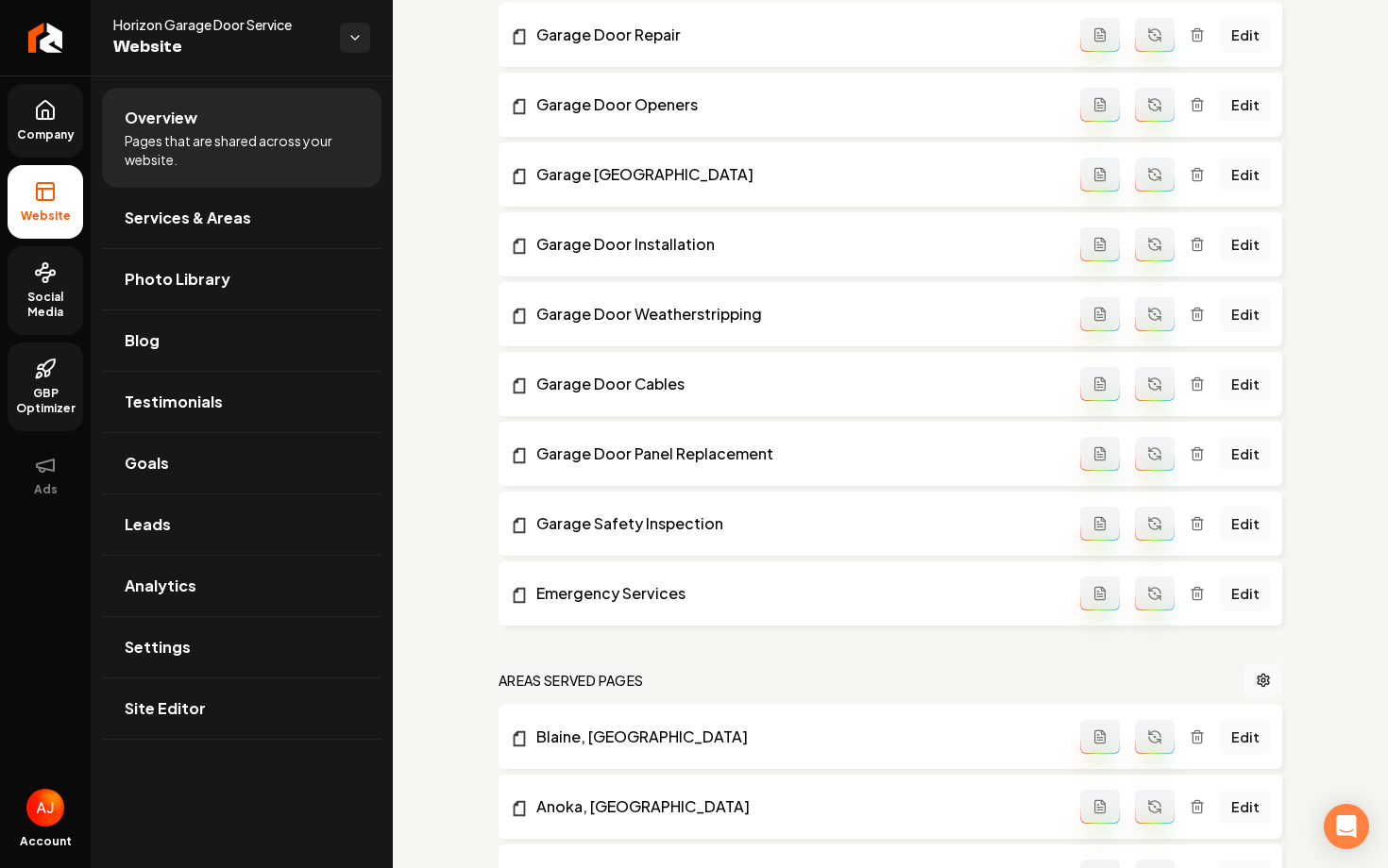
click at [41, 126] on link "Company" at bounding box center [45, 120] width 75 height 73
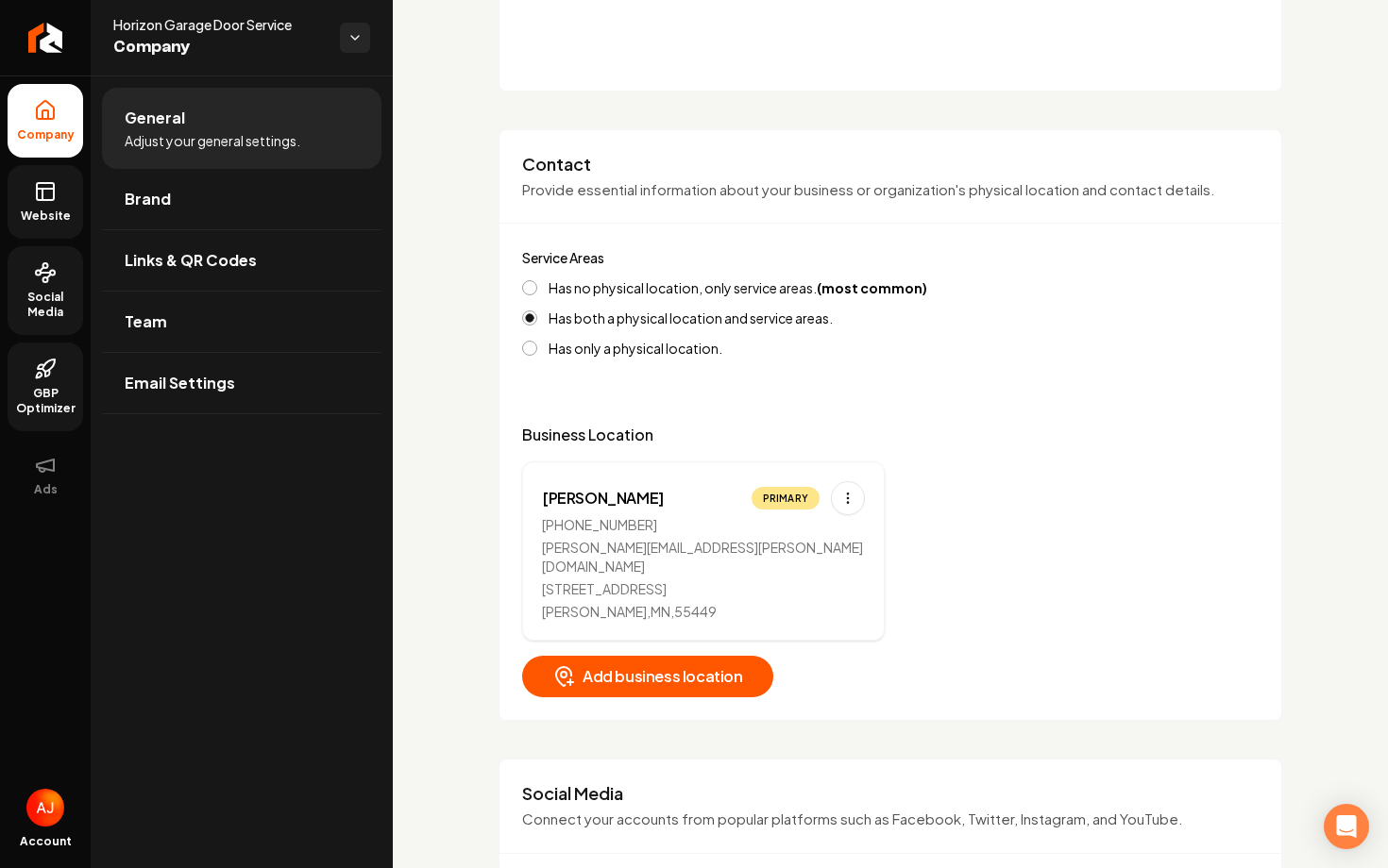
click at [41, 195] on icon at bounding box center [45, 191] width 22 height 22
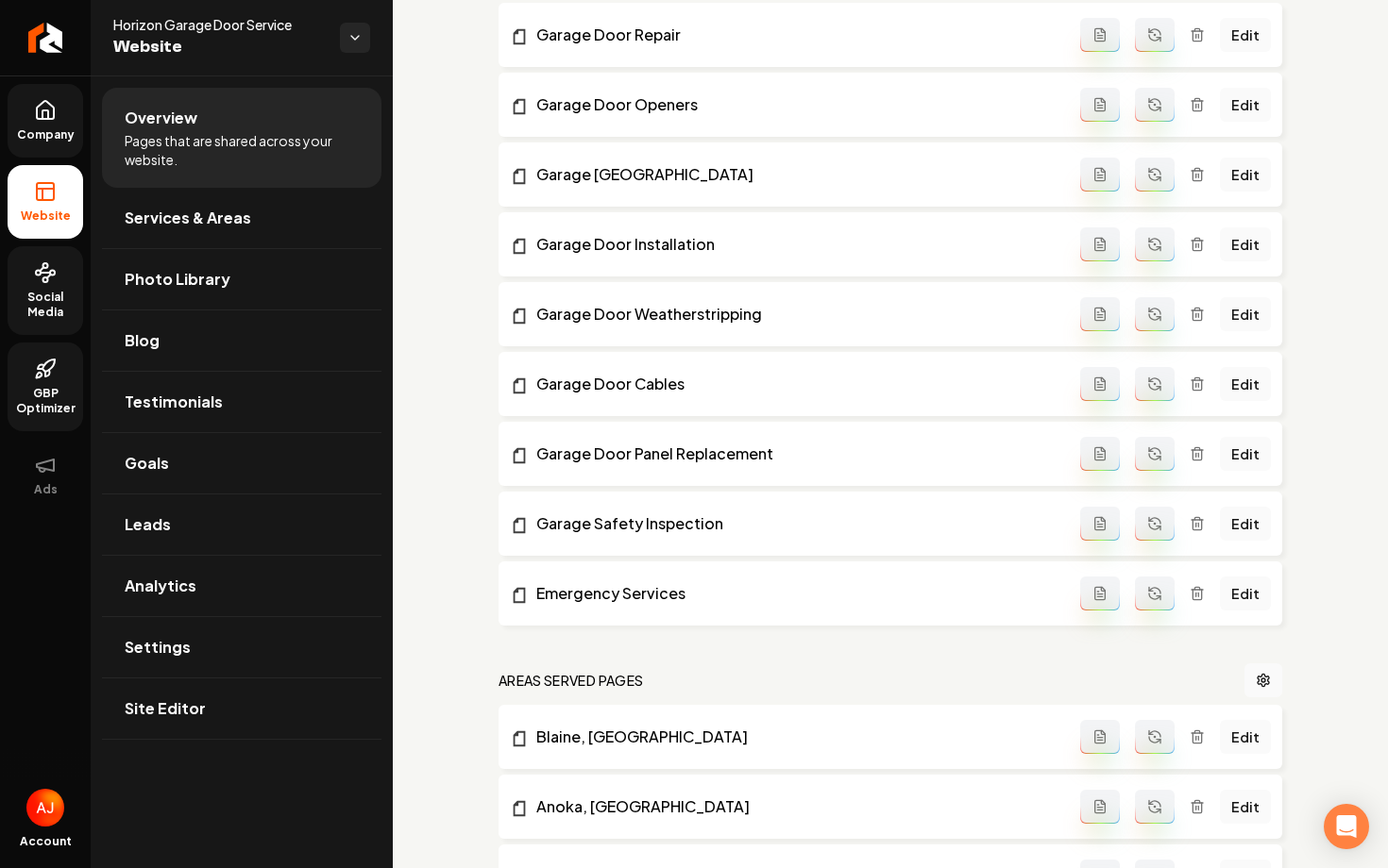
click at [6, 135] on ul "Company Website Social Media GBP Optimizer Ads" at bounding box center [45, 297] width 91 height 445
click at [15, 132] on span "Company" at bounding box center [46, 134] width 72 height 15
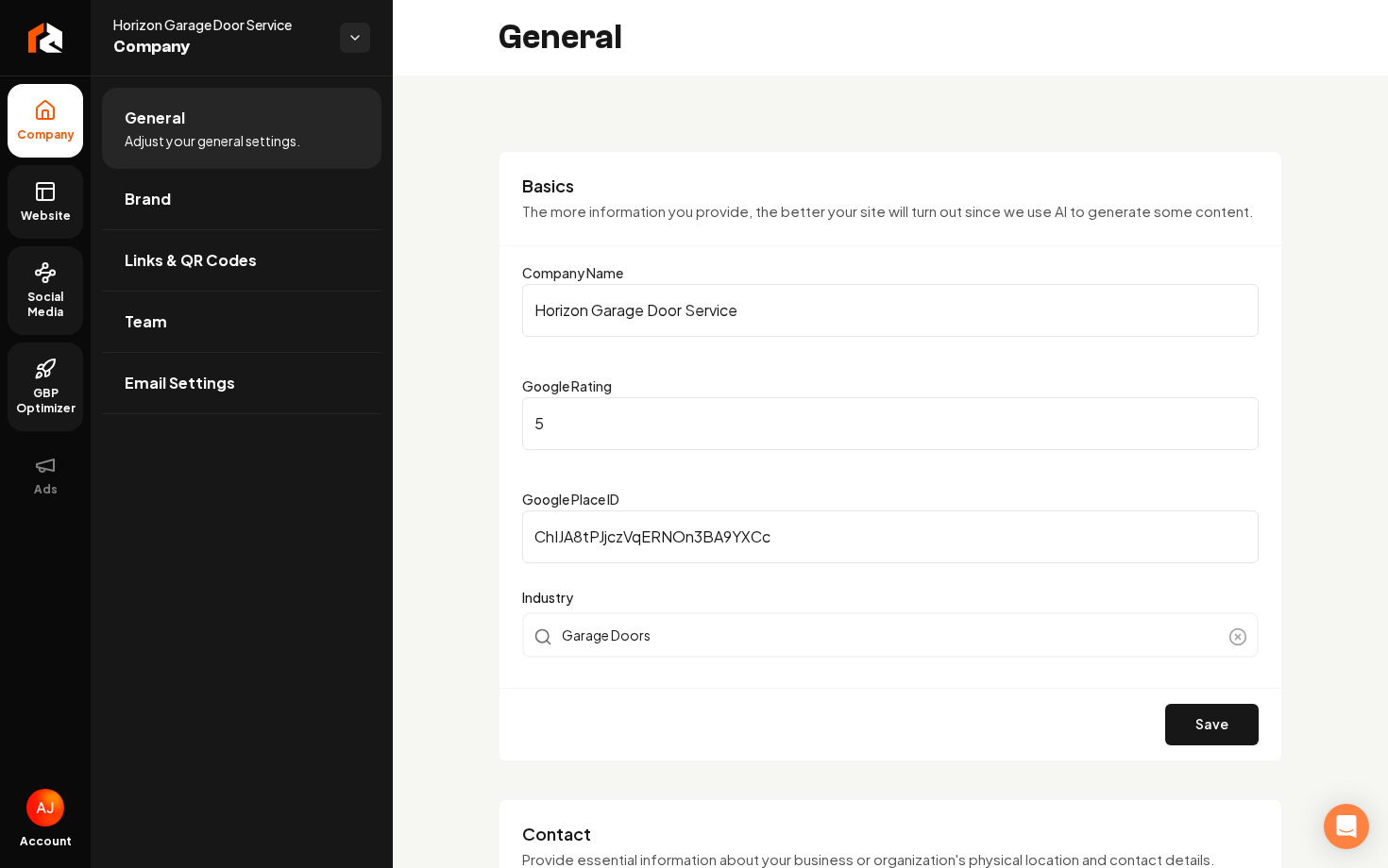
click at [29, 215] on span "Website" at bounding box center [46, 215] width 65 height 15
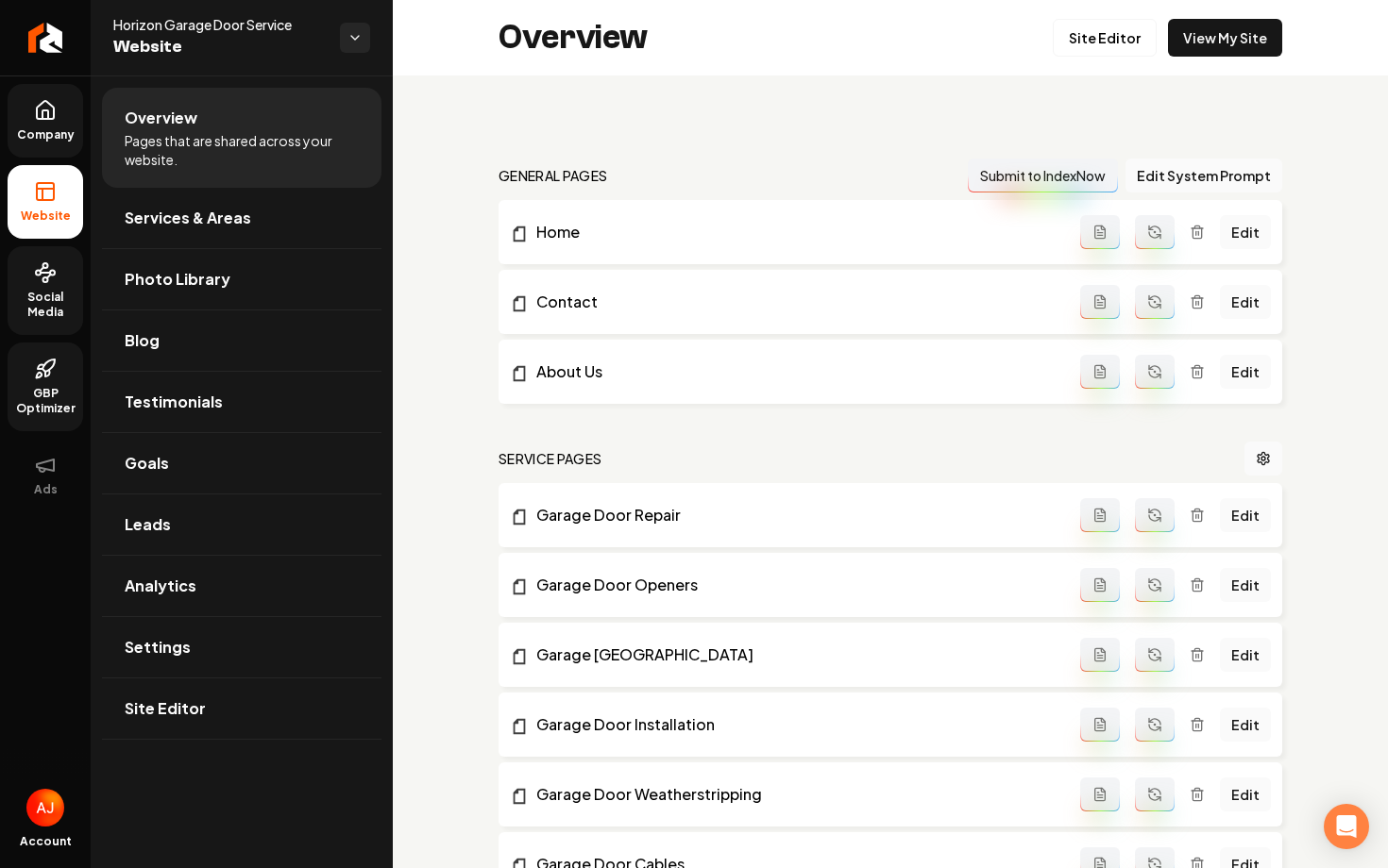
click at [43, 295] on span "Social Media" at bounding box center [45, 304] width 75 height 30
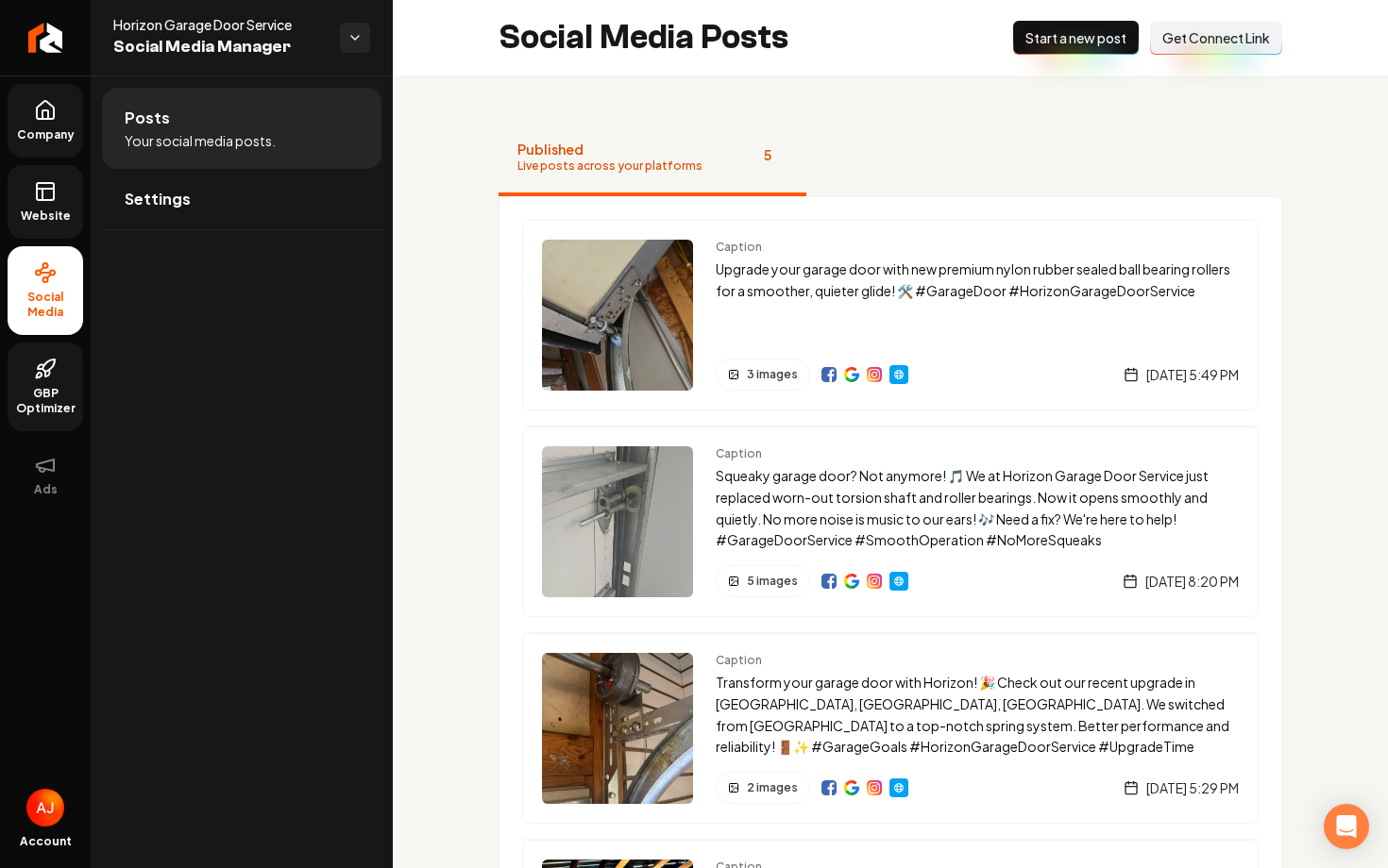
click at [60, 209] on span "Website" at bounding box center [46, 215] width 65 height 15
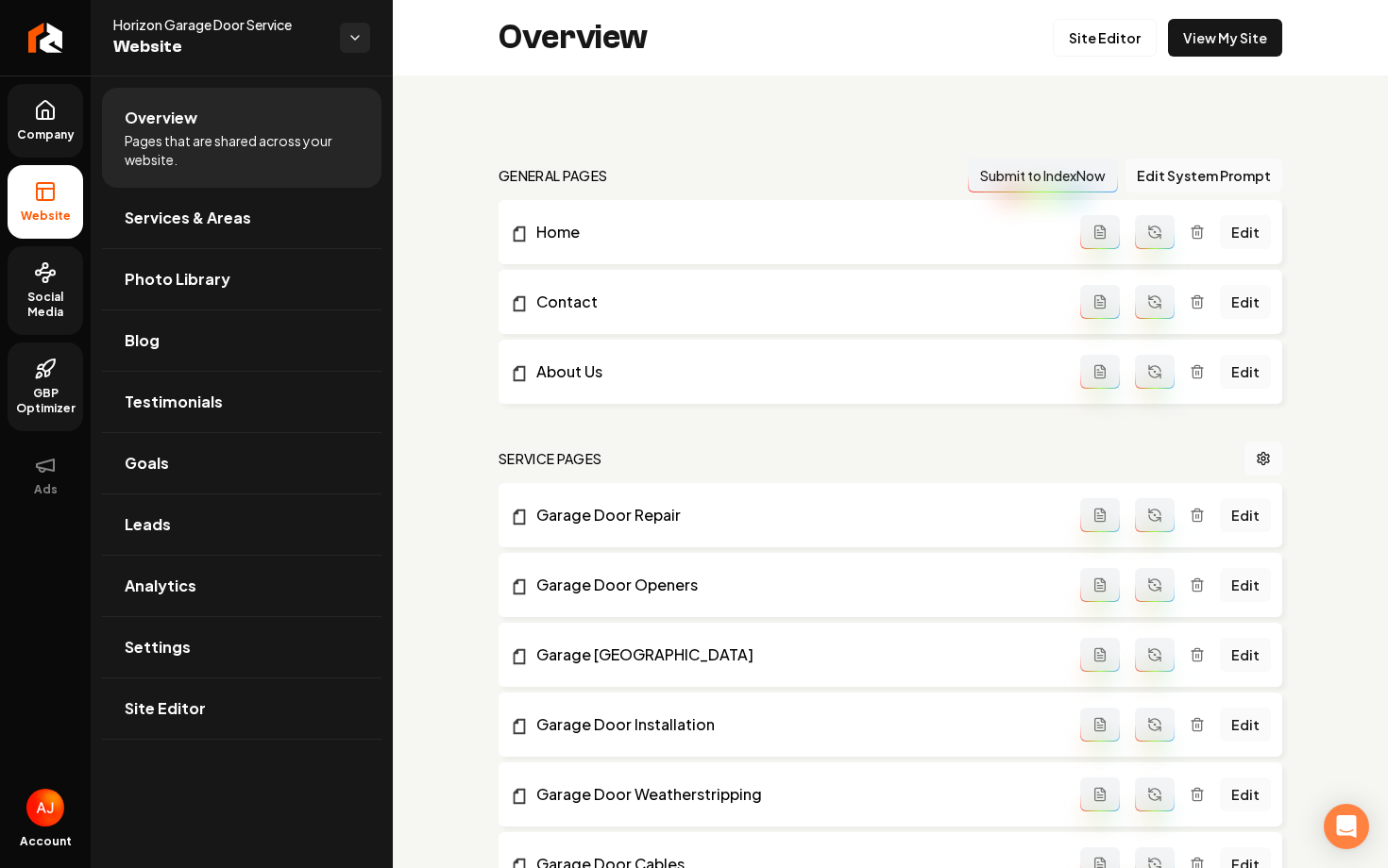
click at [43, 278] on circle at bounding box center [45, 280] width 5 height 5
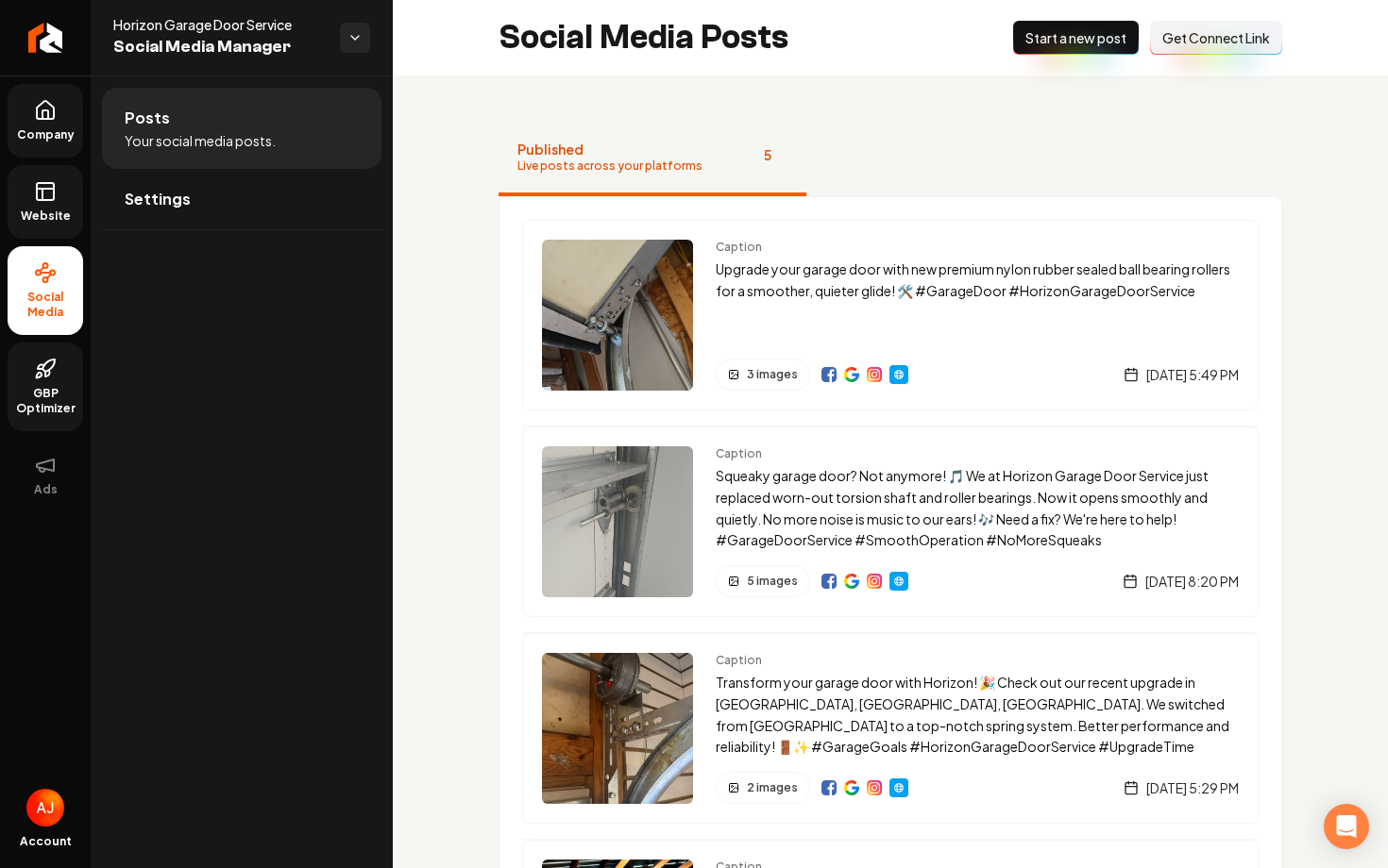
click at [38, 208] on span "Website" at bounding box center [46, 215] width 65 height 15
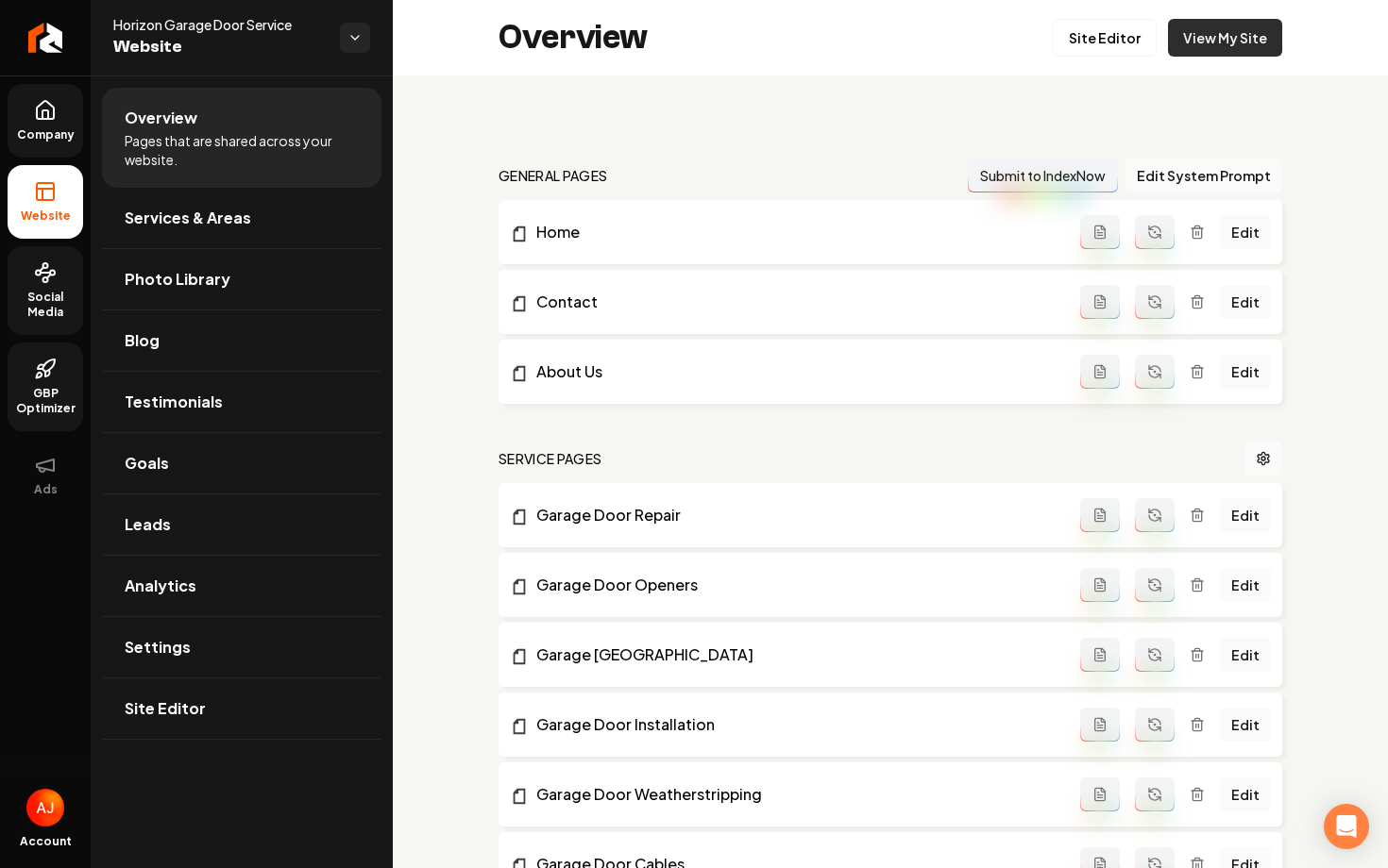
click at [1221, 53] on link "View My Site" at bounding box center [1225, 37] width 114 height 38
click at [1228, 41] on link "View My Site" at bounding box center [1225, 37] width 114 height 38
click at [62, 382] on link "GBP Optimizer" at bounding box center [45, 387] width 75 height 89
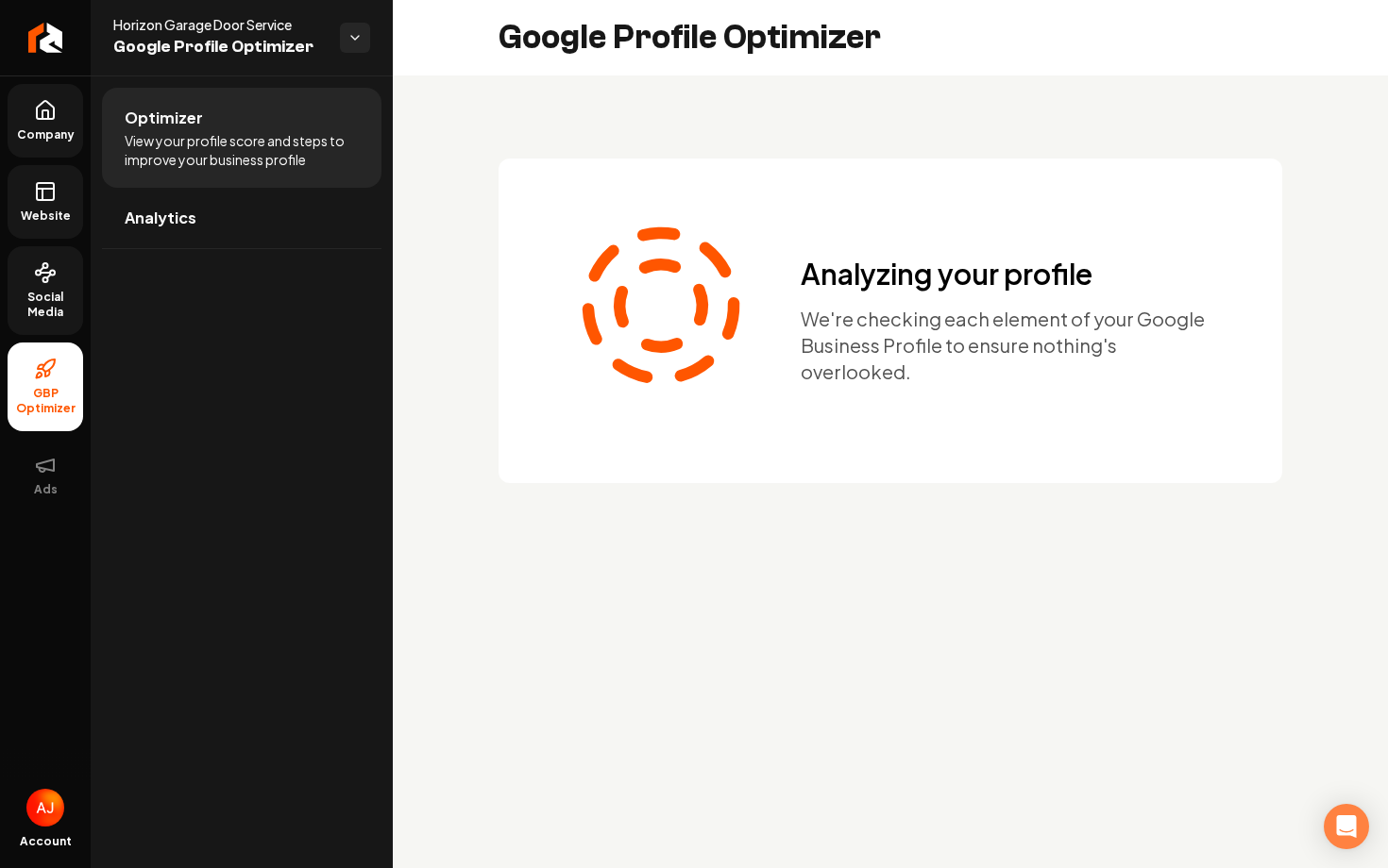
click at [53, 194] on rect at bounding box center [45, 191] width 17 height 17
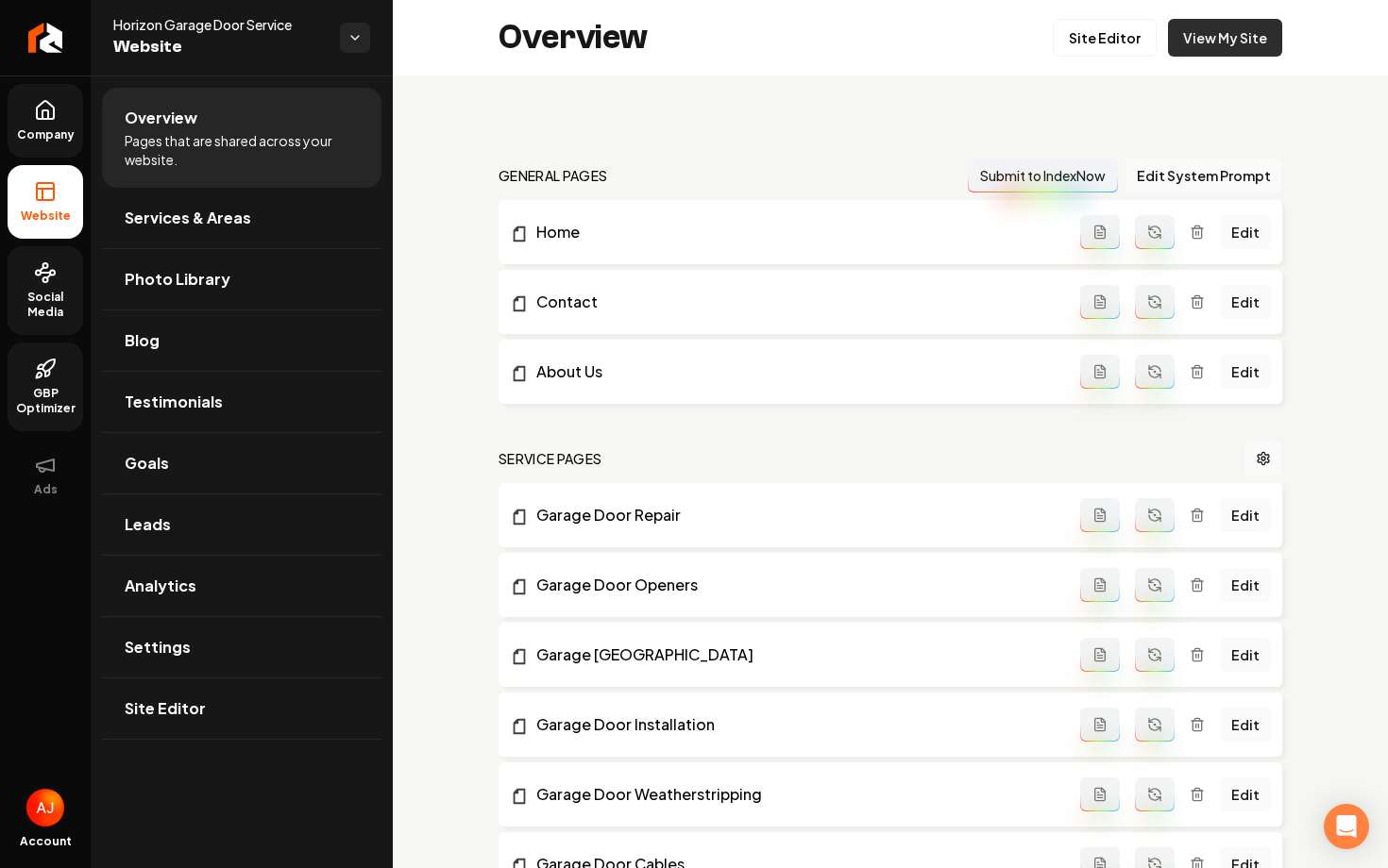
click at [1185, 32] on link "View My Site" at bounding box center [1225, 37] width 114 height 38
click at [50, 320] on link "Social Media" at bounding box center [45, 290] width 75 height 89
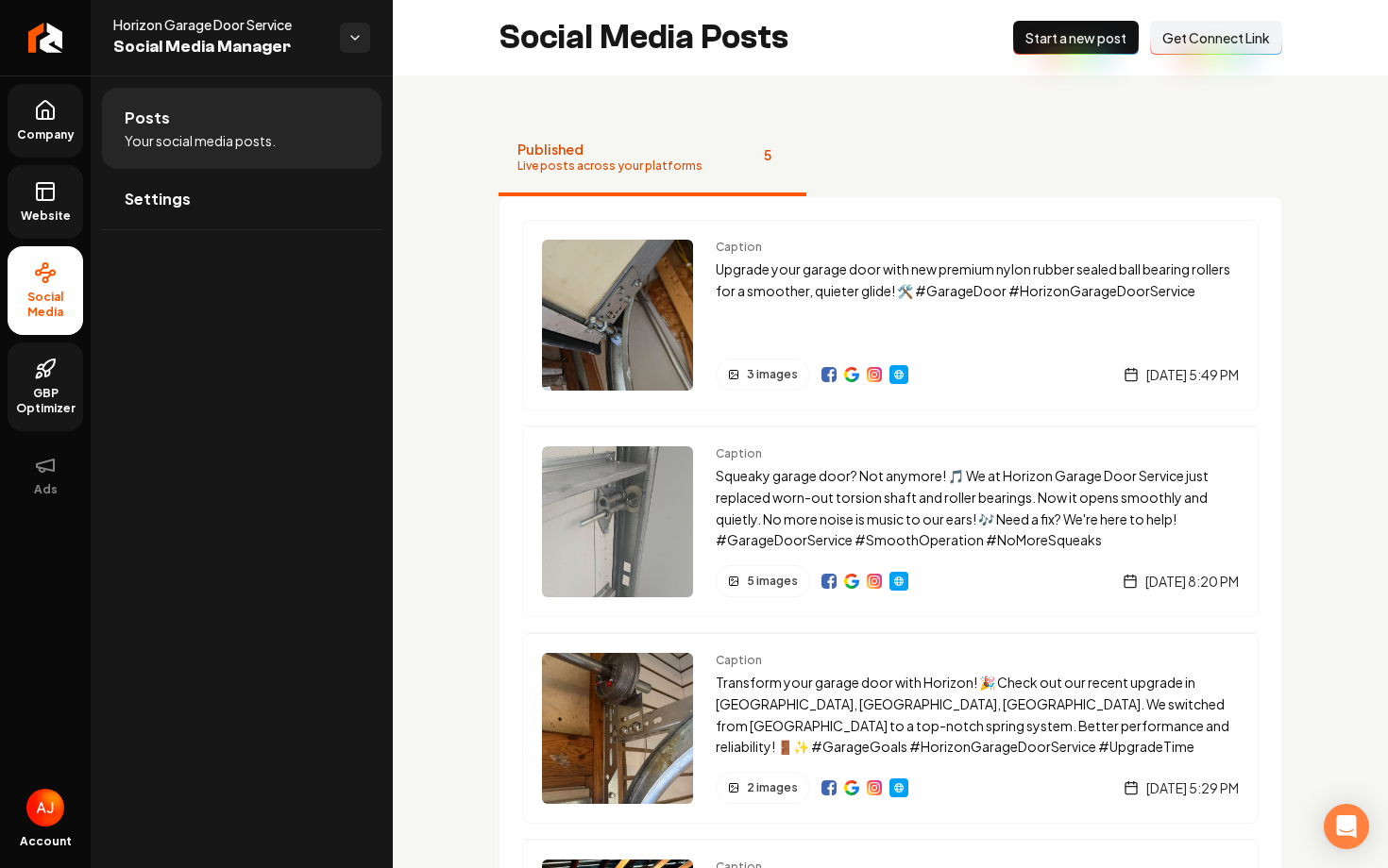
click at [40, 196] on icon at bounding box center [45, 191] width 22 height 22
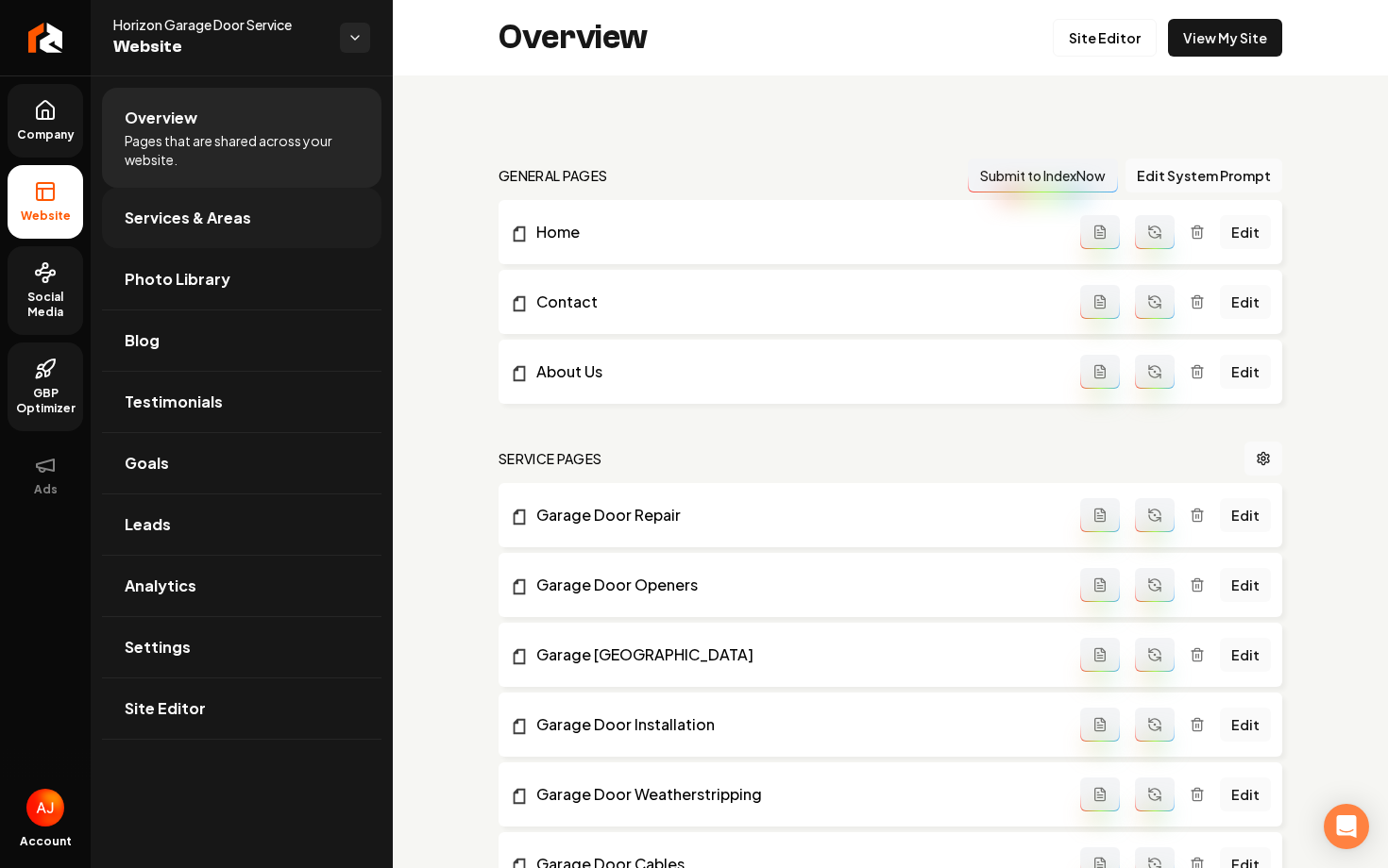
click at [158, 224] on span "Services & Areas" at bounding box center [187, 217] width 126 height 22
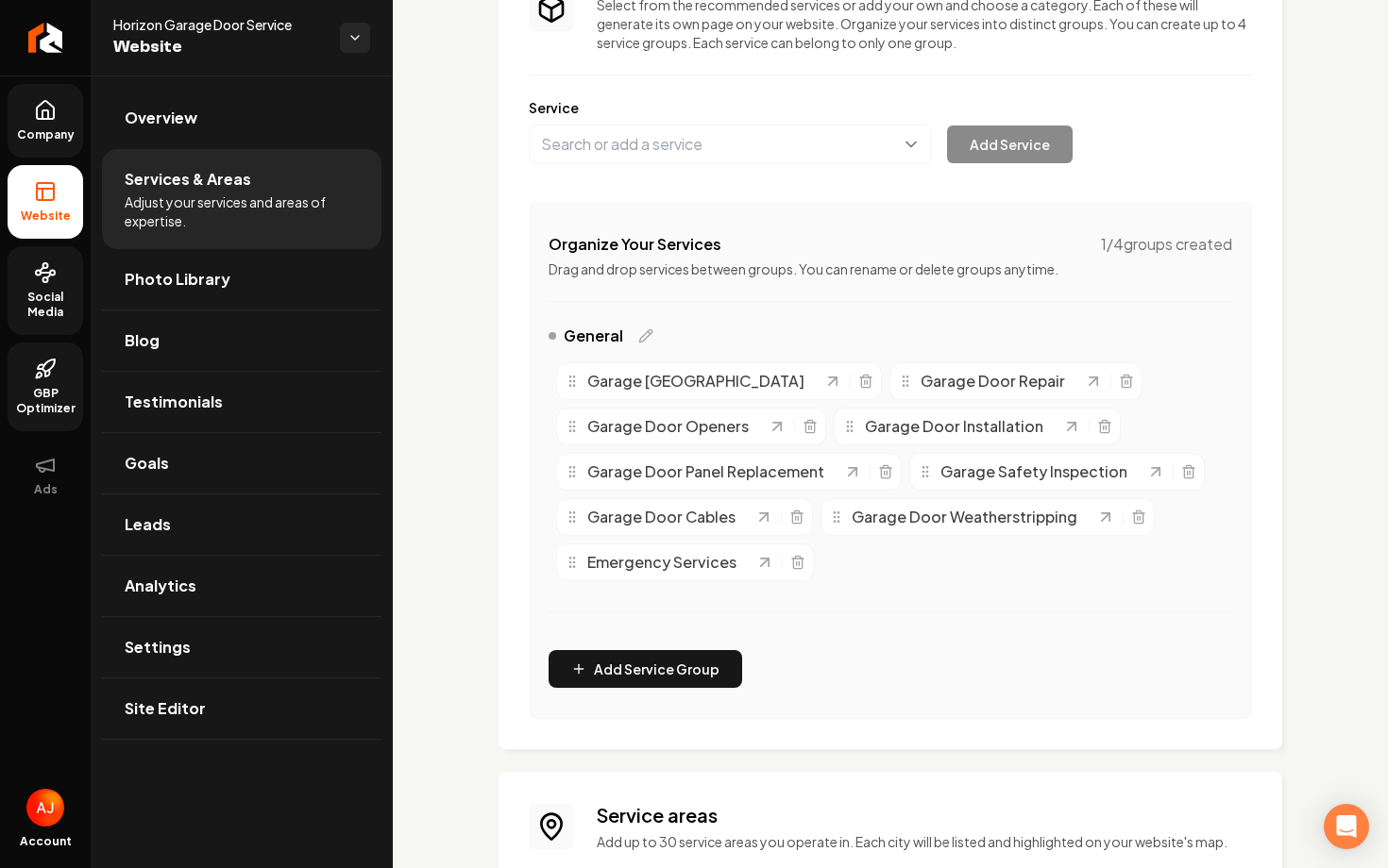
scroll to position [527, 0]
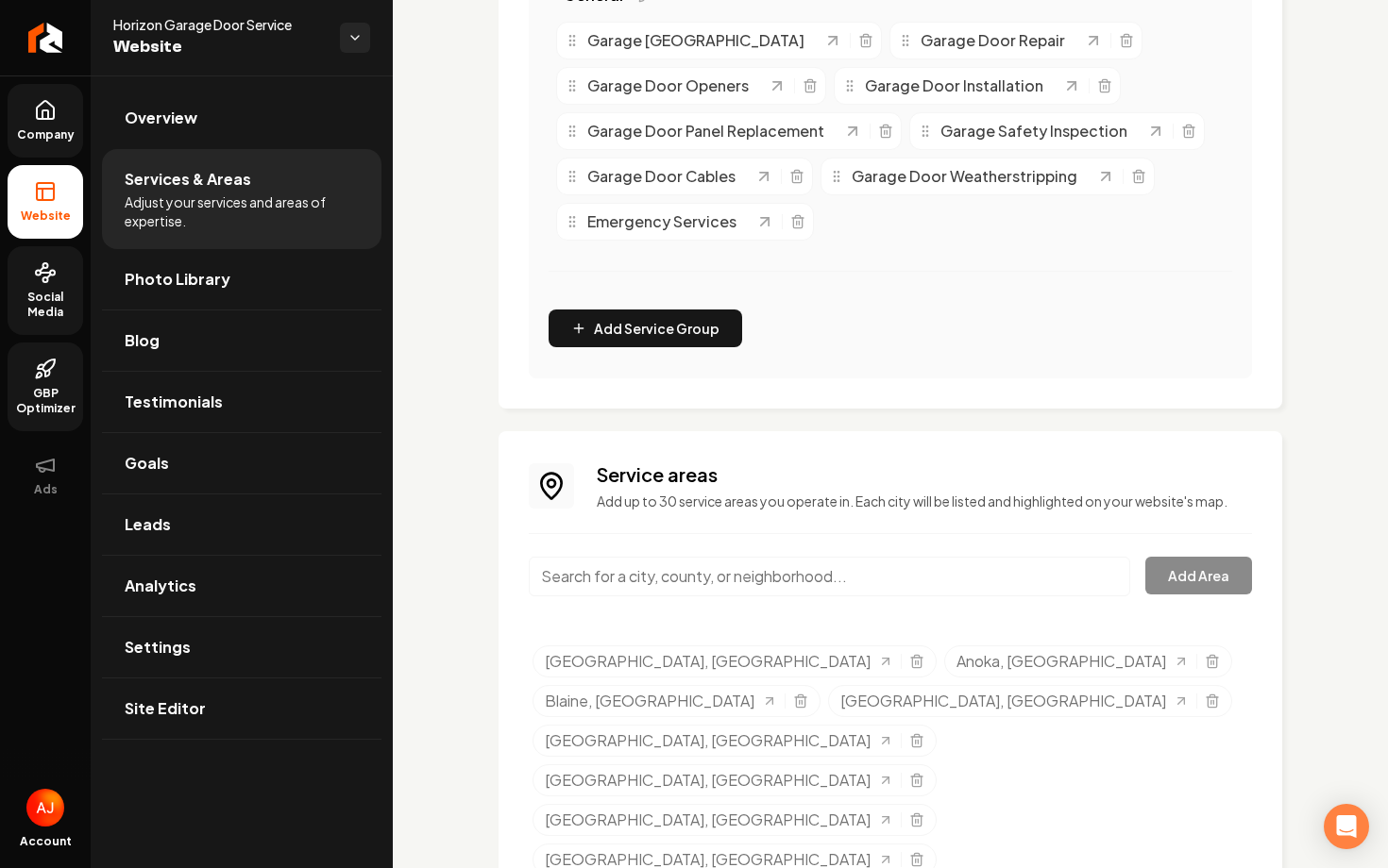
click at [737, 568] on input "Main content area" at bounding box center [829, 577] width 601 height 40
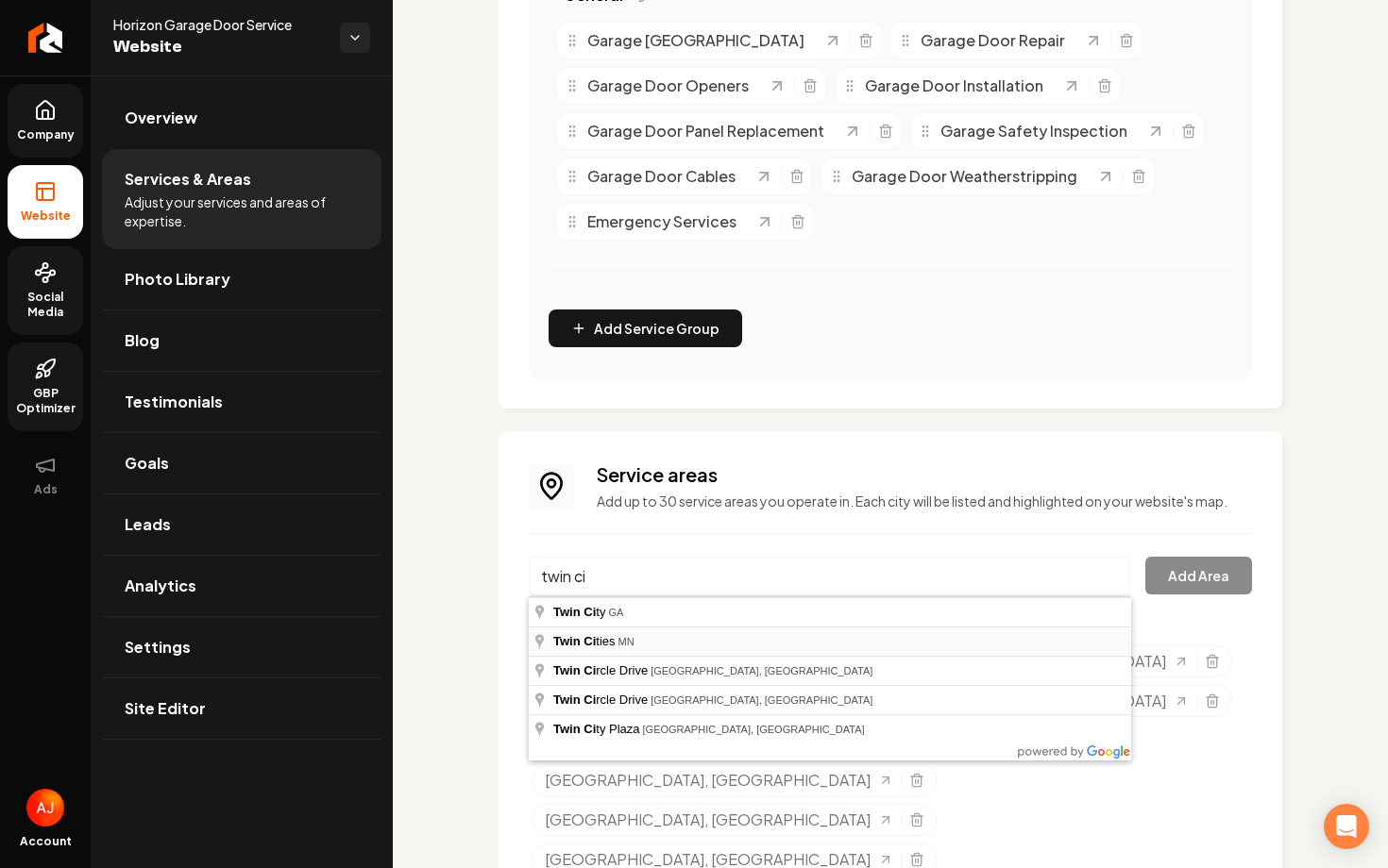
type input "Twin Cities, MN"
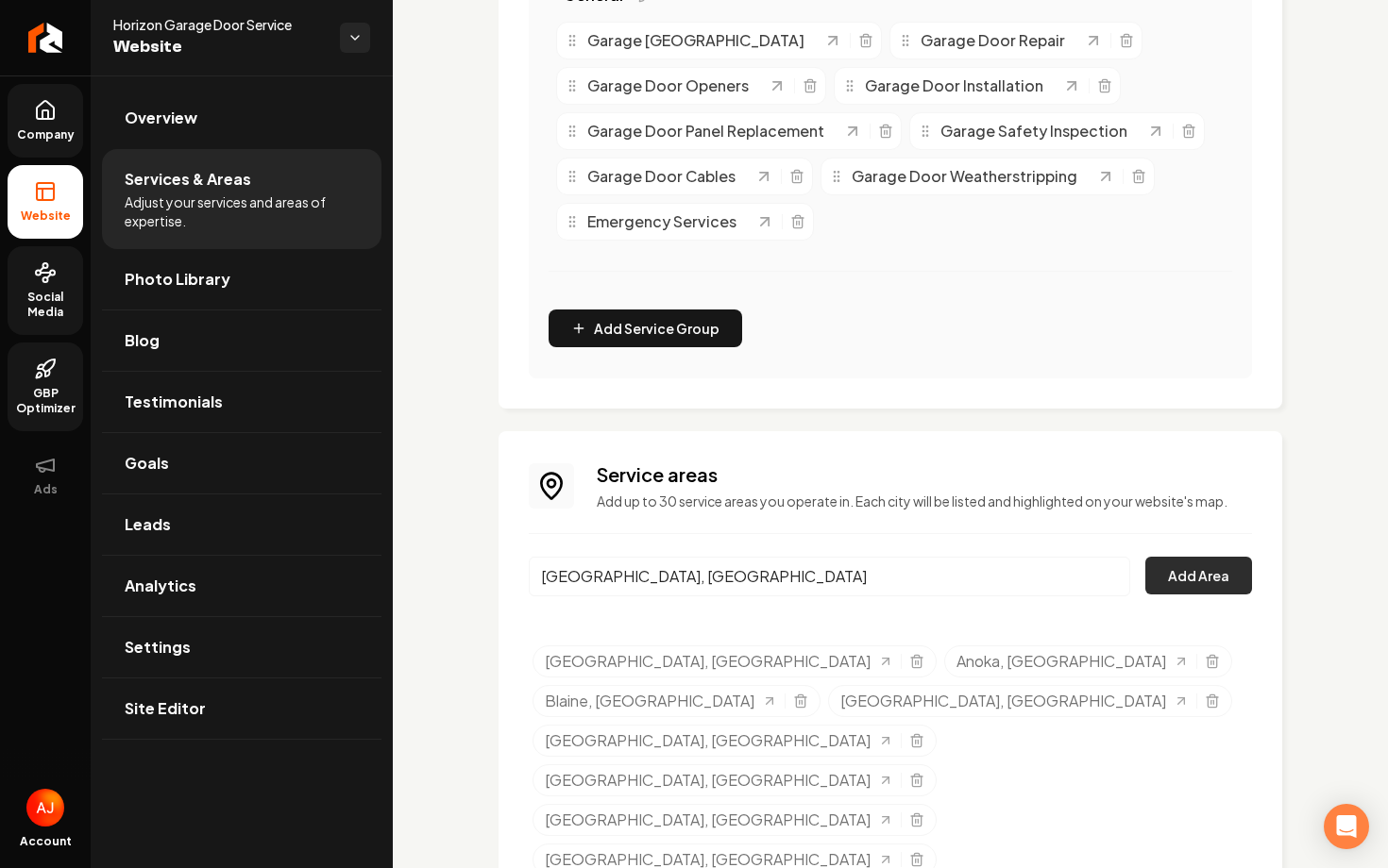
click at [1175, 584] on button "Add Area" at bounding box center [1197, 576] width 107 height 38
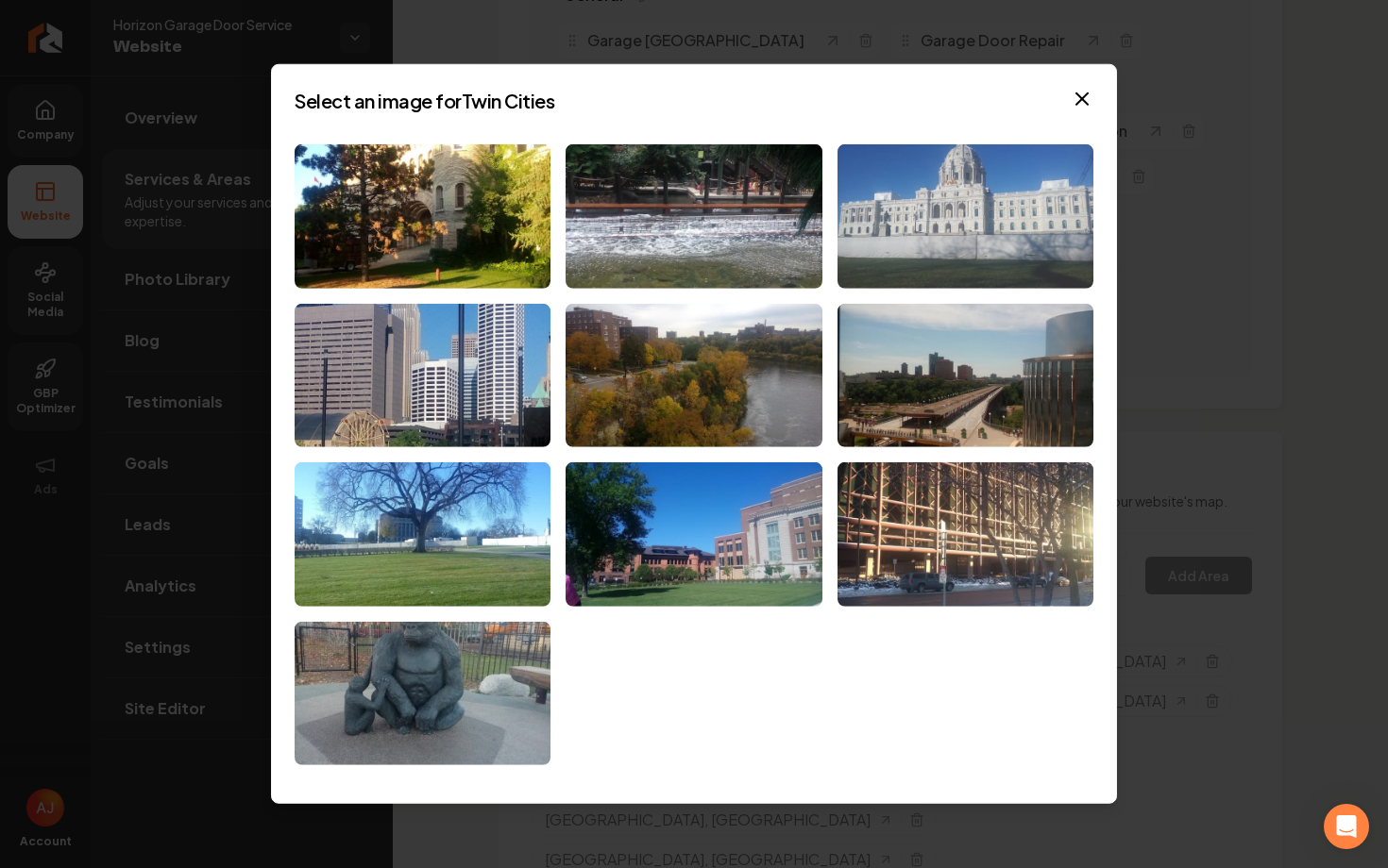
click at [969, 154] on img at bounding box center [966, 217] width 256 height 145
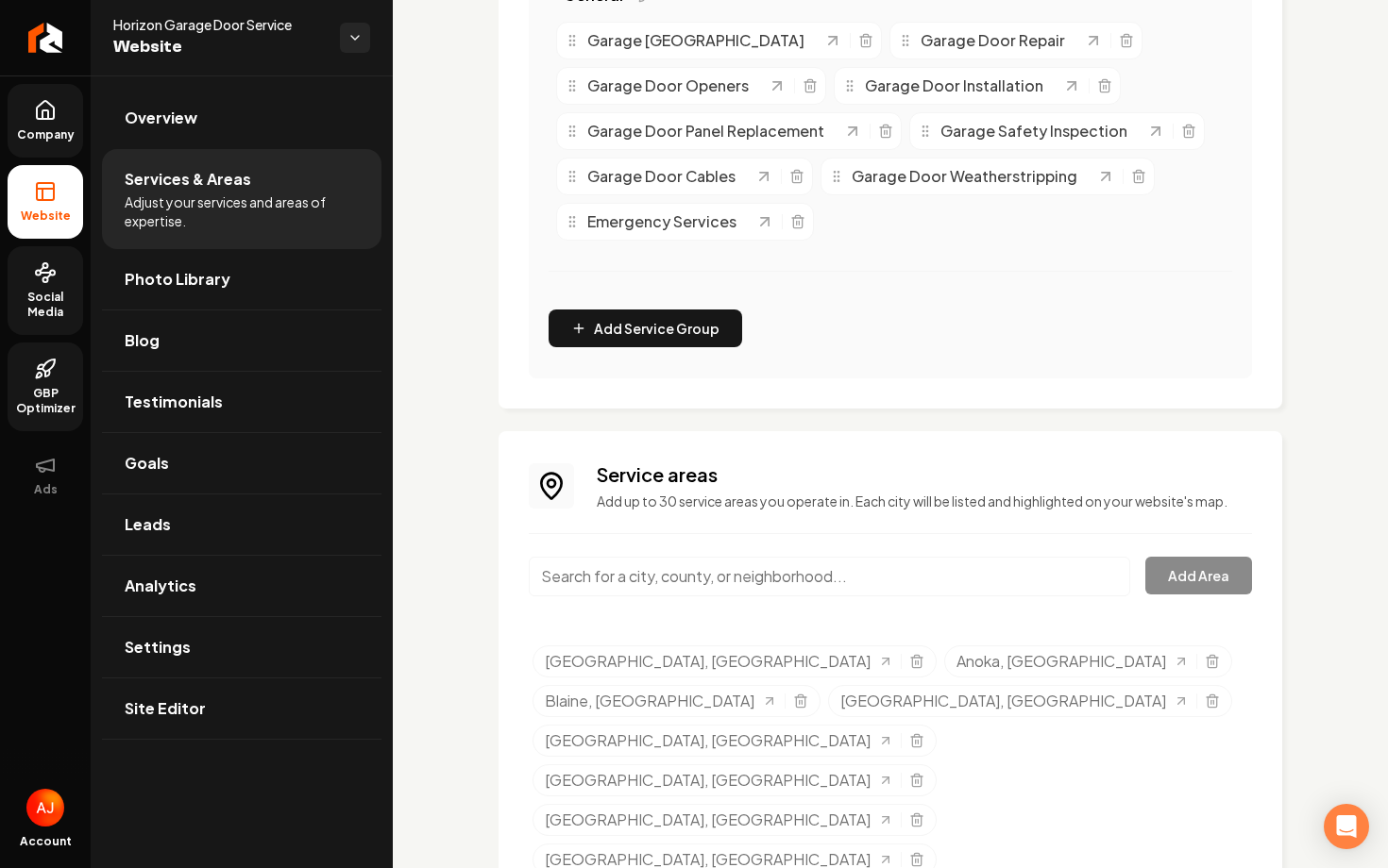
click at [42, 115] on icon at bounding box center [45, 114] width 6 height 9
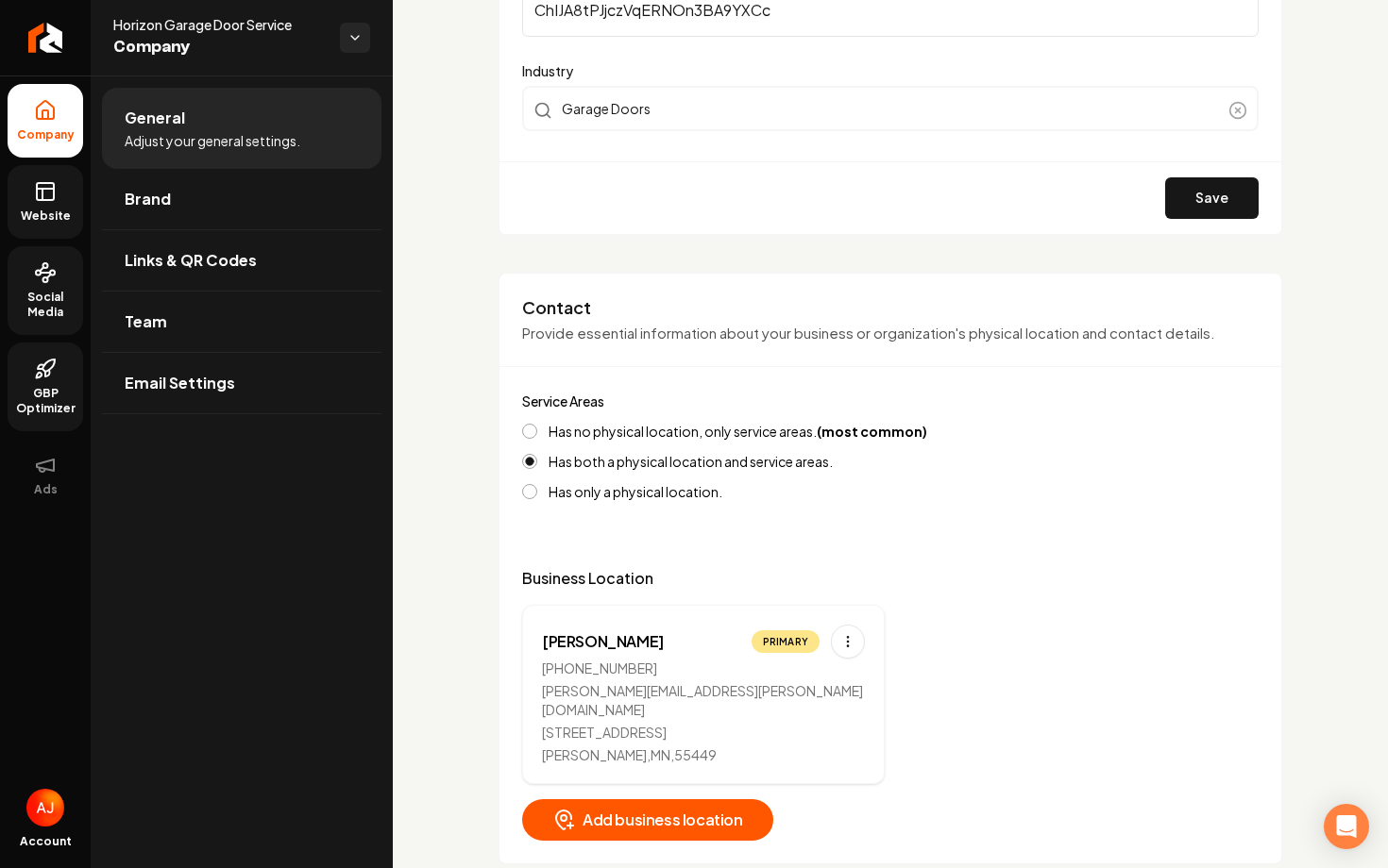
click at [20, 190] on link "Website" at bounding box center [45, 201] width 75 height 73
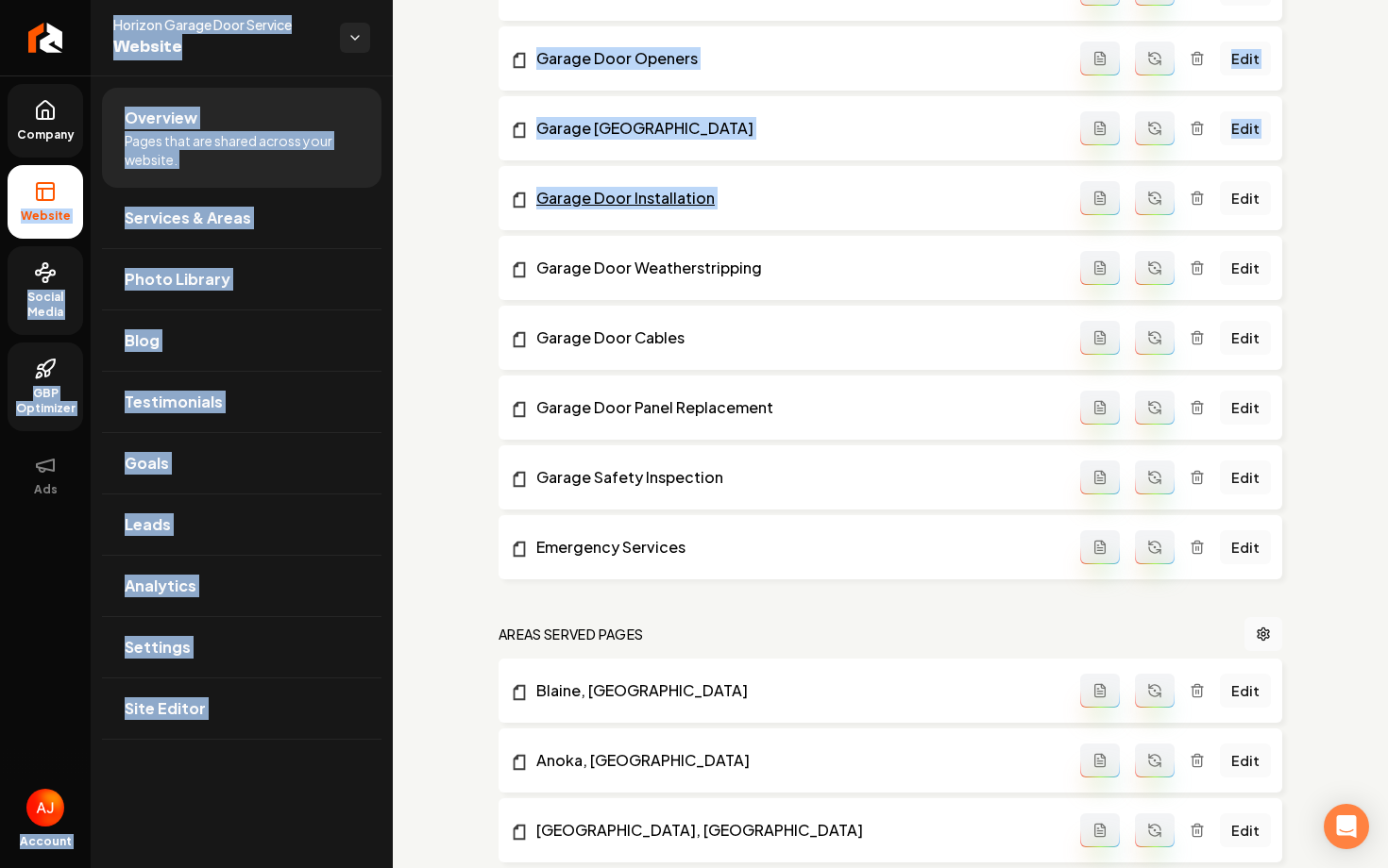
drag, startPoint x: 20, startPoint y: 190, endPoint x: 992, endPoint y: 192, distance: 972.0
click at [959, 192] on div "Company Website Social Media GBP Optimizer Ads Account Horizon Garage Door Serv…" at bounding box center [694, 434] width 1388 height 868
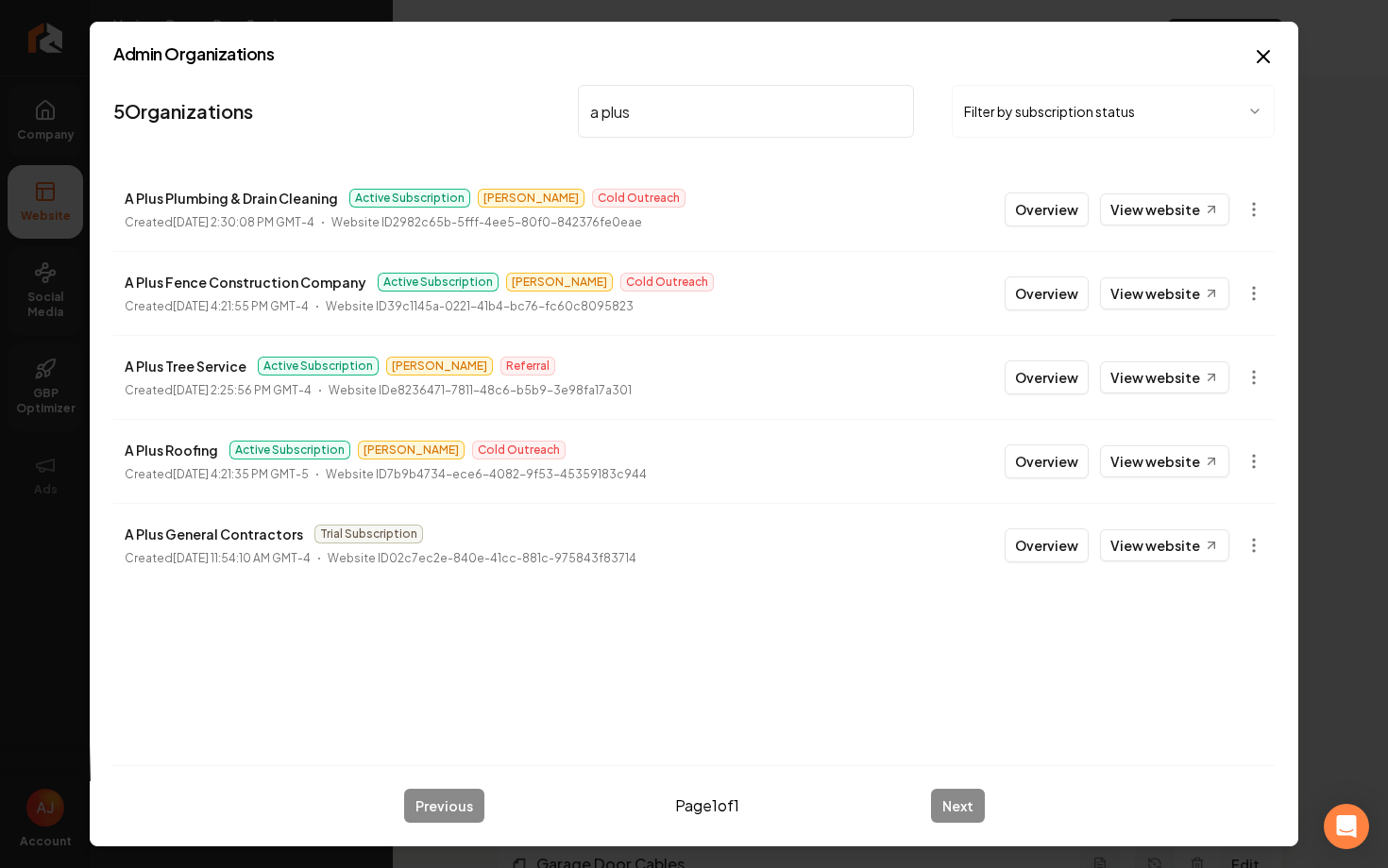
type input "a plus"
click at [1030, 195] on button "Overview" at bounding box center [1046, 209] width 84 height 34
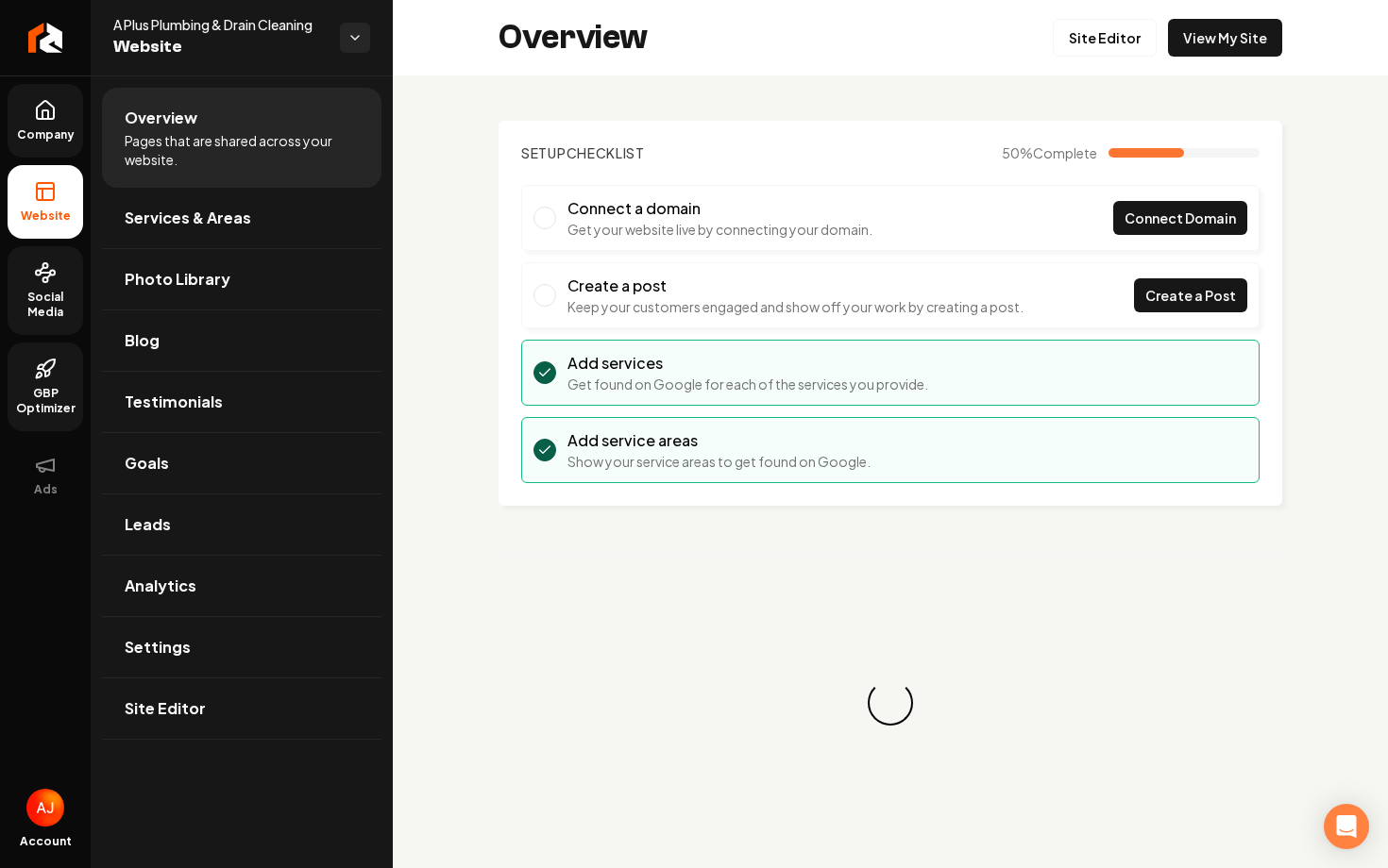
click at [40, 272] on circle at bounding box center [38, 273] width 5 height 5
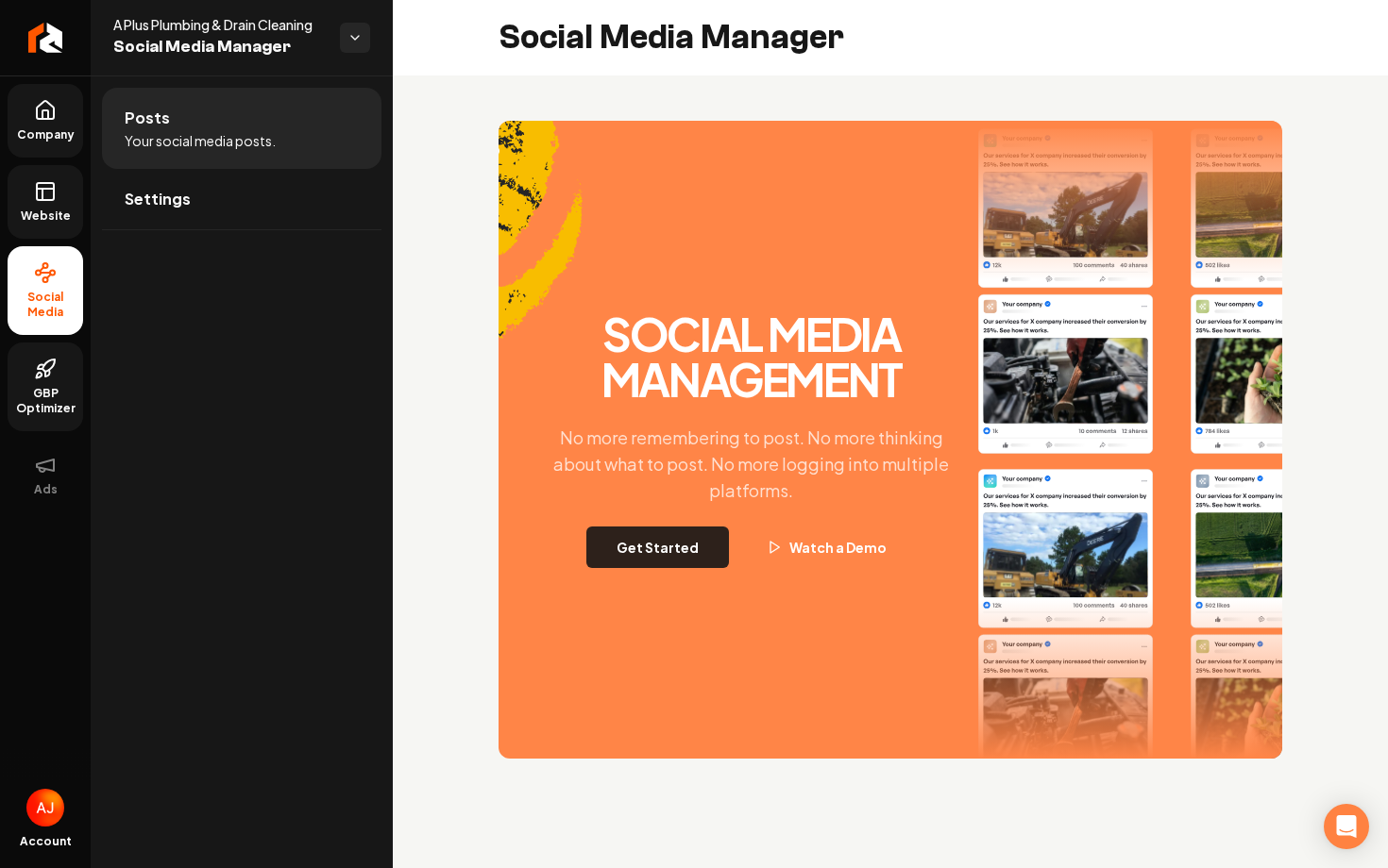
click at [653, 550] on button "Get Started" at bounding box center [658, 547] width 143 height 41
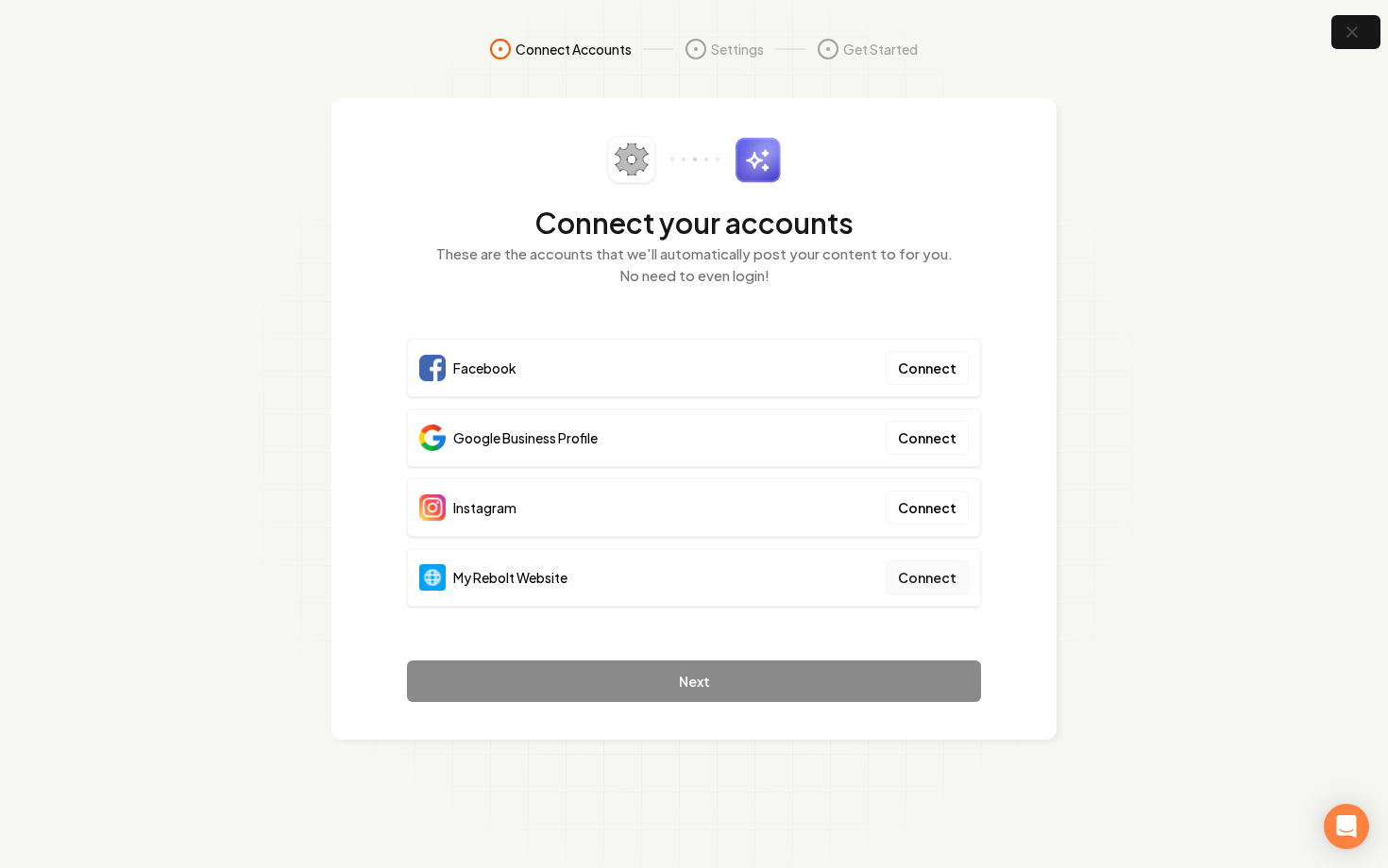
click at [929, 571] on button "Connect" at bounding box center [927, 578] width 83 height 34
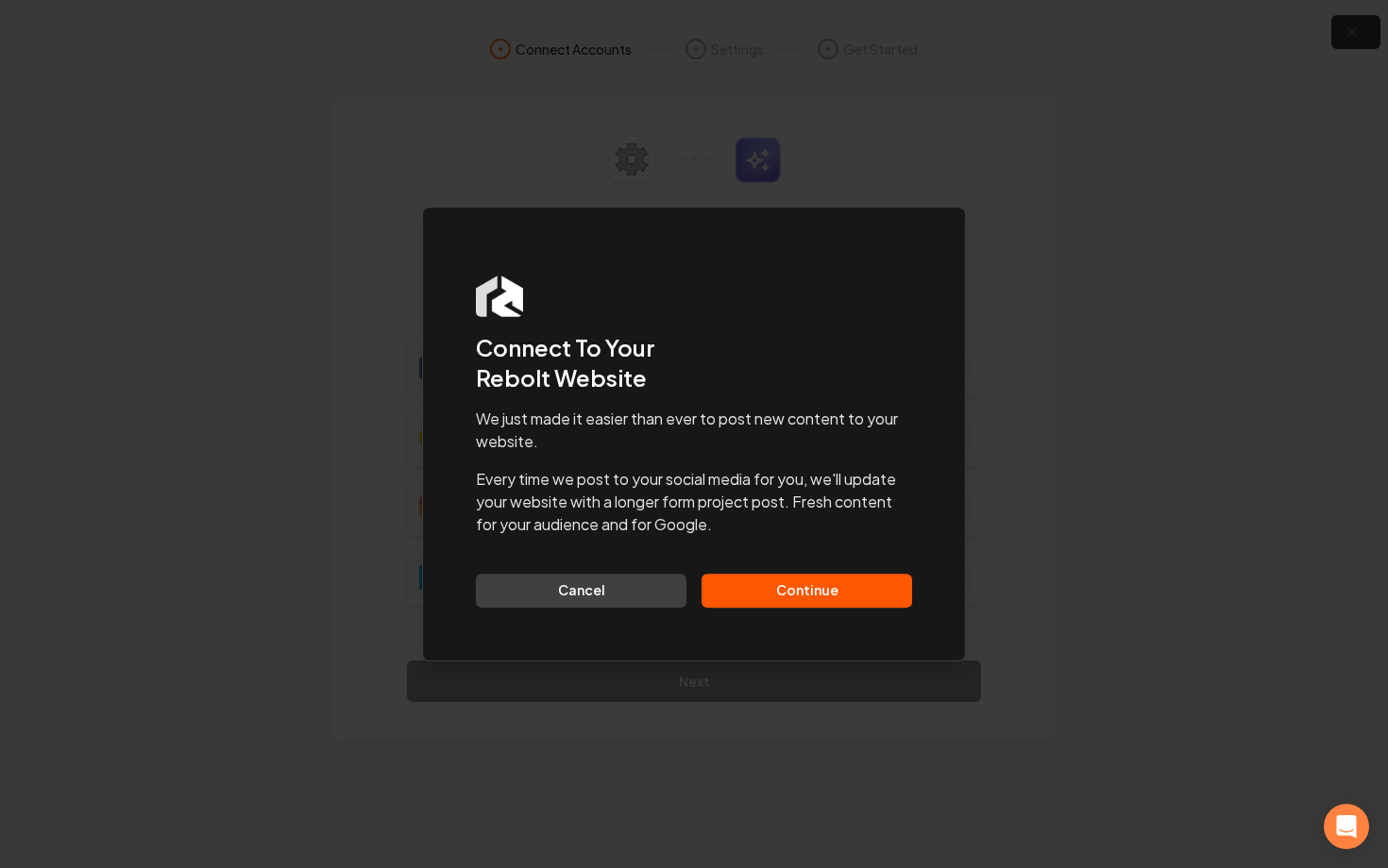
click at [846, 574] on button "Continue" at bounding box center [806, 590] width 210 height 34
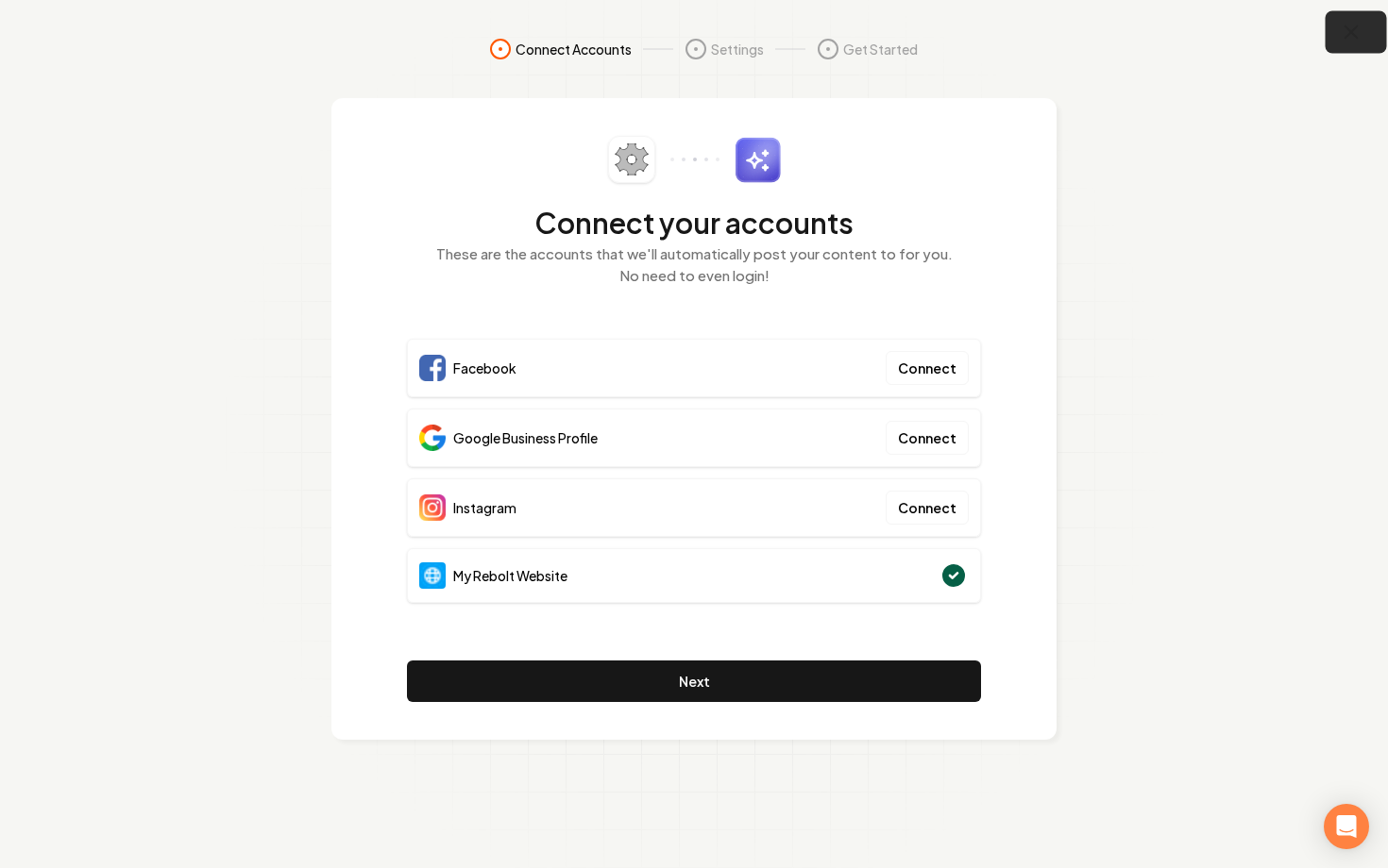
click at [1350, 40] on icon "button" at bounding box center [1351, 32] width 23 height 23
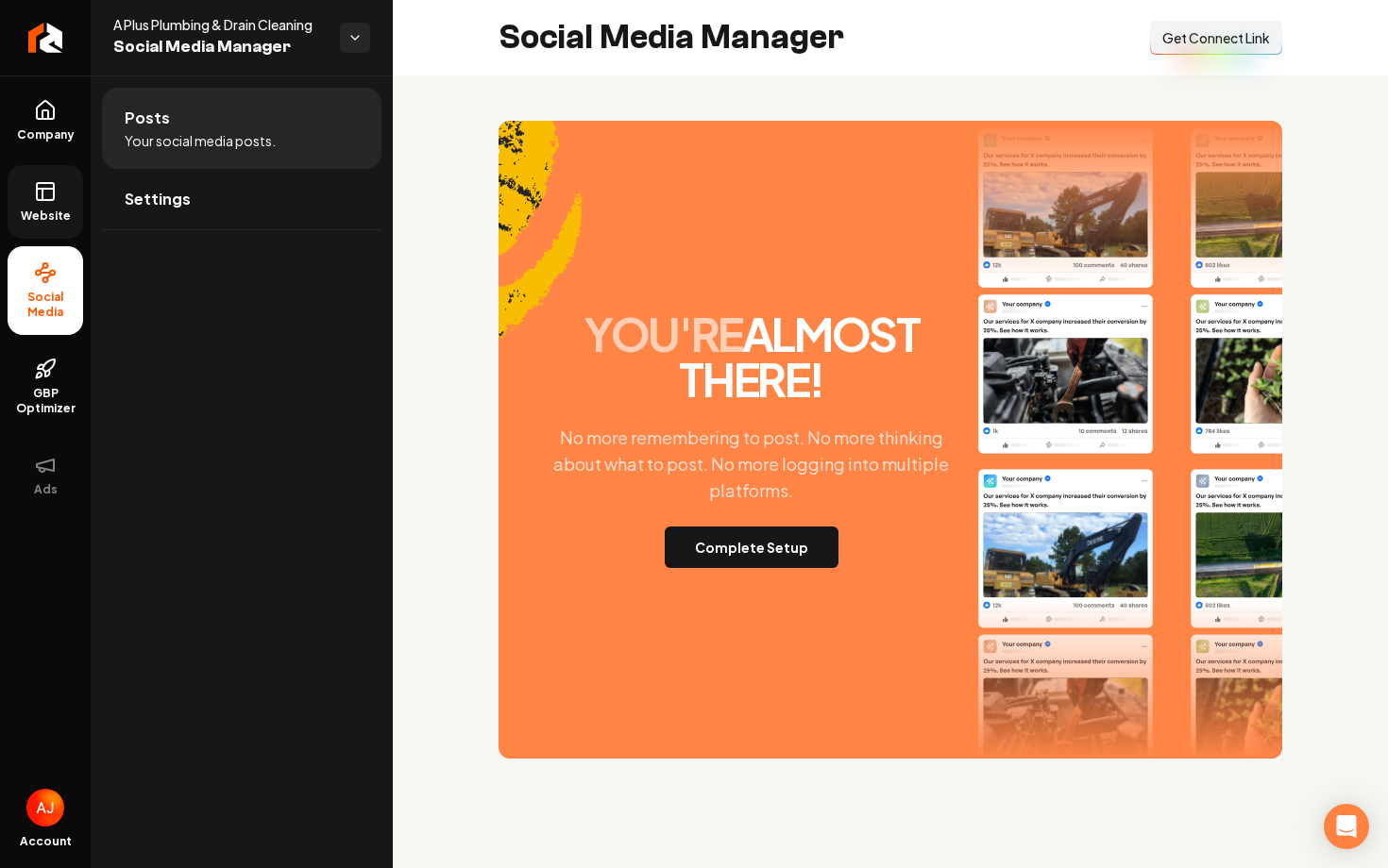
click at [68, 189] on link "Website" at bounding box center [45, 201] width 75 height 73
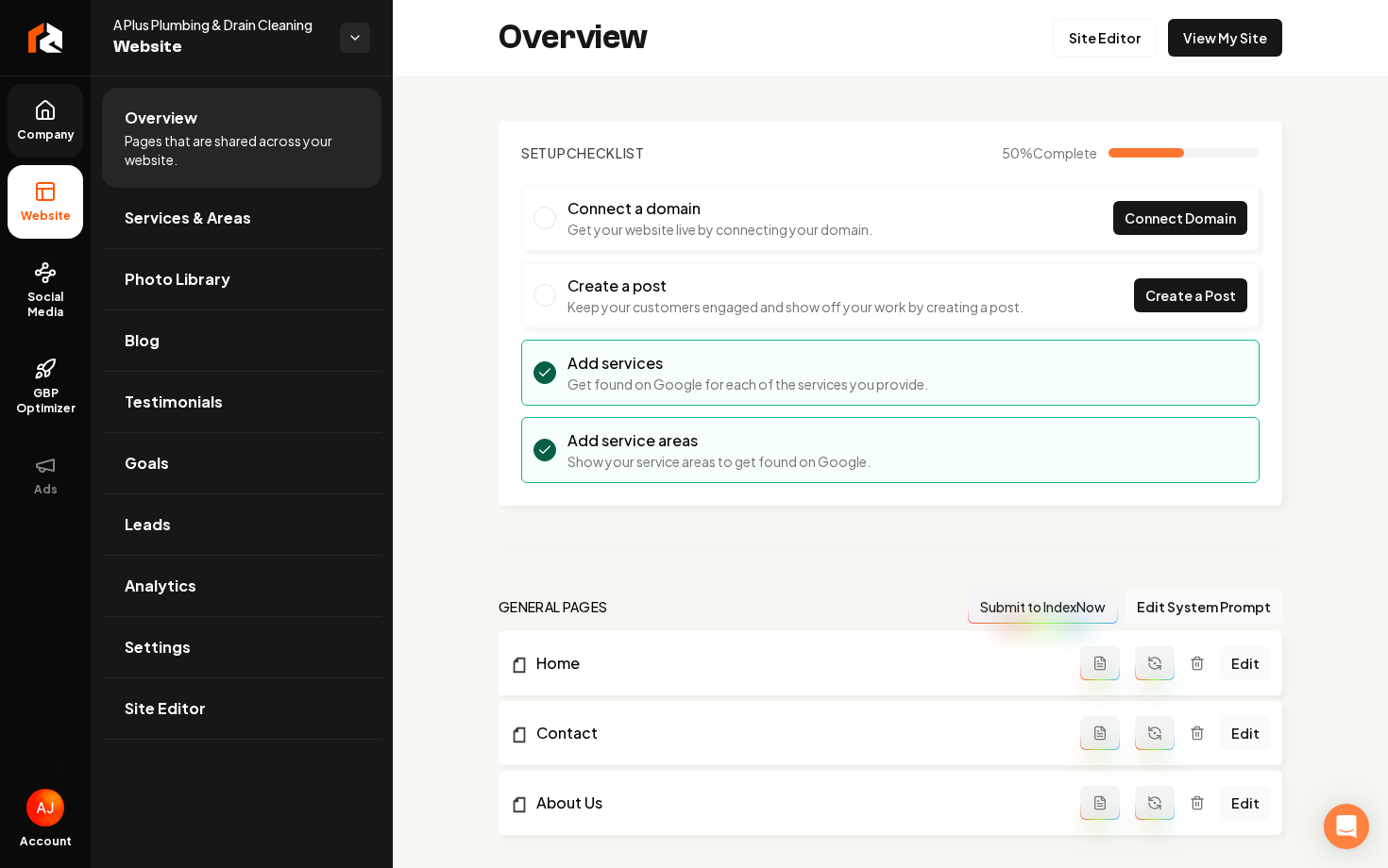
click at [41, 127] on span "Company" at bounding box center [46, 134] width 72 height 15
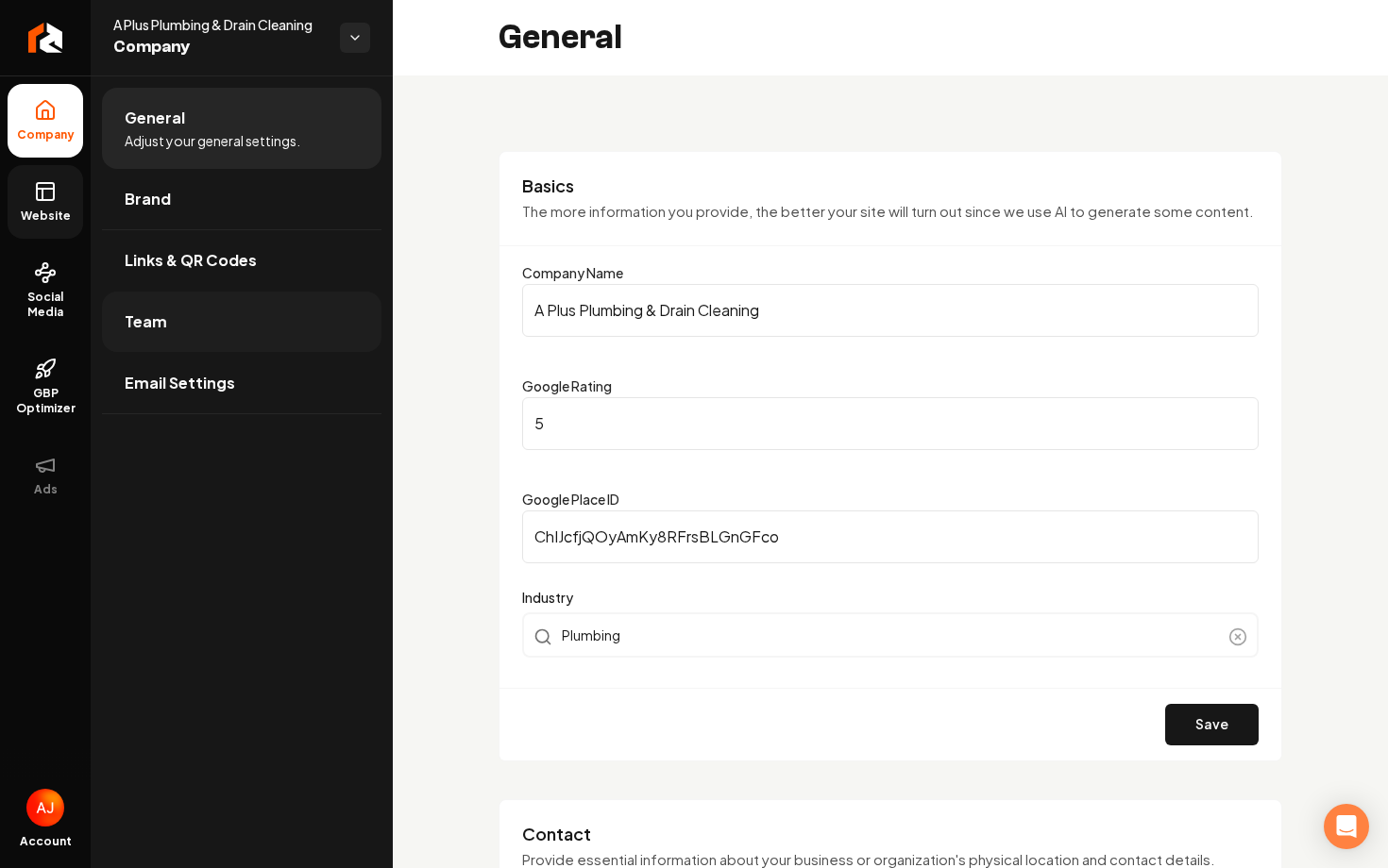
click at [256, 315] on link "Team" at bounding box center [241, 322] width 280 height 61
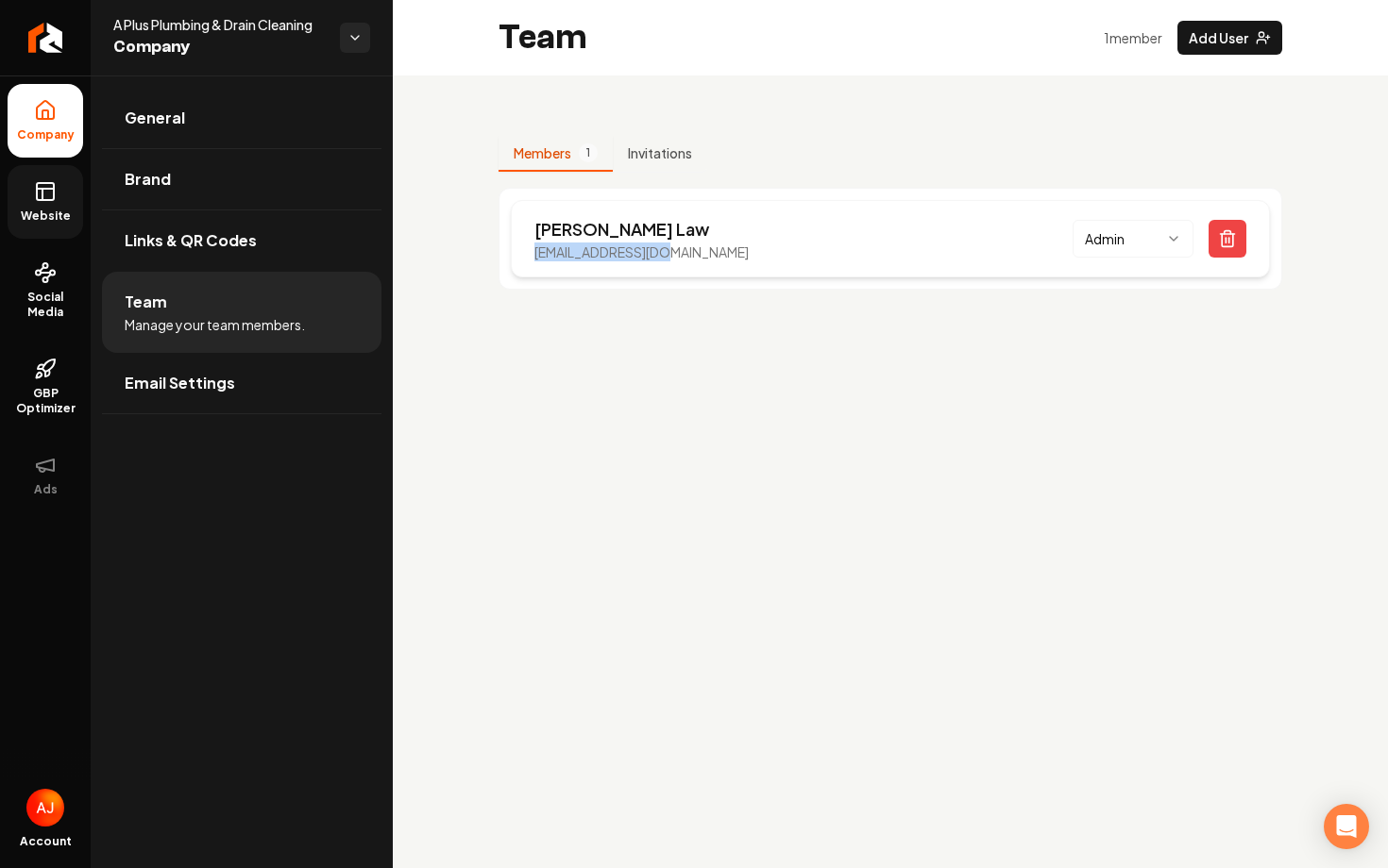
drag, startPoint x: 672, startPoint y: 250, endPoint x: 531, endPoint y: 256, distance: 141.1
click at [531, 256] on div "Joe Law aplusplb@gmail.com Admin" at bounding box center [889, 239] width 759 height 77
copy p "aplusplb@gmail.com"
click at [41, 229] on link "Website" at bounding box center [45, 201] width 75 height 73
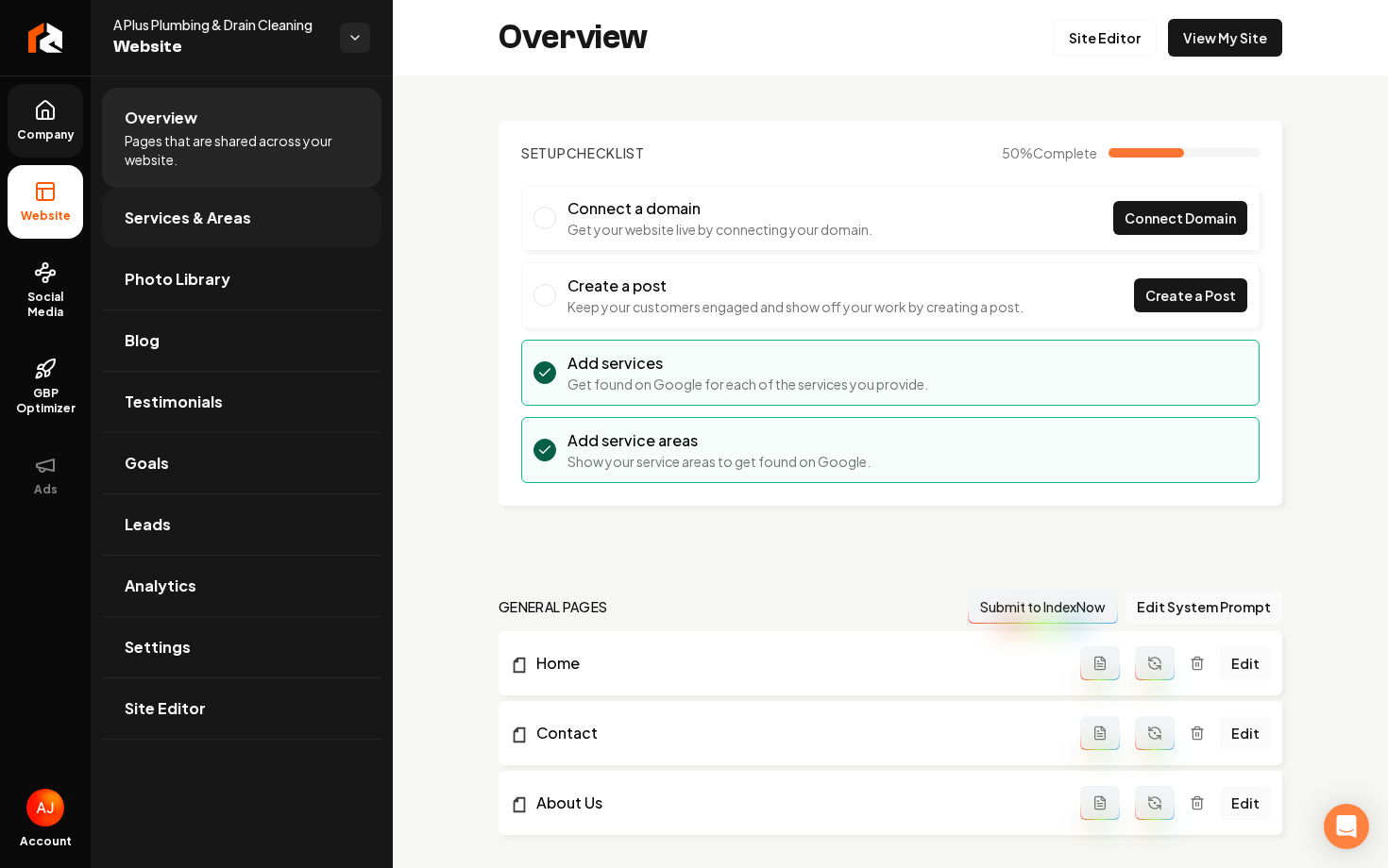
click at [195, 224] on span "Services & Areas" at bounding box center [187, 217] width 126 height 22
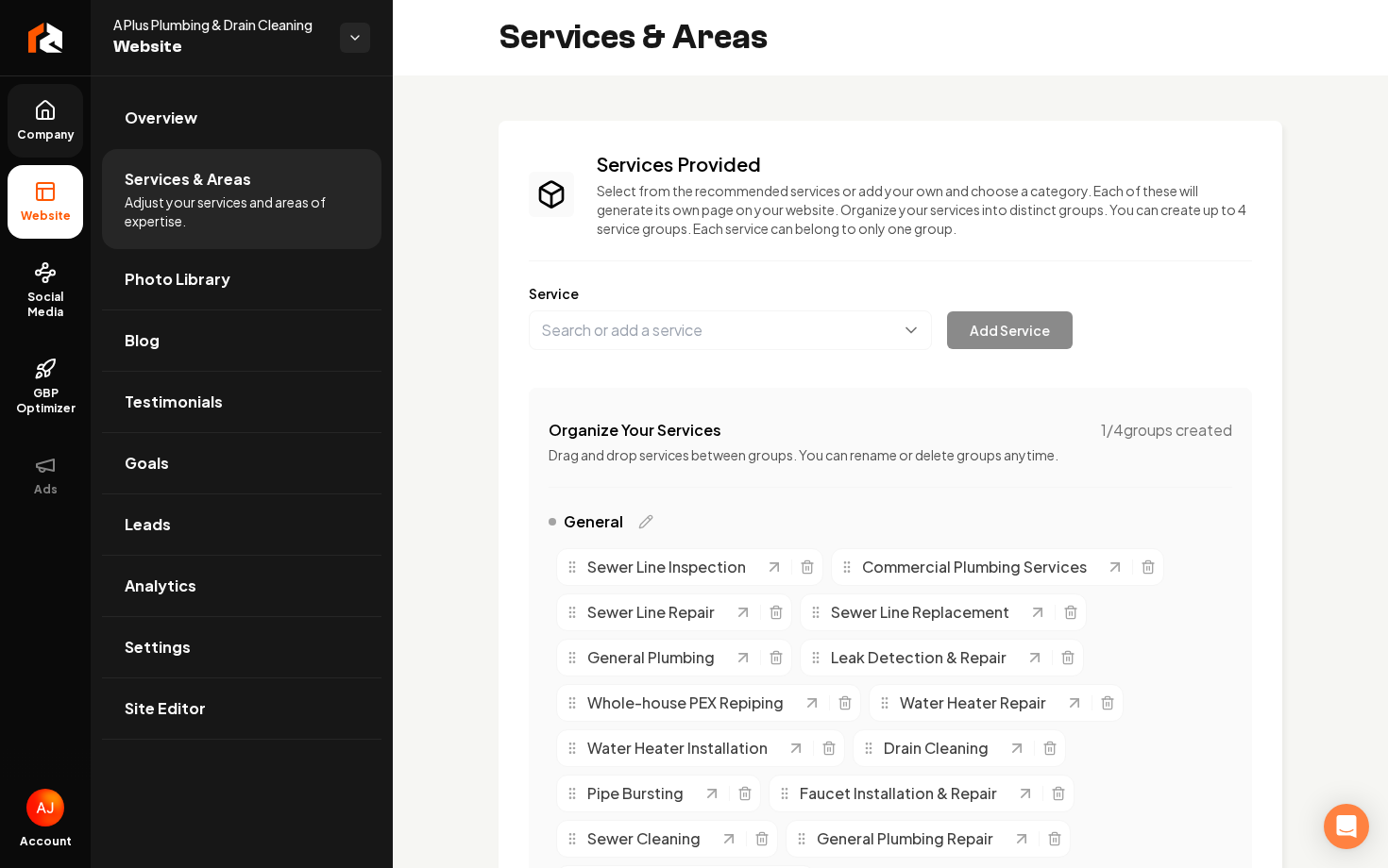
click at [34, 127] on span "Company" at bounding box center [46, 134] width 72 height 15
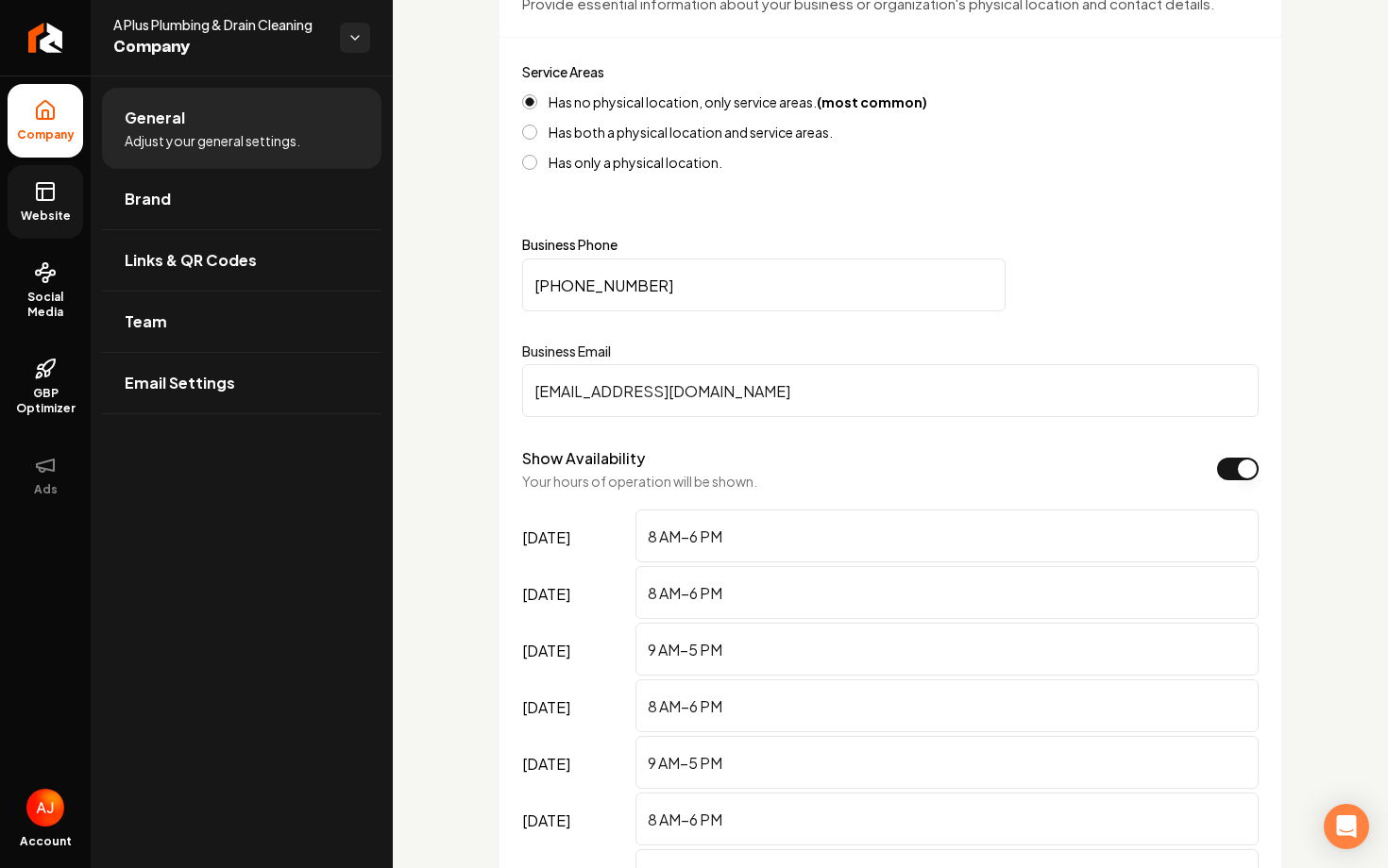
scroll to position [864, 0]
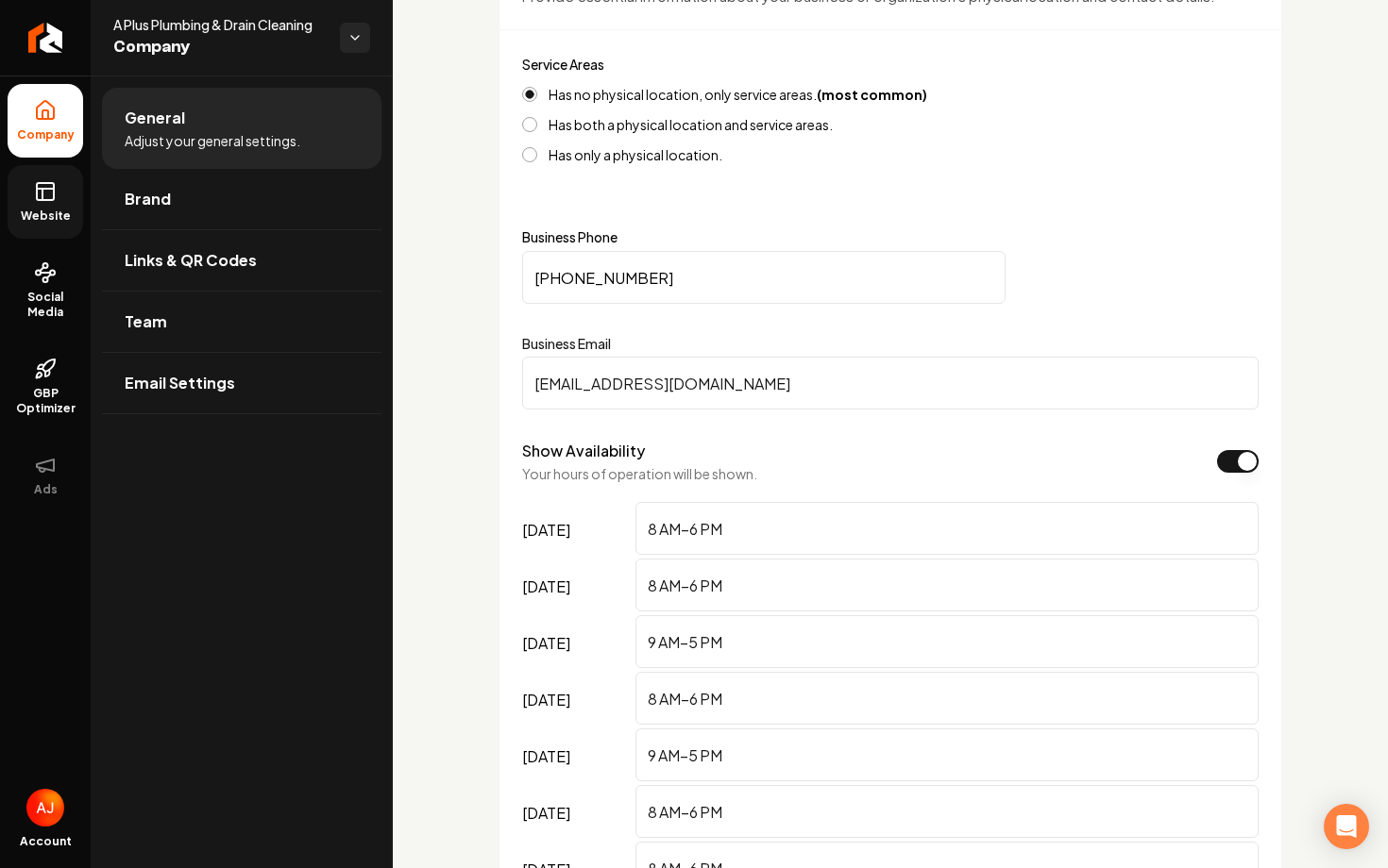
click at [28, 210] on span "Website" at bounding box center [46, 215] width 65 height 15
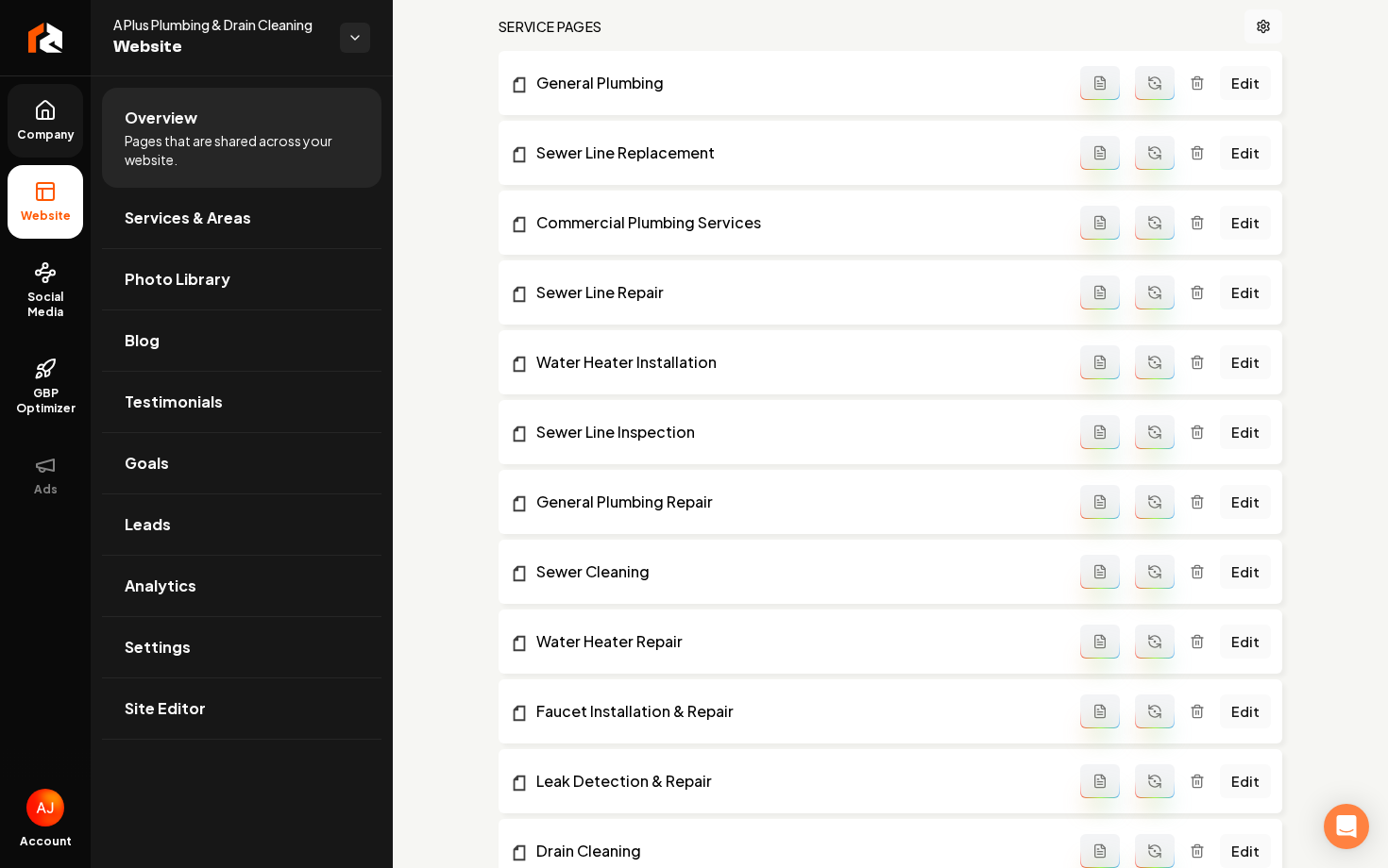
click at [52, 98] on link "Company" at bounding box center [45, 120] width 75 height 73
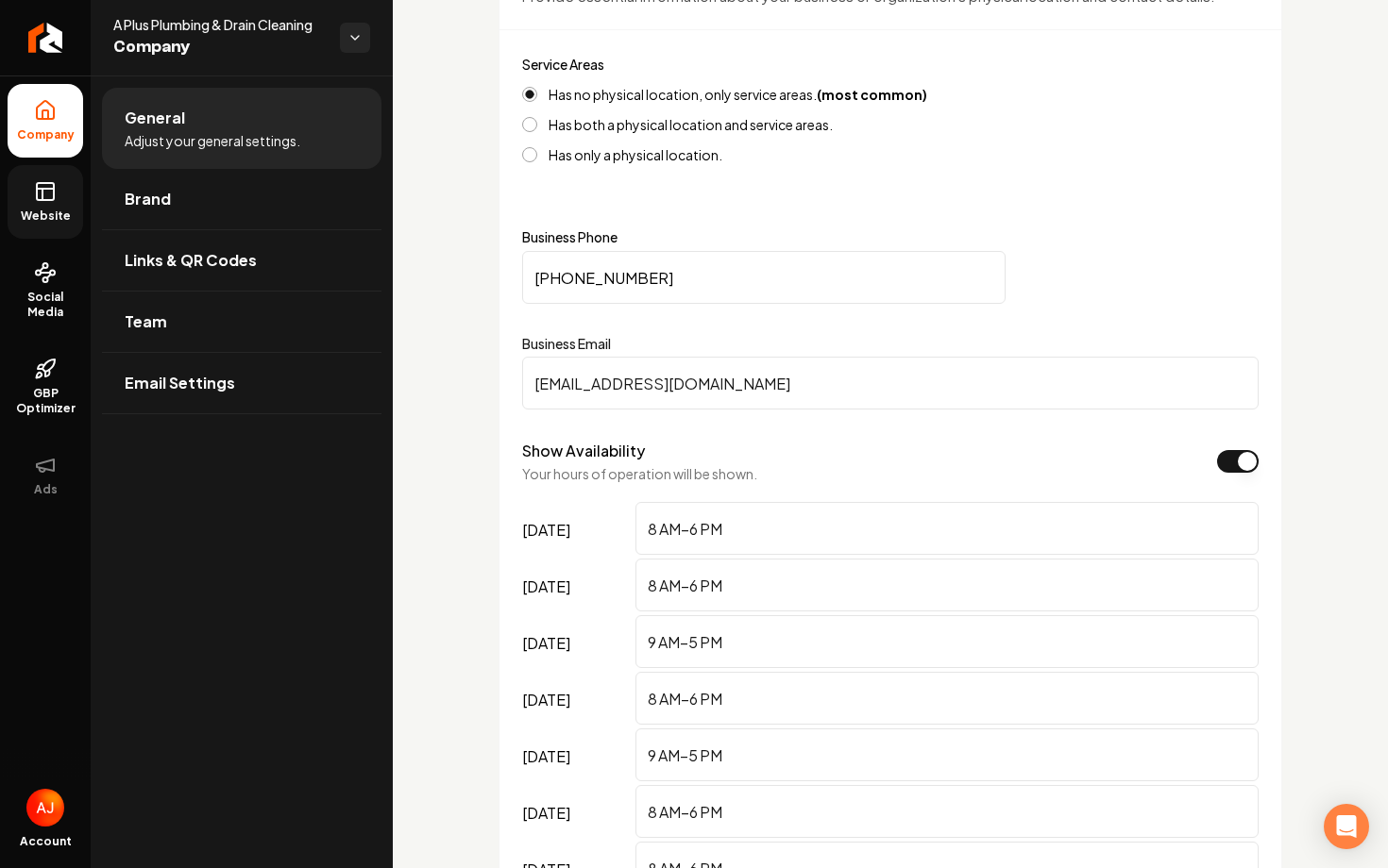
click at [49, 203] on link "Website" at bounding box center [45, 201] width 75 height 73
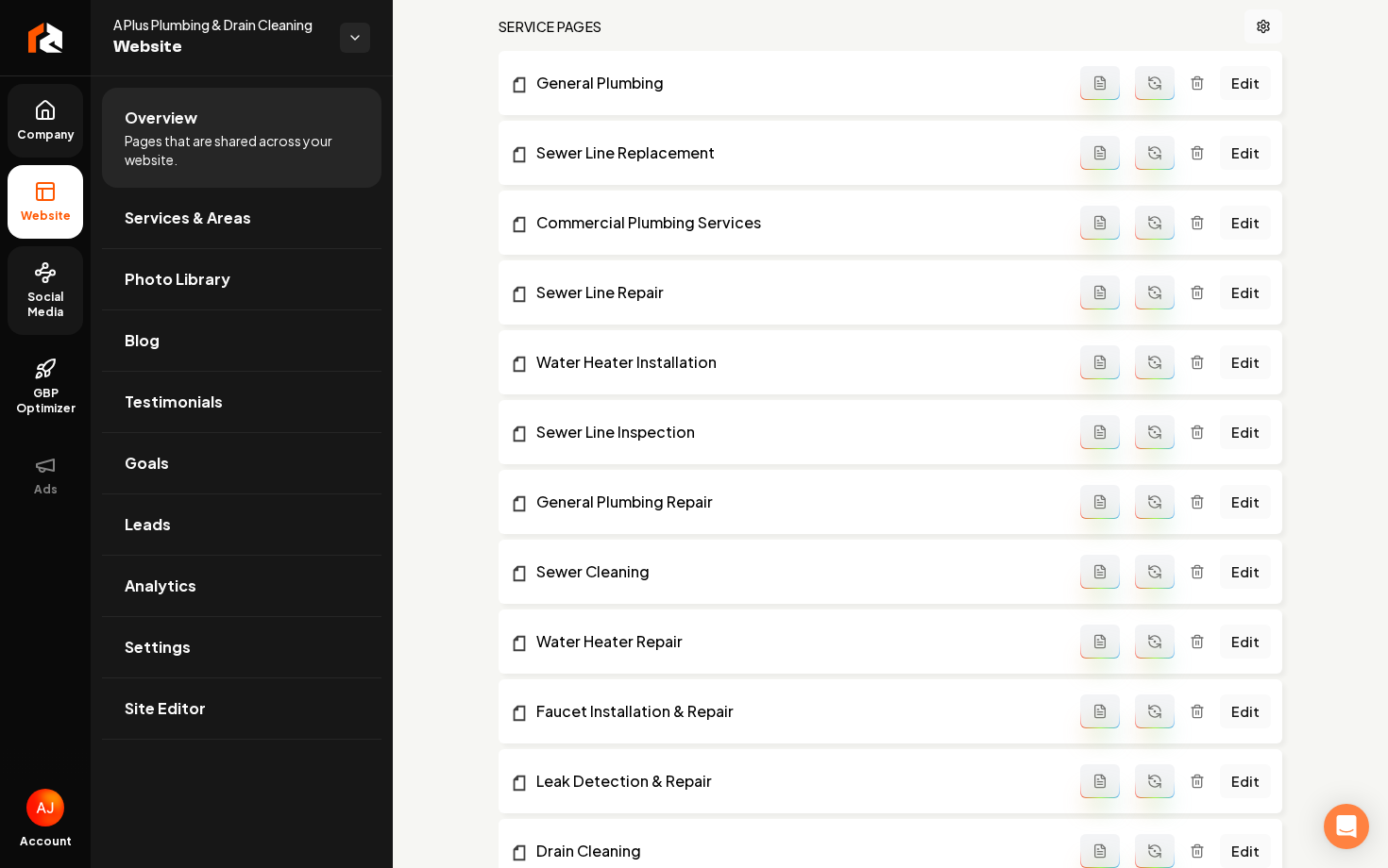
click at [35, 302] on span "Social Media" at bounding box center [45, 304] width 75 height 30
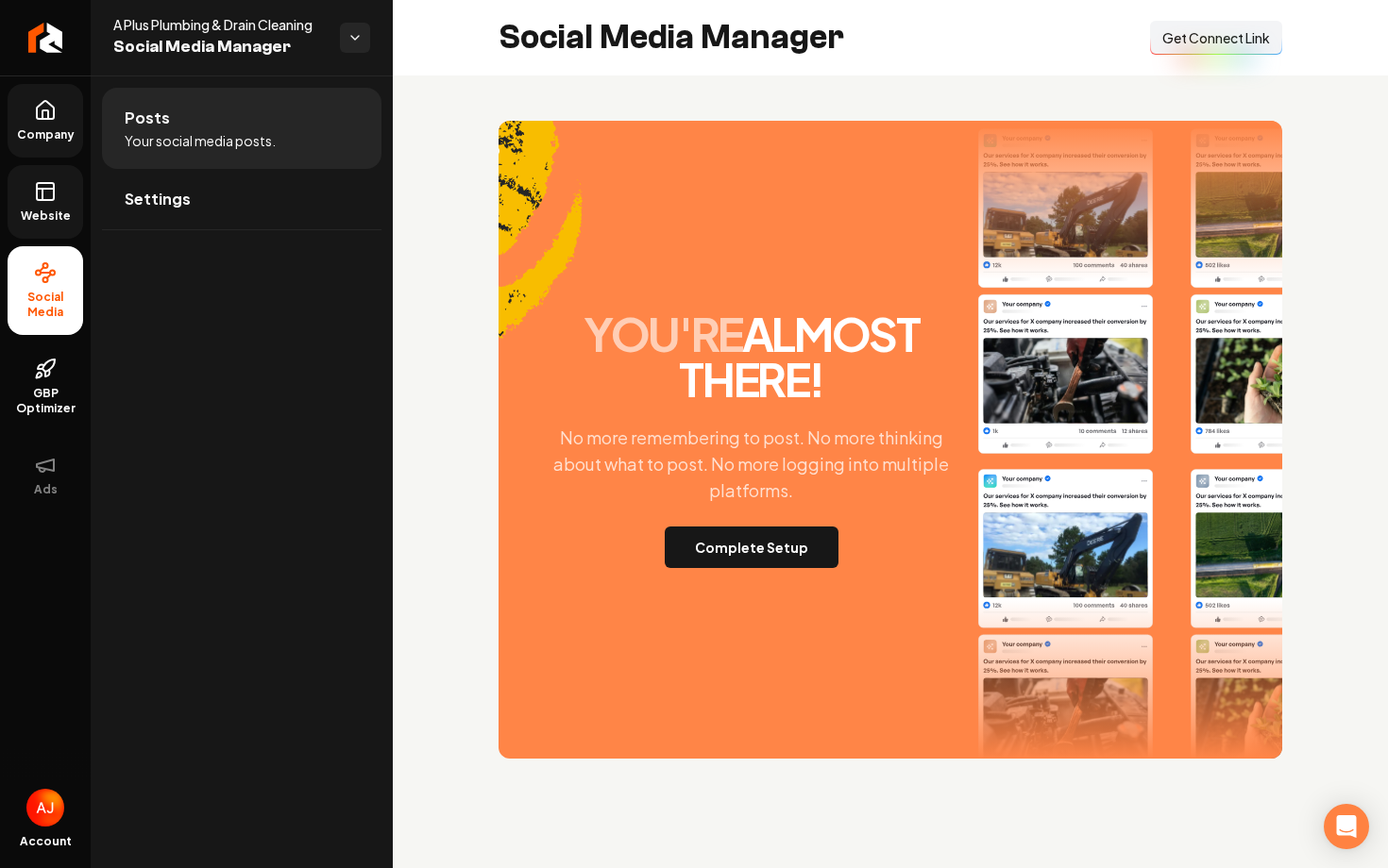
click at [1233, 52] on button "Connect Link Get Connect Link" at bounding box center [1215, 37] width 132 height 34
click at [780, 545] on button "Complete Setup" at bounding box center [752, 547] width 174 height 41
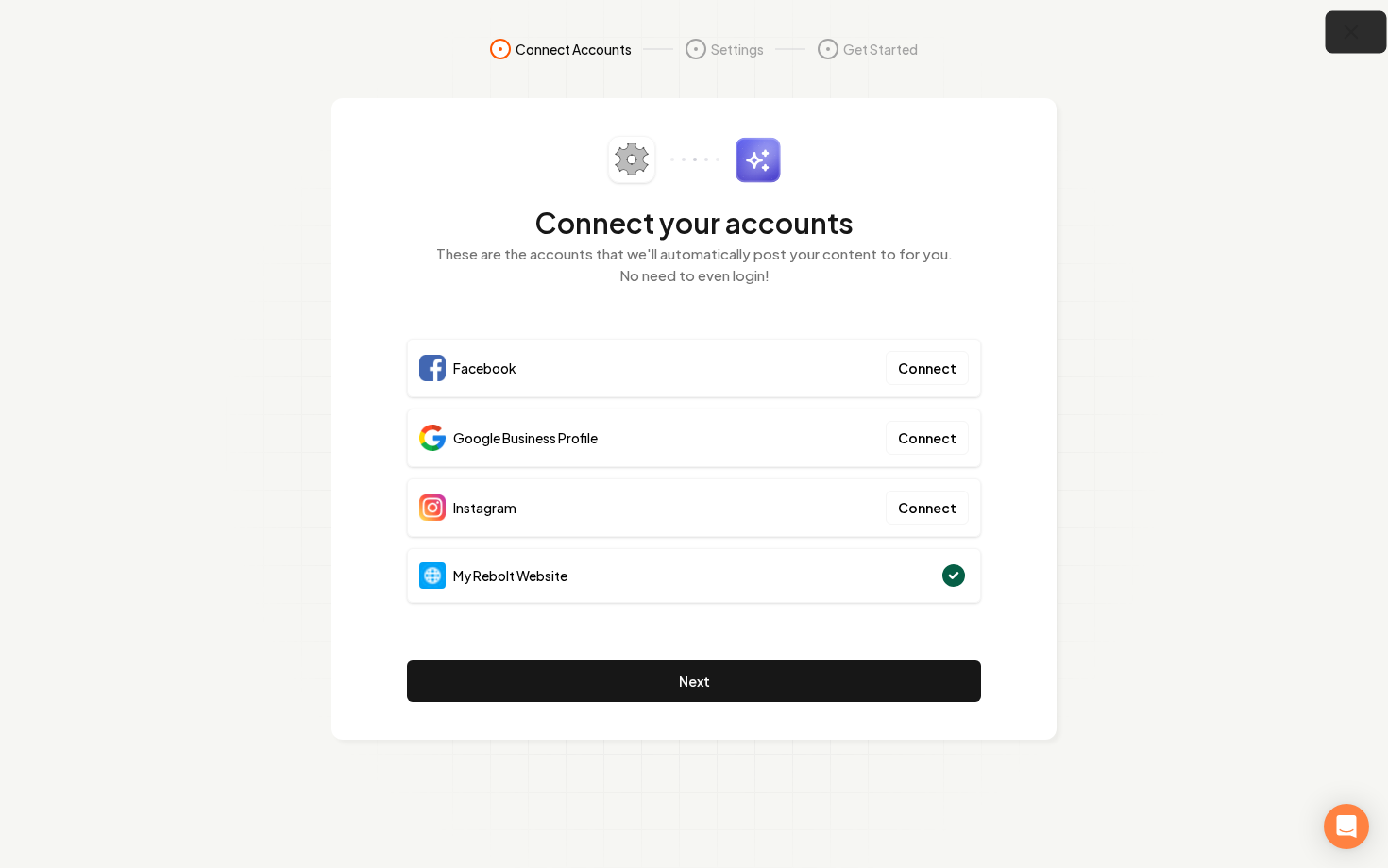
click at [1355, 39] on icon "button" at bounding box center [1351, 32] width 23 height 23
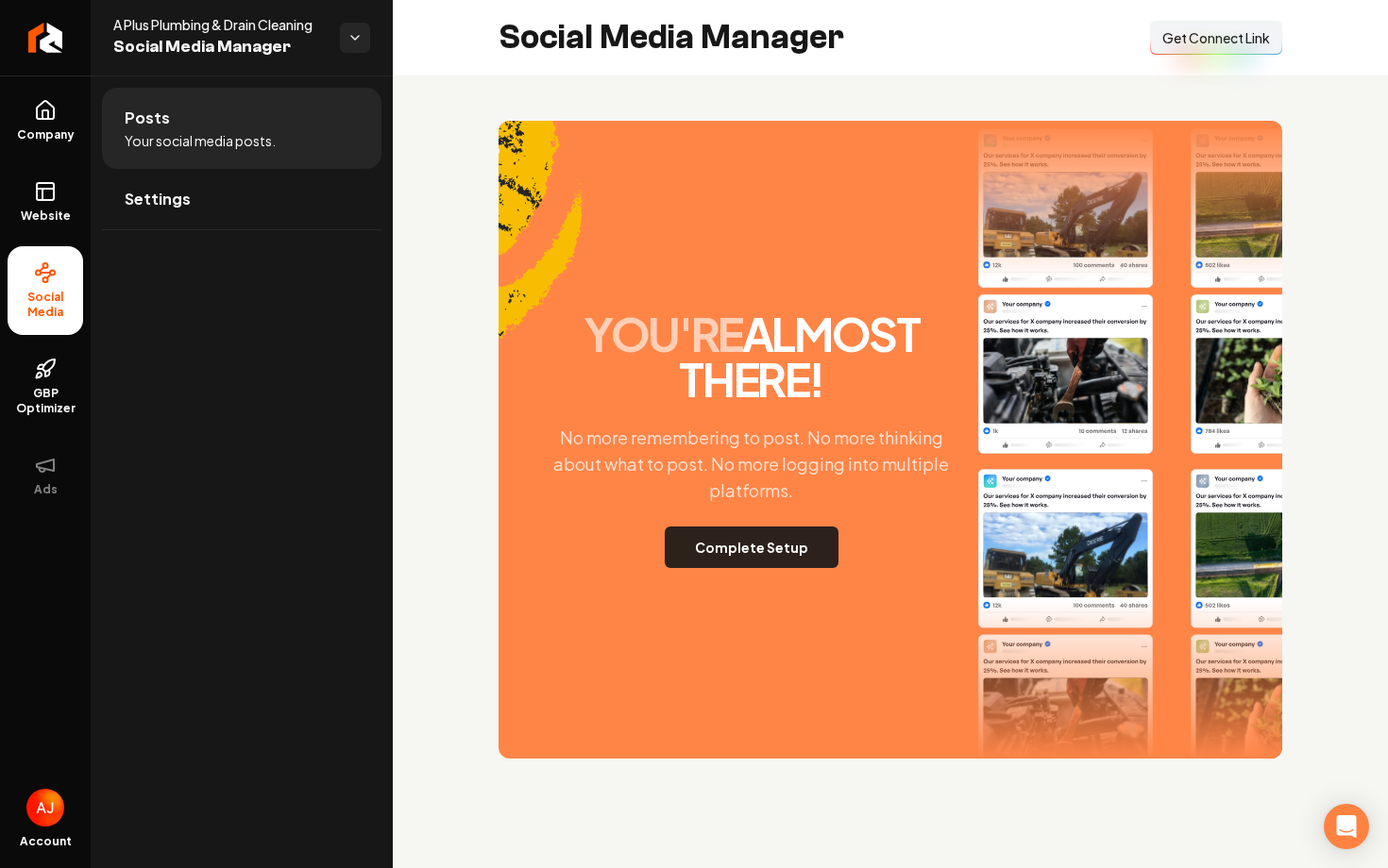
click at [748, 558] on button "Complete Setup" at bounding box center [752, 547] width 174 height 41
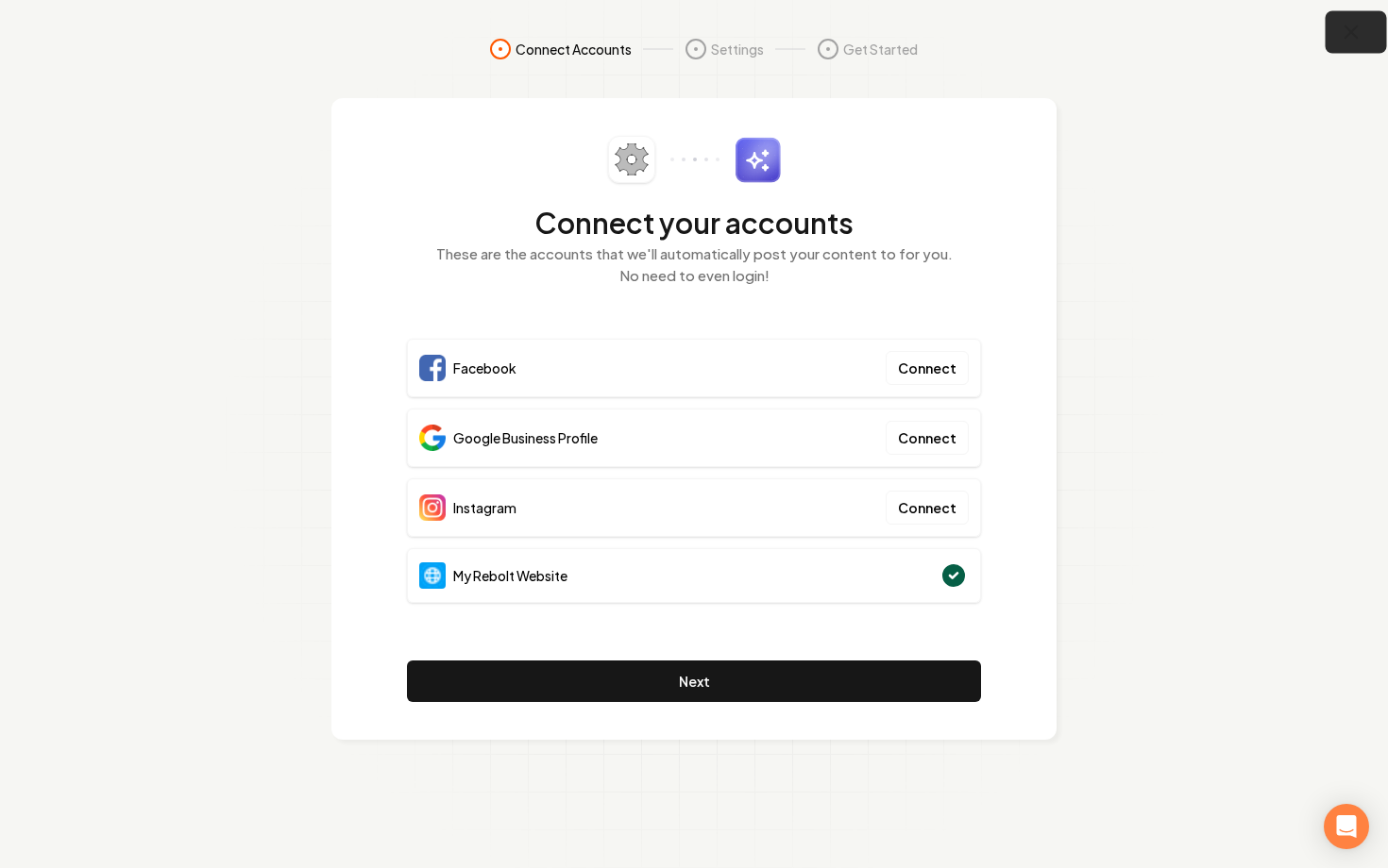
click at [1348, 40] on icon "button" at bounding box center [1351, 32] width 23 height 23
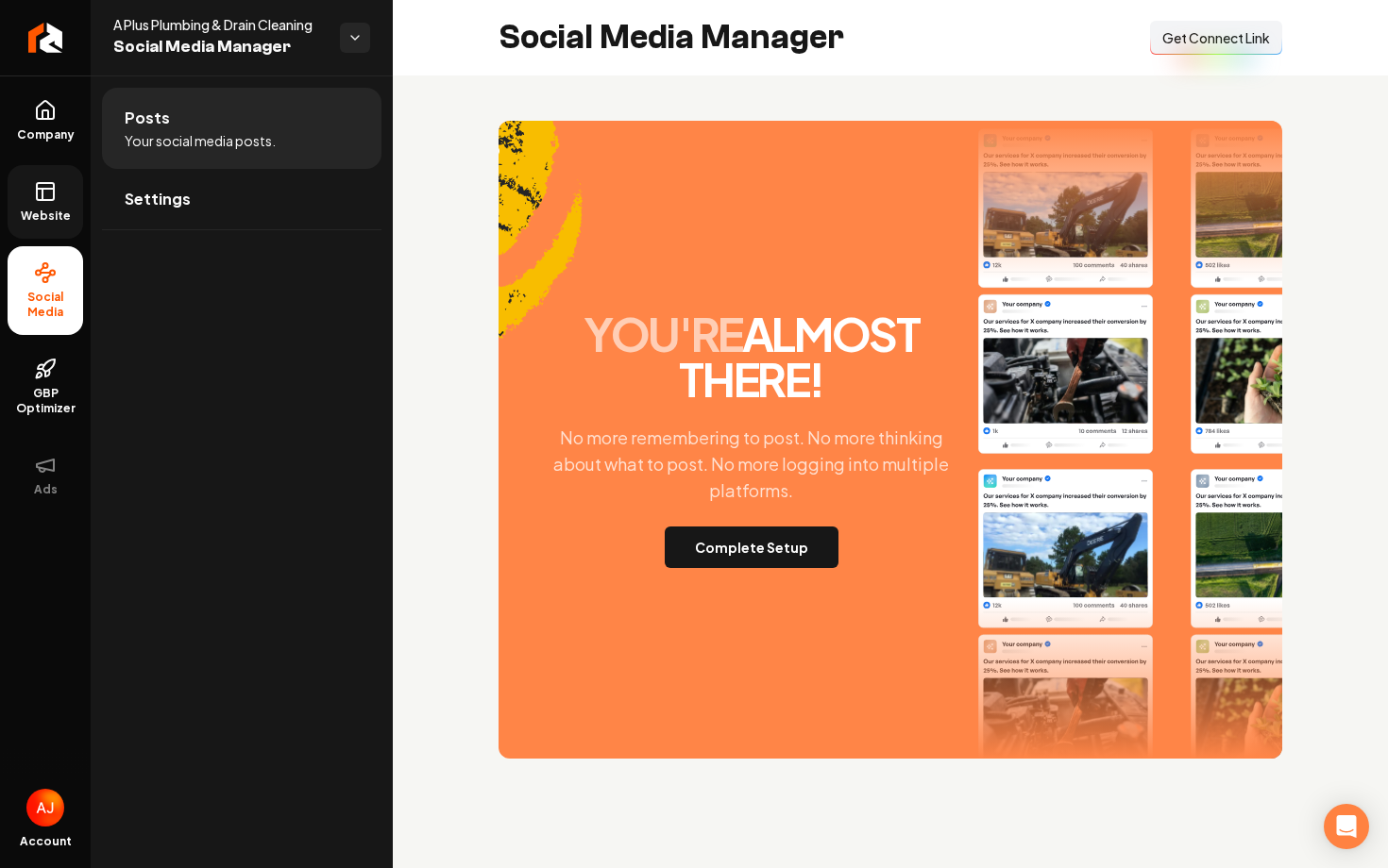
click at [58, 210] on span "Website" at bounding box center [46, 215] width 65 height 15
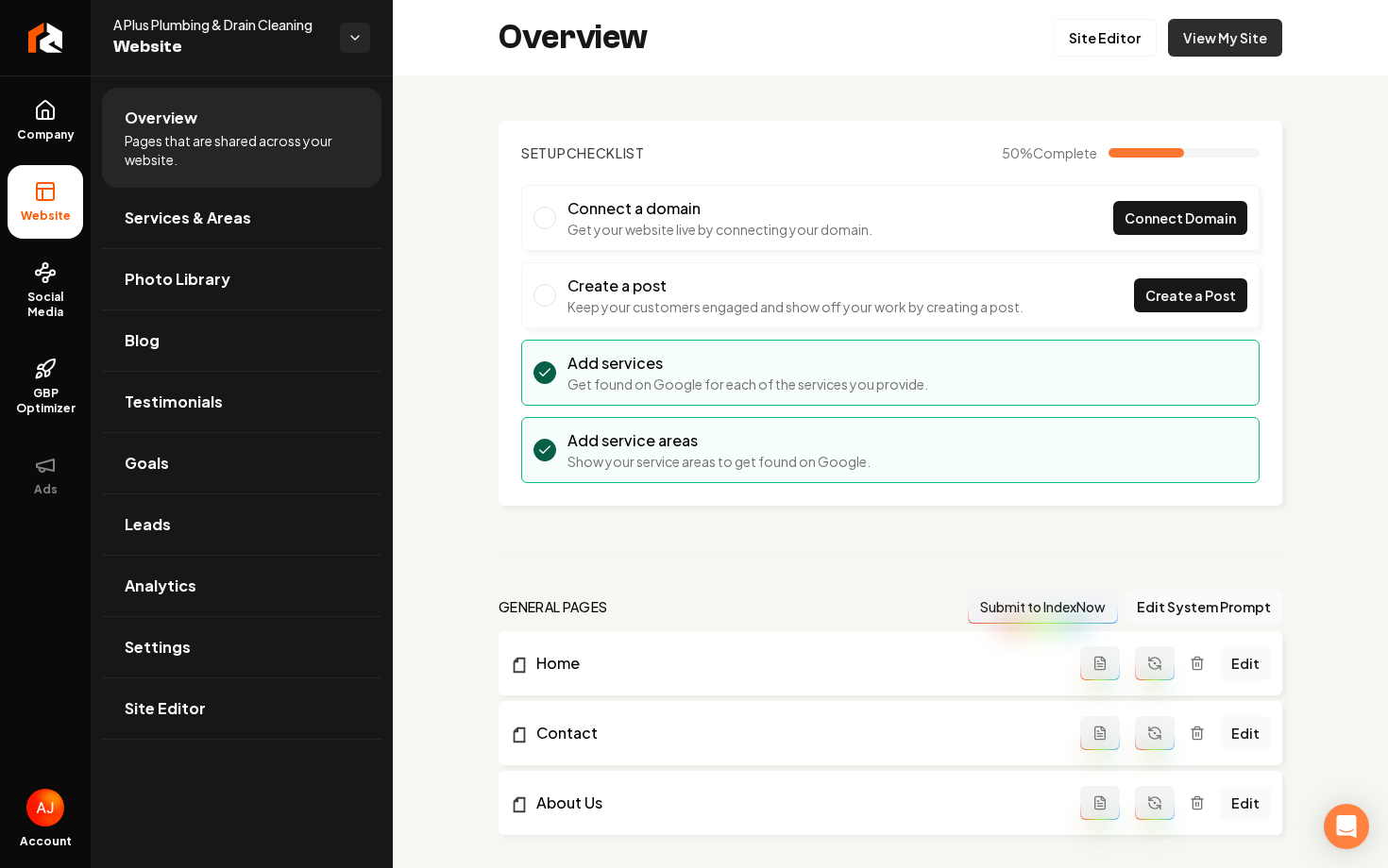
click at [1219, 33] on link "View My Site" at bounding box center [1225, 37] width 114 height 38
click at [265, 629] on link "Settings" at bounding box center [241, 648] width 280 height 61
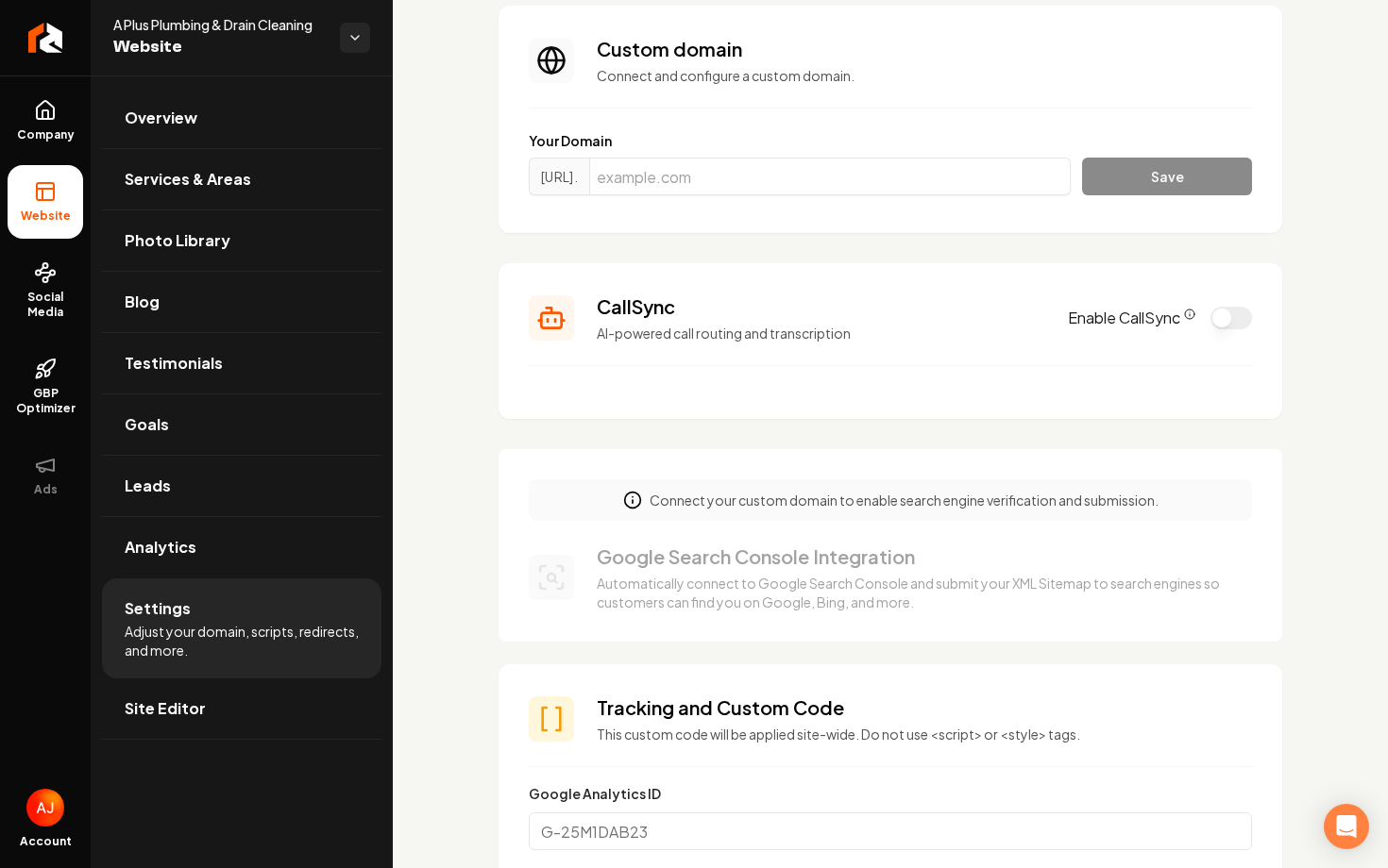
scroll to position [132, 0]
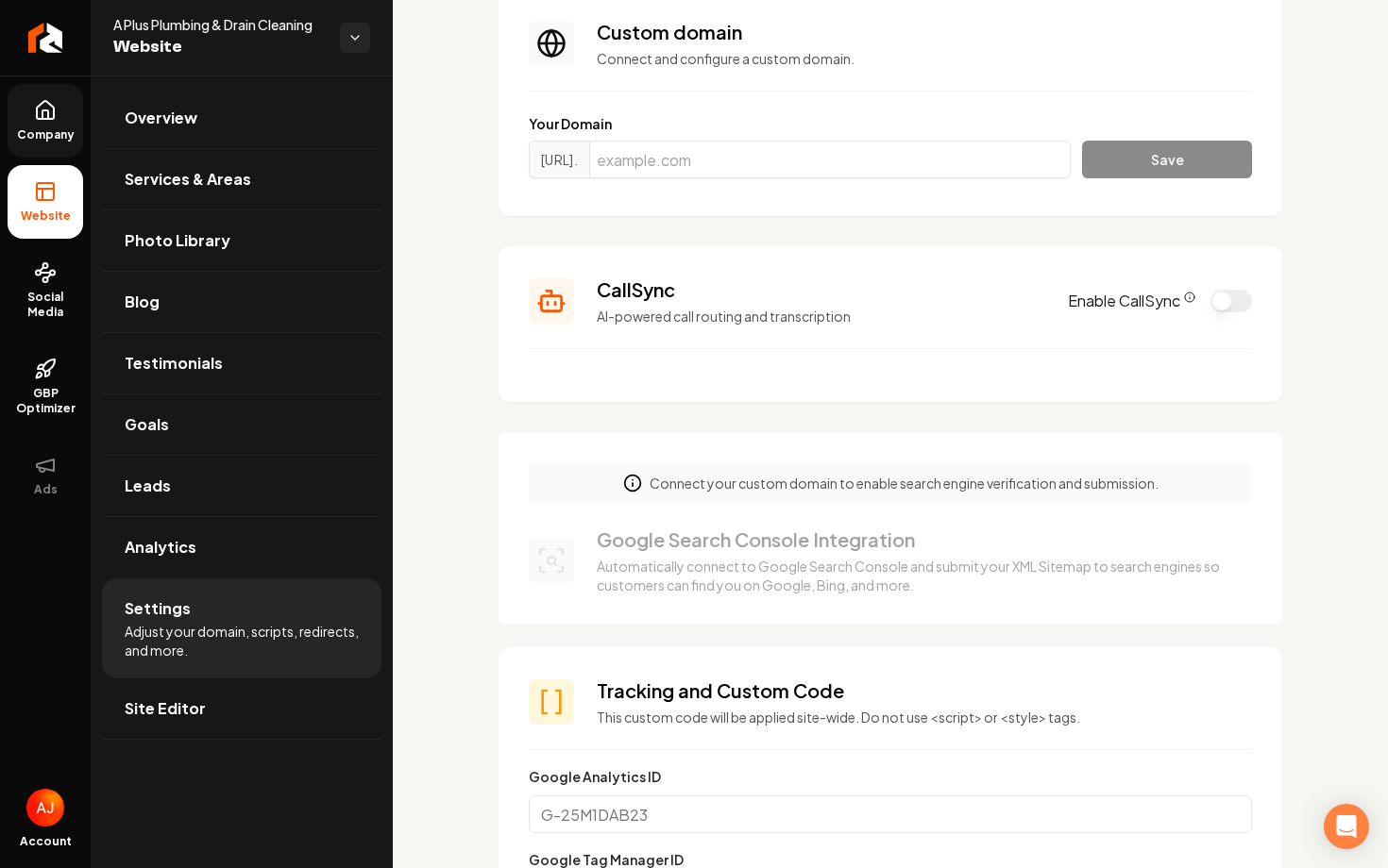
click at [26, 103] on link "Company" at bounding box center [45, 120] width 75 height 73
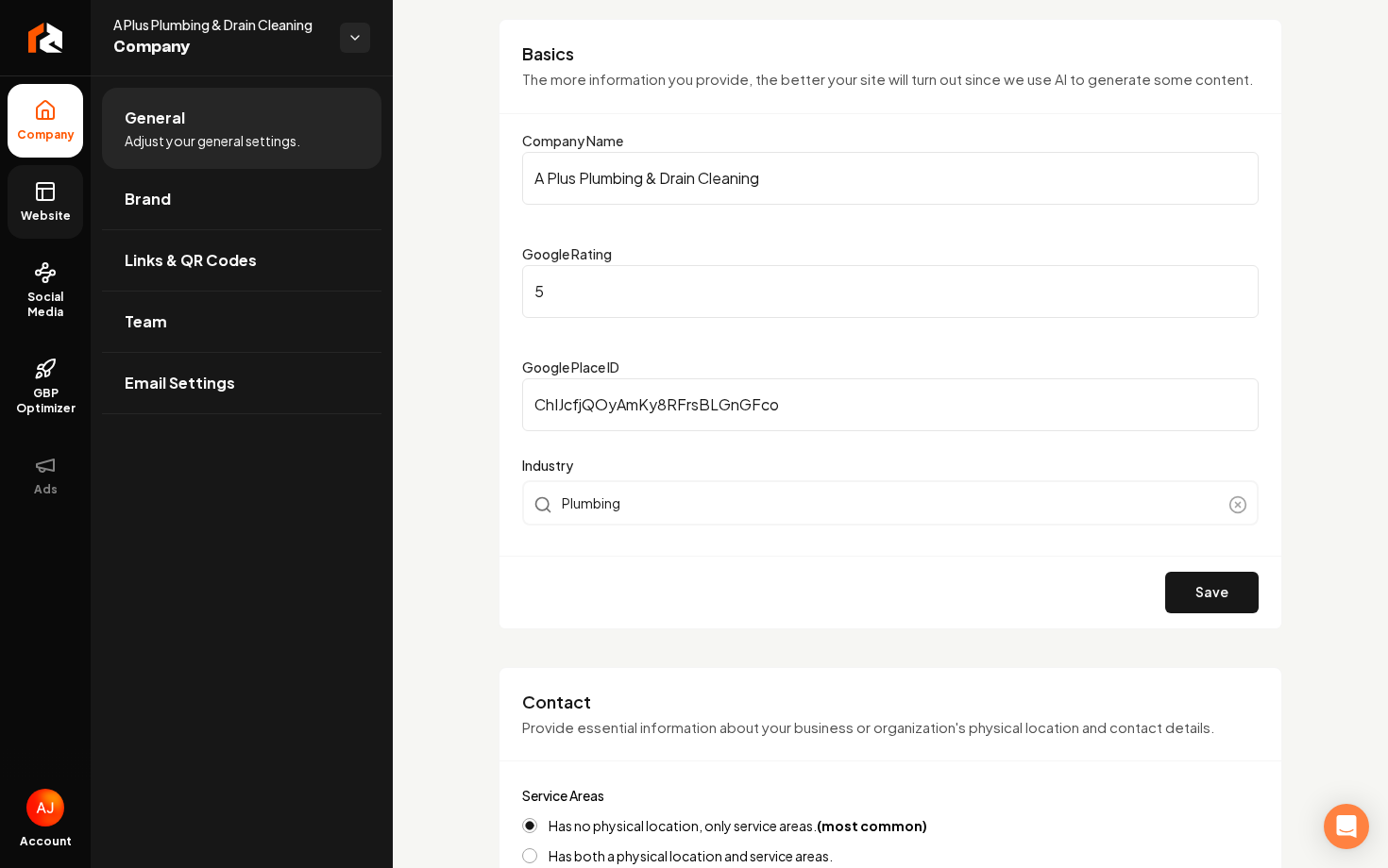
click at [20, 221] on span "Website" at bounding box center [46, 215] width 65 height 15
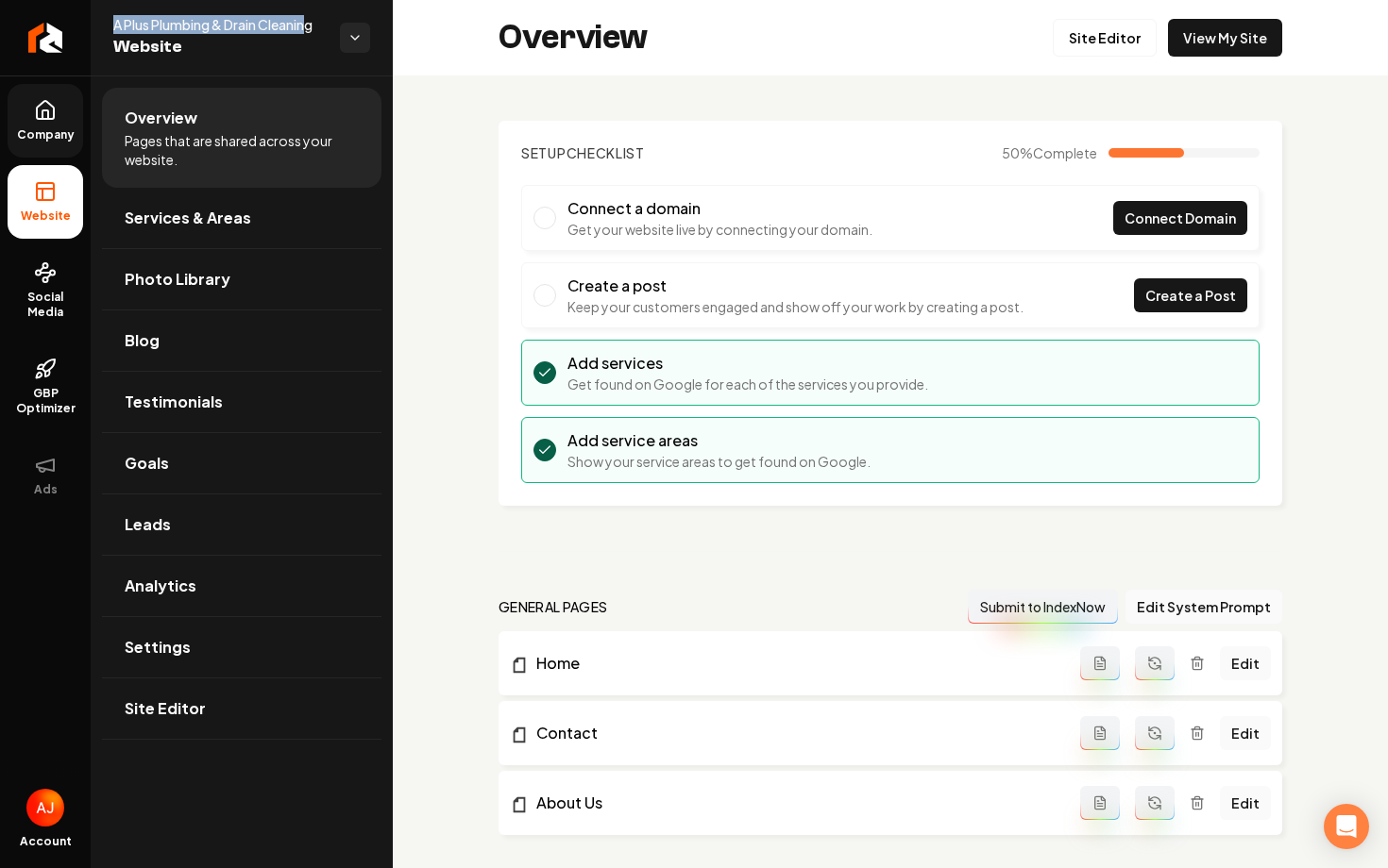
drag, startPoint x: 113, startPoint y: 27, endPoint x: 310, endPoint y: 28, distance: 197.0
click at [310, 28] on span "A Plus Plumbing & Drain Cleaning" at bounding box center [219, 23] width 211 height 19
copy span "A Plus Plumbing & Drain Cleanin"
click at [1208, 51] on link "View My Site" at bounding box center [1225, 37] width 114 height 38
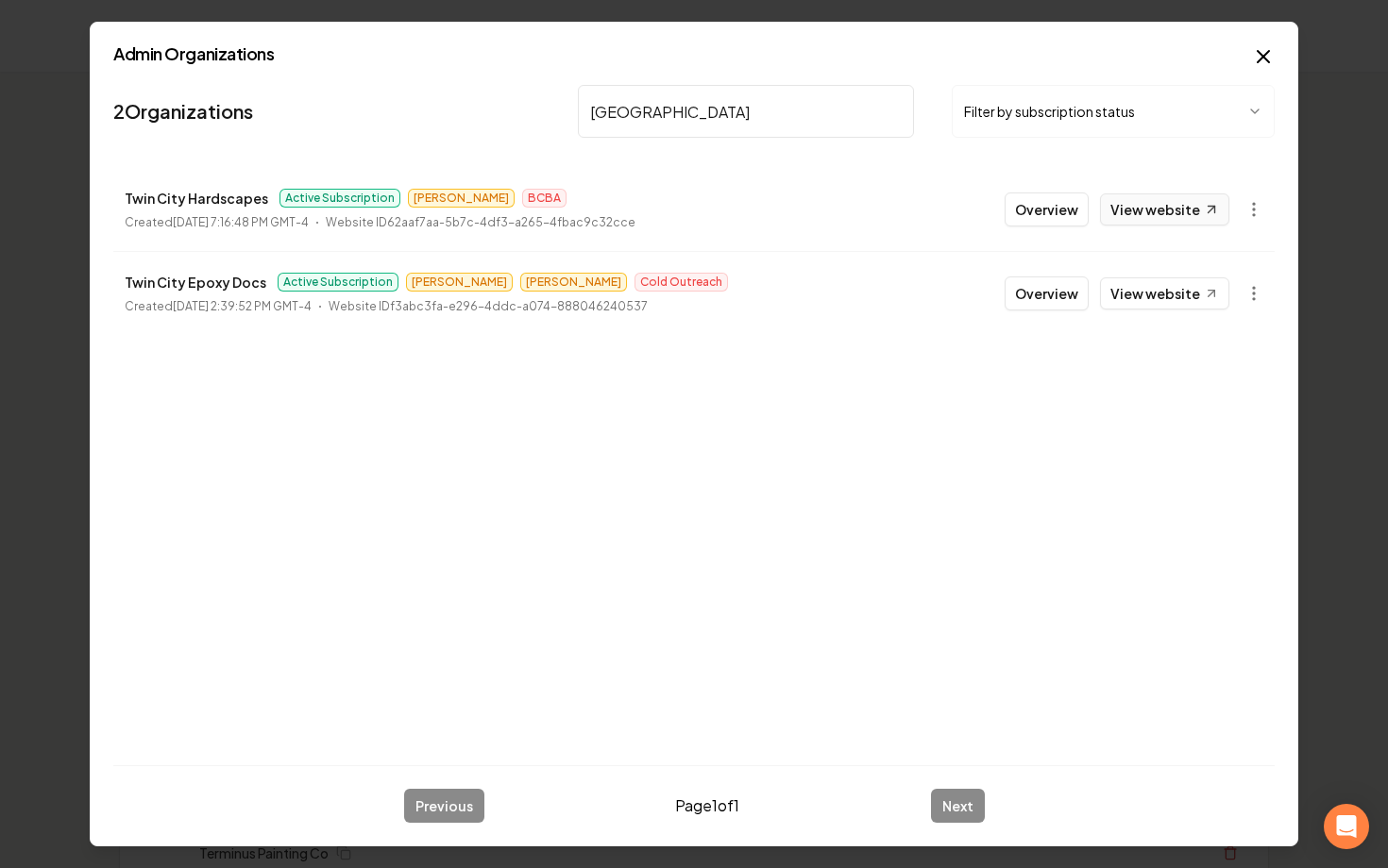
type input "twin city"
click at [1147, 216] on link "View website" at bounding box center [1164, 209] width 129 height 32
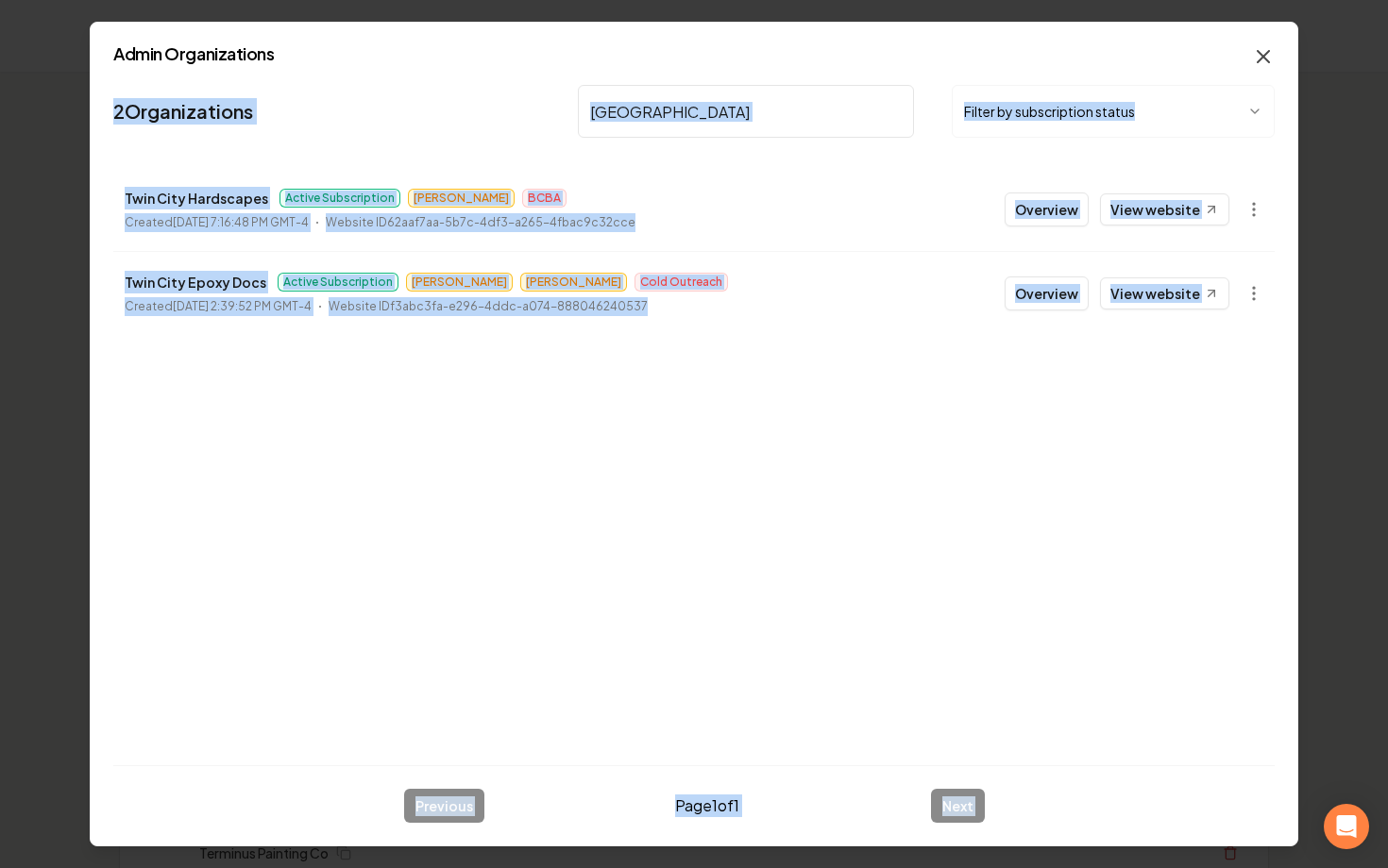
click at [1259, 67] on div "Admin Organizations 2 Organizations twin city Filter by subscription status Twi…" at bounding box center [694, 434] width 1208 height 825
click at [1262, 52] on icon "button" at bounding box center [1262, 56] width 22 height 22
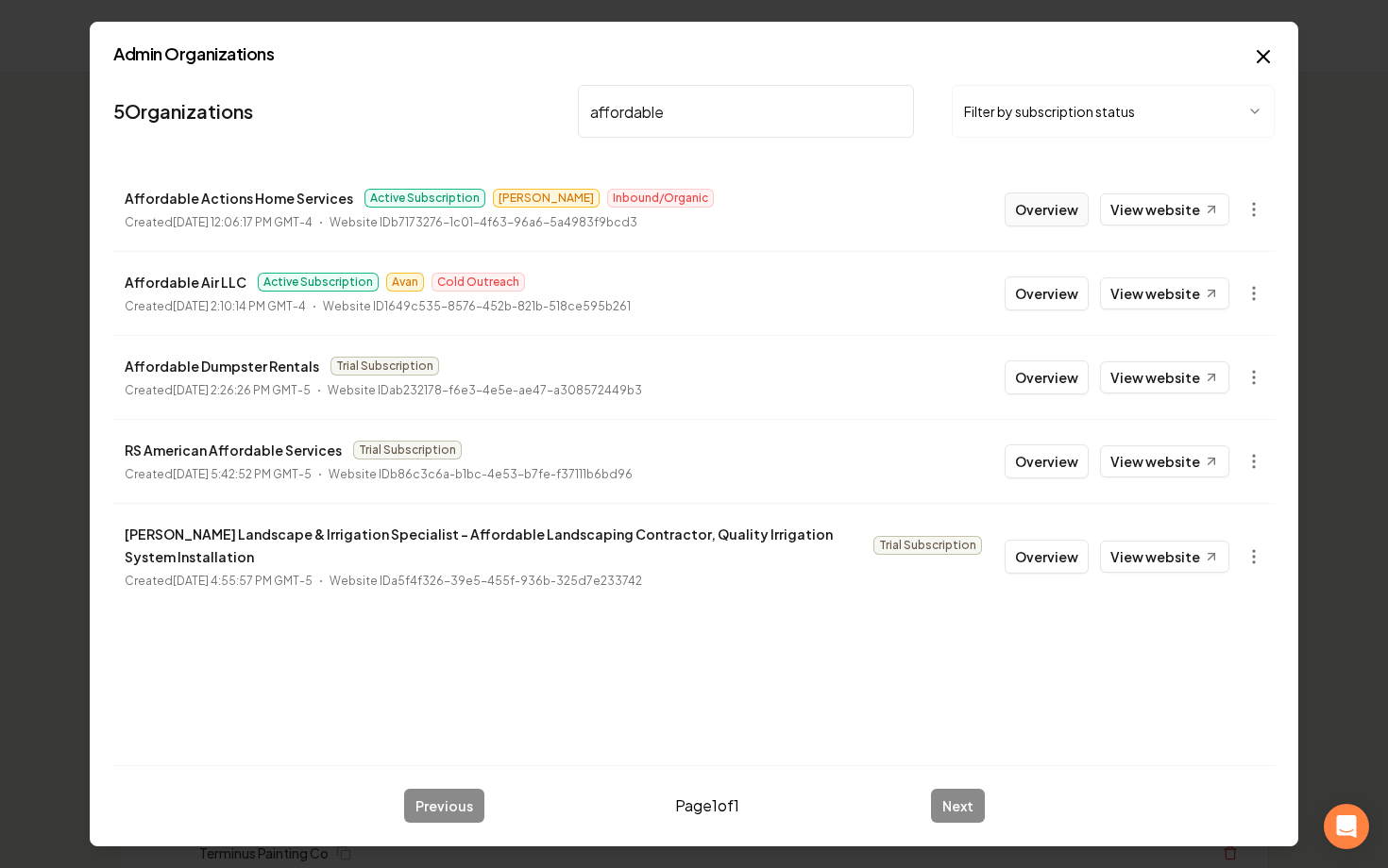
type input "affordable"
click at [1059, 217] on button "Overview" at bounding box center [1046, 209] width 84 height 34
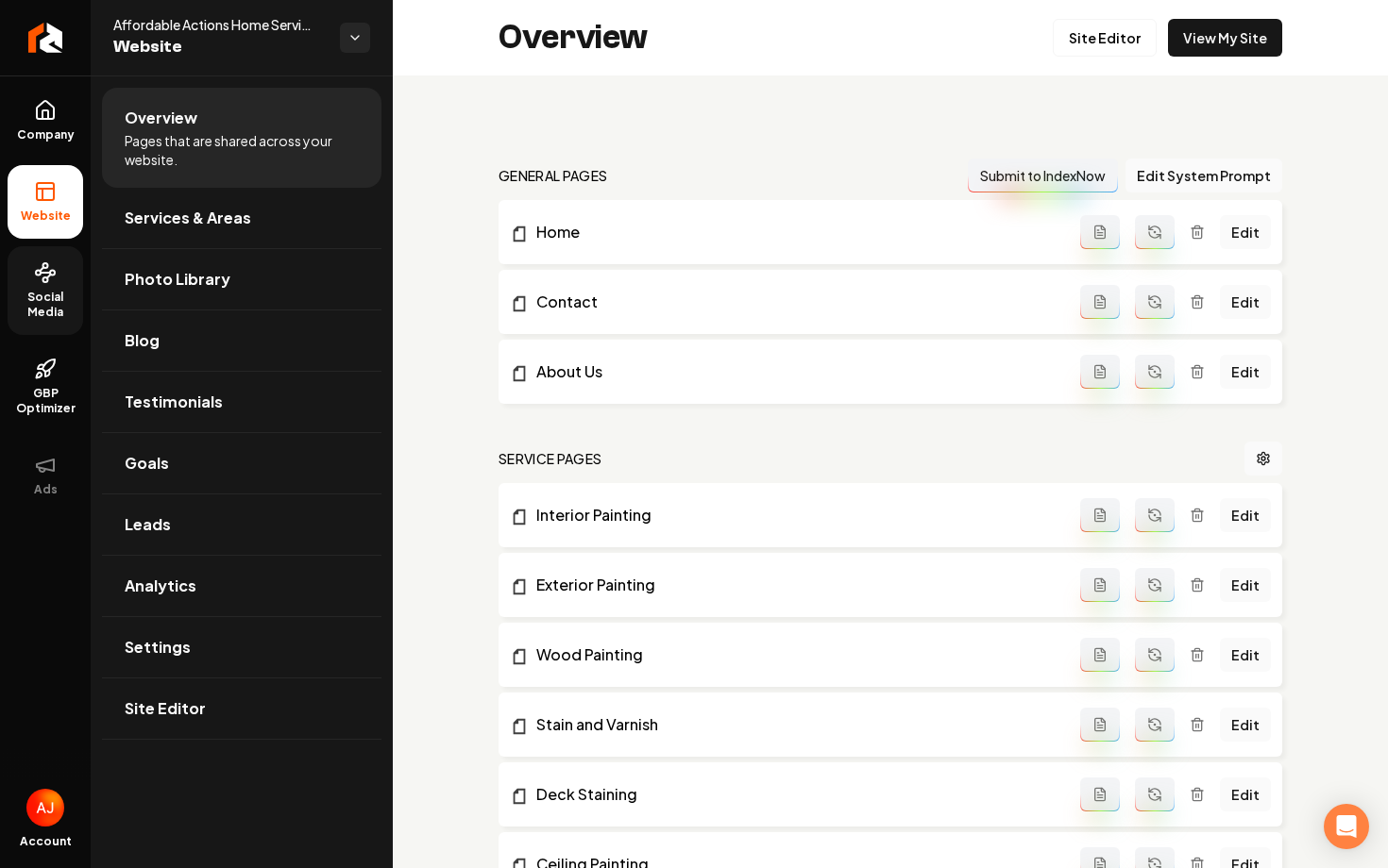
click at [23, 306] on span "Social Media" at bounding box center [45, 304] width 75 height 30
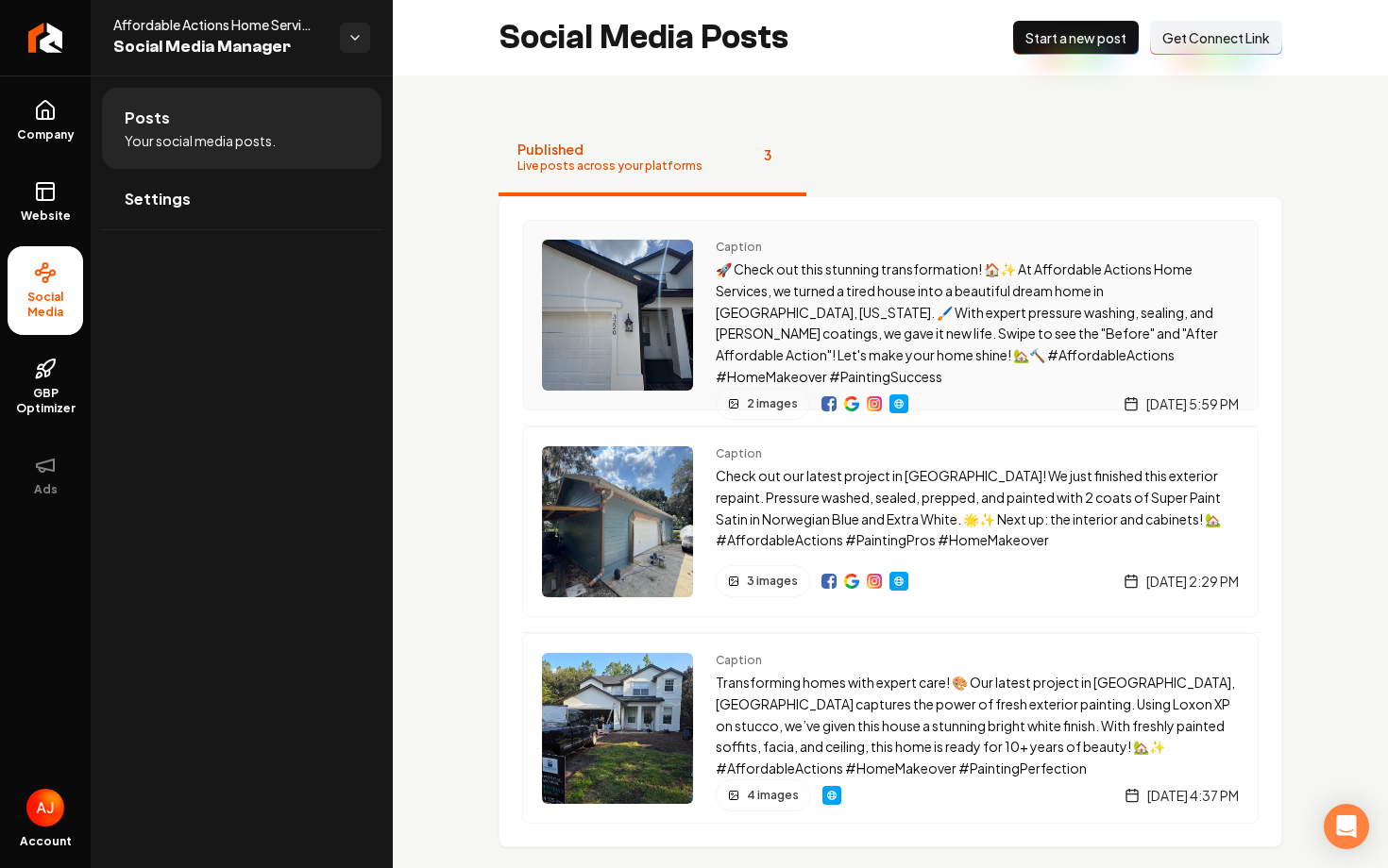
click at [669, 309] on img "Main content area" at bounding box center [617, 315] width 152 height 152
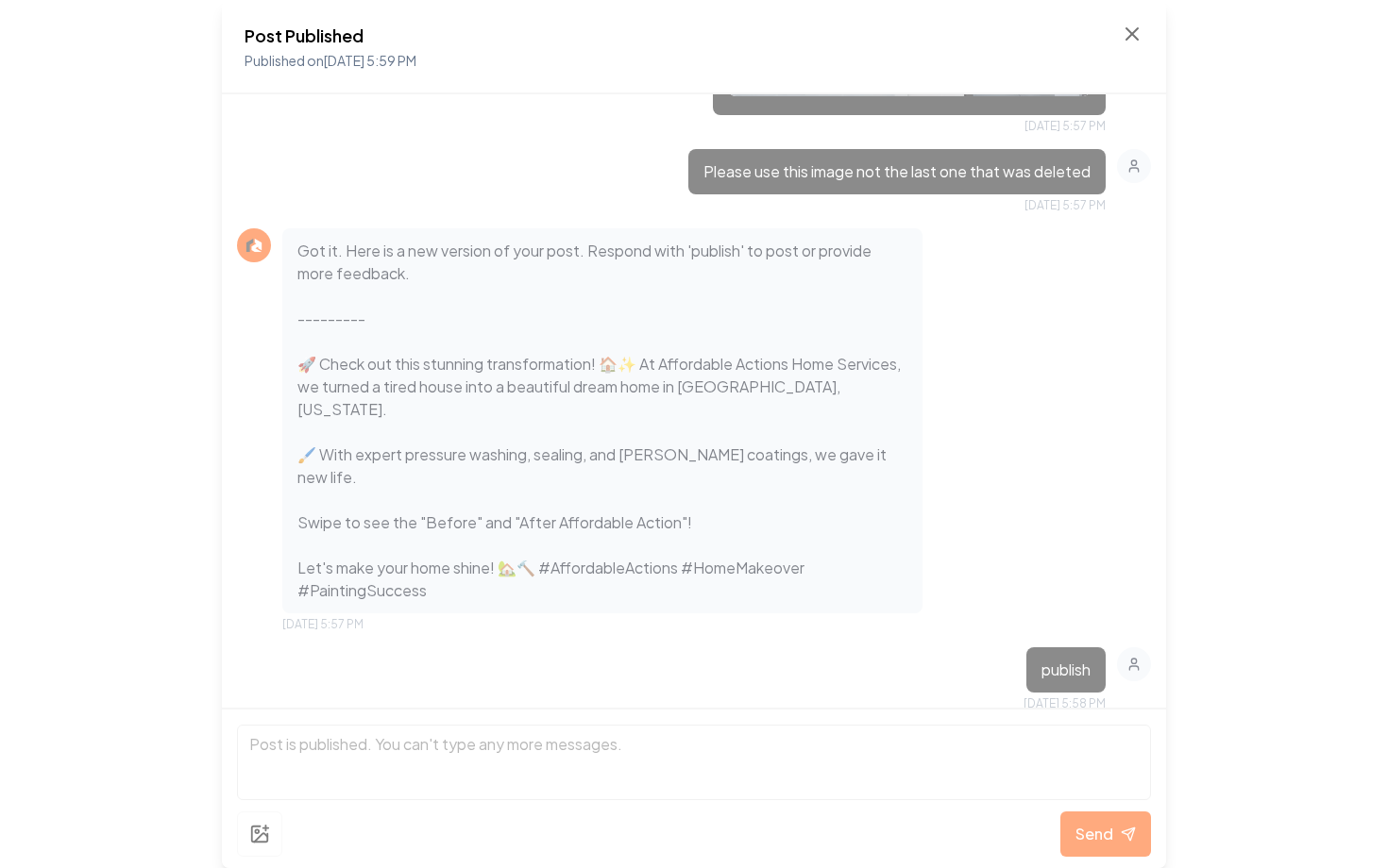
scroll to position [1889, 0]
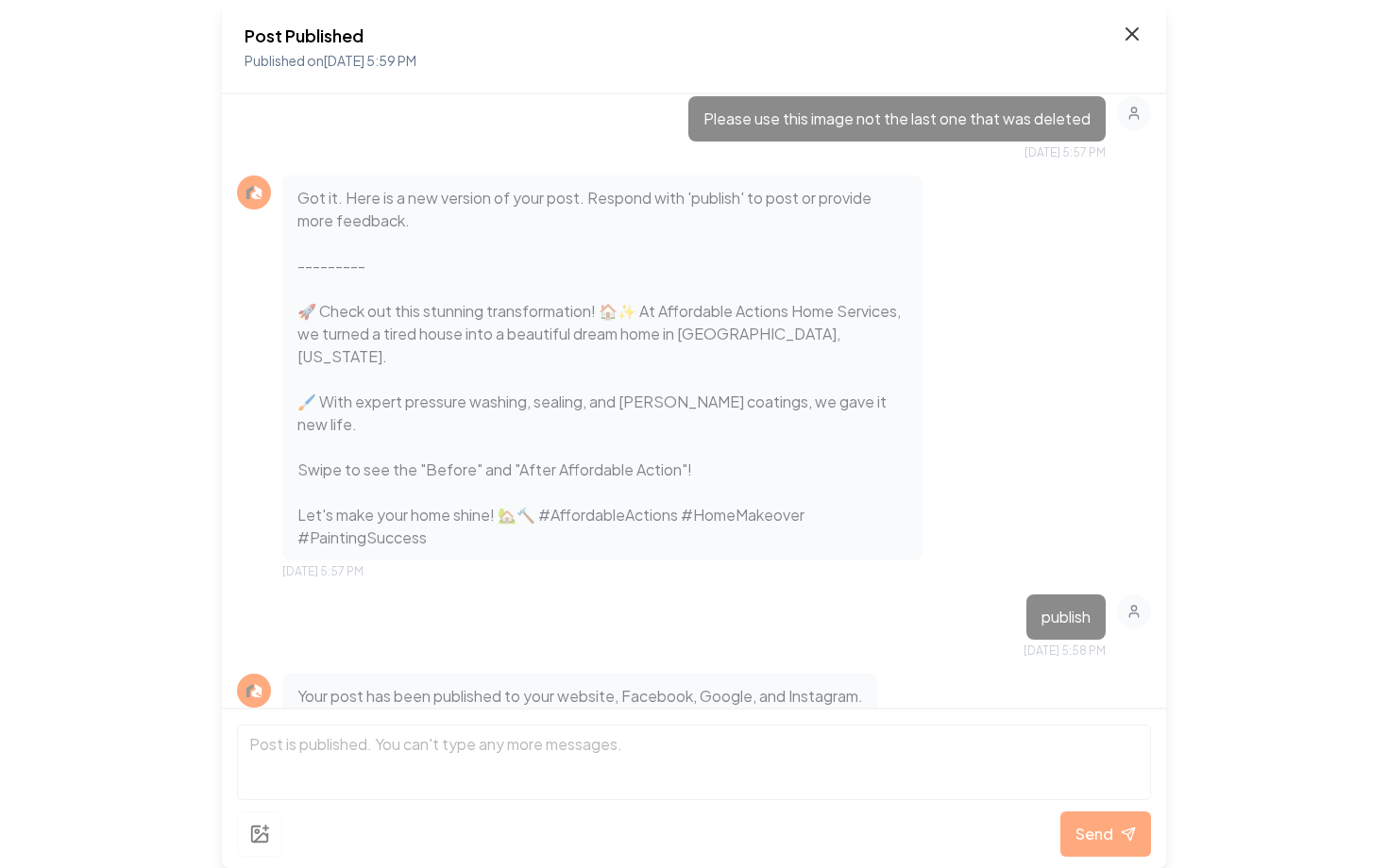
click at [1136, 30] on icon at bounding box center [1132, 34] width 12 height 12
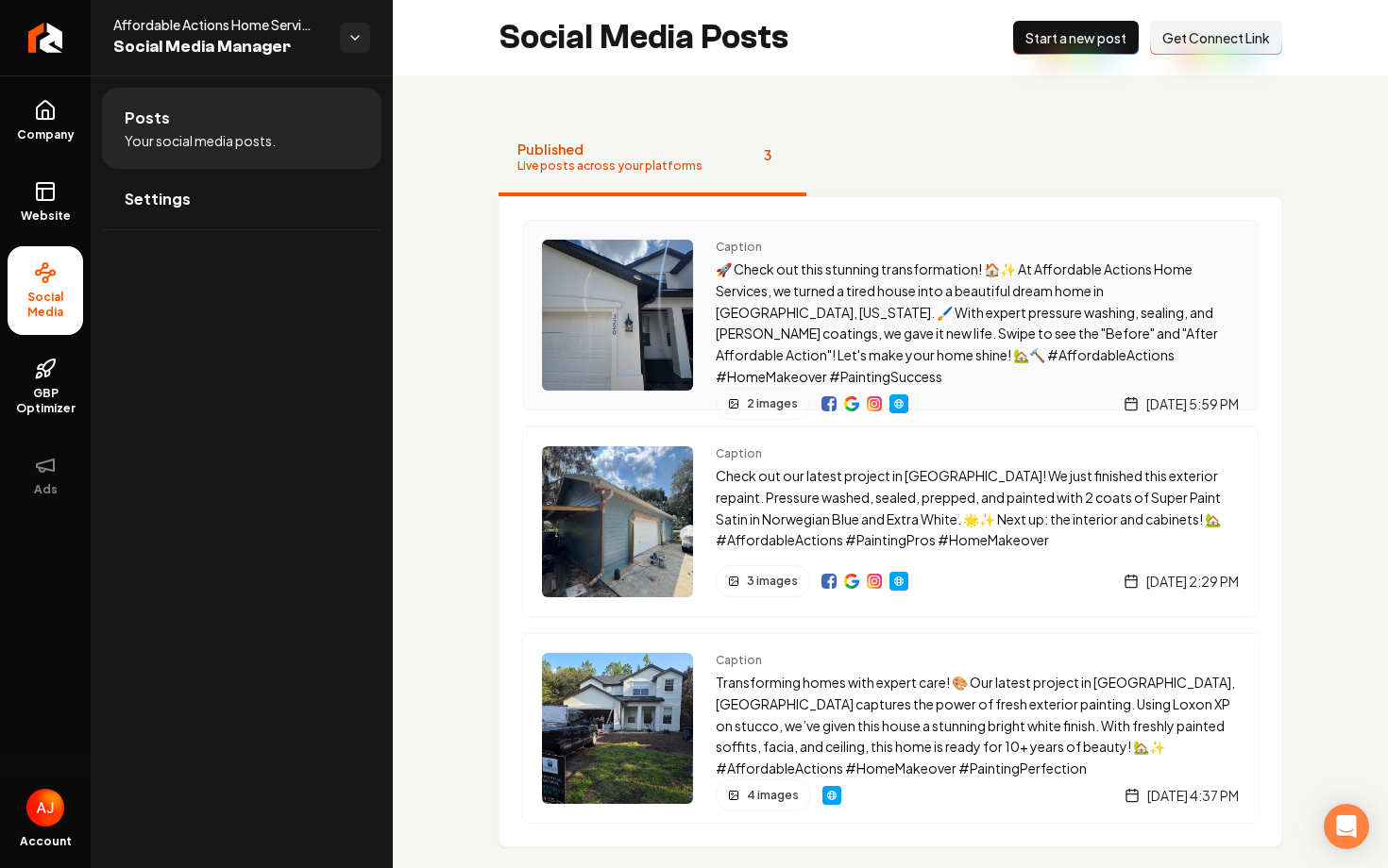
click at [852, 397] on img "Main content area" at bounding box center [850, 404] width 15 height 15
click at [621, 320] on img "Main content area" at bounding box center [617, 315] width 152 height 152
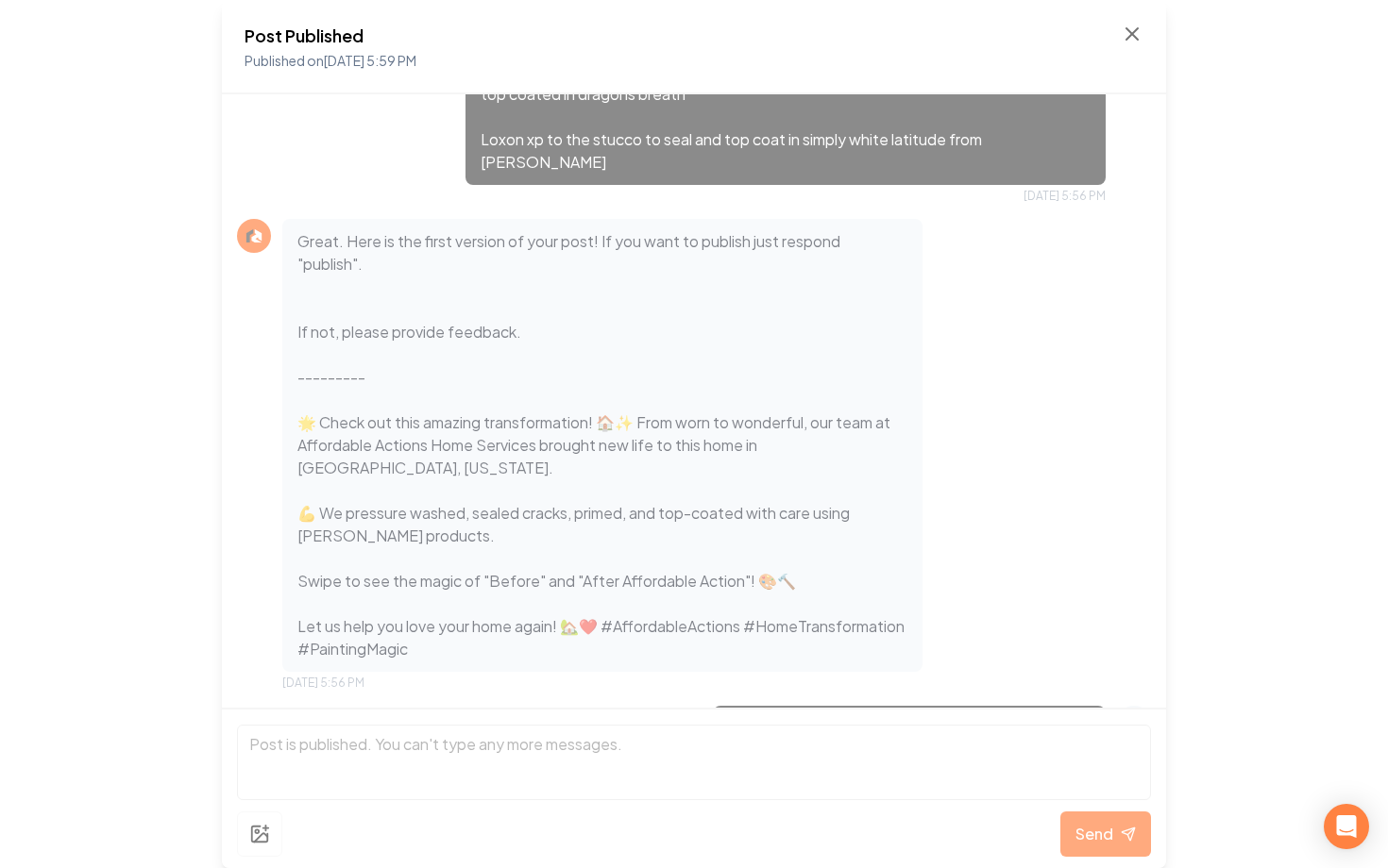
scroll to position [1093, 0]
